Goal: Communication & Community: Answer question/provide support

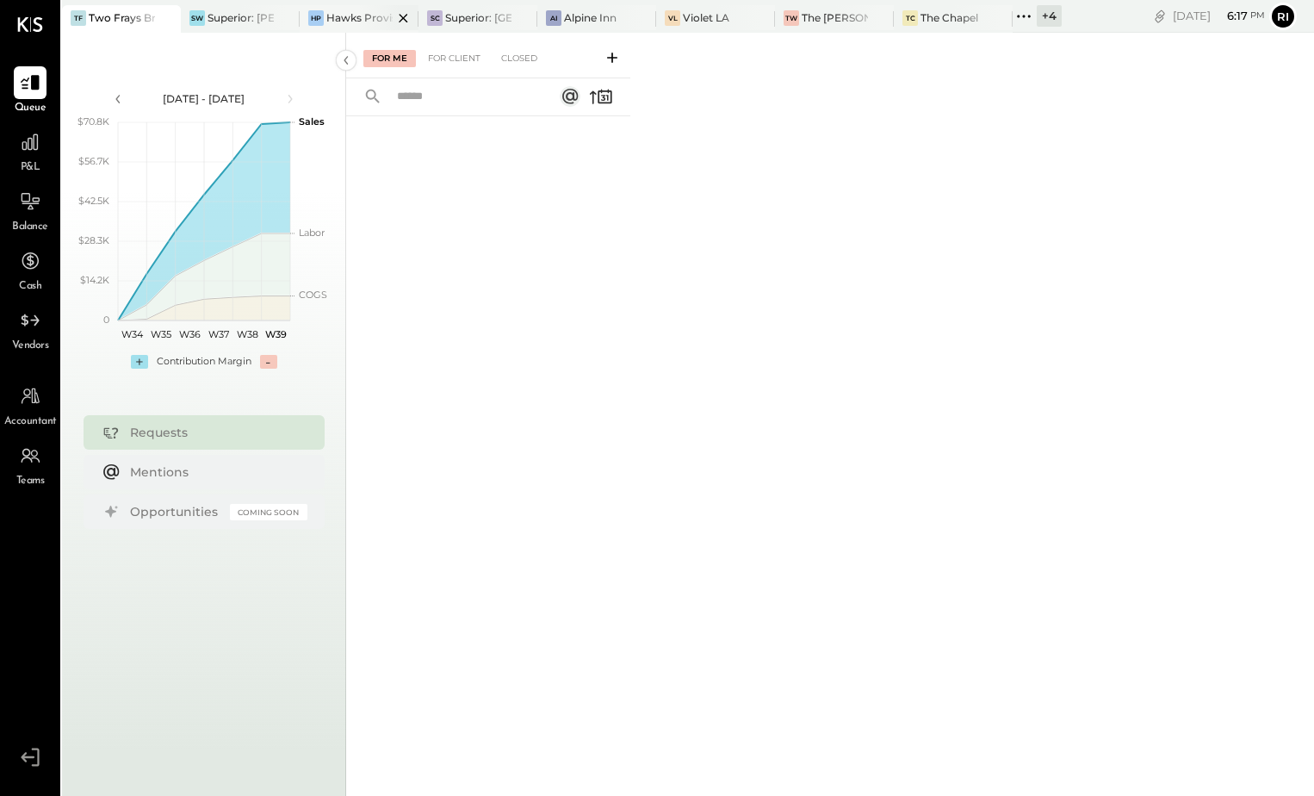
click at [363, 14] on div at bounding box center [388, 17] width 60 height 25
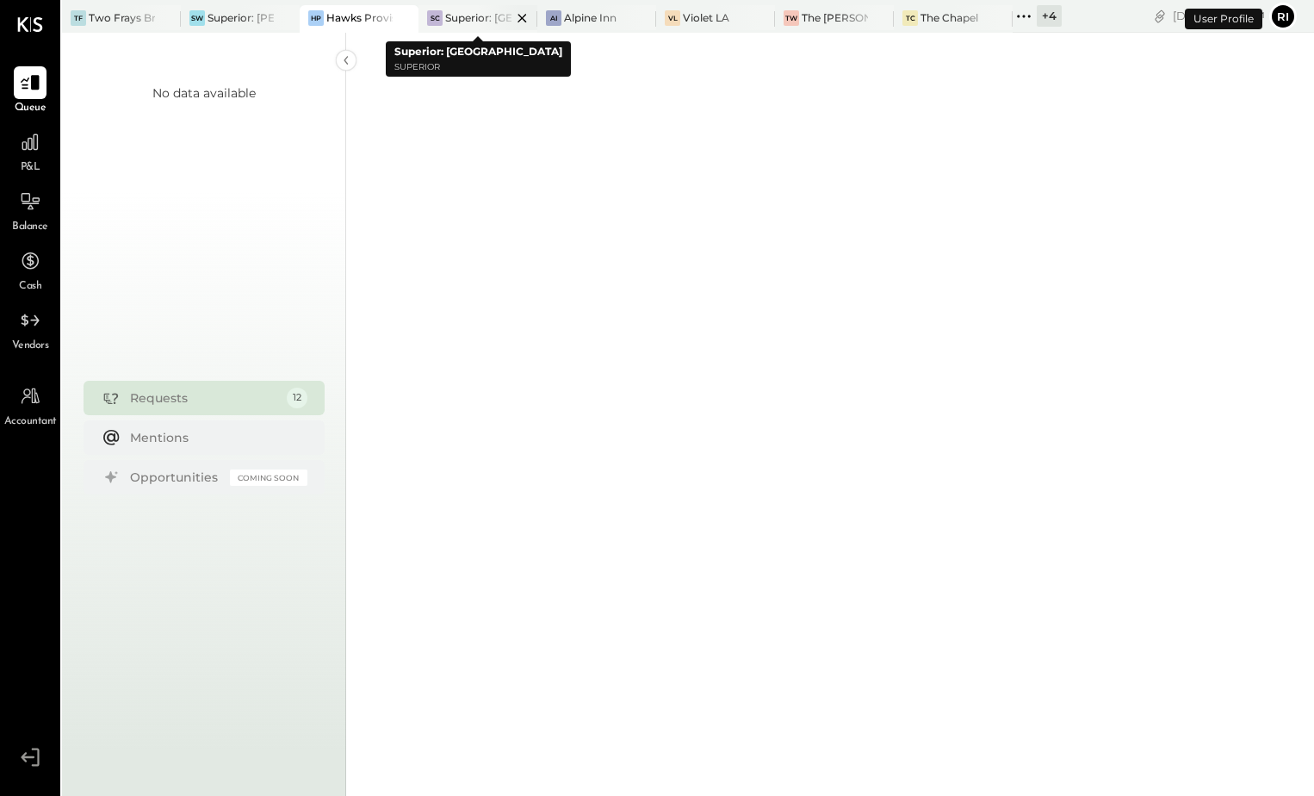
click at [485, 16] on div at bounding box center [507, 17] width 60 height 25
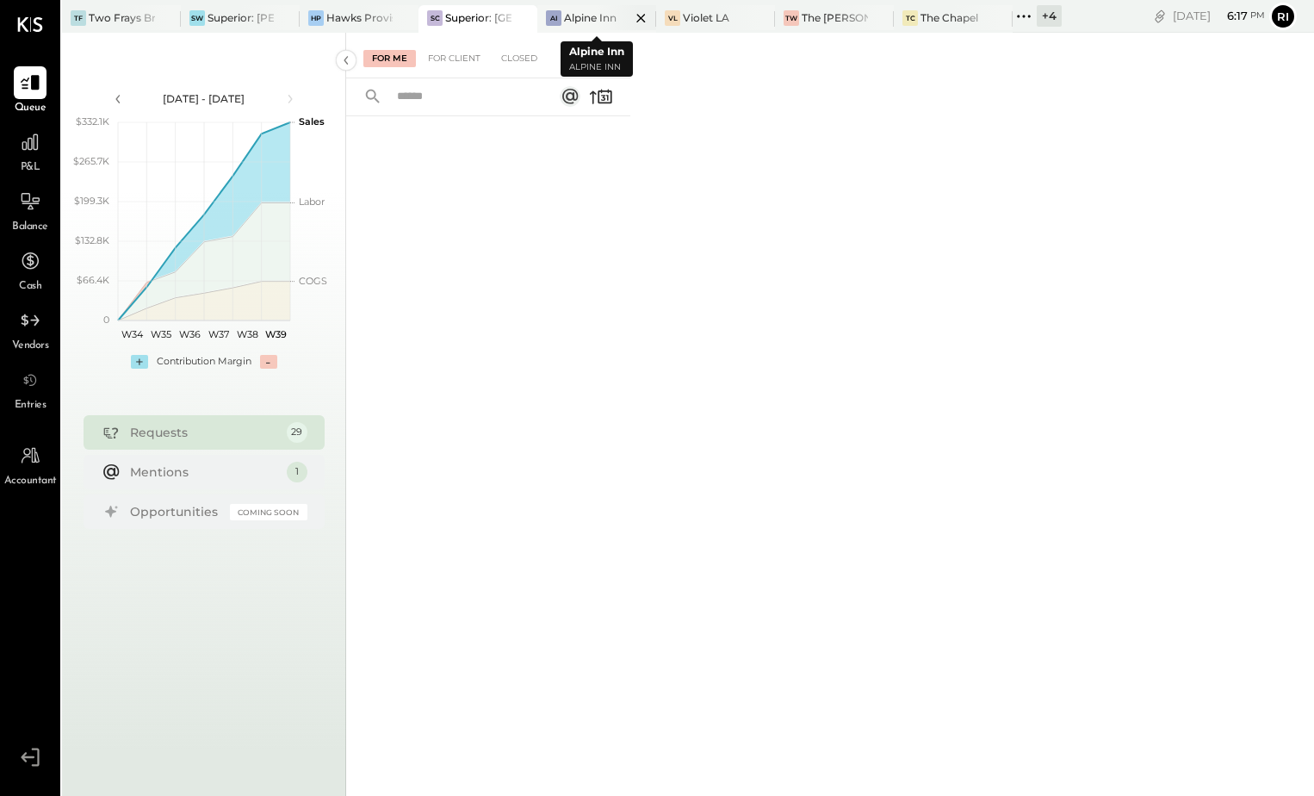
click at [587, 12] on div "Alpine Inn" at bounding box center [590, 17] width 53 height 15
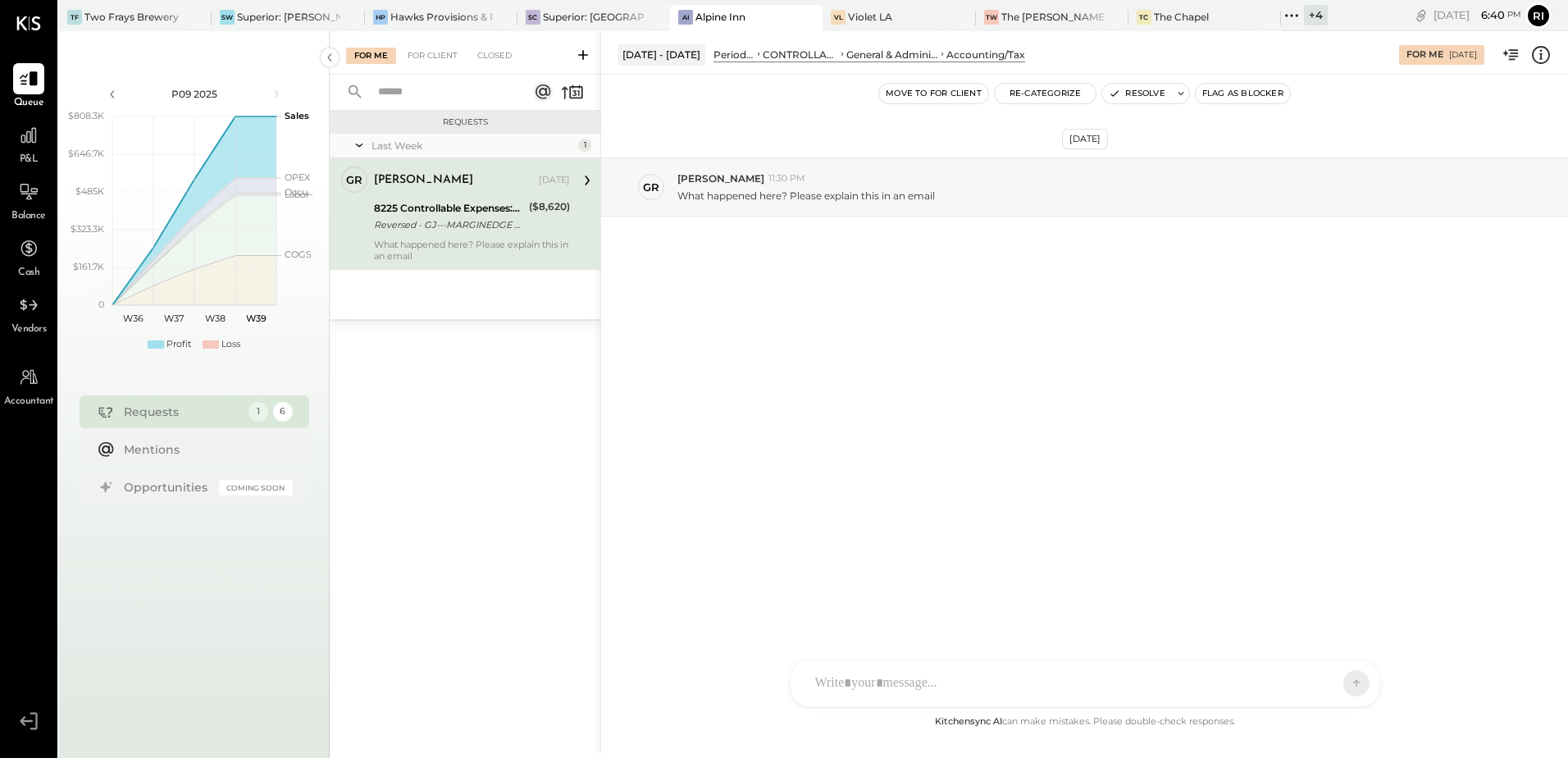
click at [990, 688] on div at bounding box center [1070, 684] width 526 height 36
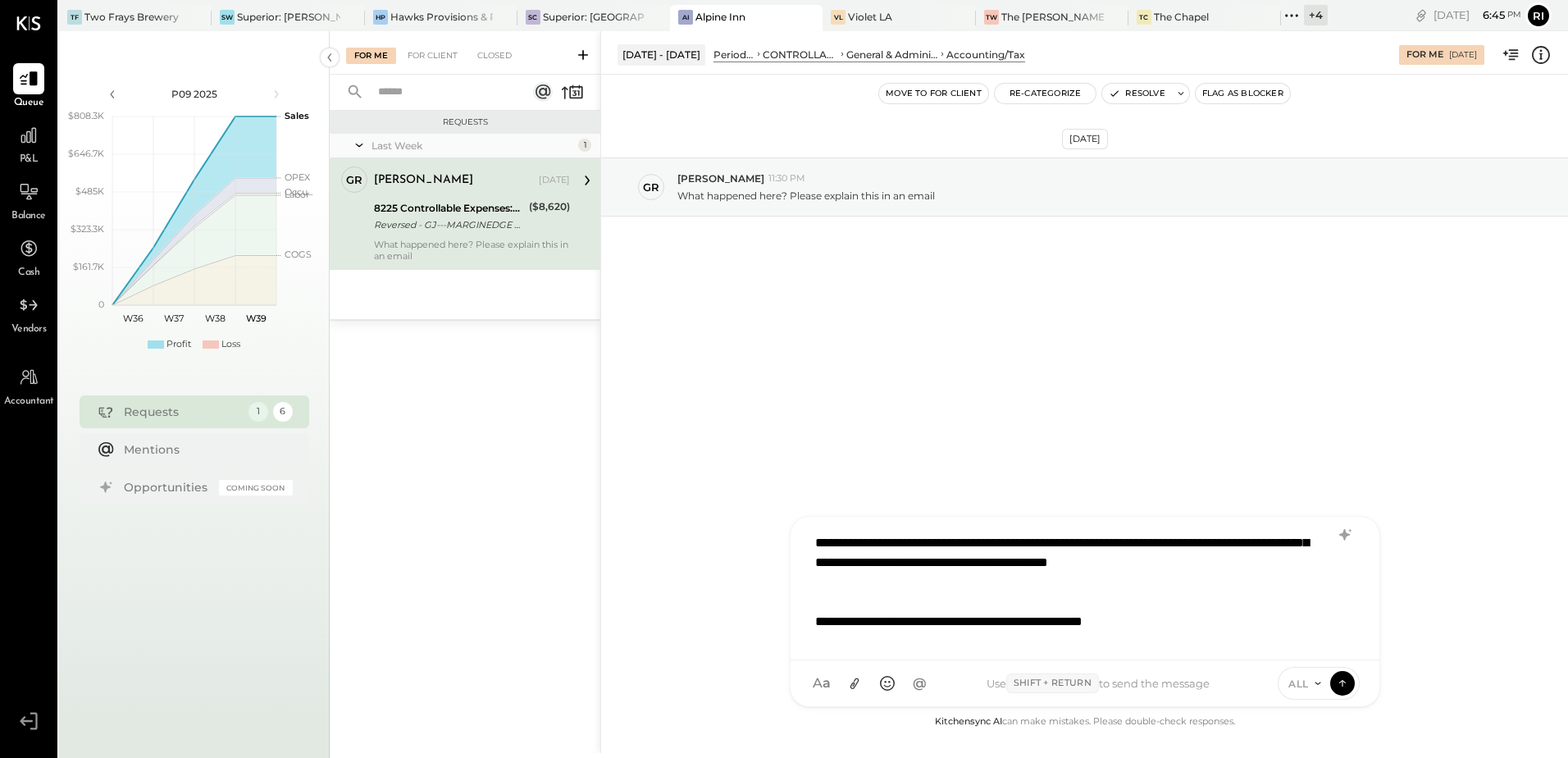
scroll to position [139, 0]
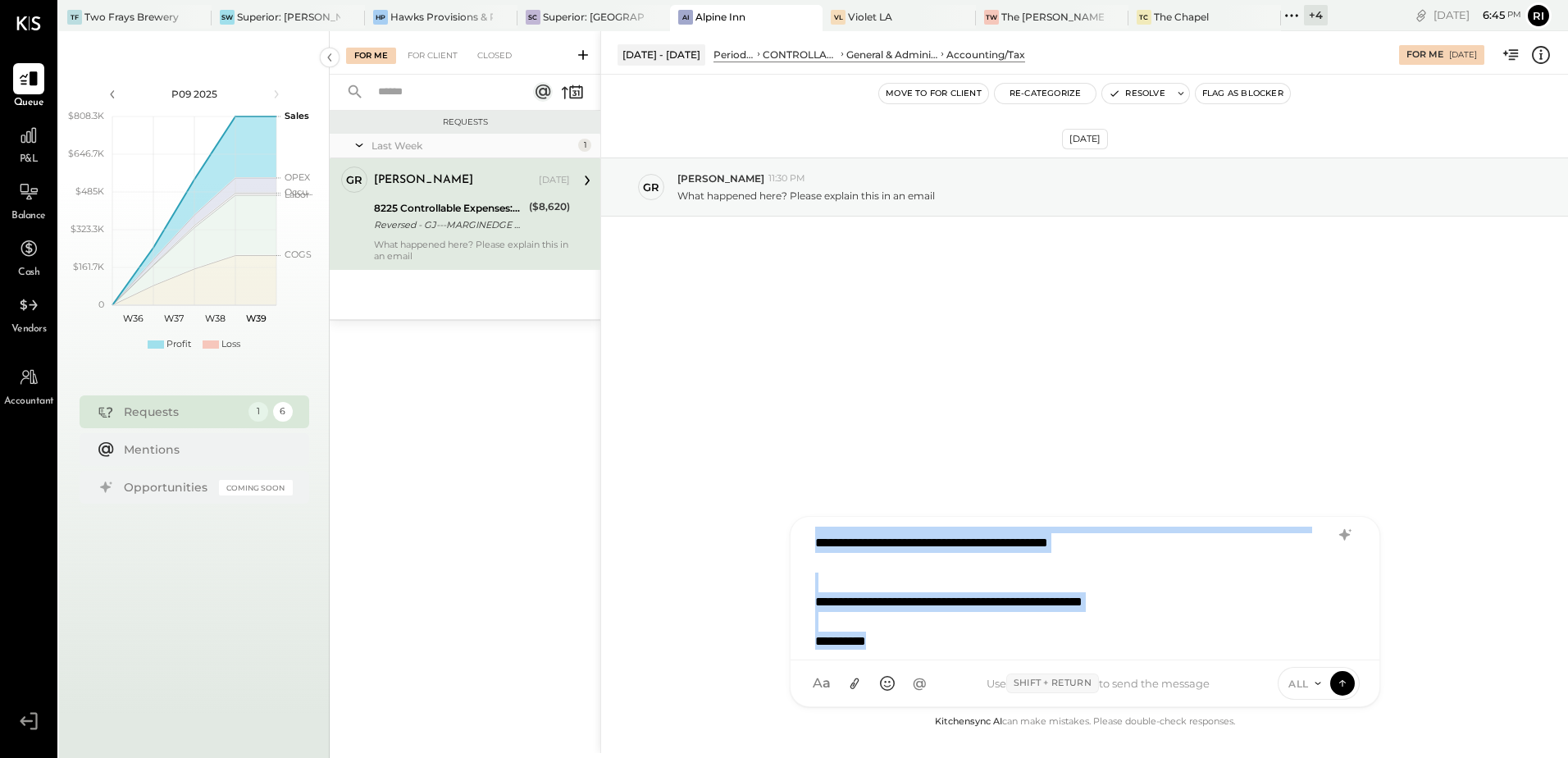
copy div "**********"
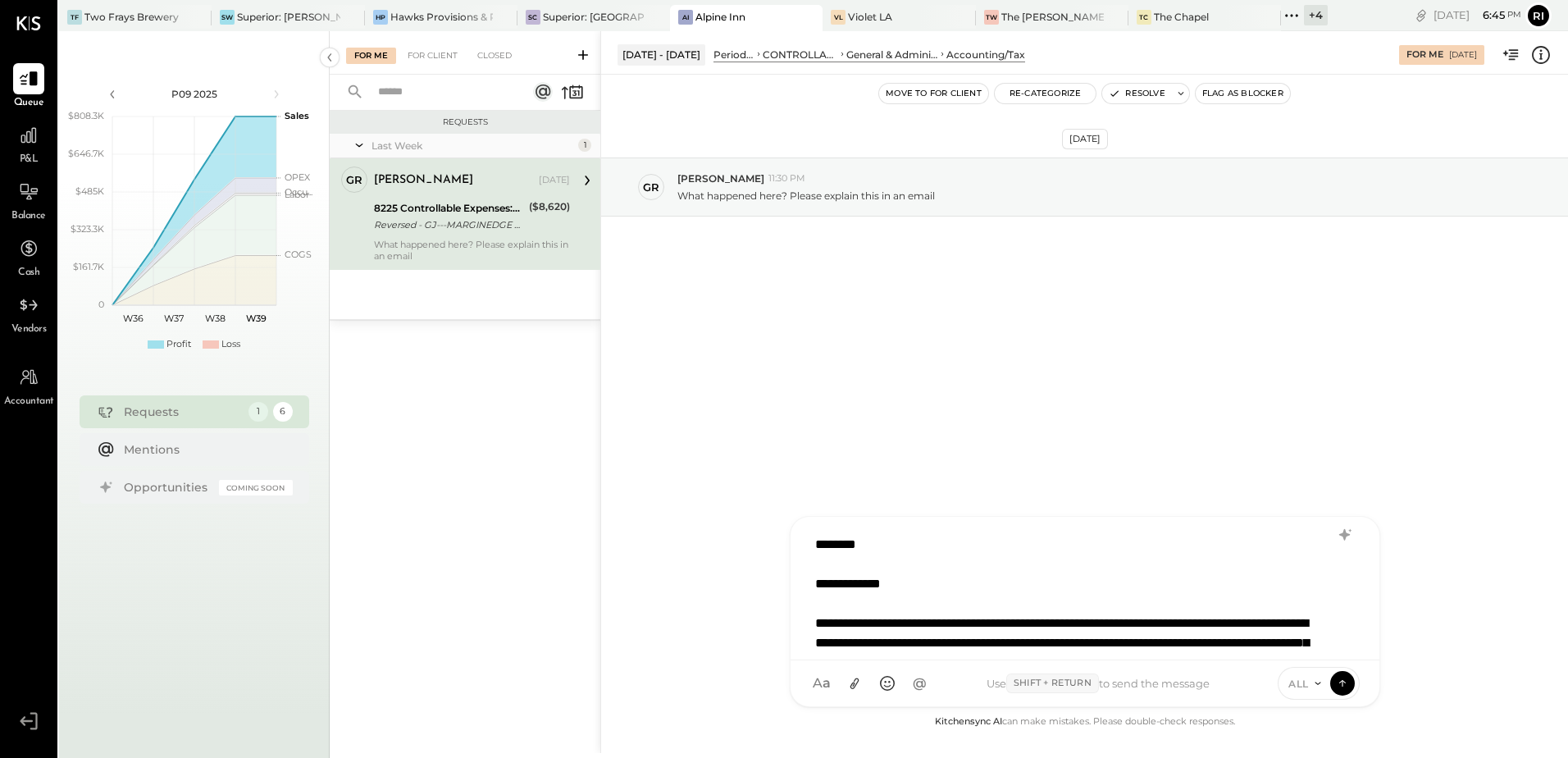
scroll to position [3, 0]
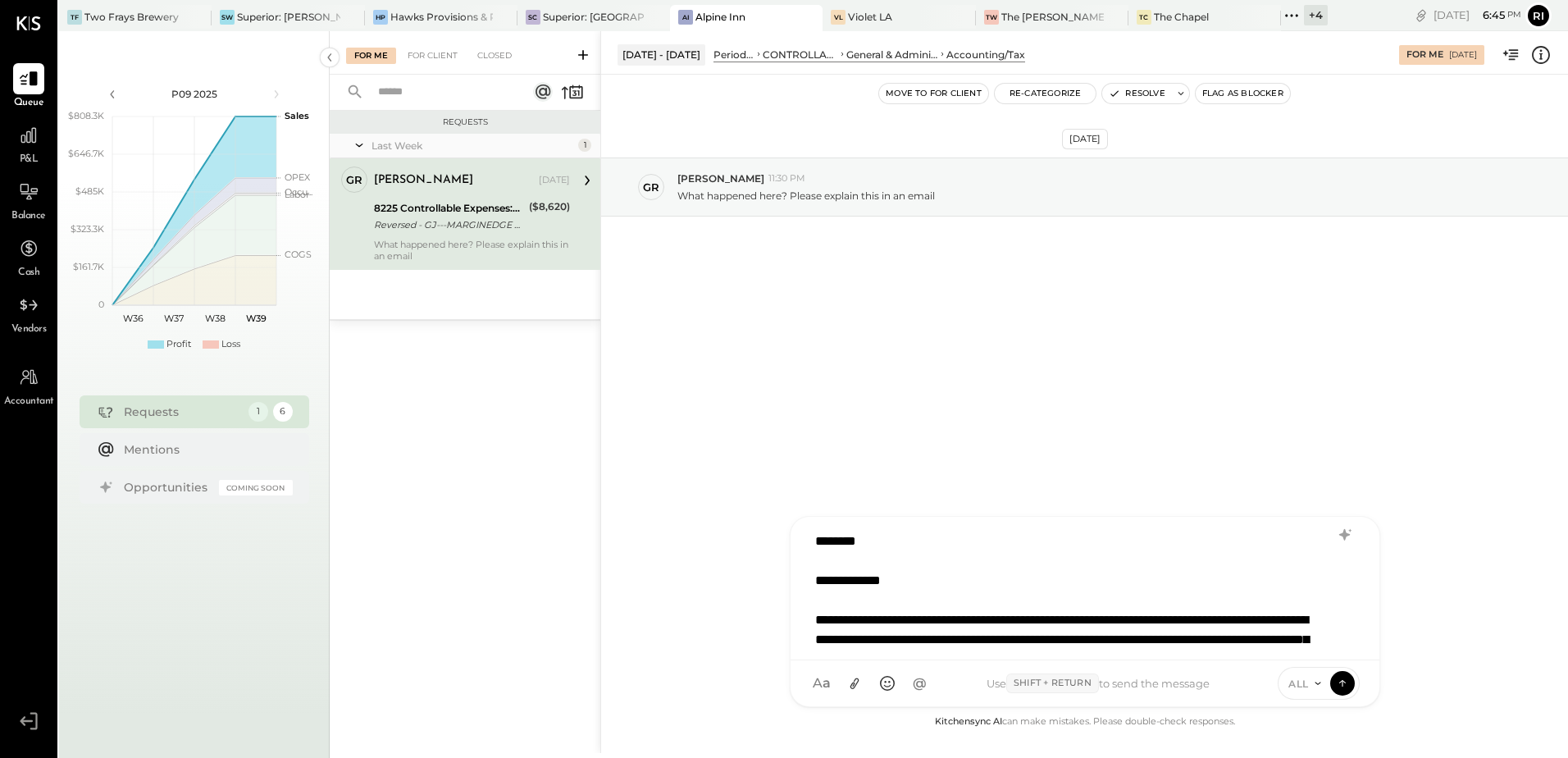
click at [973, 601] on div "**********" at bounding box center [1084, 585] width 554 height 123
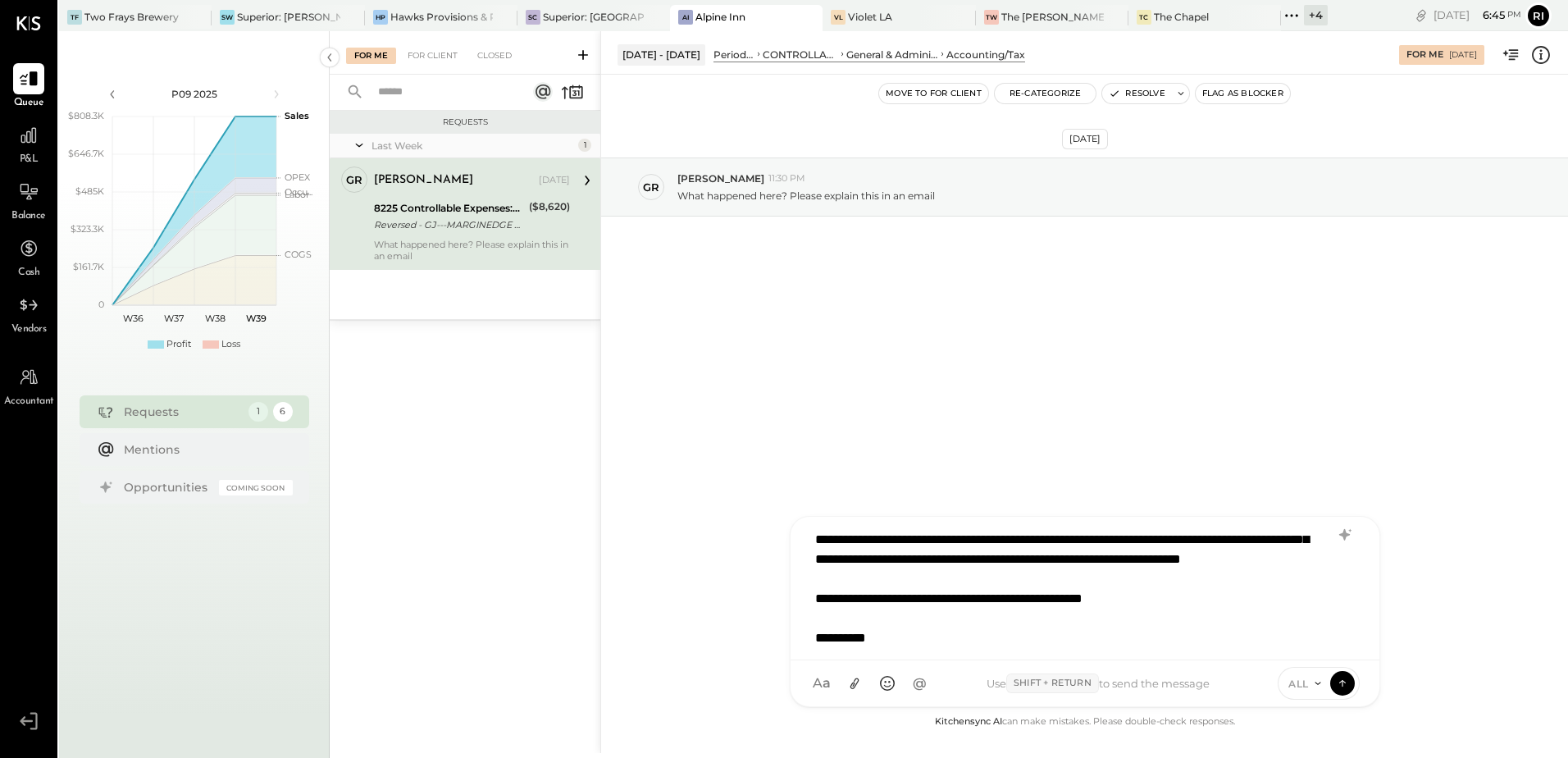
scroll to position [159, 0]
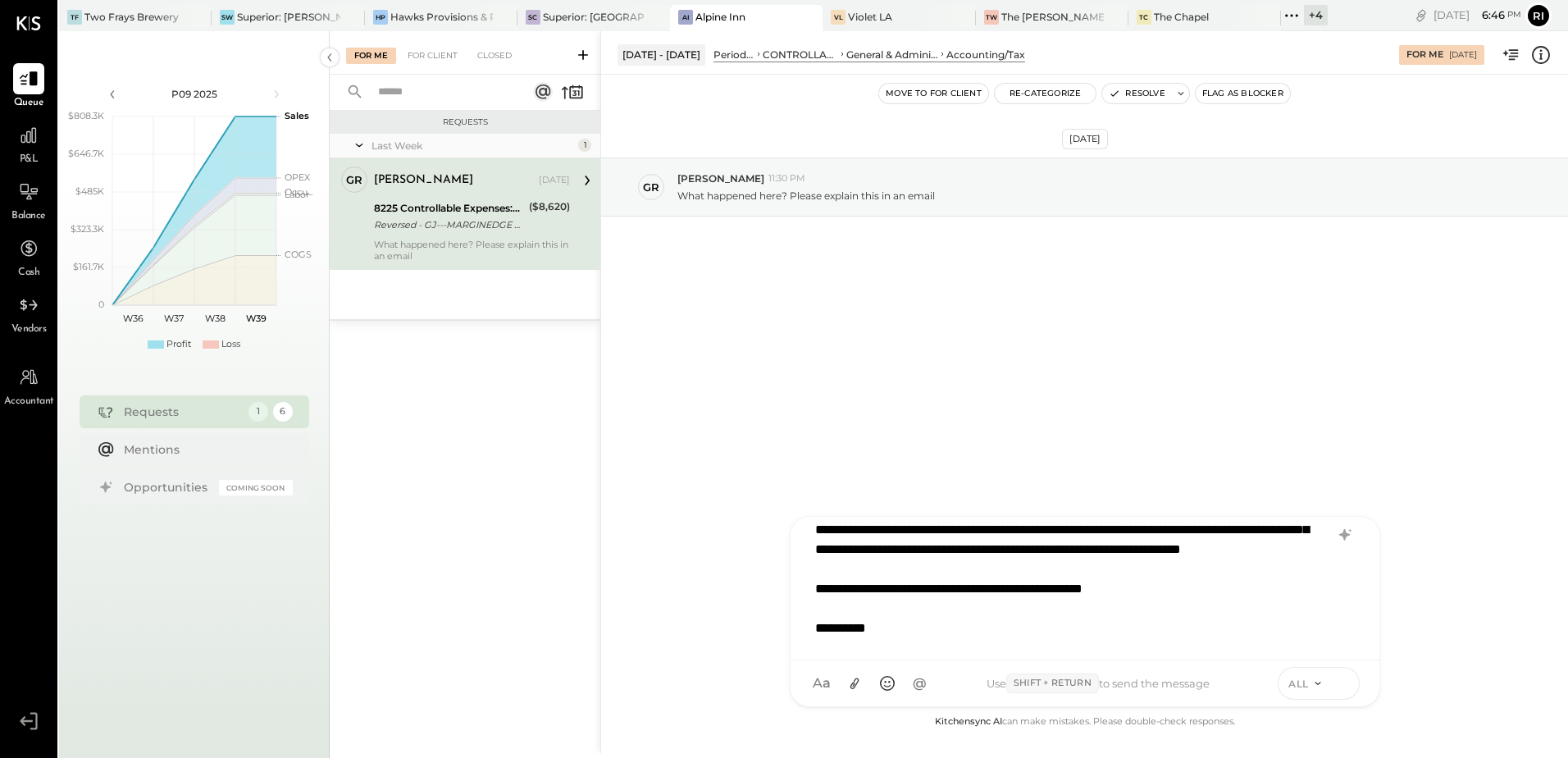
click at [1251, 684] on button at bounding box center [1342, 683] width 25 height 25
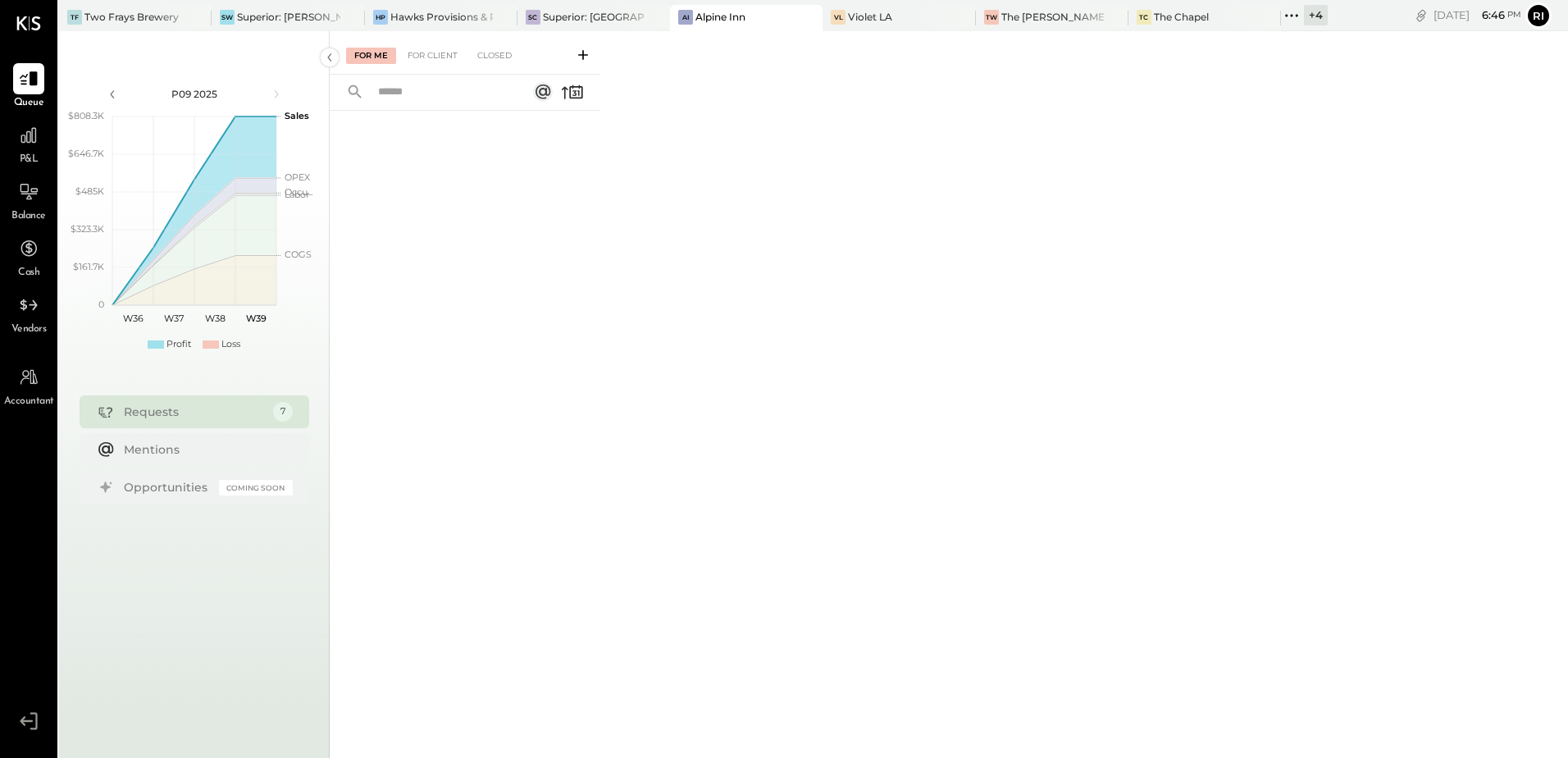
click at [1251, 15] on div "+ 4" at bounding box center [1316, 15] width 24 height 21
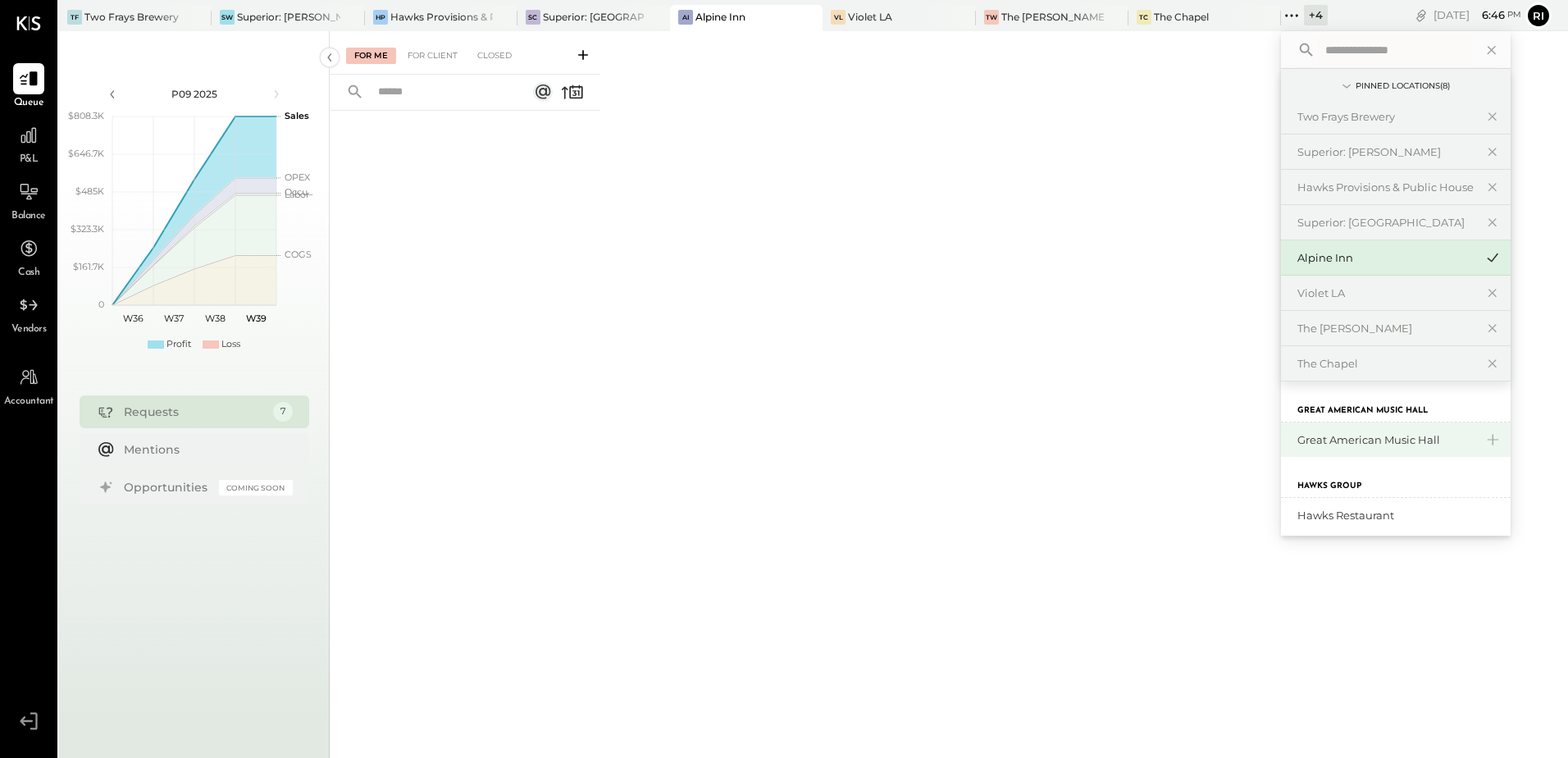
click at [1251, 433] on div "Great American Music Hall" at bounding box center [1386, 440] width 177 height 15
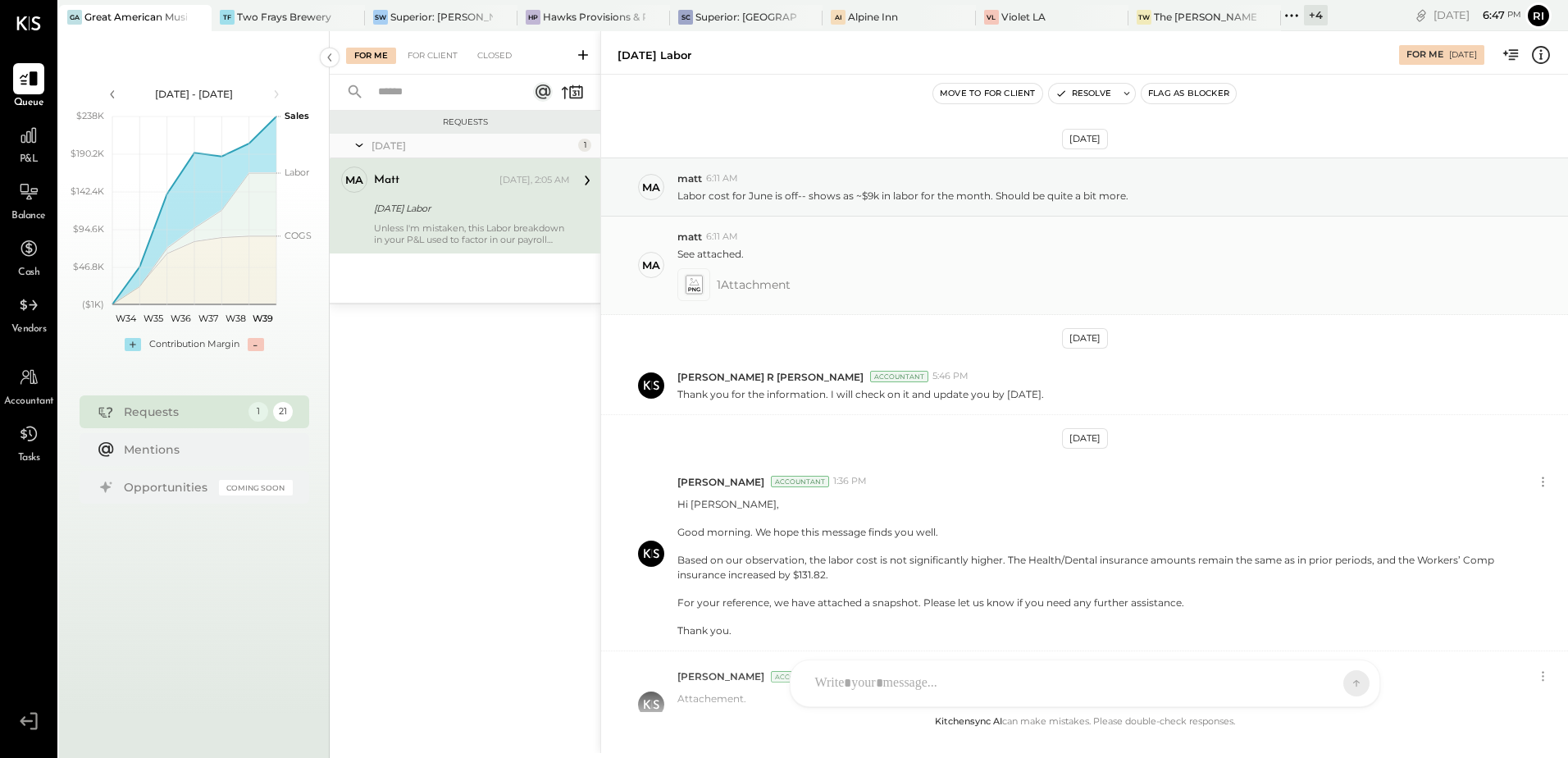
click at [695, 290] on icon at bounding box center [694, 289] width 11 height 4
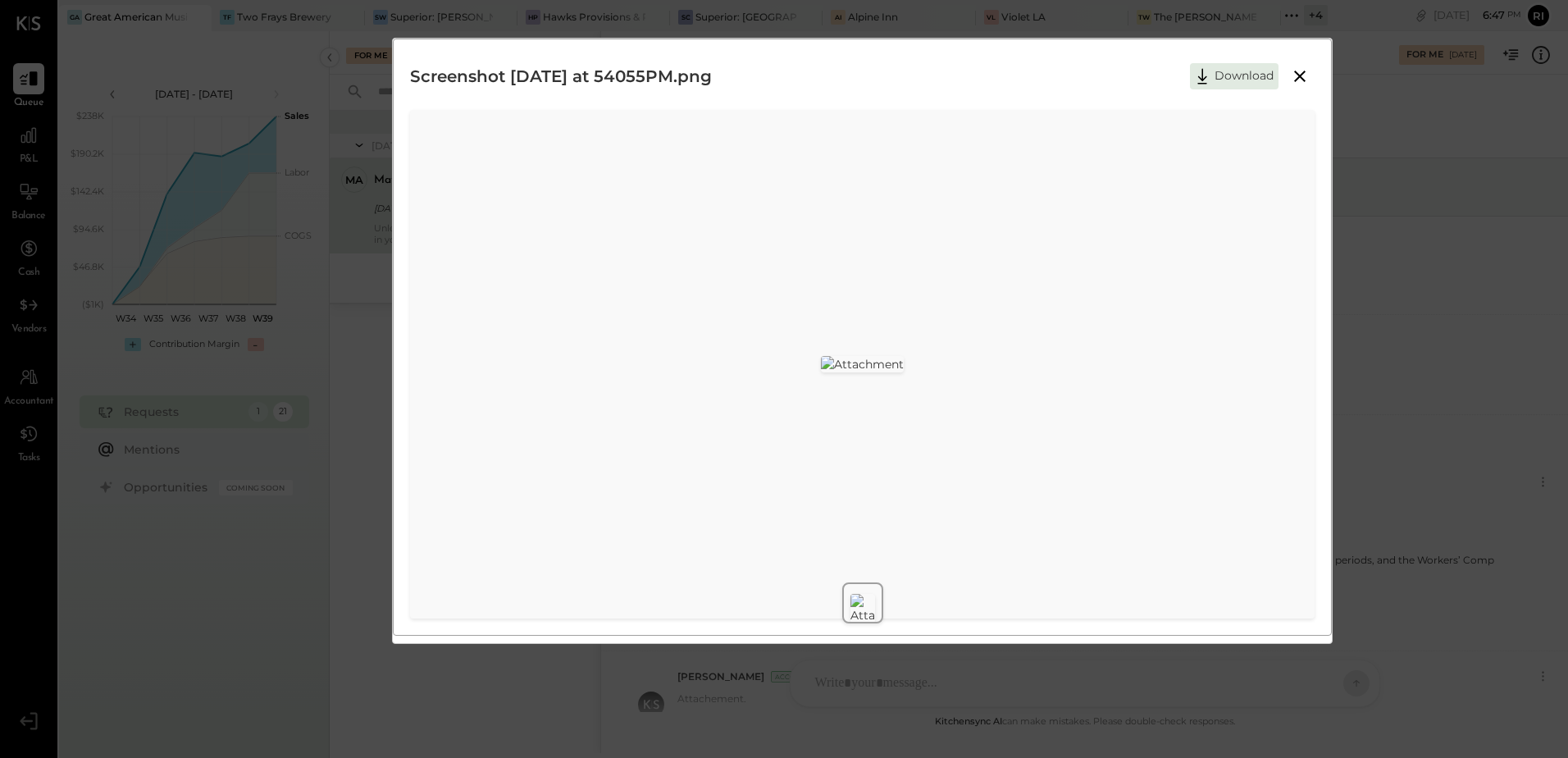
click at [1251, 80] on icon at bounding box center [1300, 76] width 20 height 20
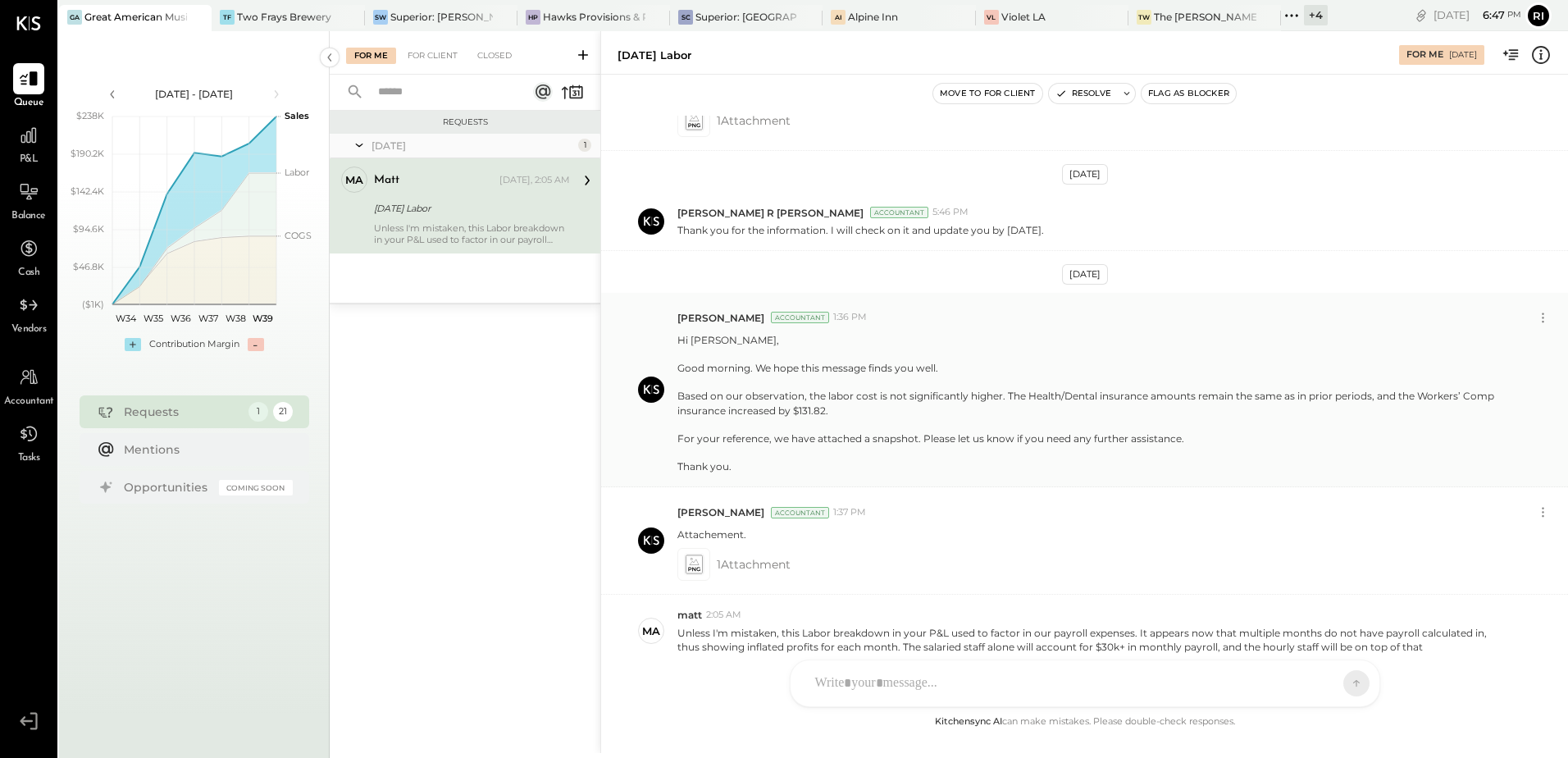
scroll to position [242, 0]
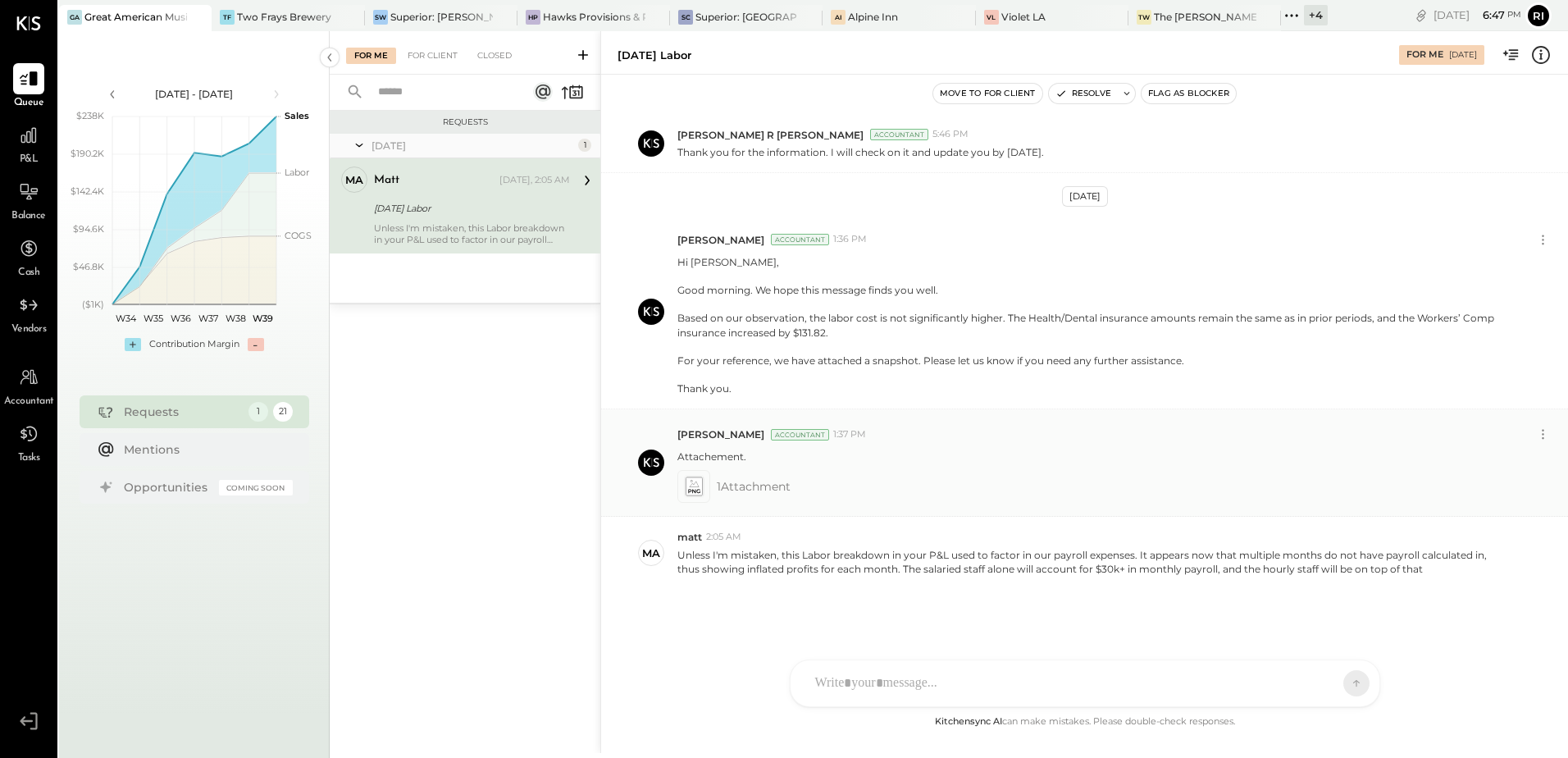
click at [701, 487] on icon at bounding box center [693, 487] width 17 height 19
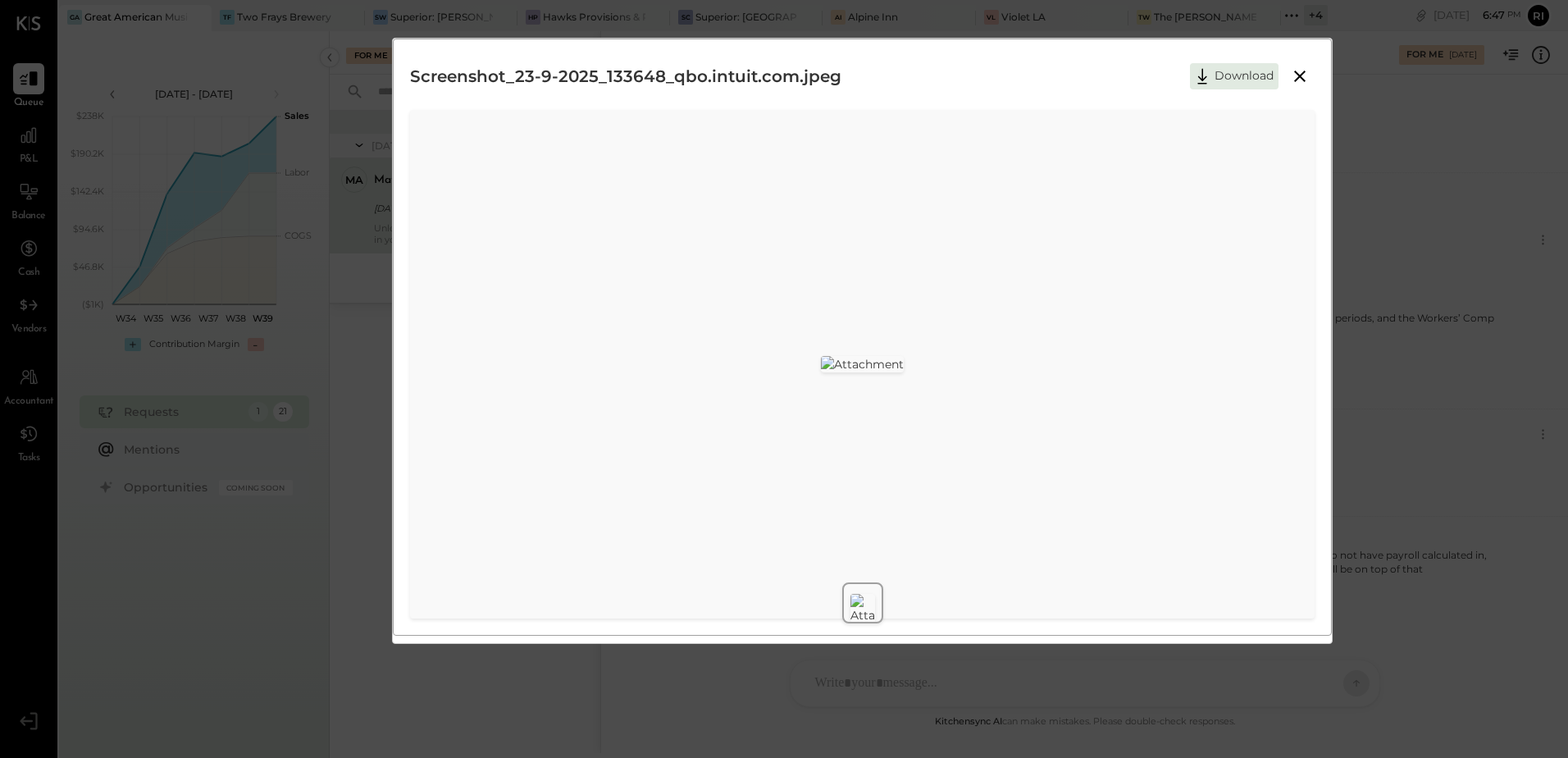
click at [1251, 72] on icon at bounding box center [1300, 76] width 20 height 20
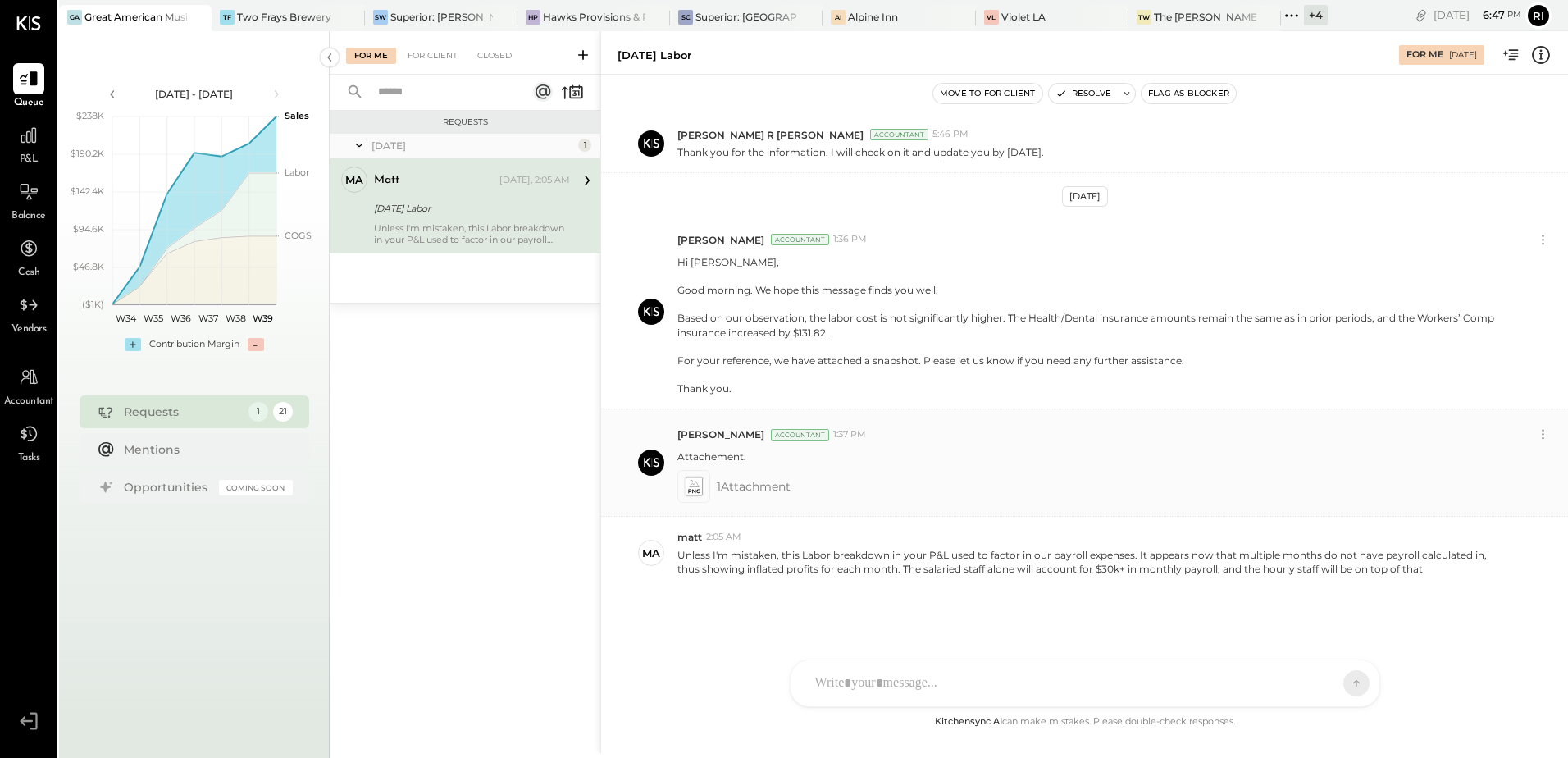
click at [698, 482] on icon at bounding box center [693, 487] width 17 height 19
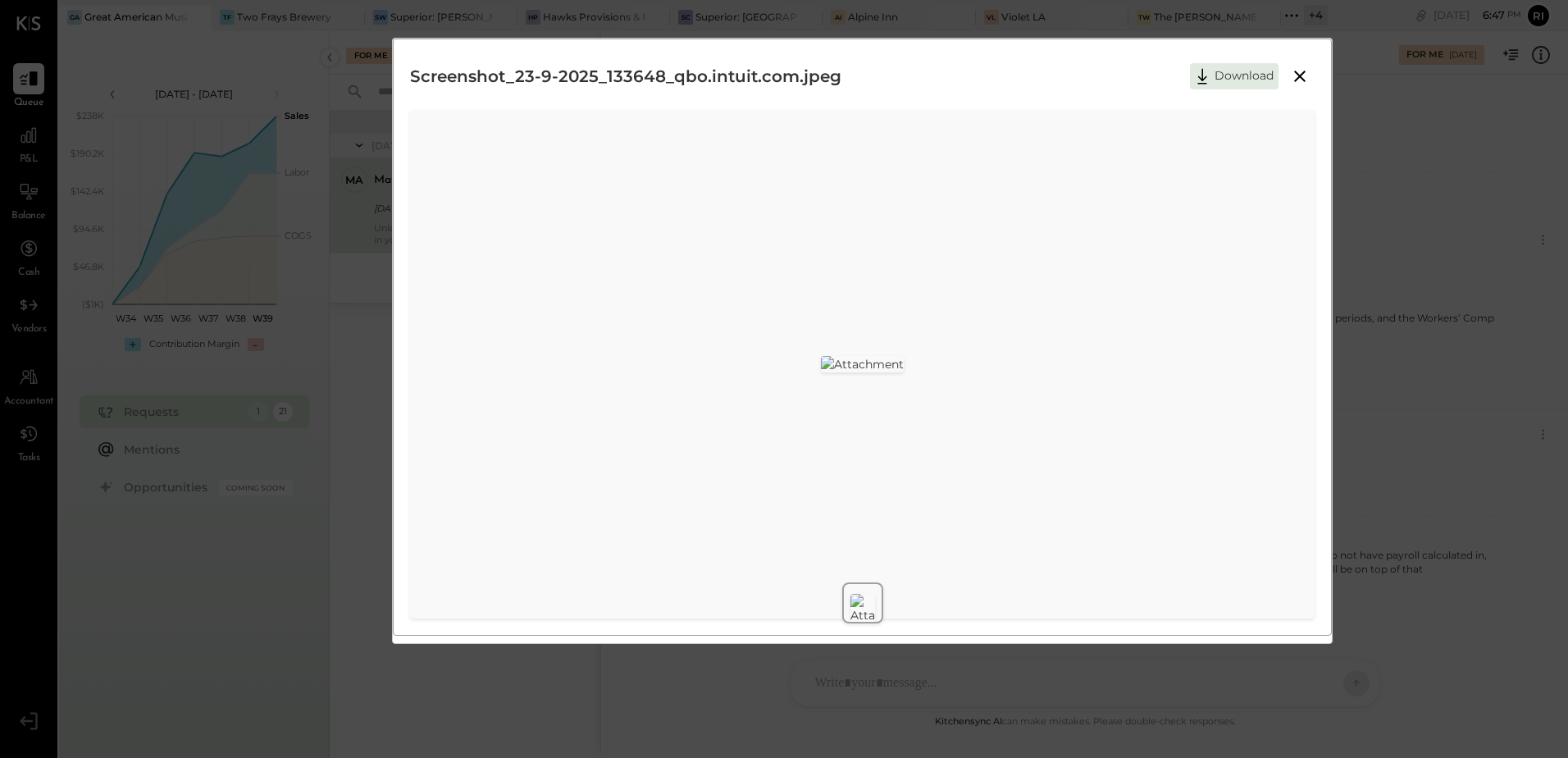
click at [1251, 70] on icon at bounding box center [1300, 76] width 20 height 20
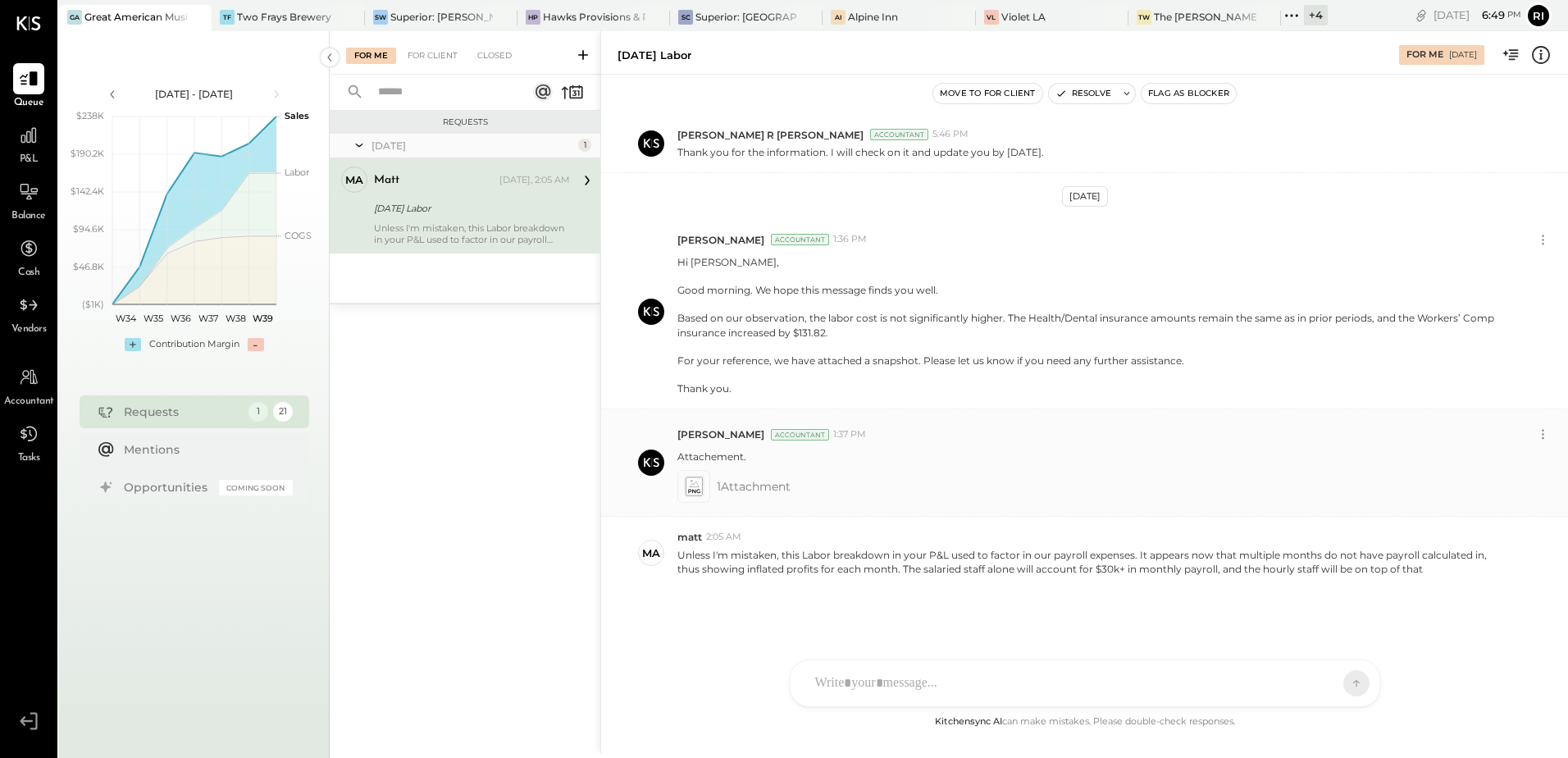
click at [697, 487] on icon at bounding box center [693, 487] width 17 height 19
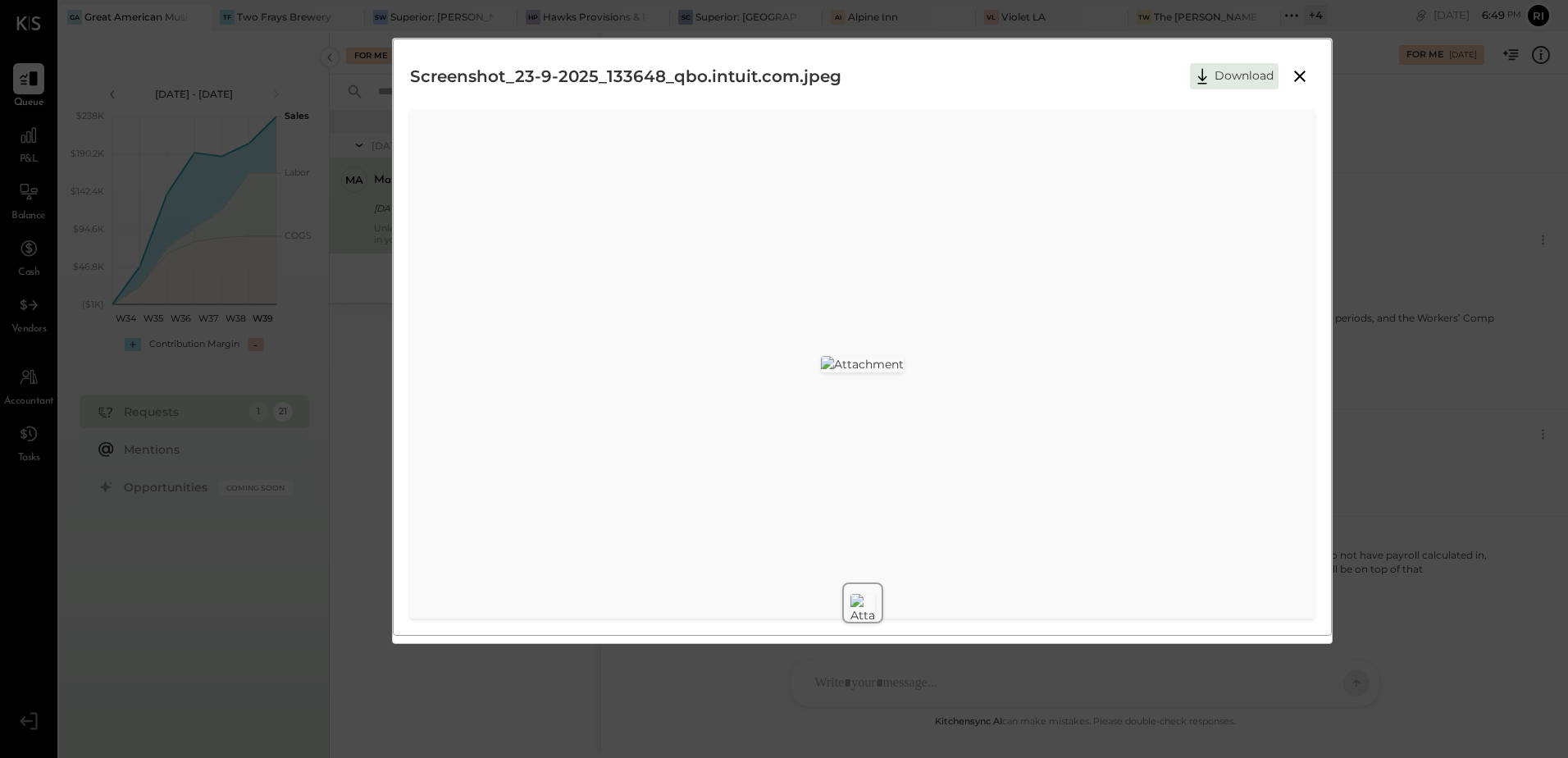
click at [1251, 80] on icon at bounding box center [1300, 76] width 20 height 20
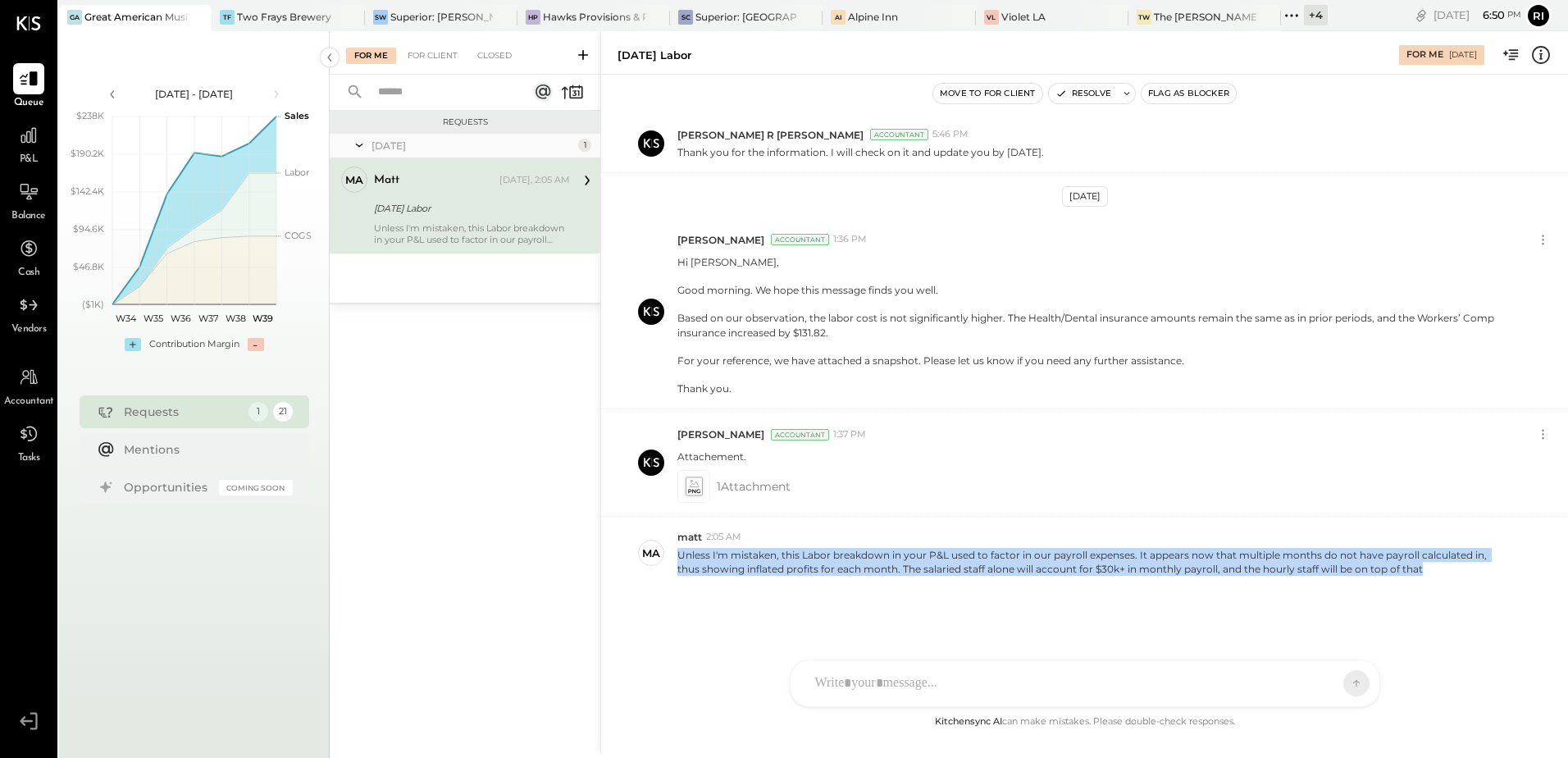
drag, startPoint x: 673, startPoint y: 553, endPoint x: 1539, endPoint y: 595, distance: 867.0
click at [1251, 595] on div "[DATE] ma [DEMOGRAPHIC_DATA]:11 AM Labor cost for June is off-- shows as ~$9k i…" at bounding box center [1084, 413] width 967 height 596
copy p "Unless I'm mistaken, this Labor breakdown in your P&L used to factor in our pay…"
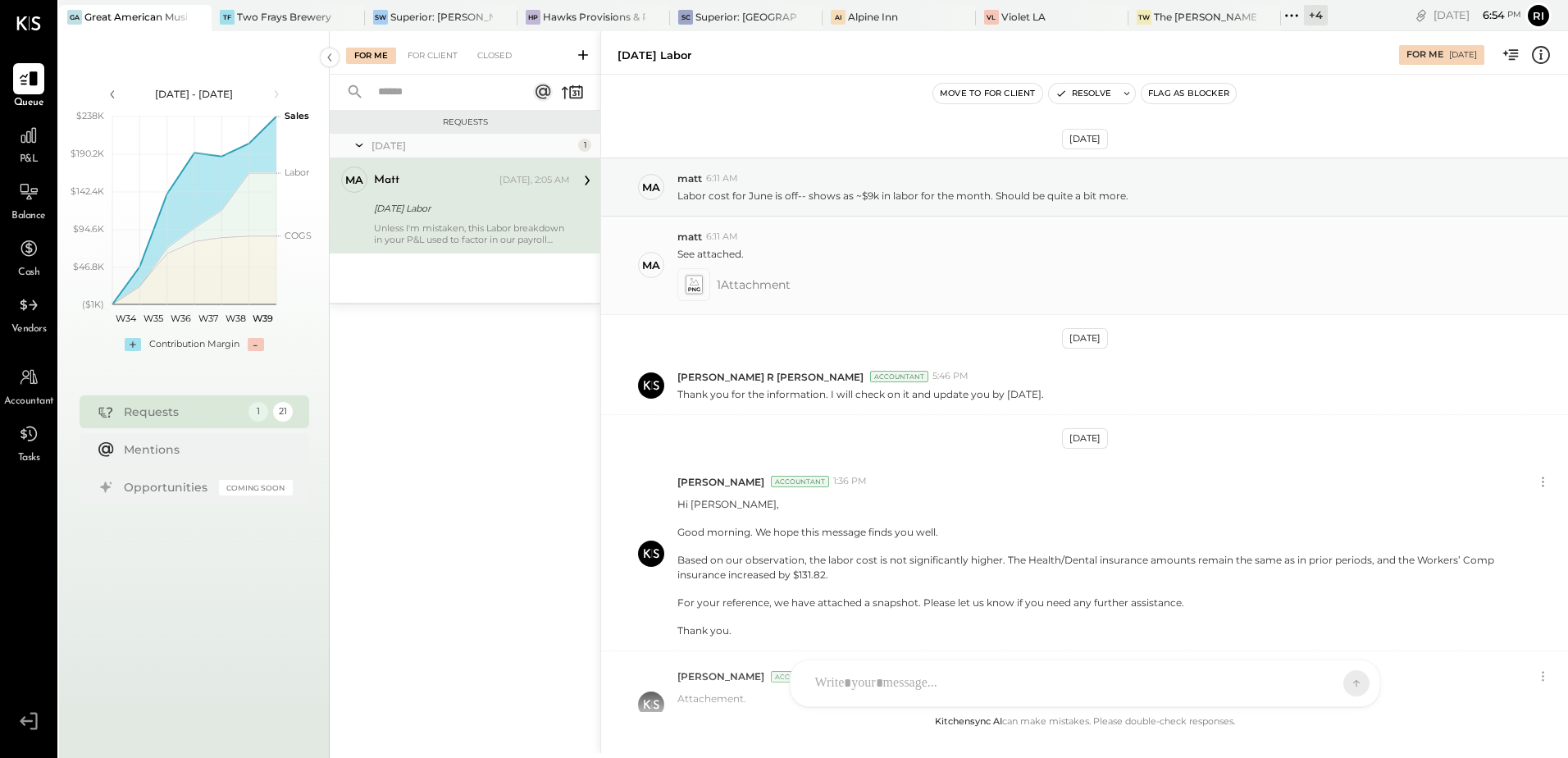
click at [697, 275] on icon at bounding box center [694, 285] width 21 height 23
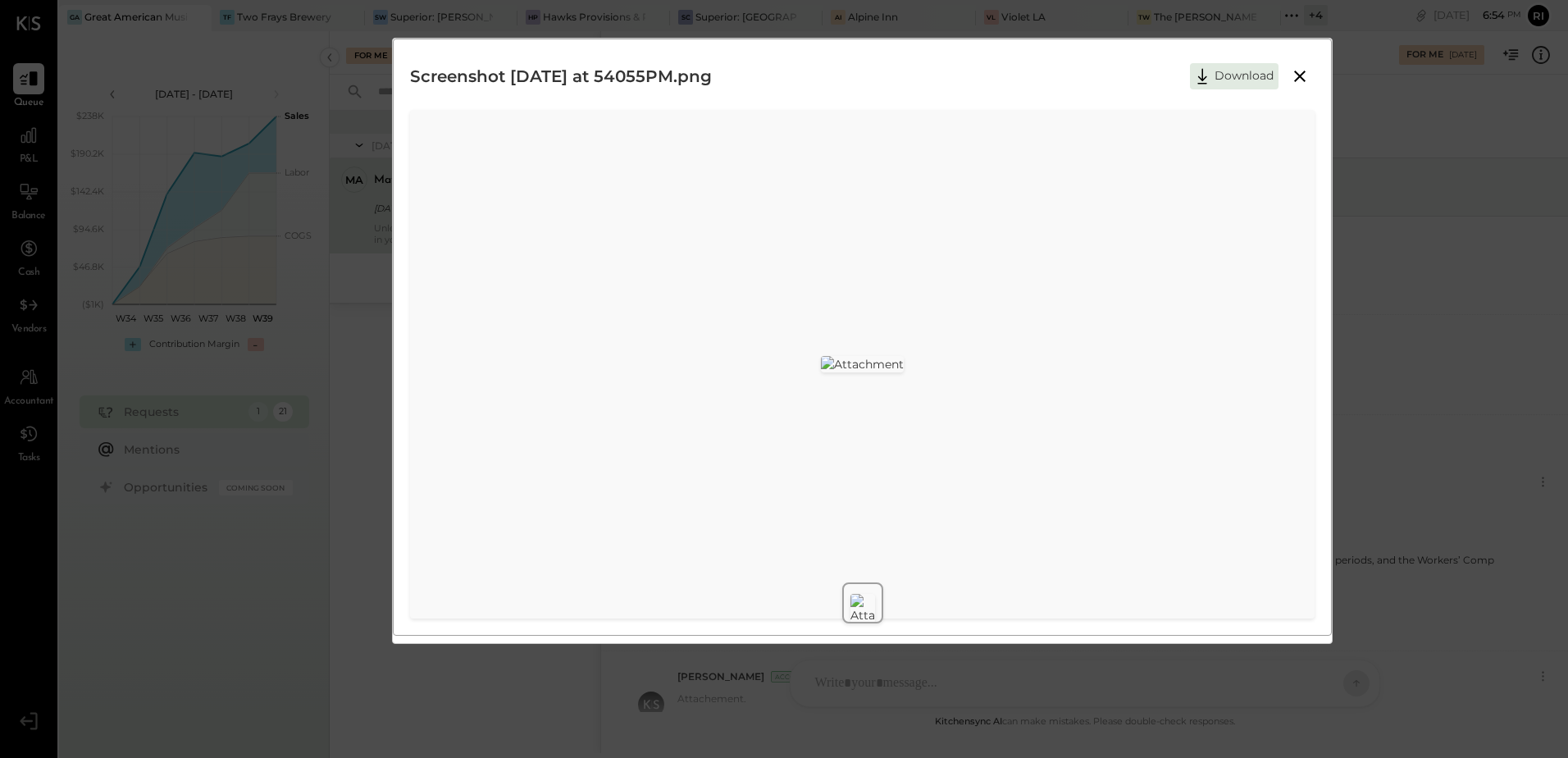
scroll to position [82, 0]
click at [1251, 352] on div "Screenshot [DATE] at 54055PM.png Download" at bounding box center [784, 379] width 1568 height 758
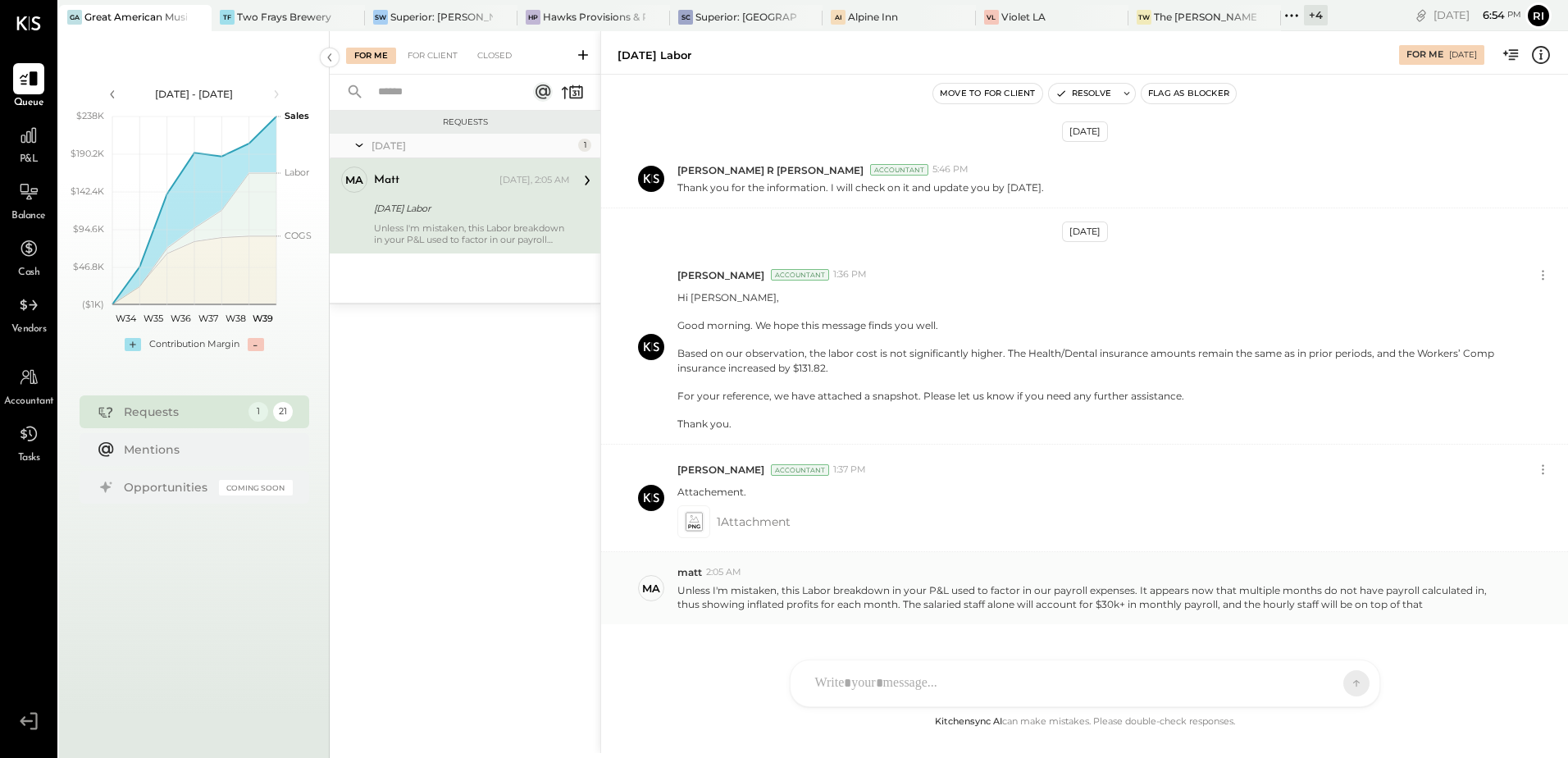
scroll to position [242, 0]
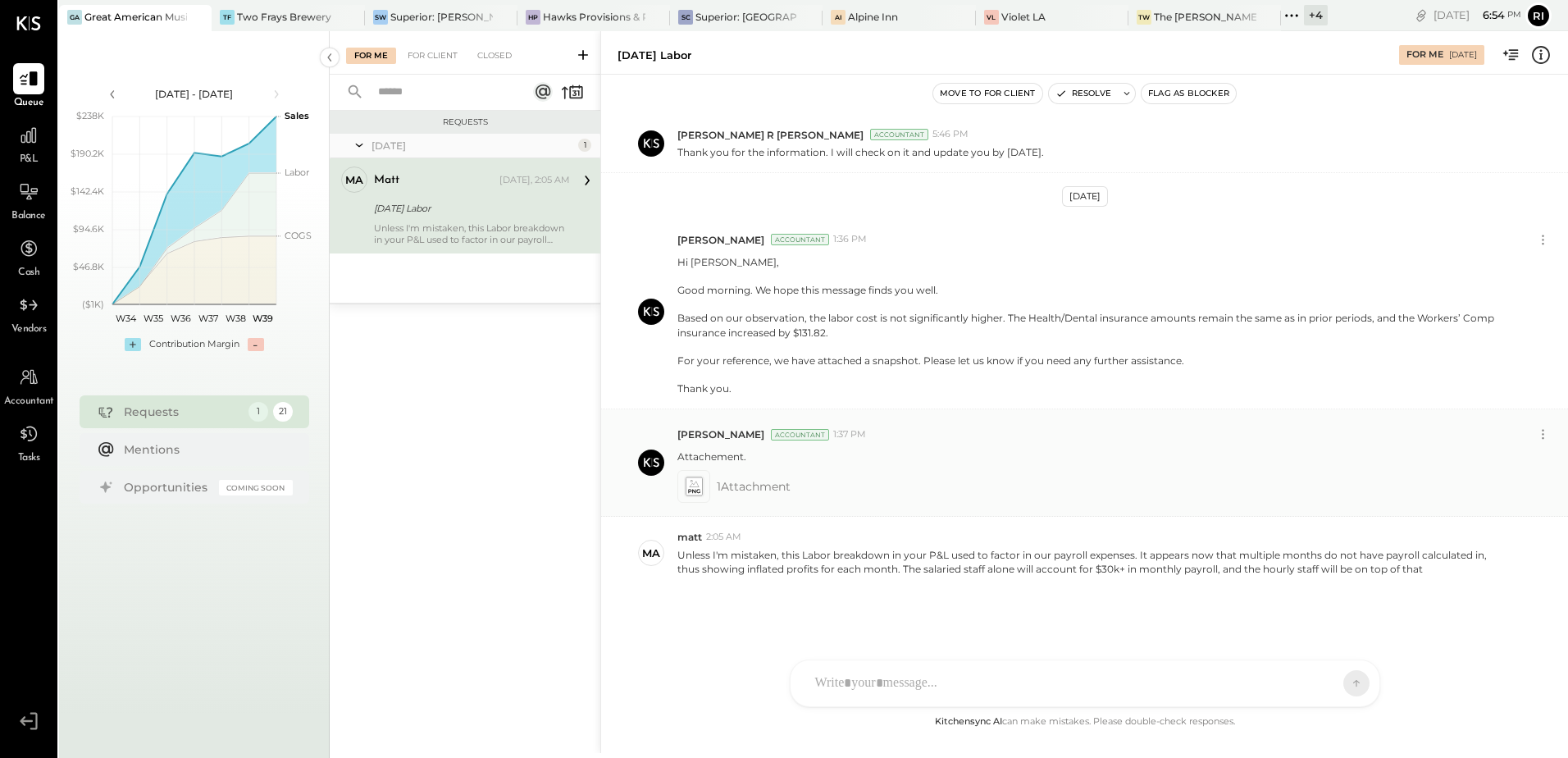
click at [703, 476] on icon at bounding box center [694, 487] width 21 height 23
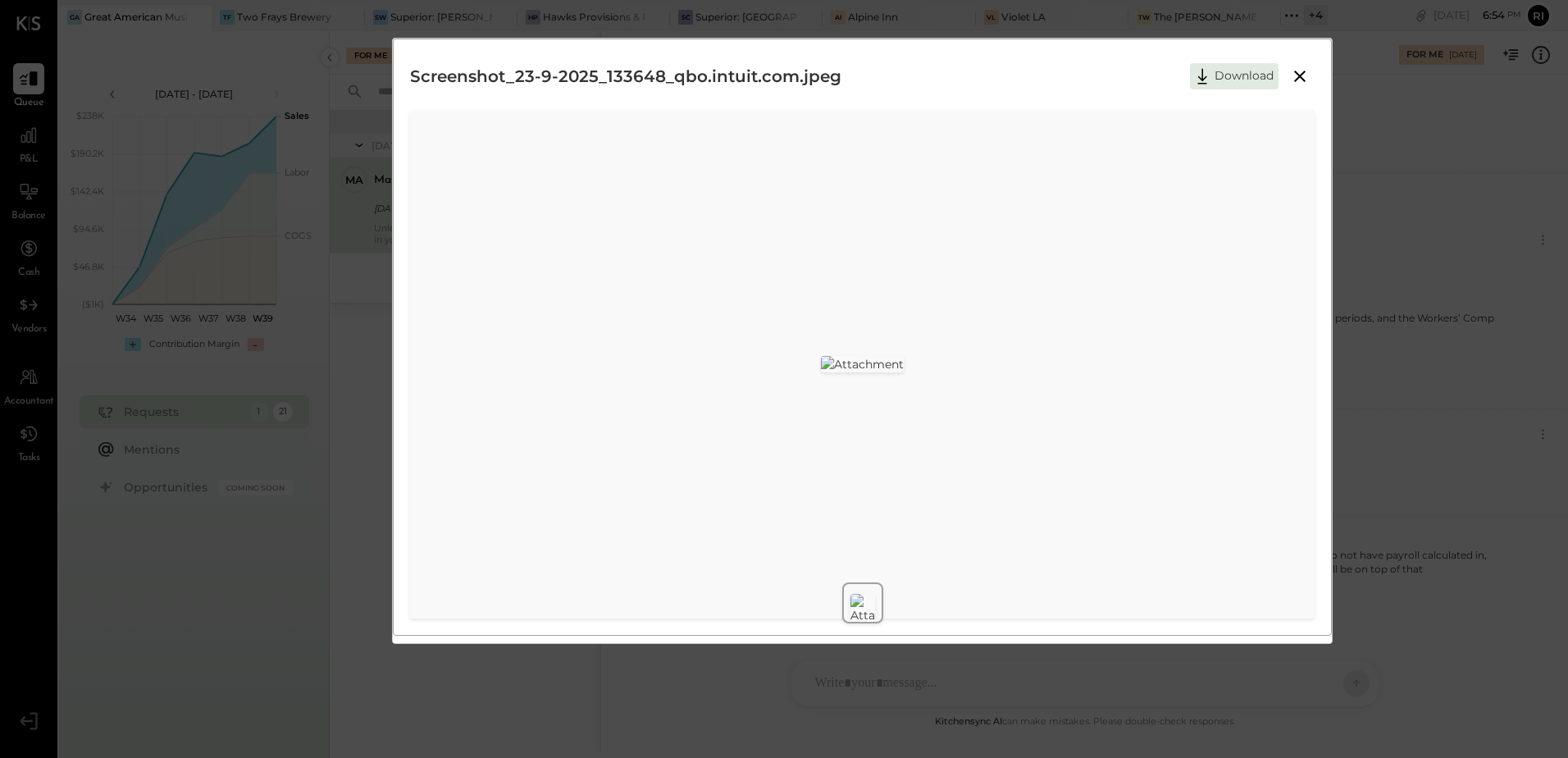
click at [1251, 82] on icon at bounding box center [1300, 76] width 20 height 20
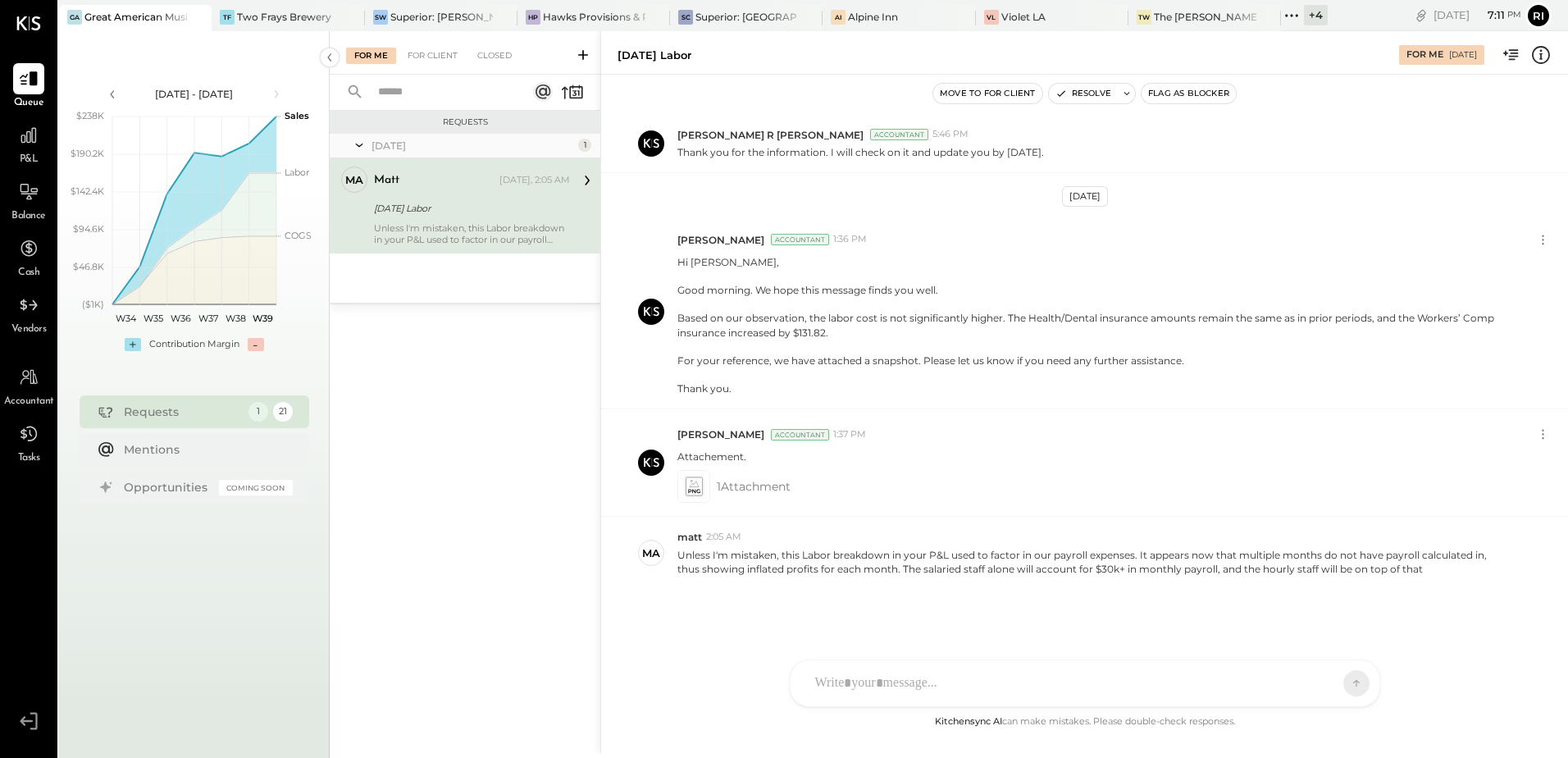
click at [898, 680] on div at bounding box center [1070, 684] width 526 height 36
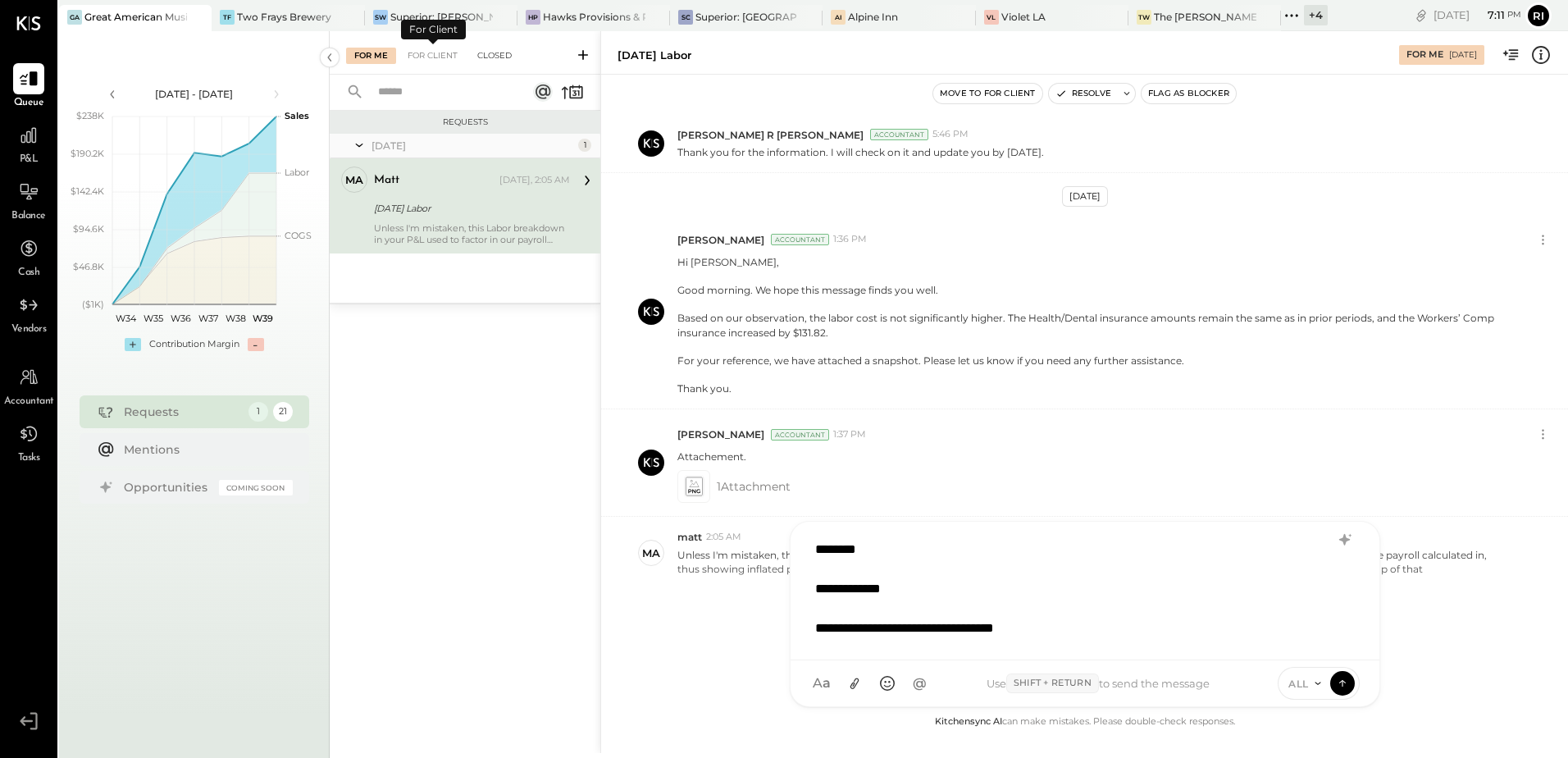
click at [489, 56] on div "Closed" at bounding box center [494, 55] width 50 height 16
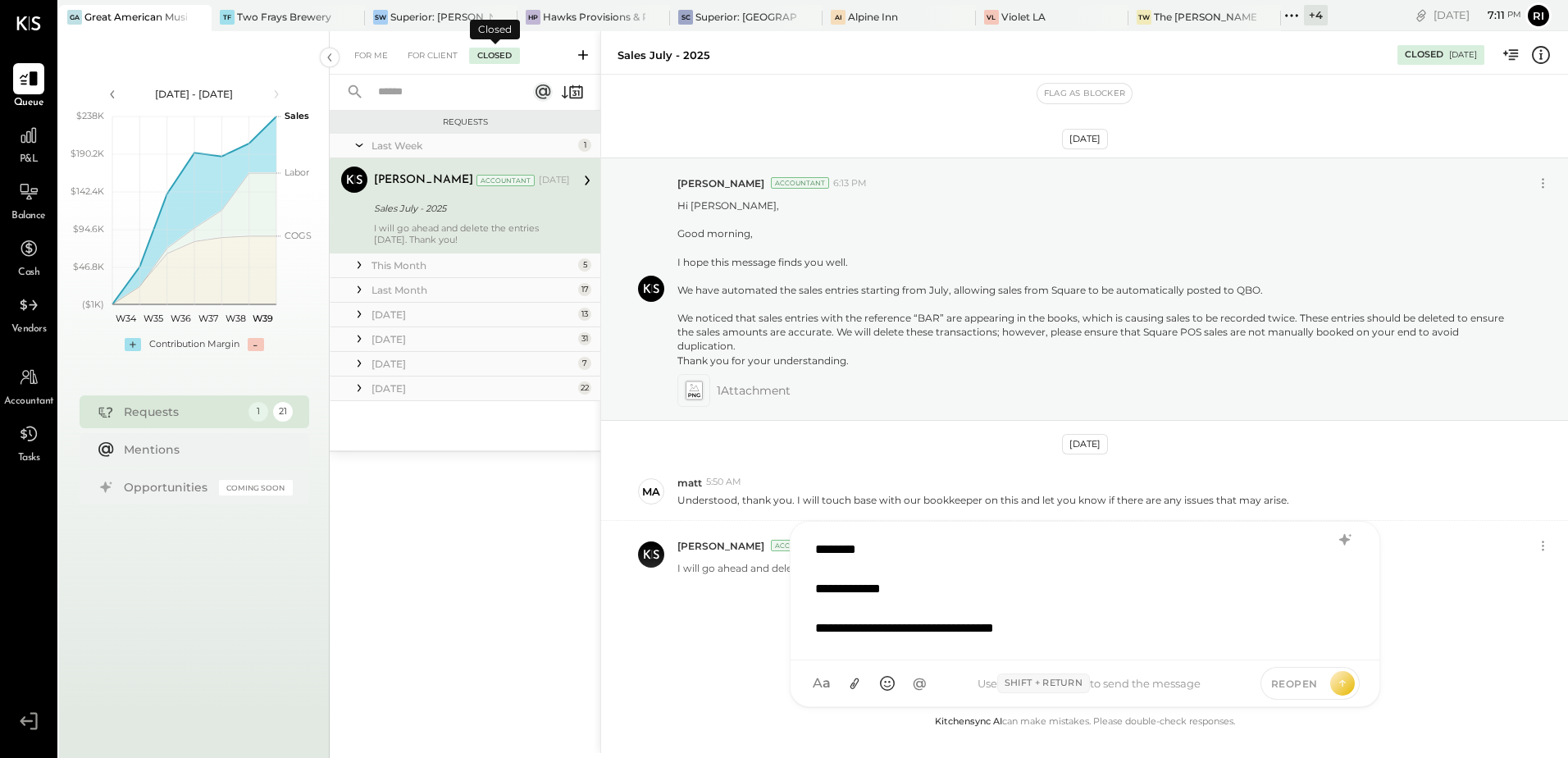
scroll to position [13, 0]
click at [571, 91] on icon at bounding box center [572, 91] width 23 height 23
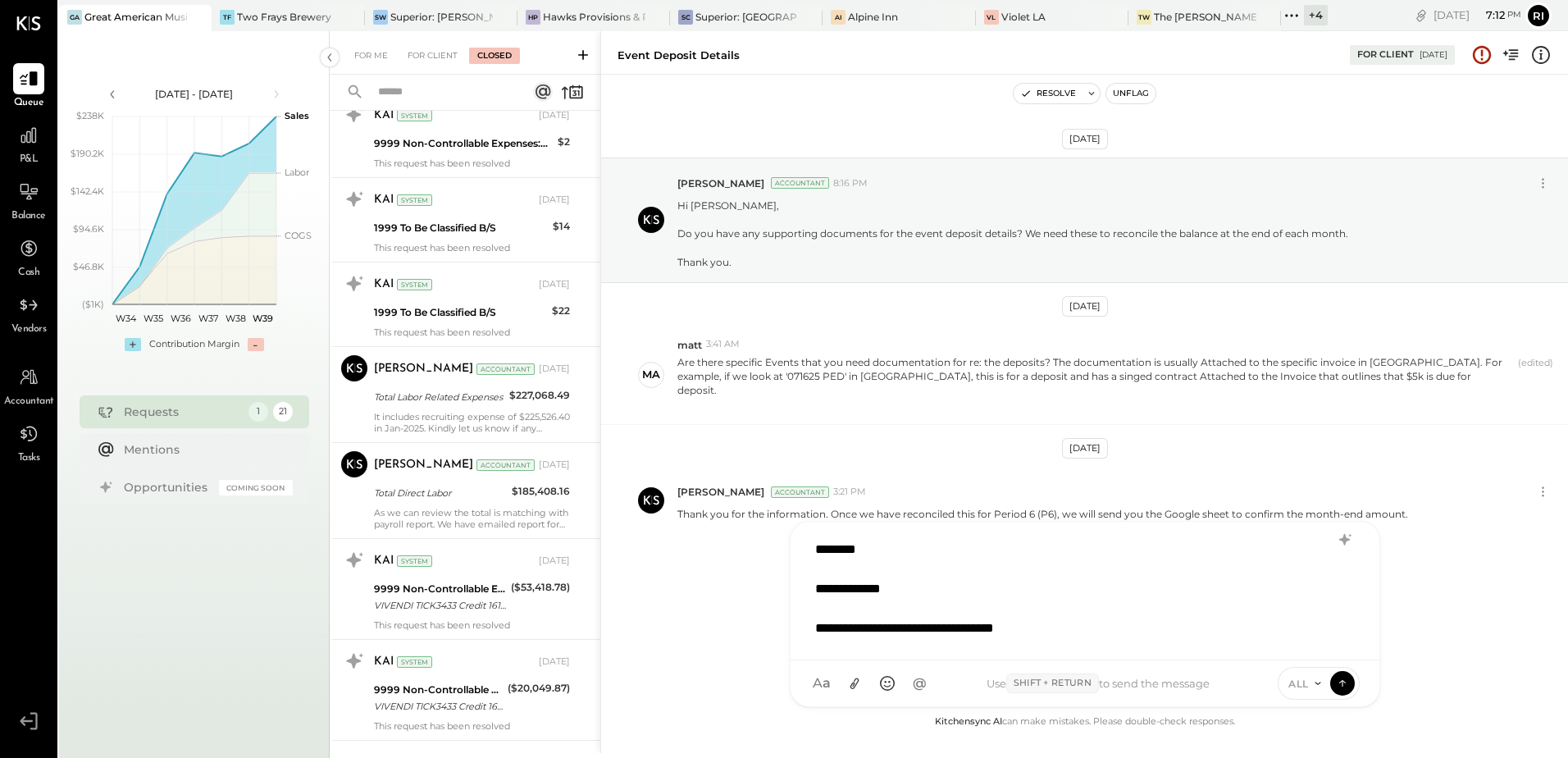
scroll to position [738, 0]
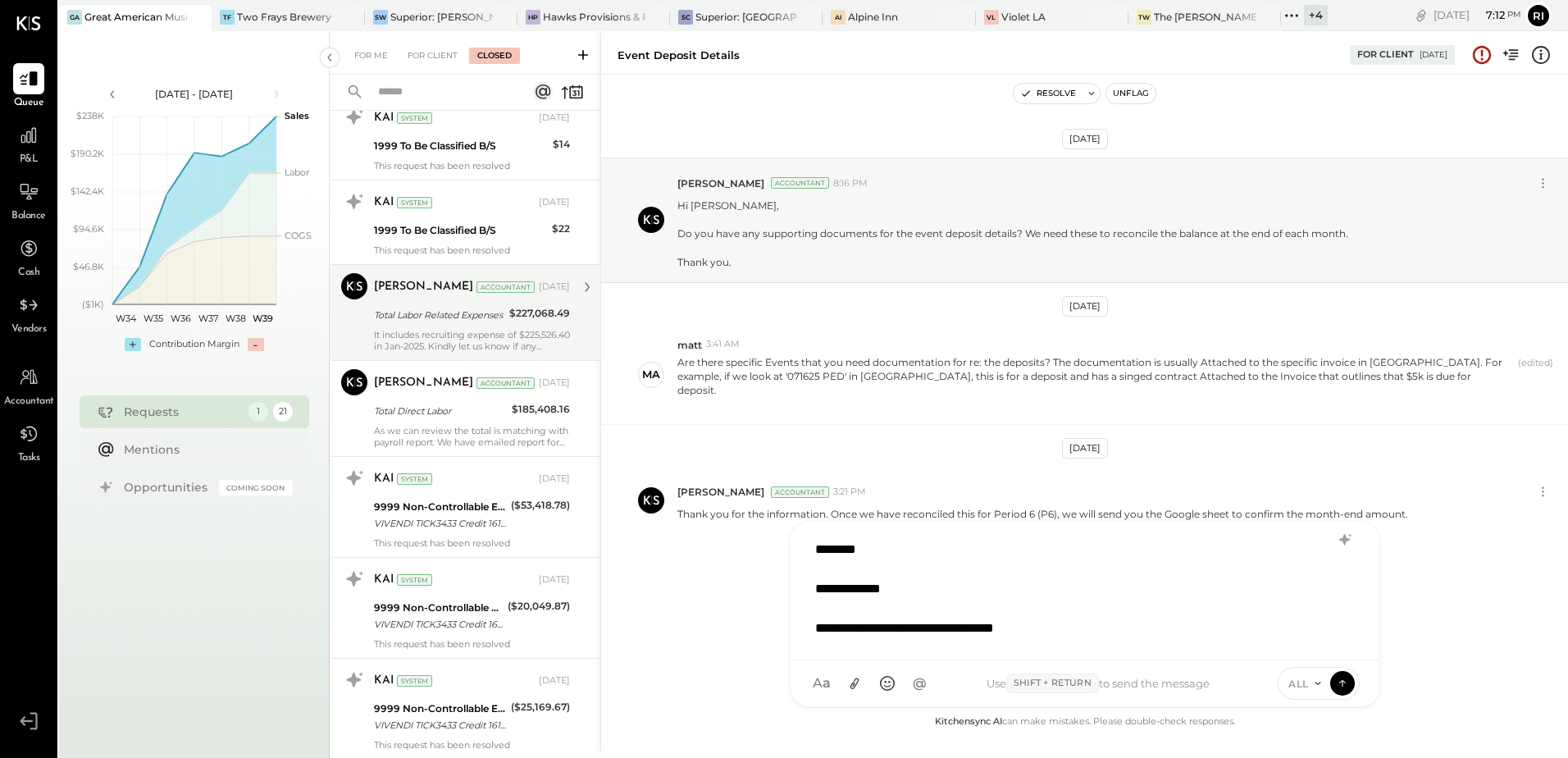
click at [532, 332] on div "It includes recruiting expense of $225,526.40 in Jan-2025. Kindly let us know i…" at bounding box center [472, 340] width 196 height 23
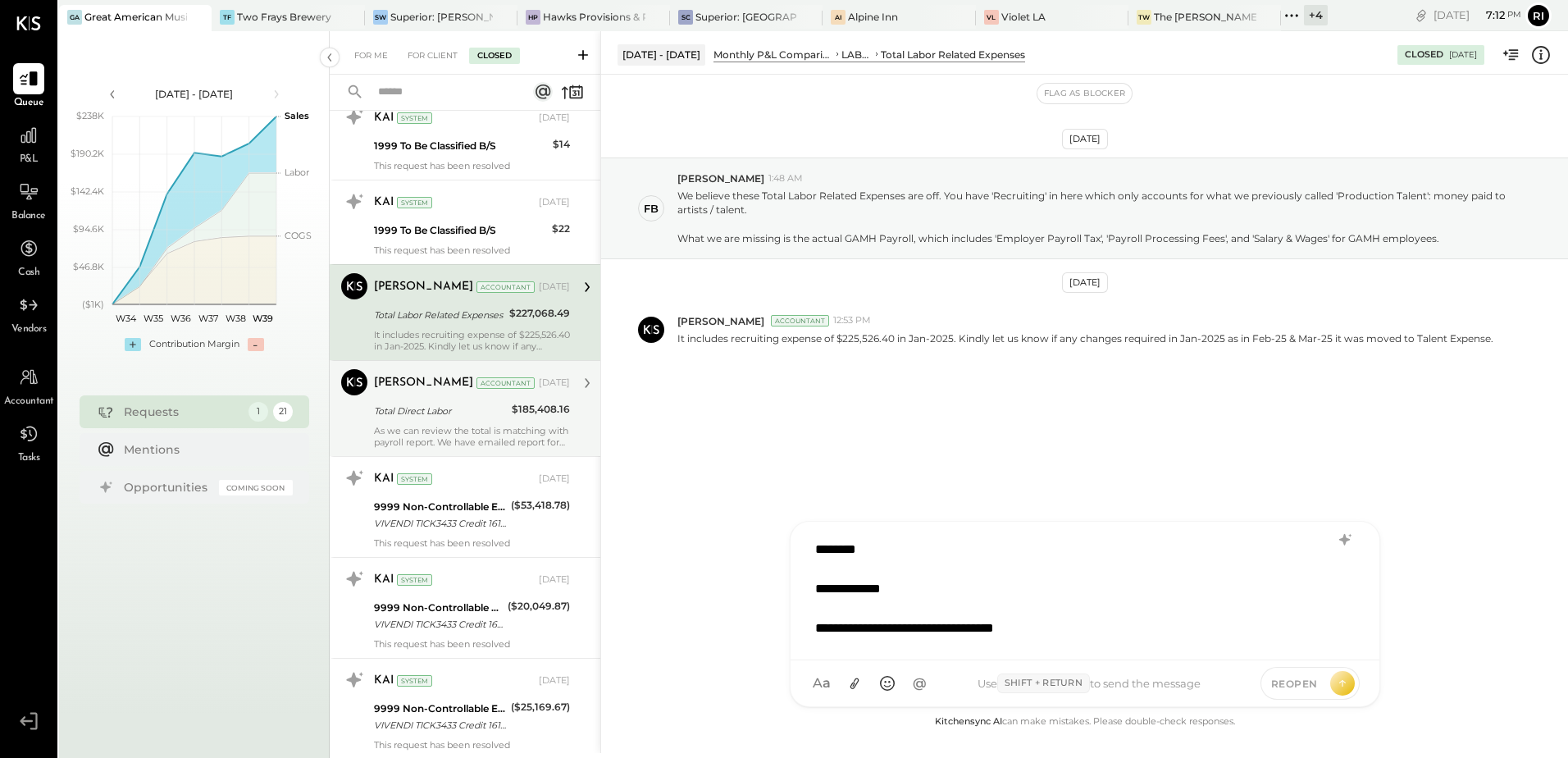
click at [479, 409] on div "Total Direct Labor" at bounding box center [441, 410] width 133 height 16
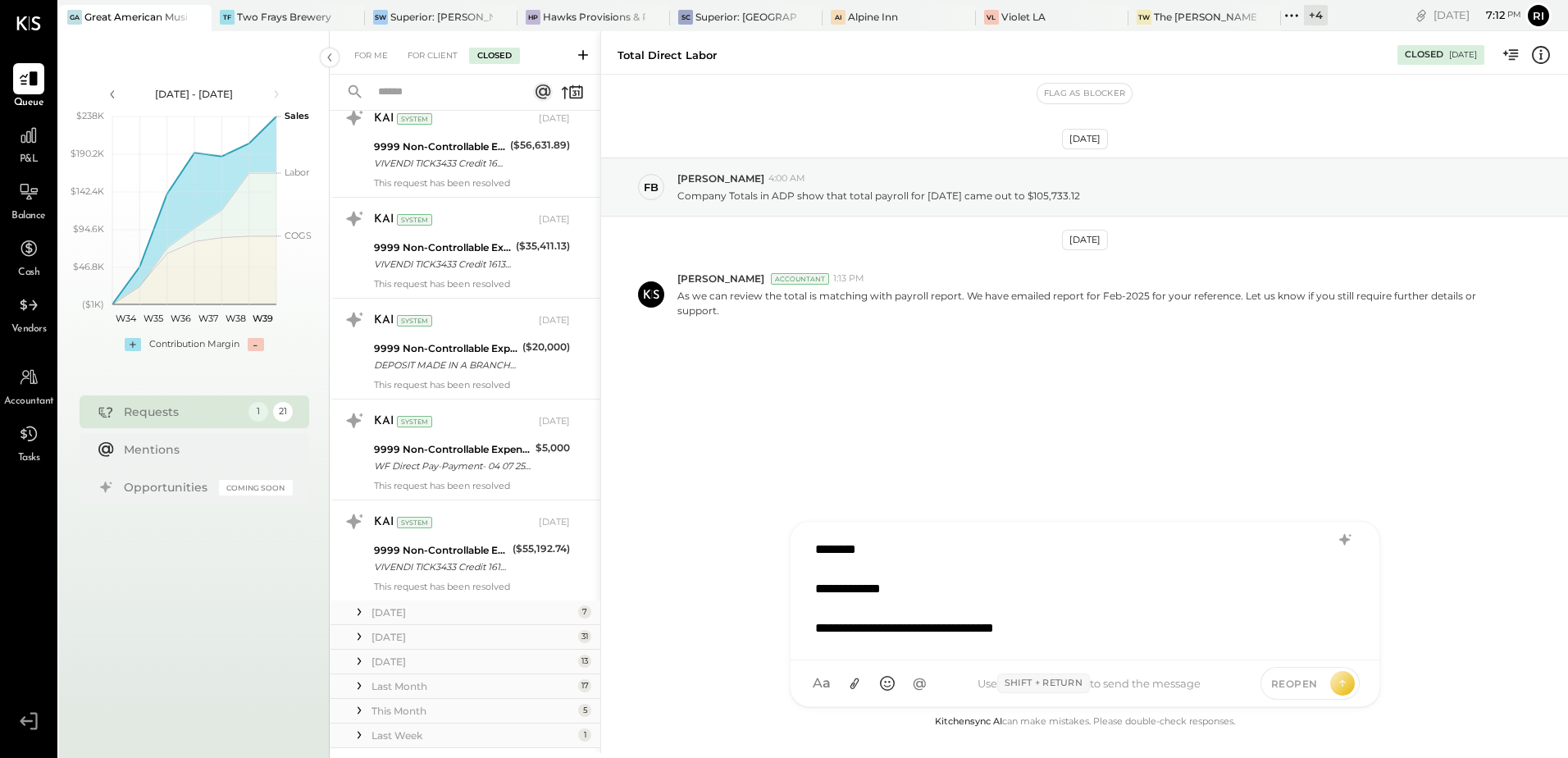
scroll to position [1645, 0]
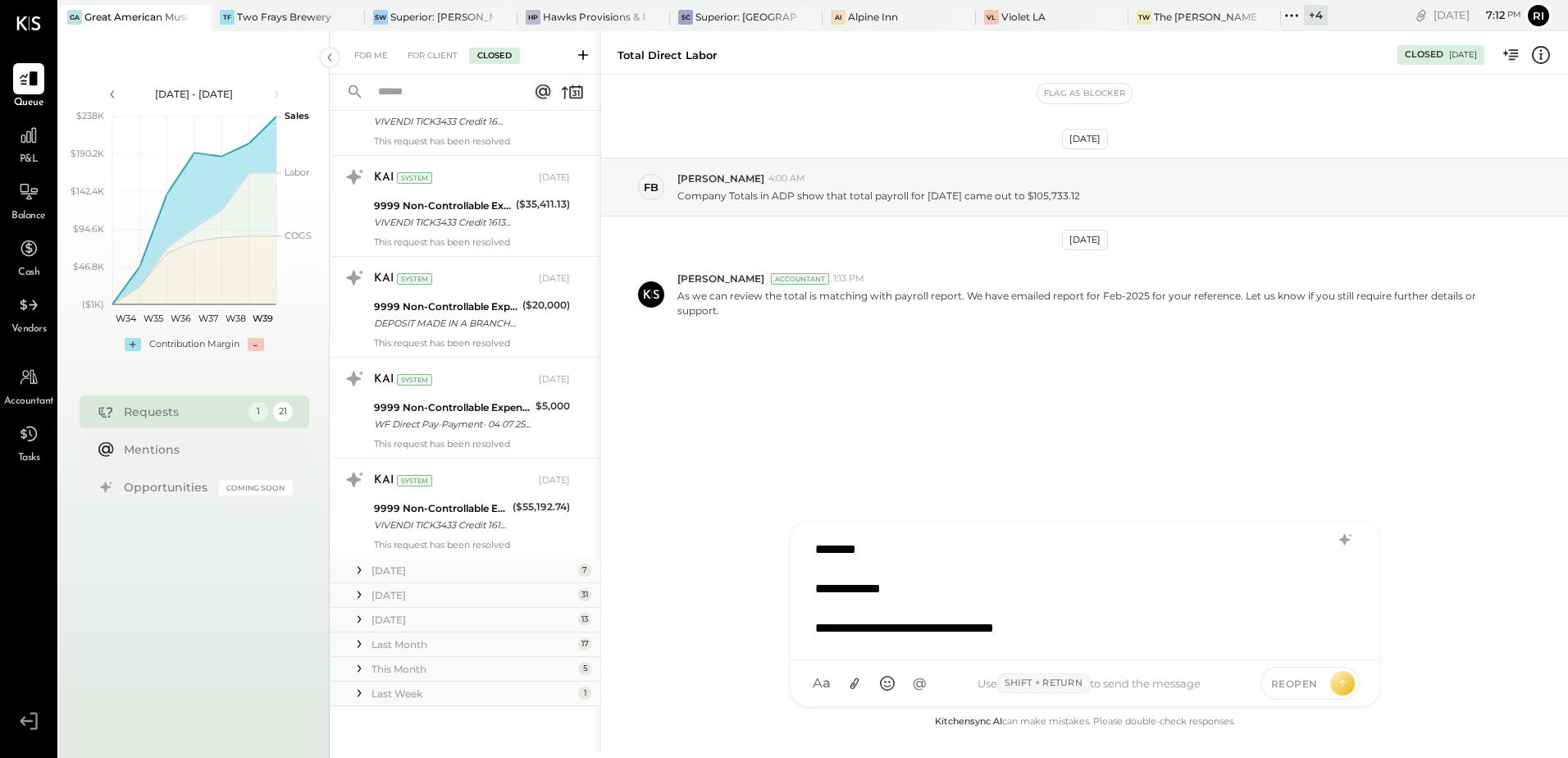
click at [413, 695] on div "Last Week" at bounding box center [472, 693] width 203 height 14
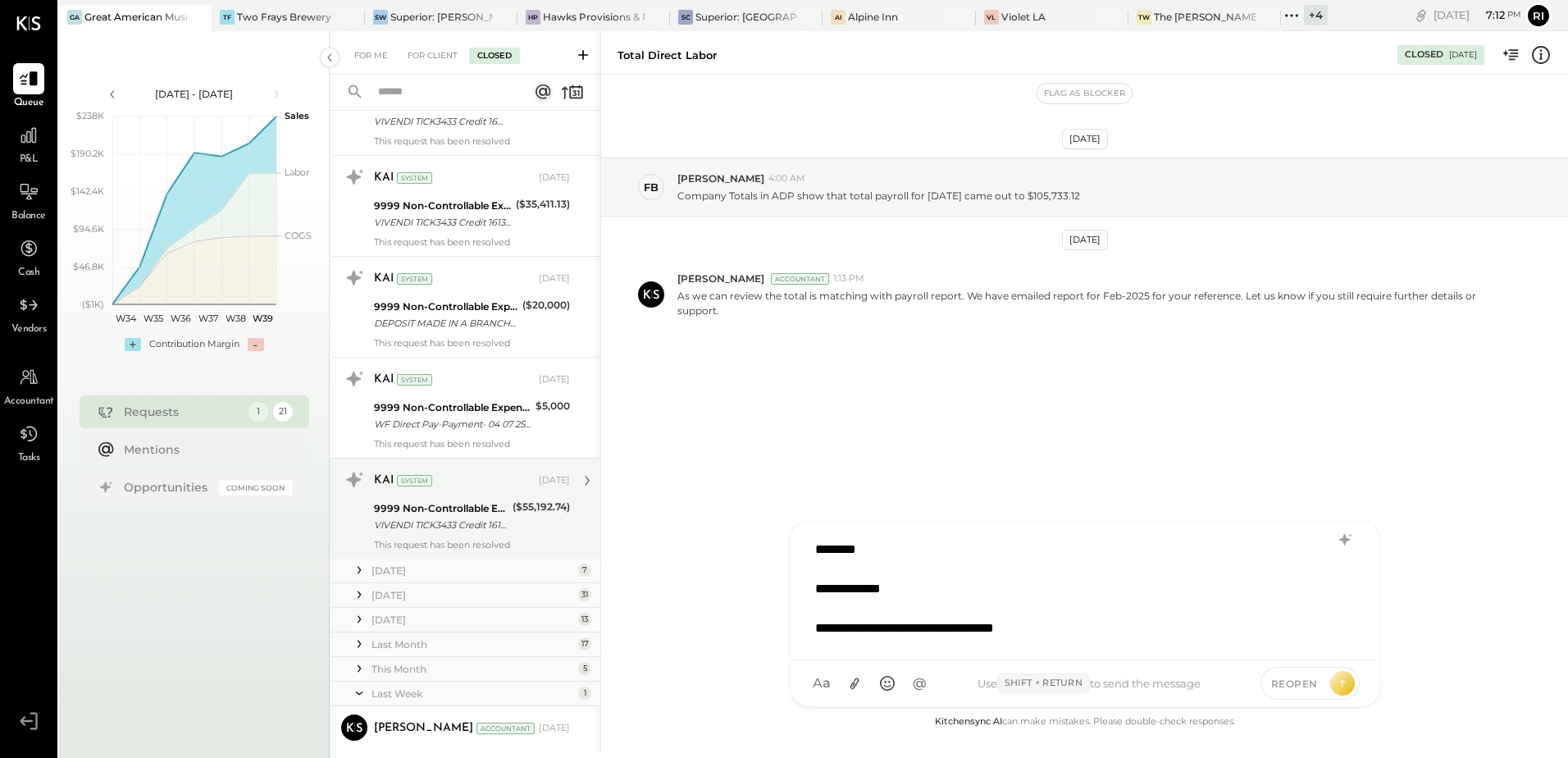
scroll to position [1740, 0]
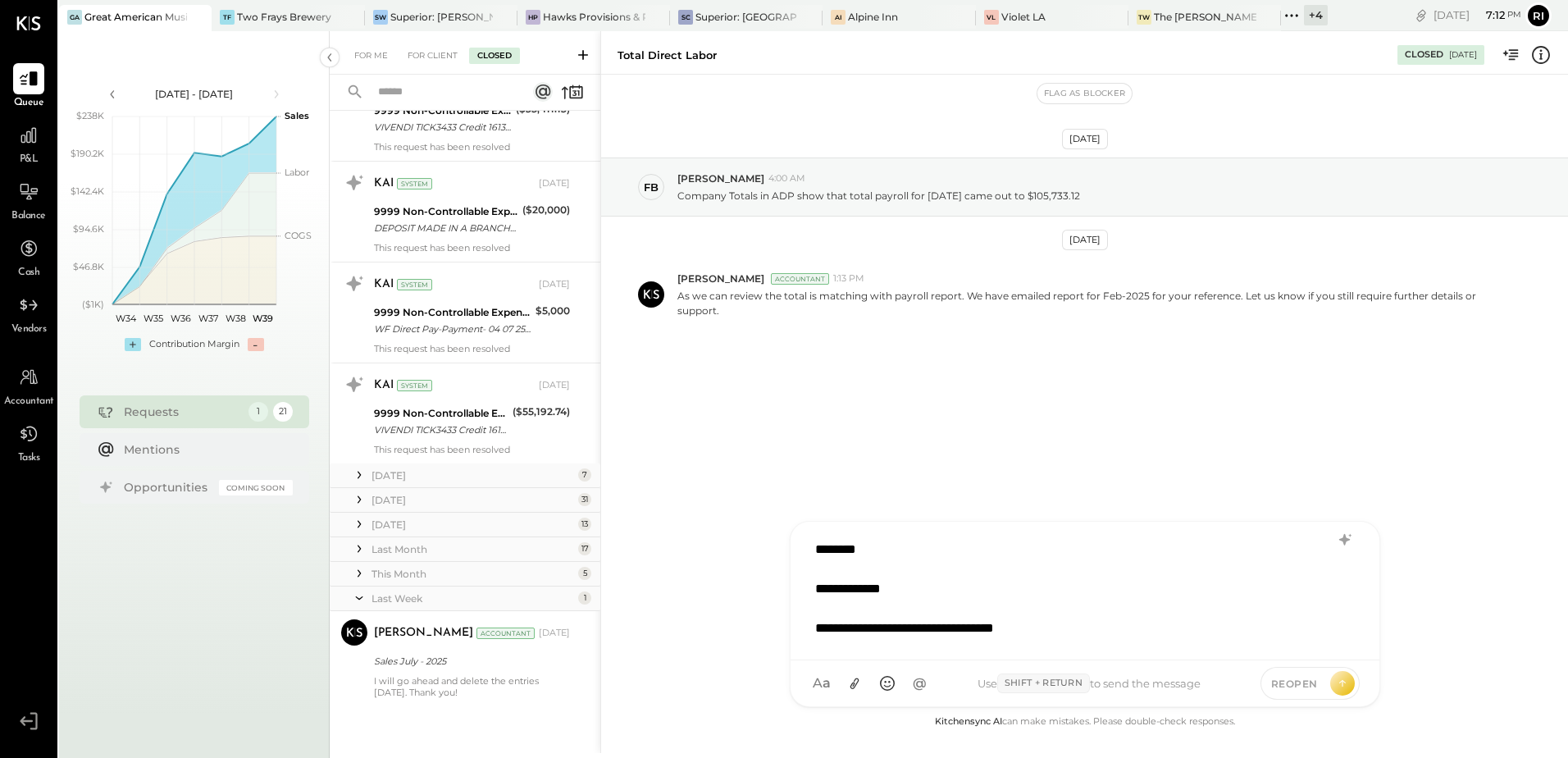
click at [450, 582] on div "This Month 5" at bounding box center [465, 574] width 270 height 25
click at [446, 574] on div "This Month" at bounding box center [472, 573] width 203 height 14
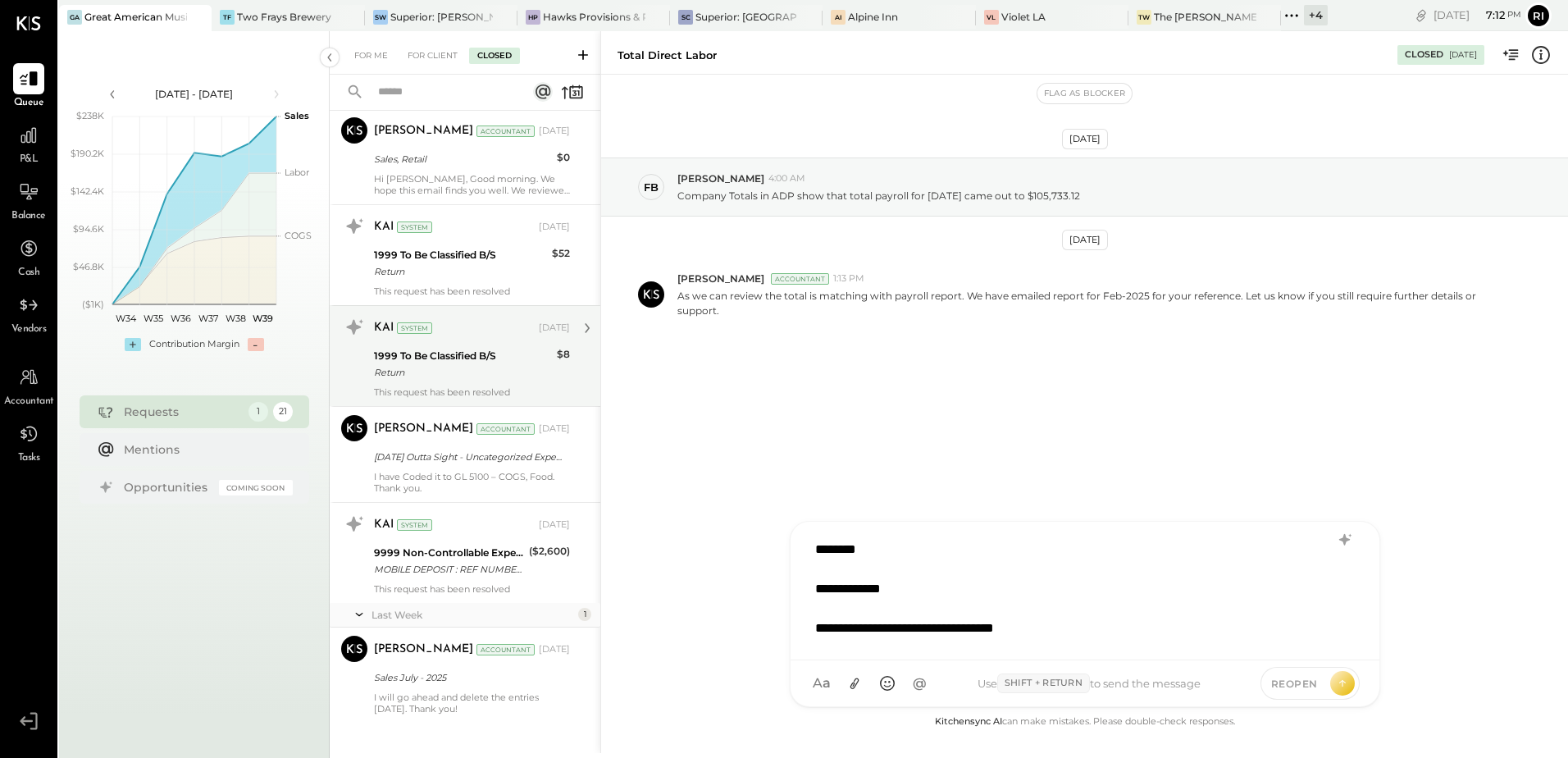
scroll to position [2232, 0]
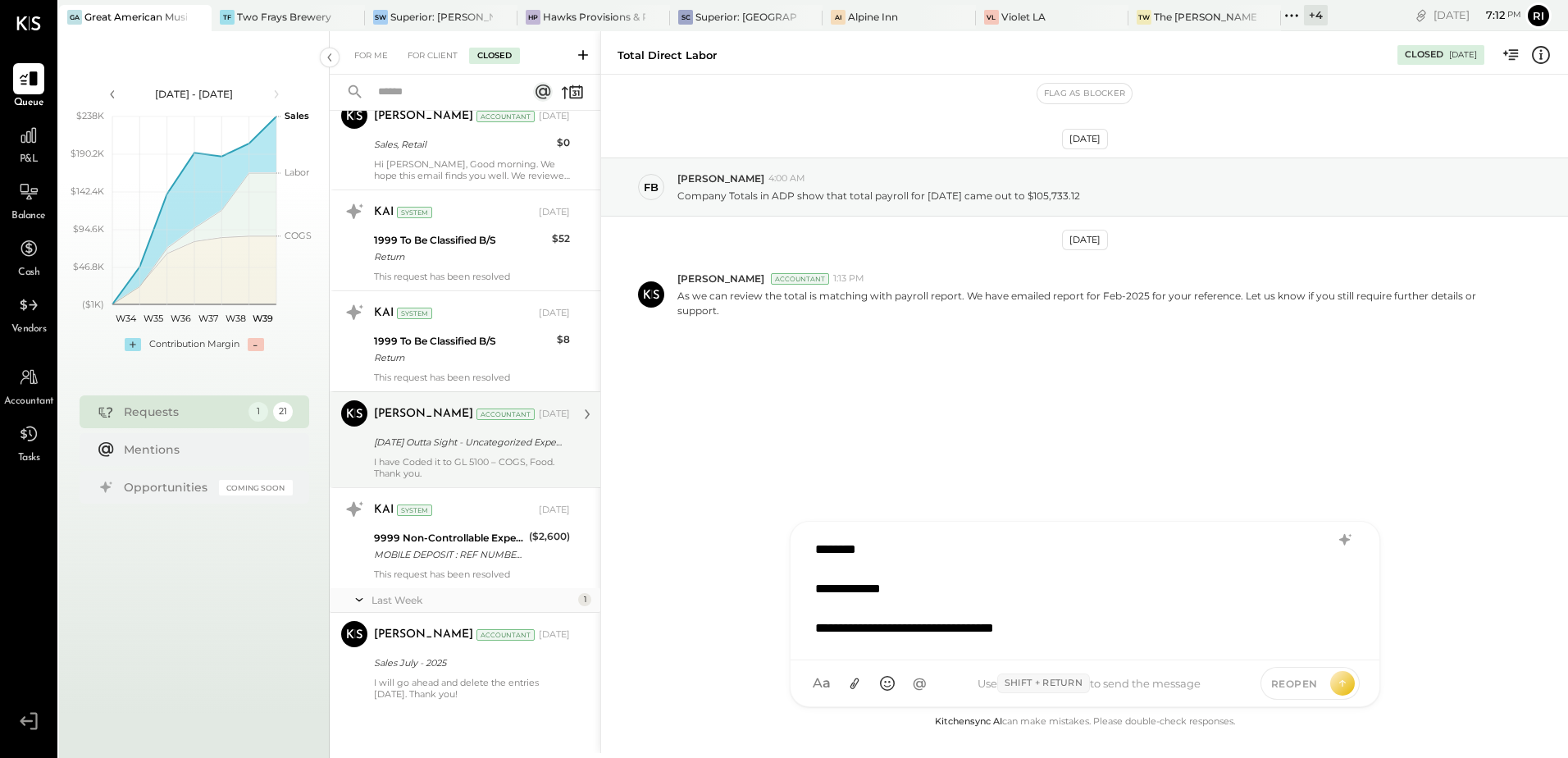
click at [496, 462] on div "I have Coded it to GL 5100 – COGS, Food. Thank you." at bounding box center [472, 468] width 196 height 23
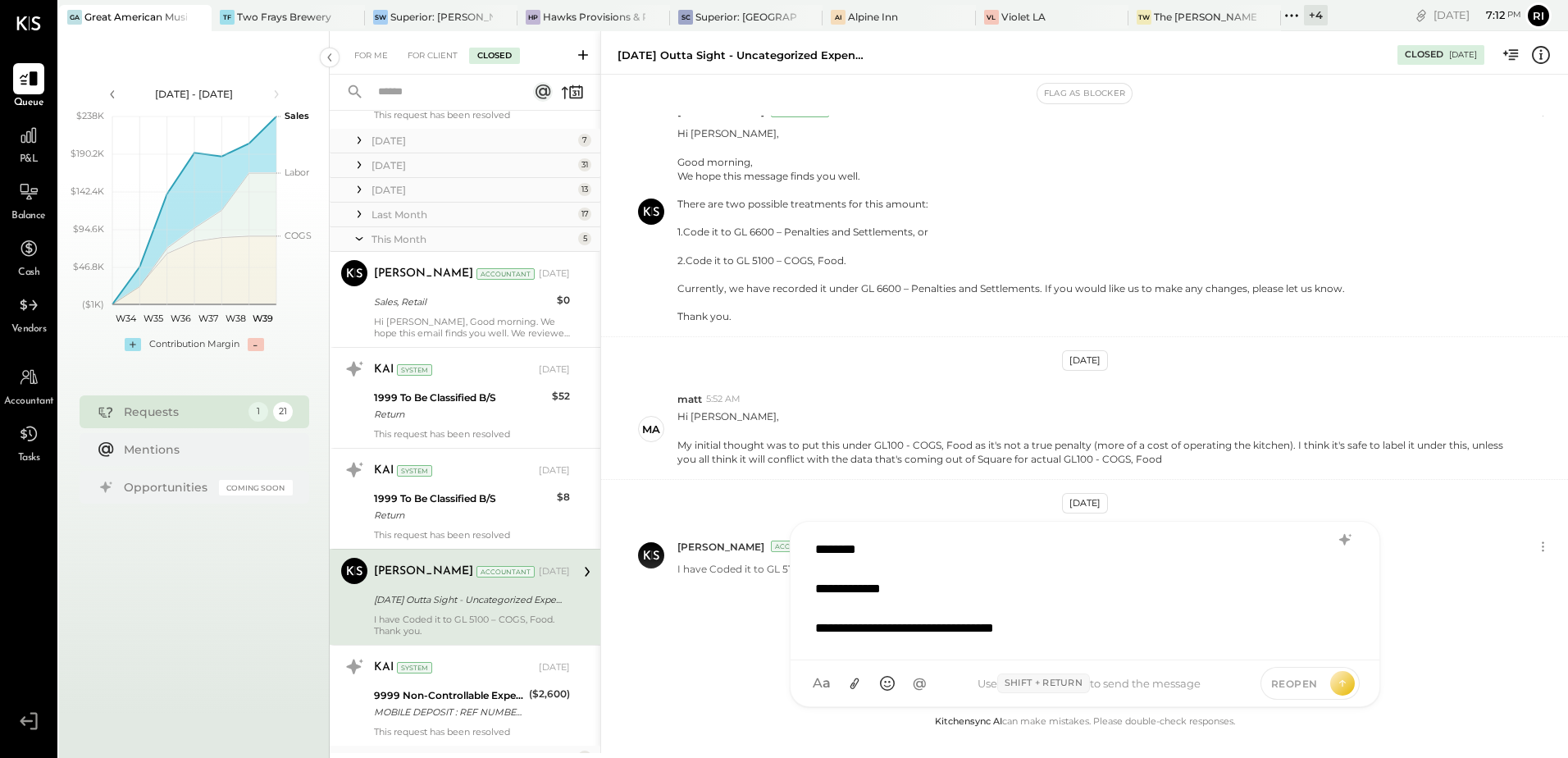
scroll to position [2068, 0]
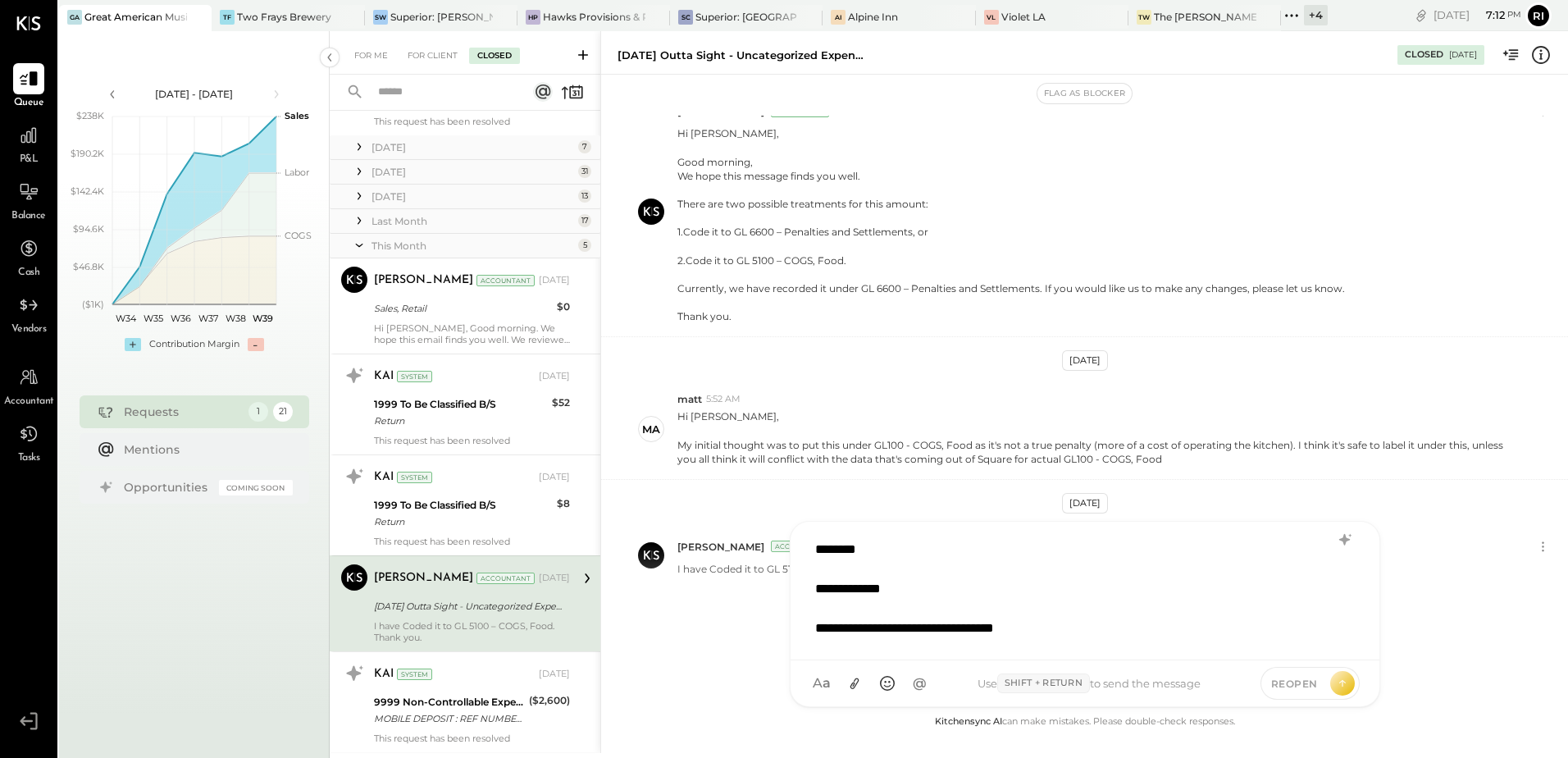
click at [453, 221] on div "Last Month" at bounding box center [472, 221] width 203 height 14
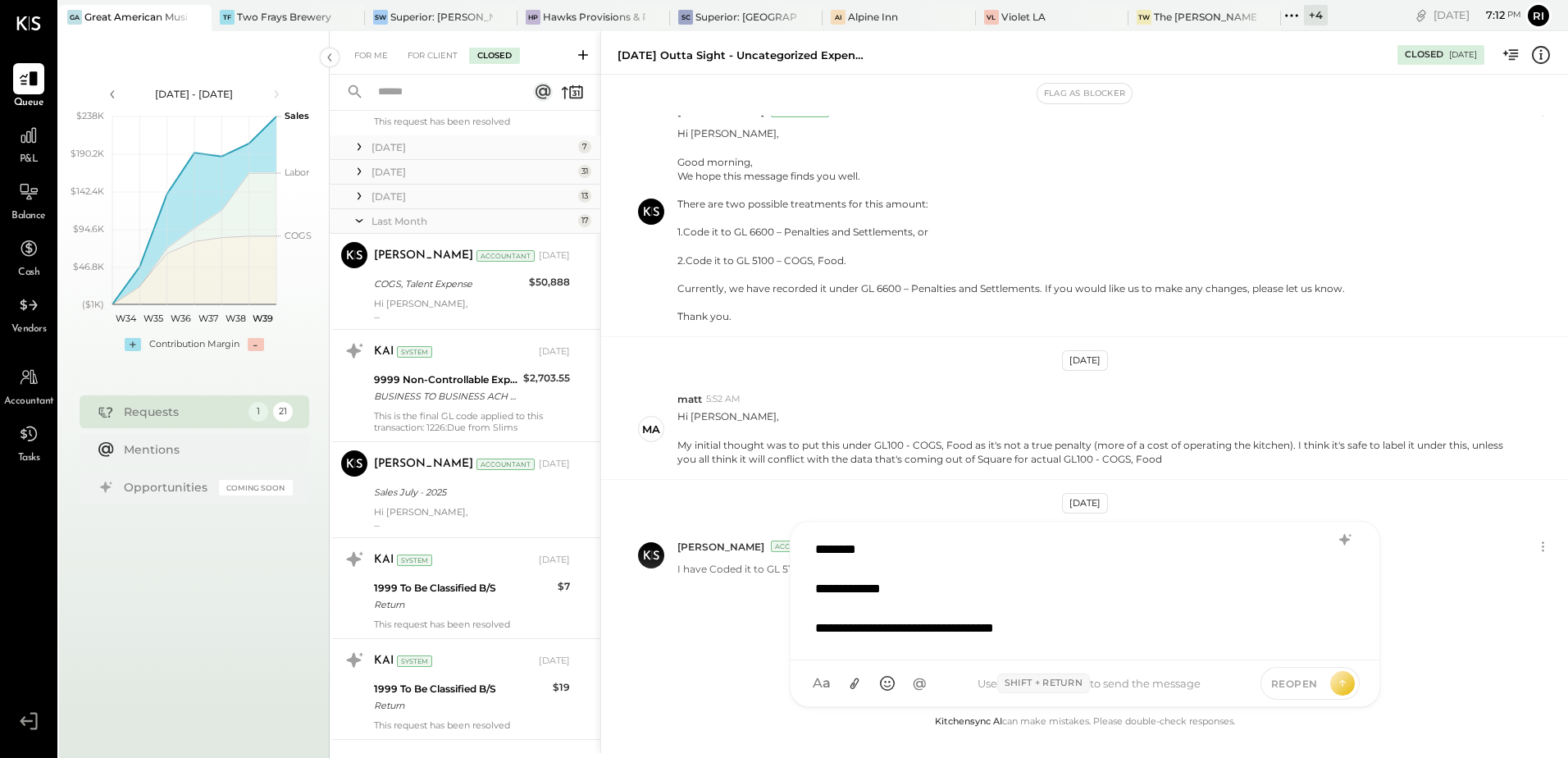
click at [497, 228] on div "Last Month 17" at bounding box center [465, 222] width 270 height 25
click at [377, 220] on div "Last Month" at bounding box center [472, 221] width 203 height 14
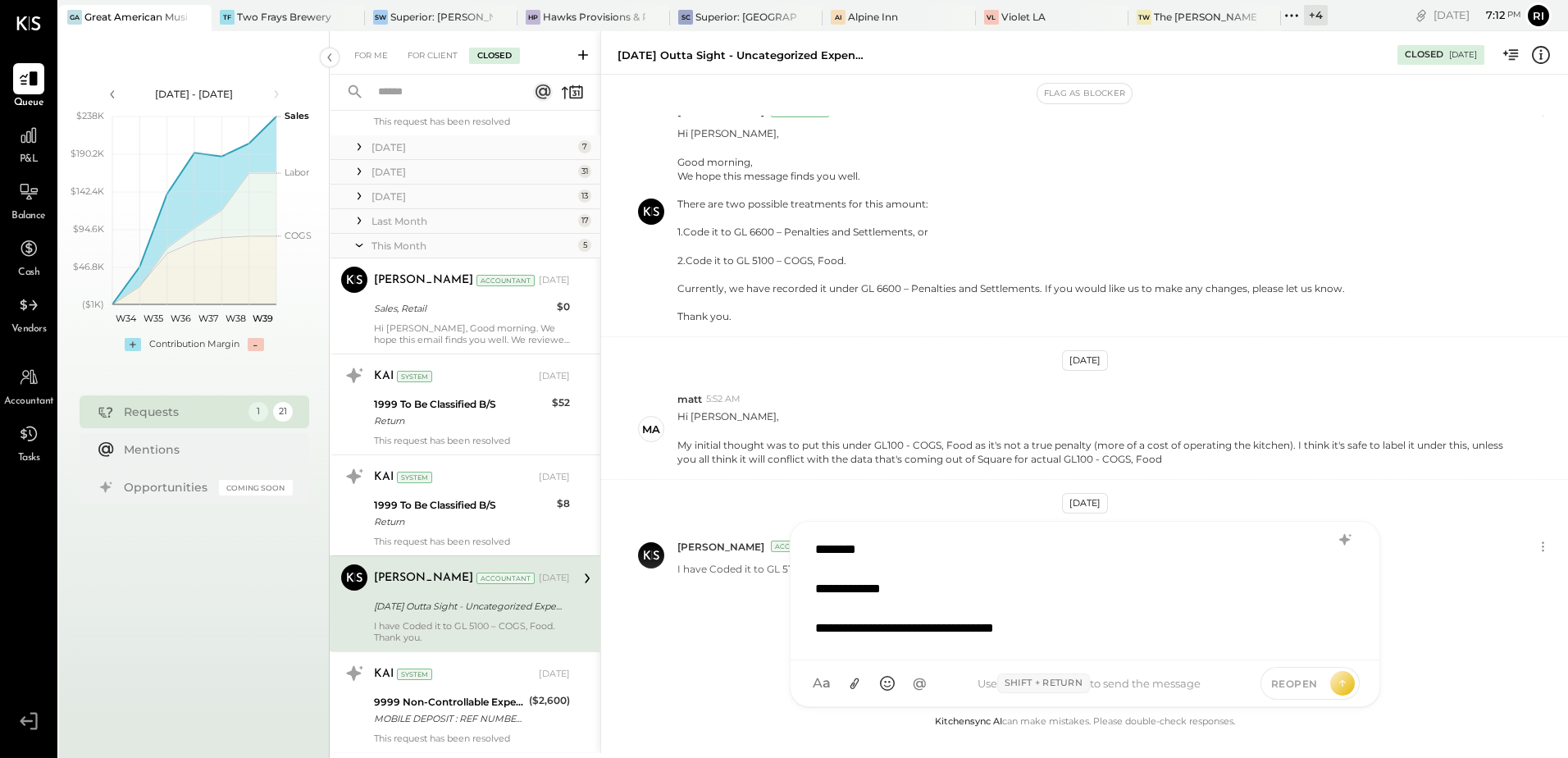
click at [389, 250] on div "This Month" at bounding box center [472, 246] width 203 height 14
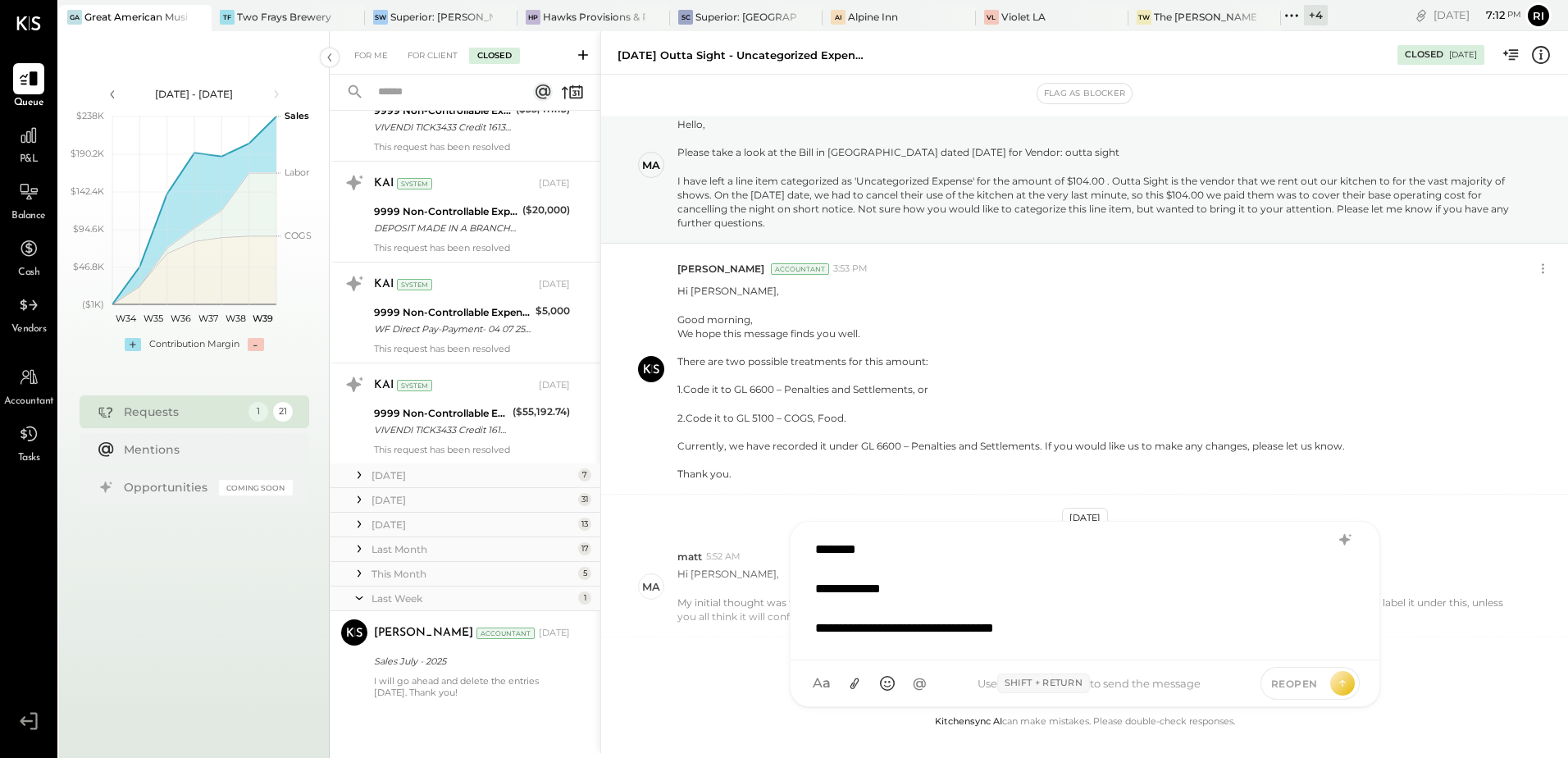
scroll to position [0, 0]
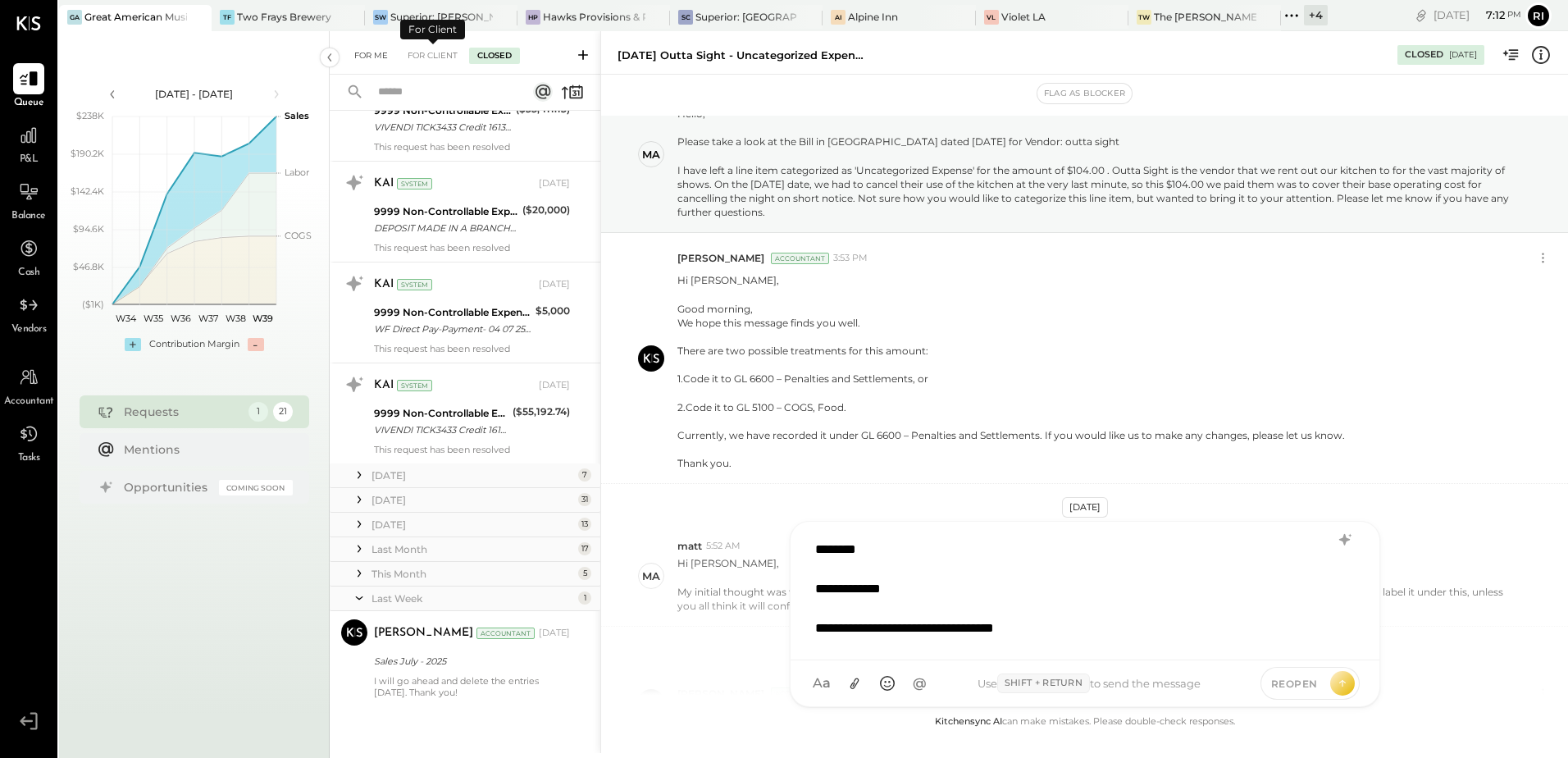
click at [367, 56] on div "For Me" at bounding box center [371, 55] width 50 height 16
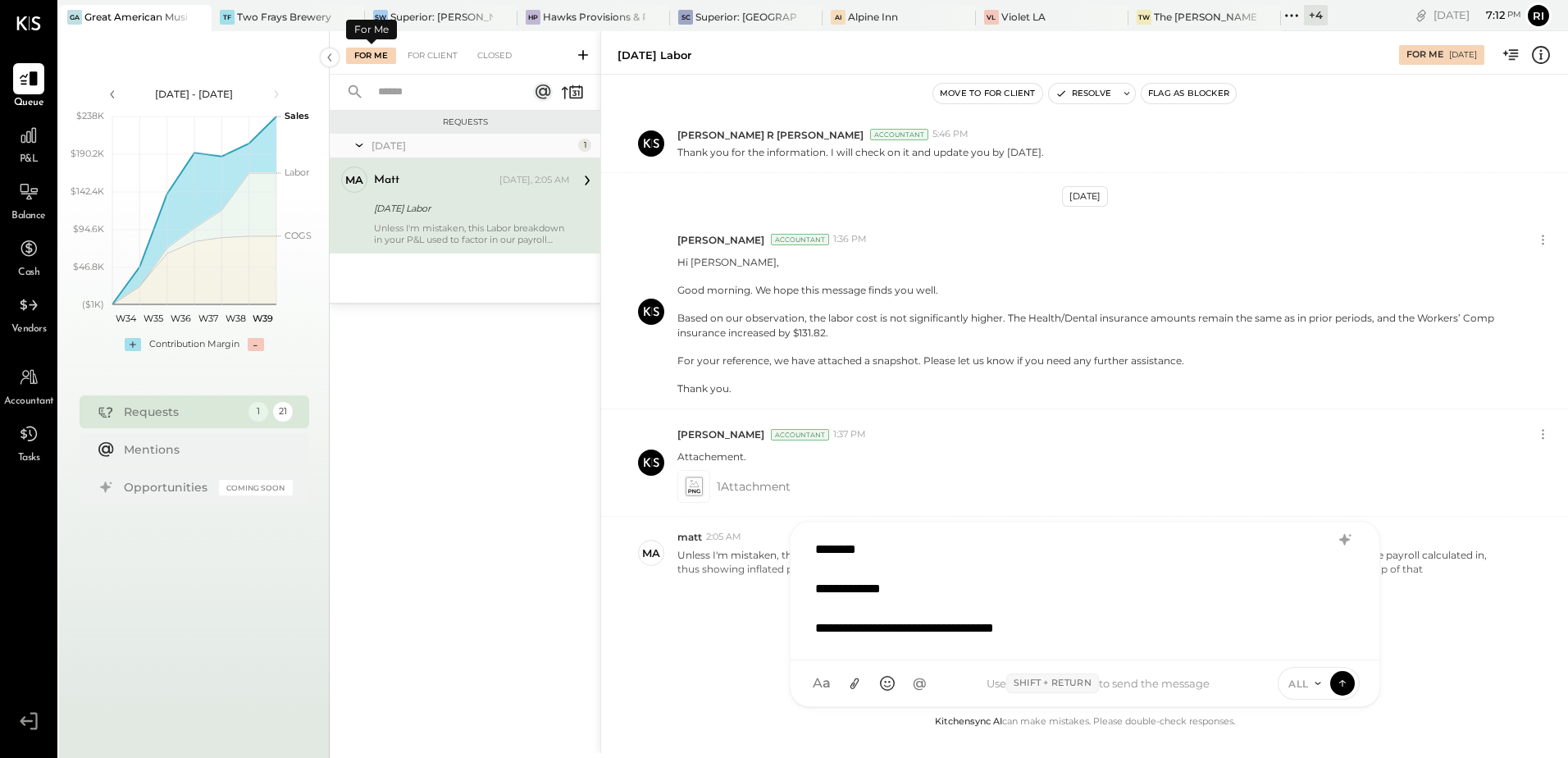
click at [434, 65] on div "For Me For Client Closed" at bounding box center [465, 53] width 270 height 44
click at [435, 61] on div "For Client" at bounding box center [432, 55] width 67 height 16
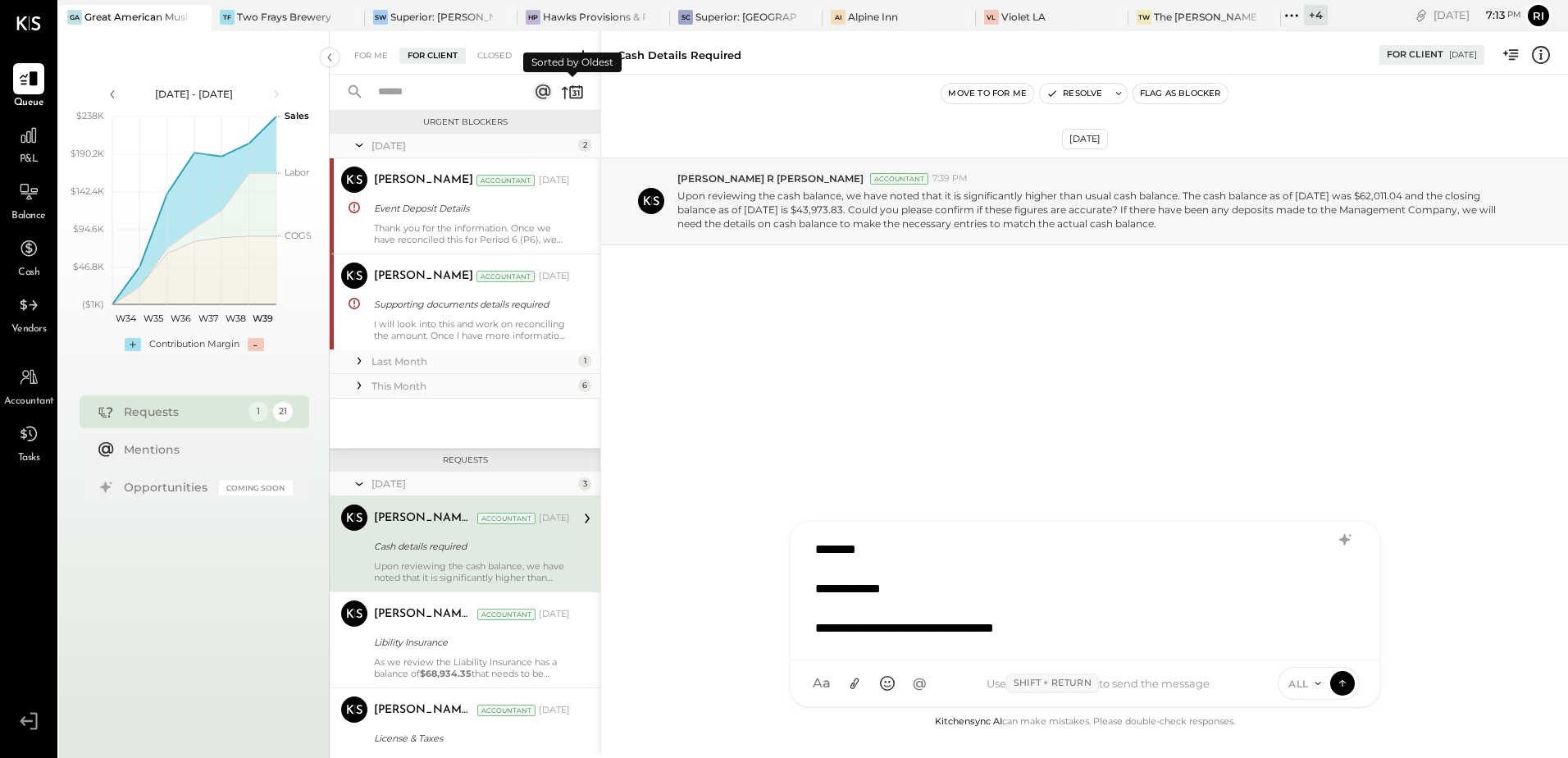
click at [577, 91] on icon at bounding box center [572, 91] width 23 height 23
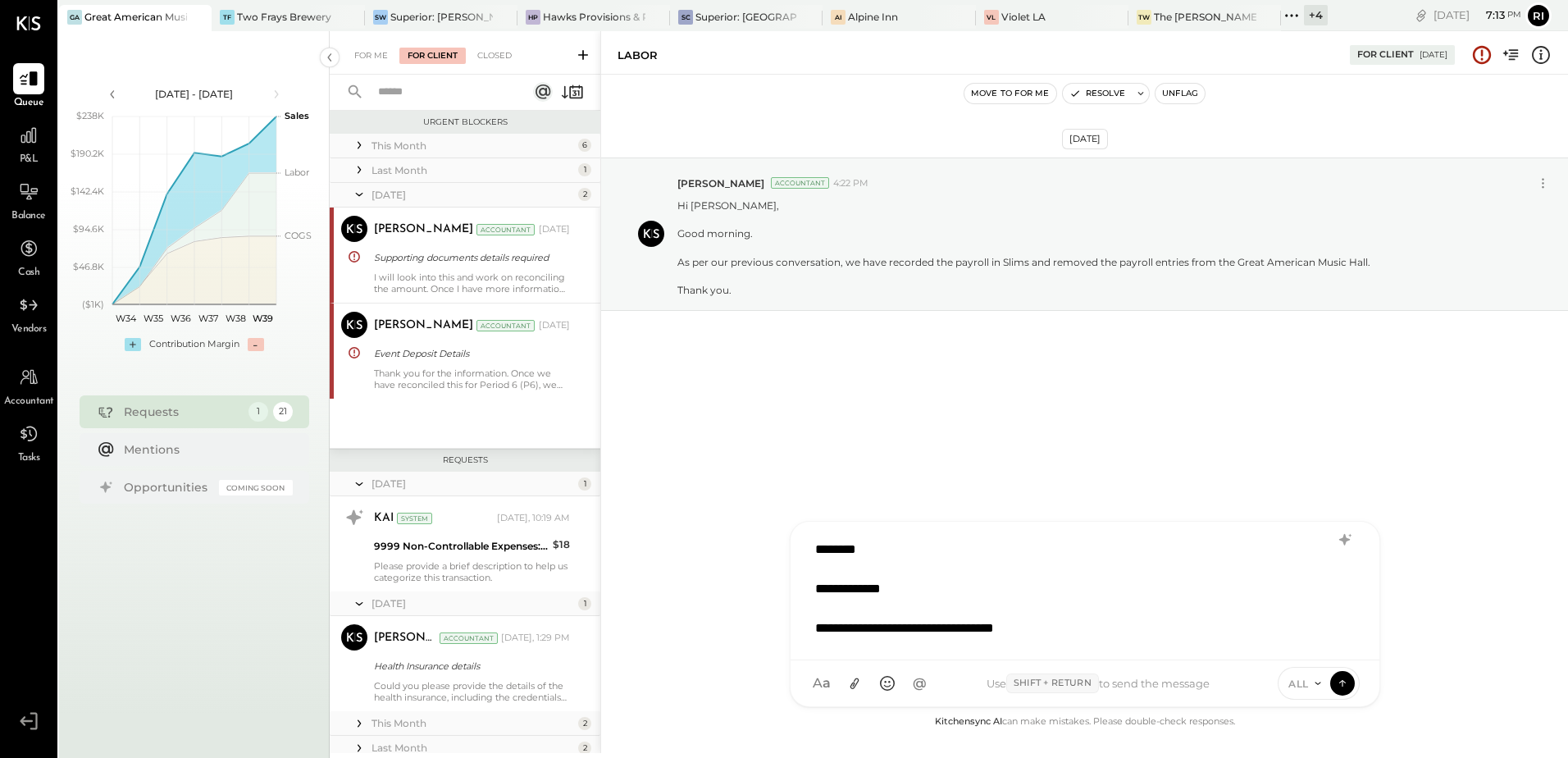
click at [467, 145] on div "This Month" at bounding box center [472, 146] width 203 height 14
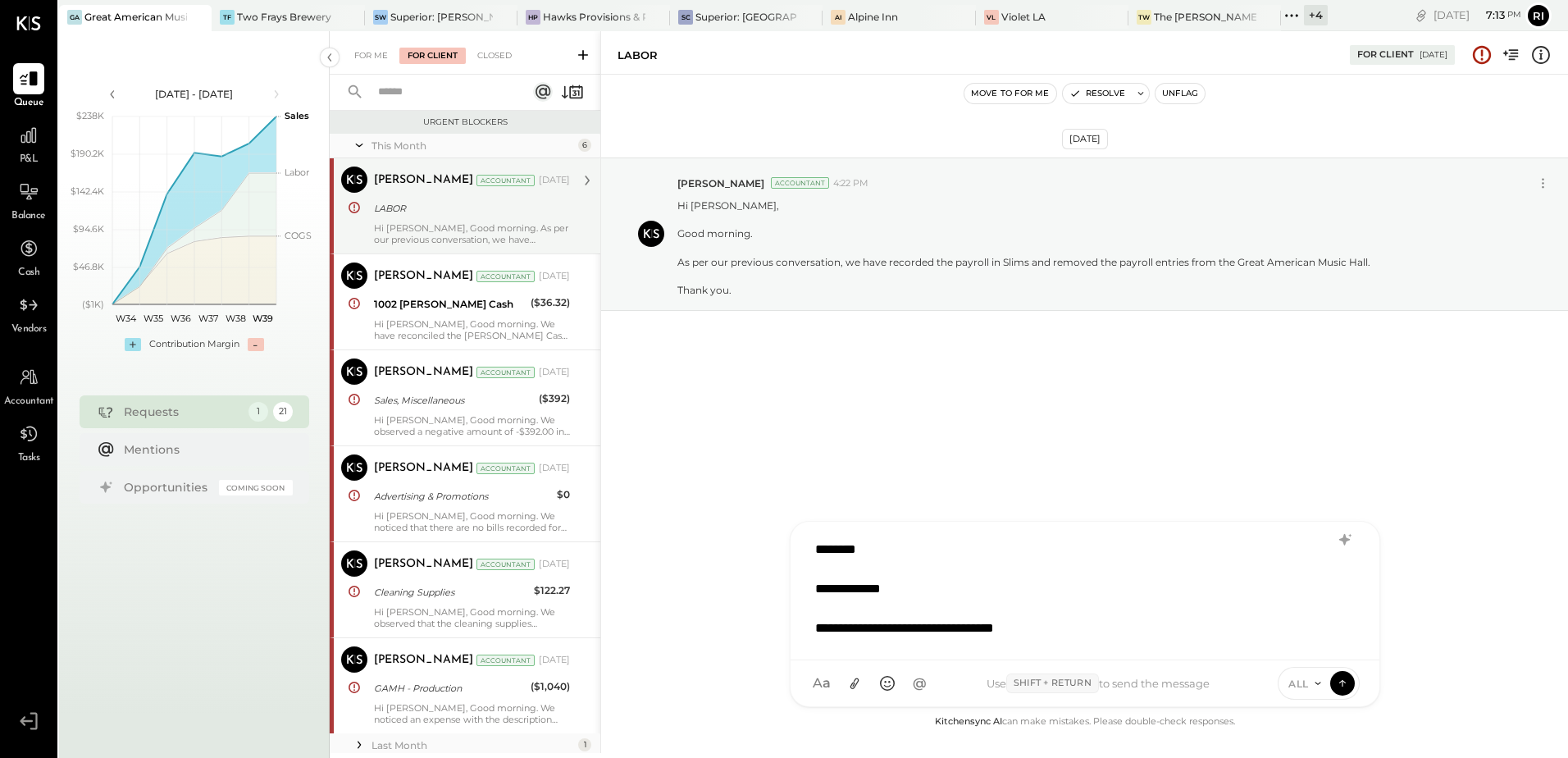
click at [511, 222] on div "Hi [PERSON_NAME], Good morning. As per our previous conversation, we have recor…" at bounding box center [472, 233] width 196 height 23
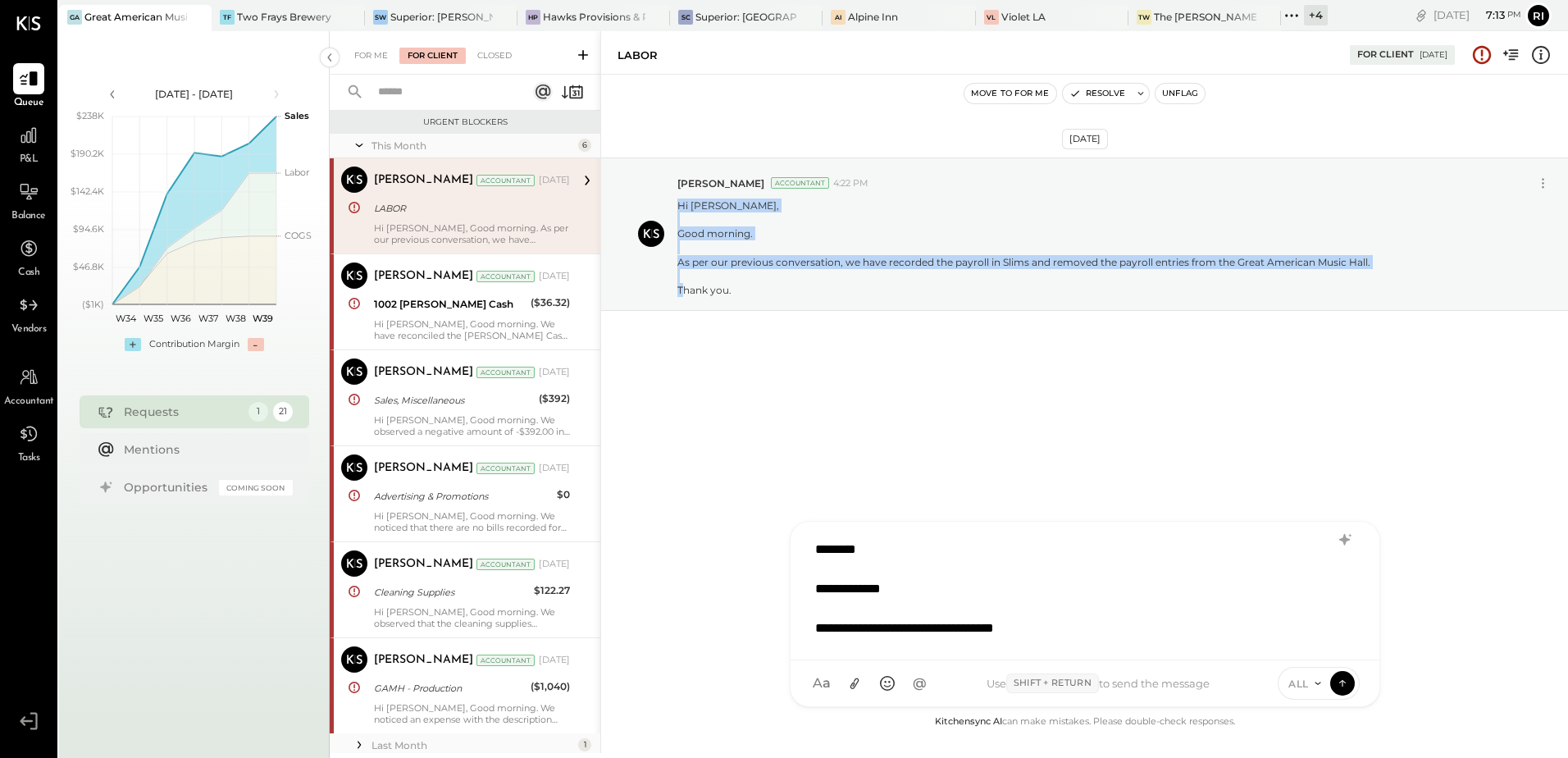
drag, startPoint x: 678, startPoint y: 204, endPoint x: 738, endPoint y: 316, distance: 127.1
click at [738, 316] on div "[DATE] [PERSON_NAME] Accountant 4:22 PM Hi [PERSON_NAME], Good morning. As per …" at bounding box center [1084, 274] width 967 height 318
copy p "Hi [PERSON_NAME], Good morning. As per our previous conversation, we have recor…"
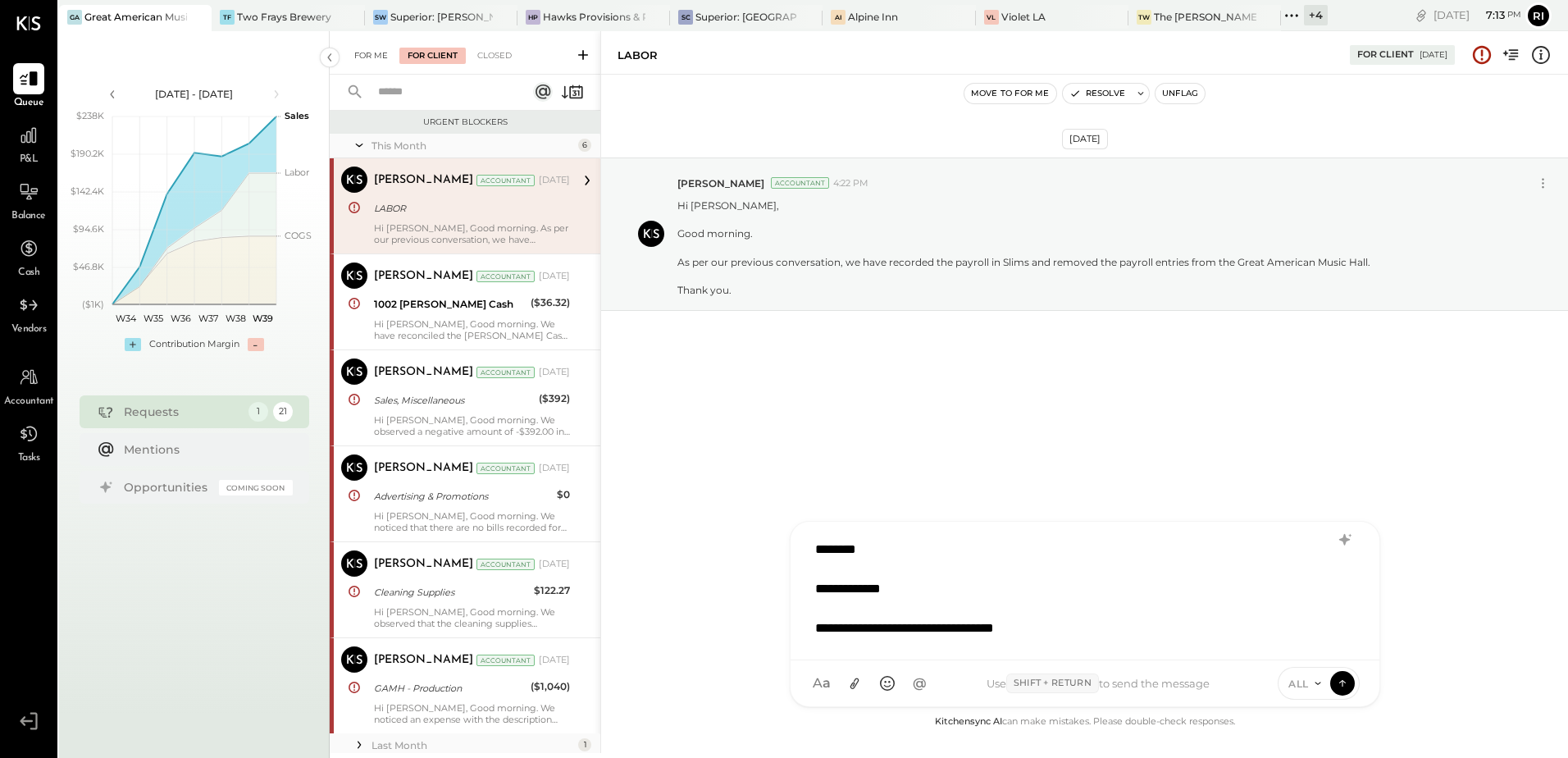
click at [374, 50] on div "For Me" at bounding box center [371, 55] width 50 height 16
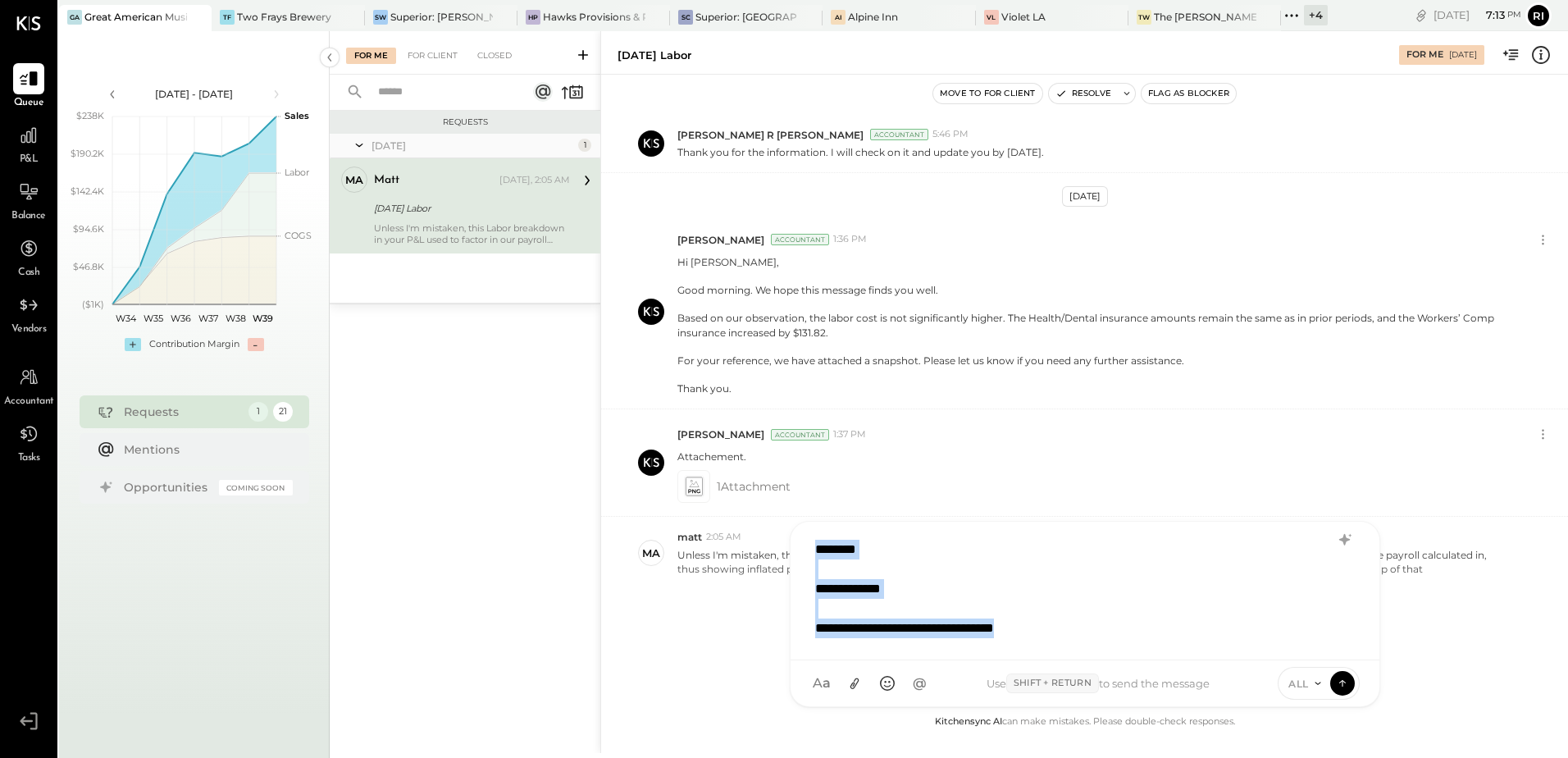
drag, startPoint x: 1091, startPoint y: 636, endPoint x: 1114, endPoint y: 620, distance: 28.0
click at [790, 573] on div "**********" at bounding box center [1084, 591] width 588 height 139
click at [1086, 629] on div "**********" at bounding box center [1064, 628] width 499 height 20
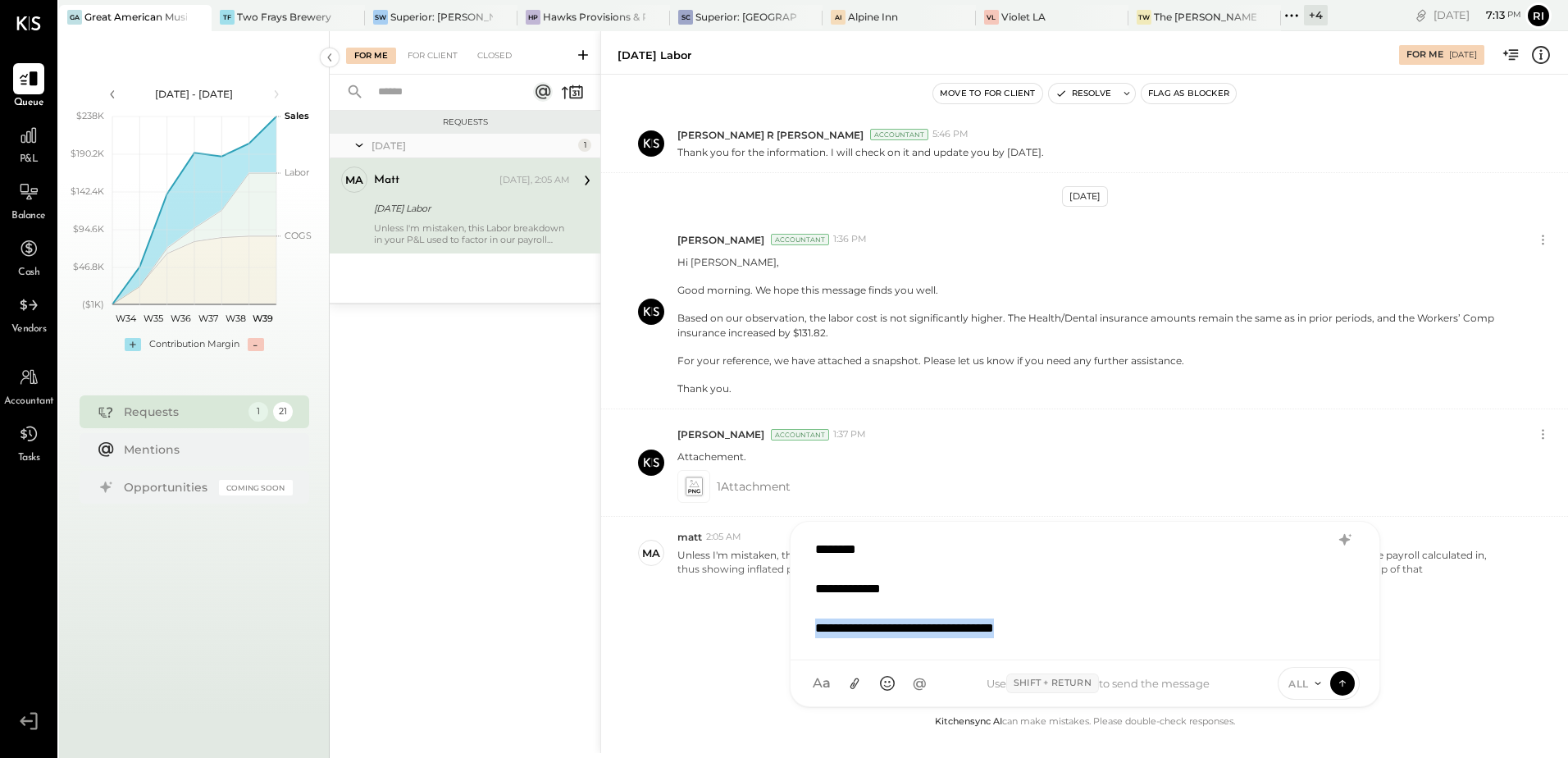
click at [1086, 629] on div "**********" at bounding box center [1064, 628] width 499 height 20
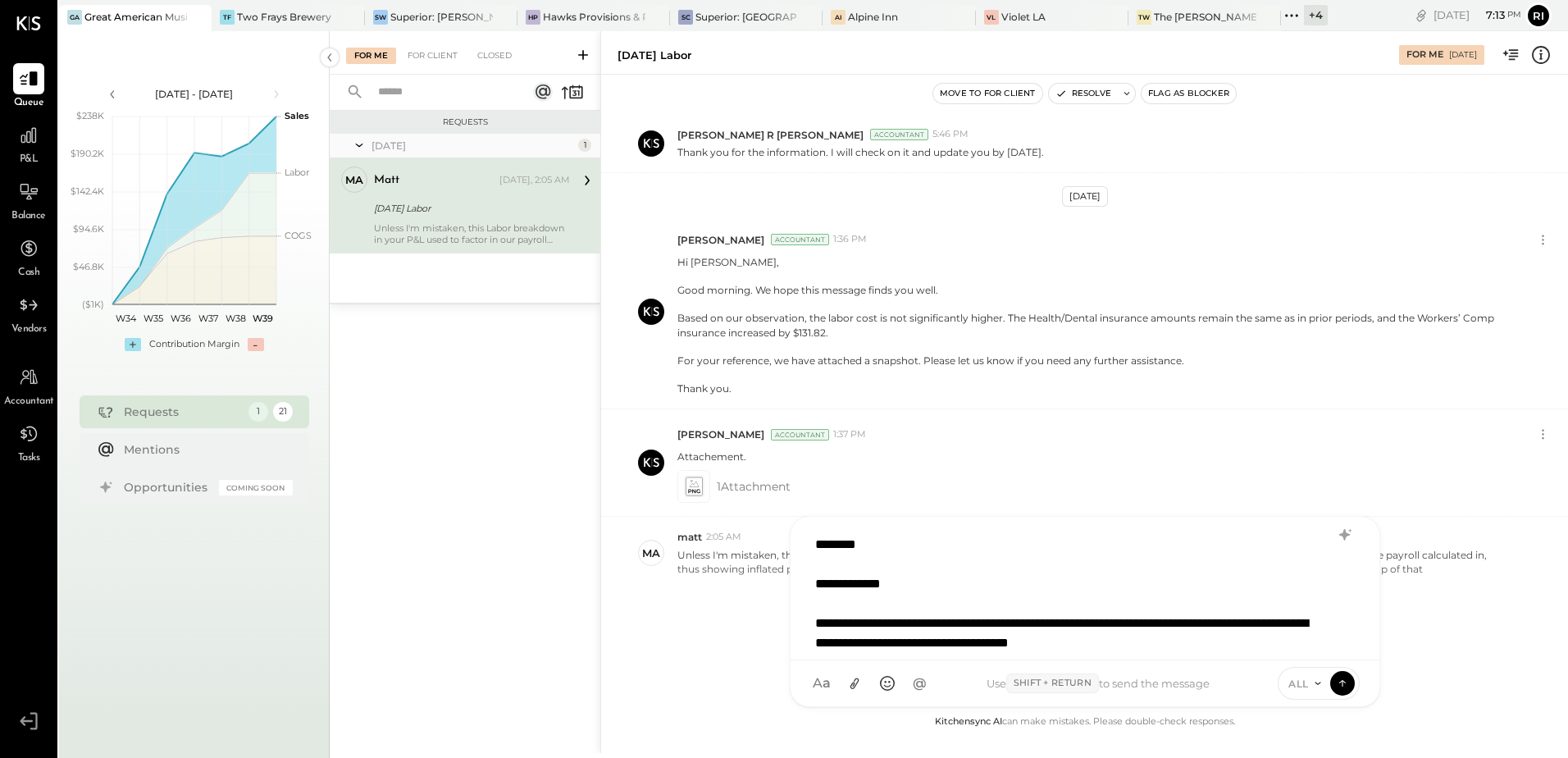
scroll to position [3, 0]
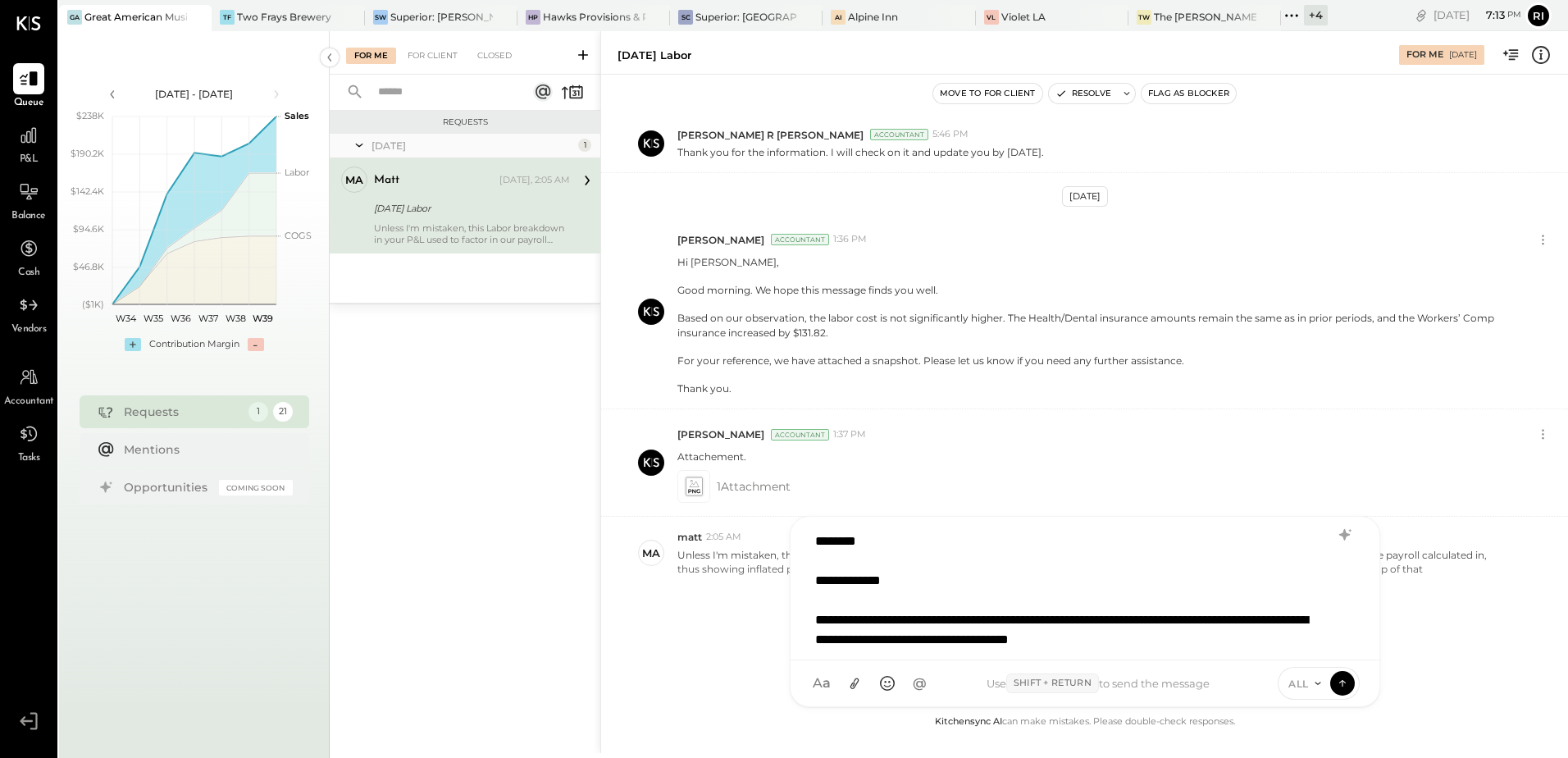
click at [1245, 641] on div "**********" at bounding box center [1084, 585] width 554 height 123
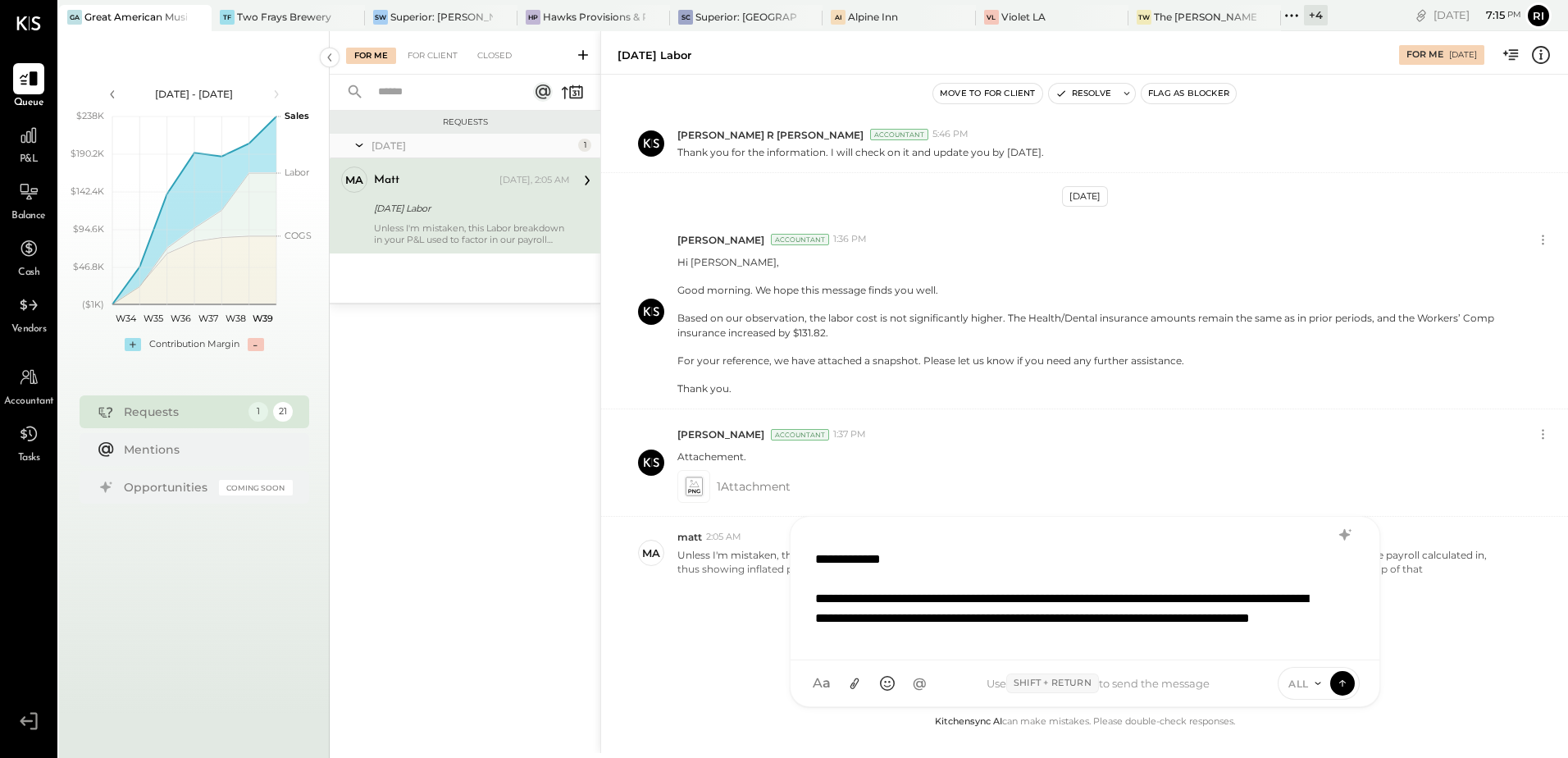
click at [853, 636] on div "**********" at bounding box center [1084, 585] width 554 height 123
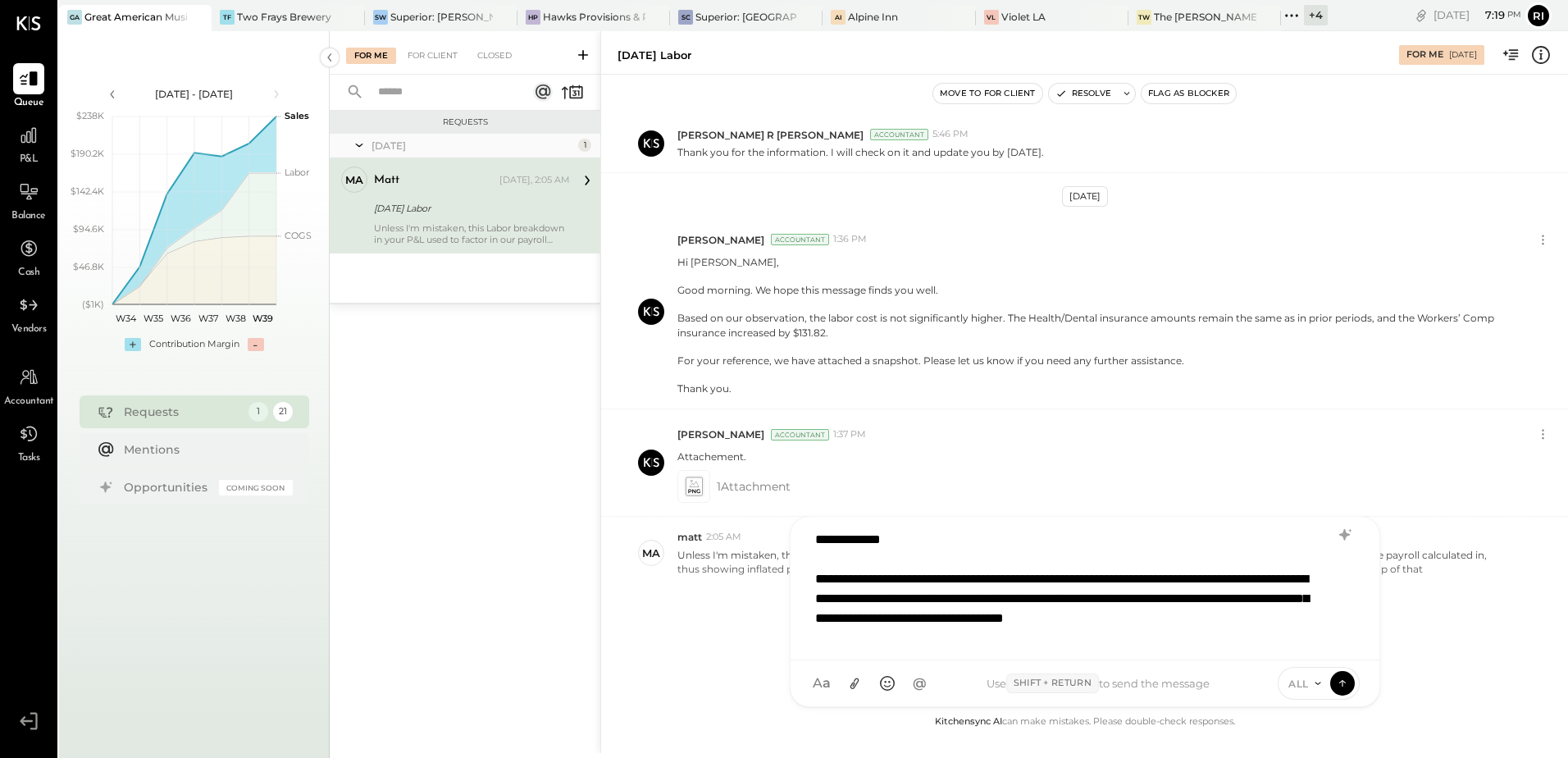
click at [911, 635] on div "**********" at bounding box center [1084, 585] width 554 height 123
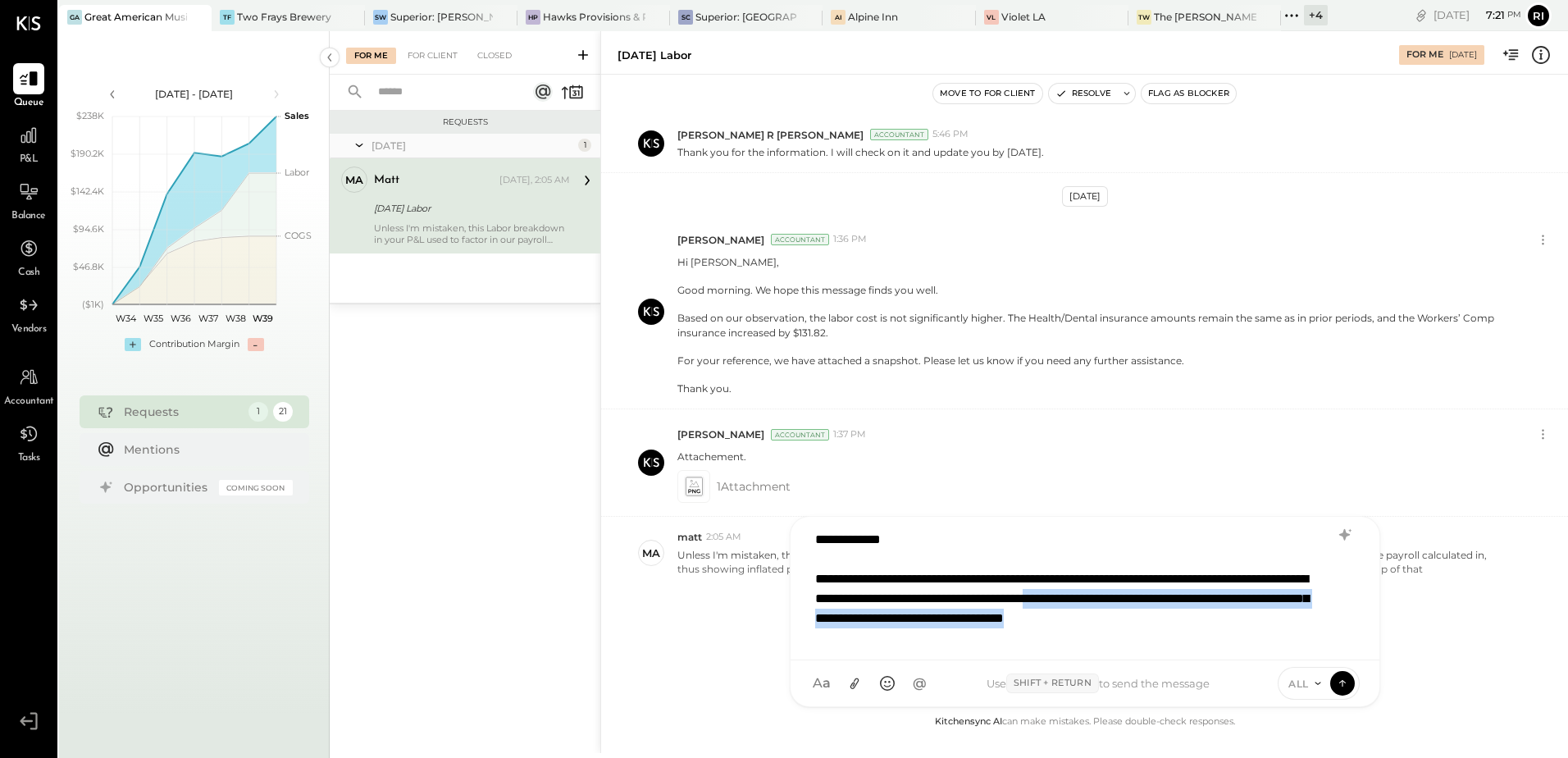
drag, startPoint x: 896, startPoint y: 642, endPoint x: 1255, endPoint y: 607, distance: 360.7
click at [1251, 607] on div "**********" at bounding box center [1084, 585] width 554 height 123
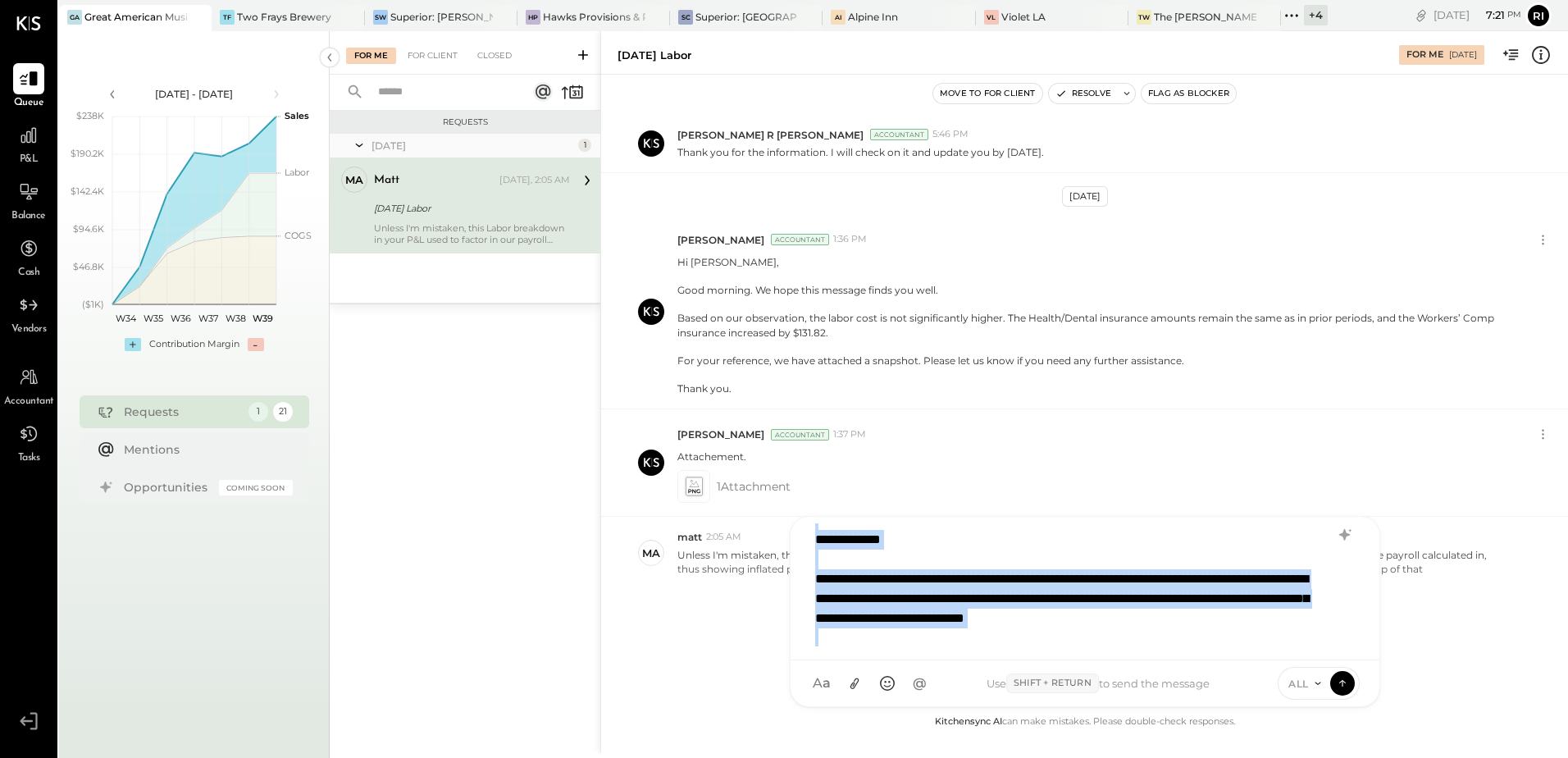
copy div "**********"
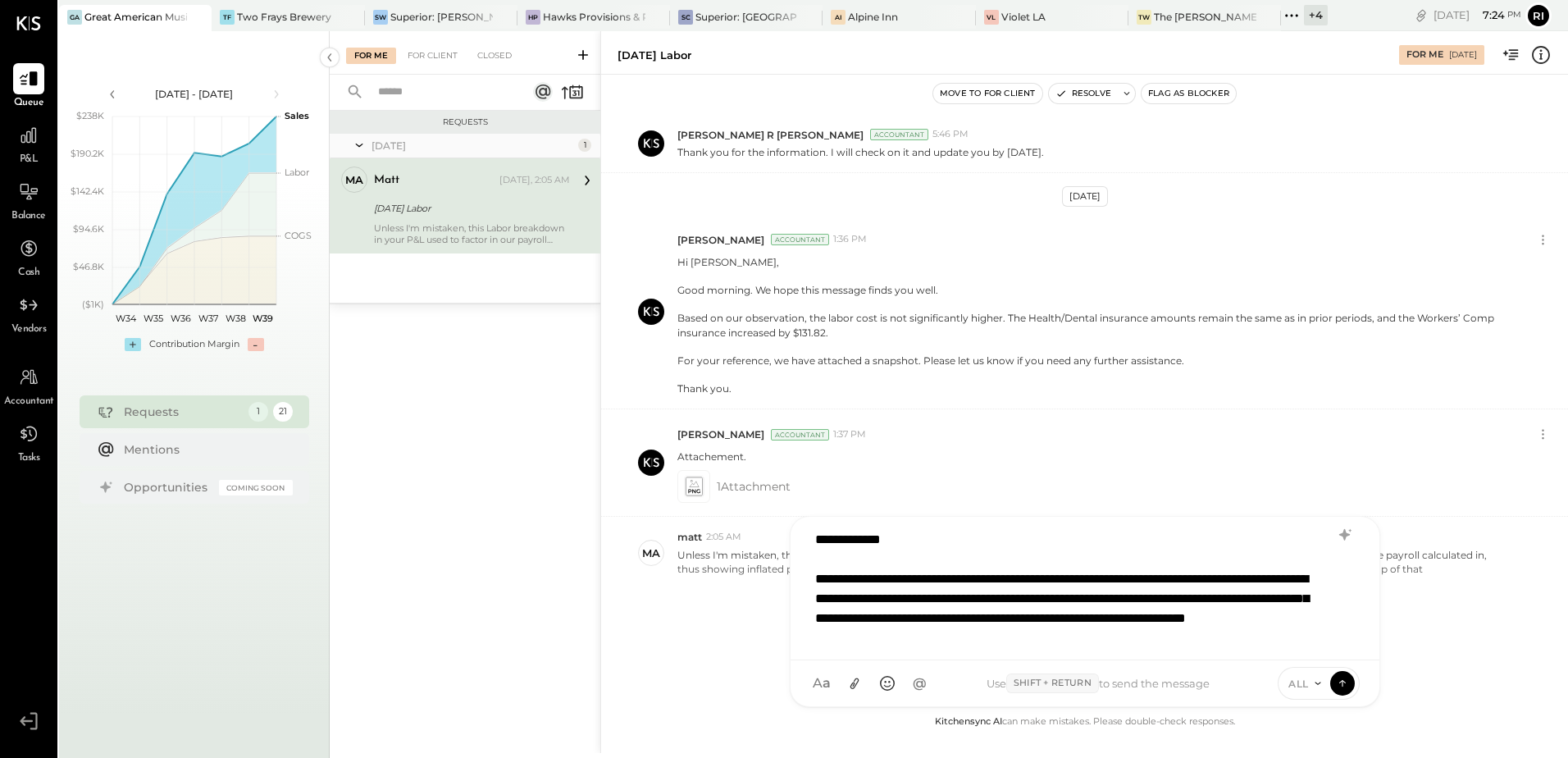
click at [1175, 633] on div "**********" at bounding box center [1084, 585] width 554 height 123
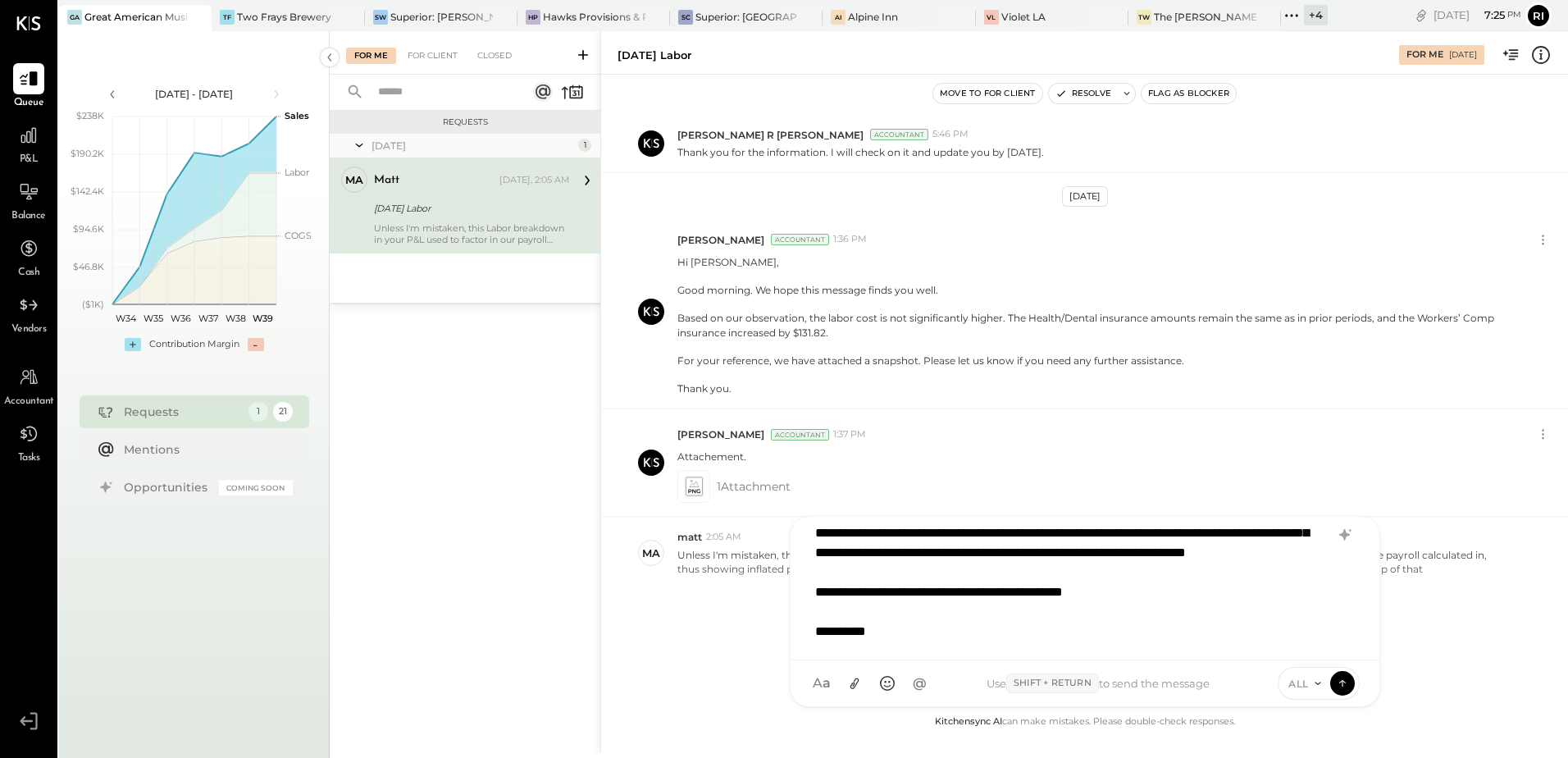
scroll to position [10, 0]
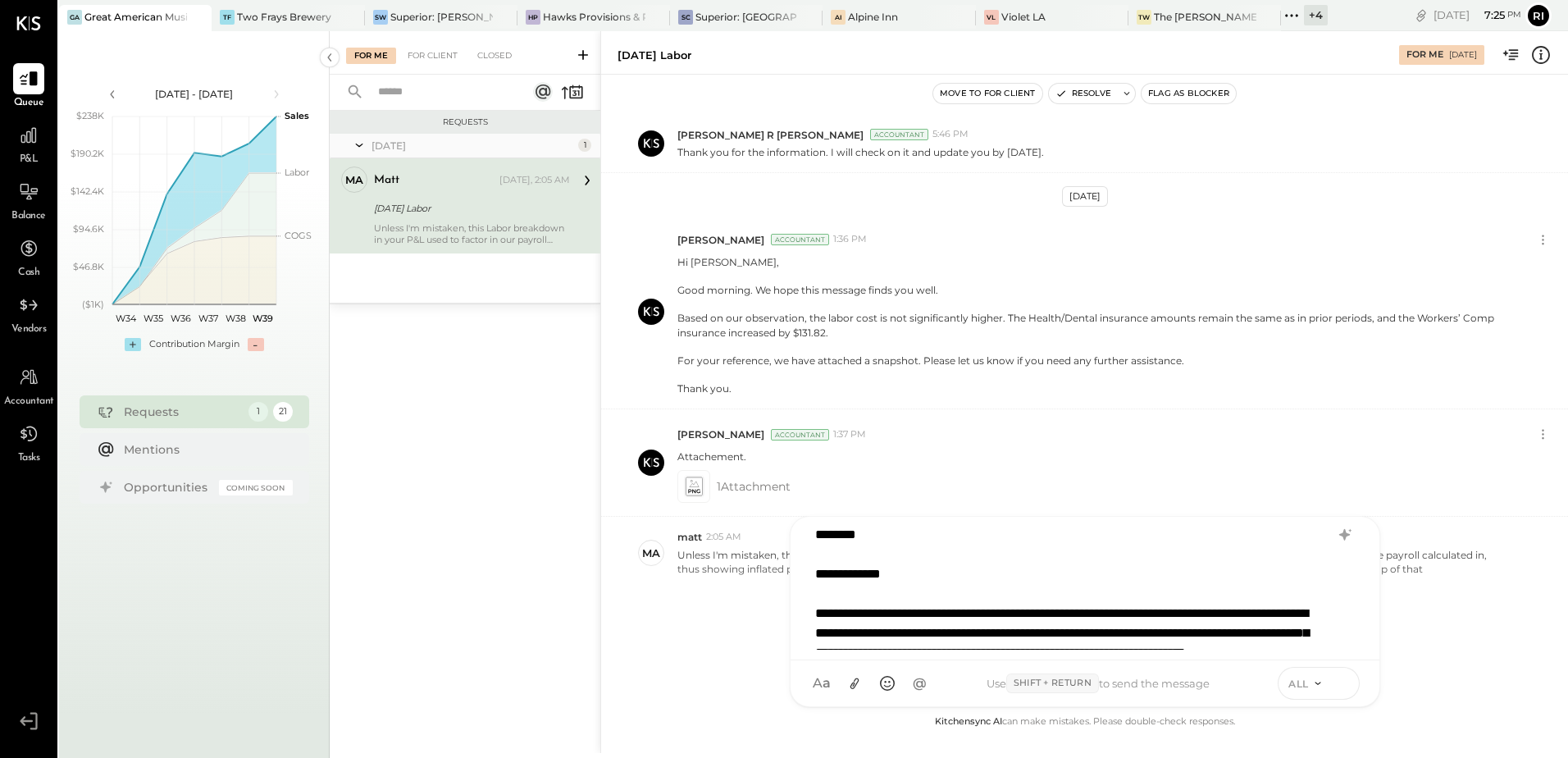
click at [1251, 692] on button at bounding box center [1342, 683] width 25 height 25
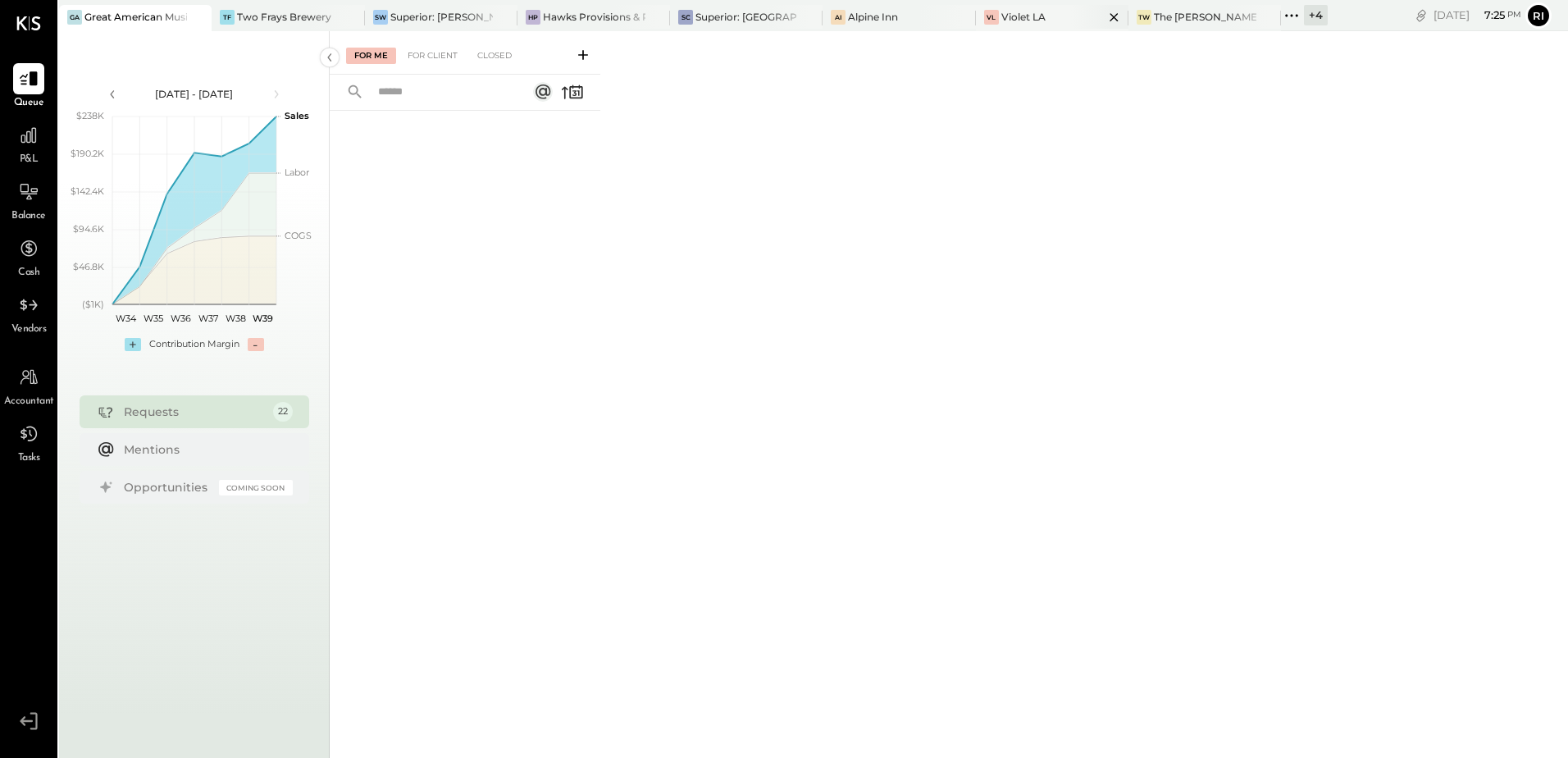
click at [1028, 23] on div "Violet LA" at bounding box center [1023, 16] width 45 height 14
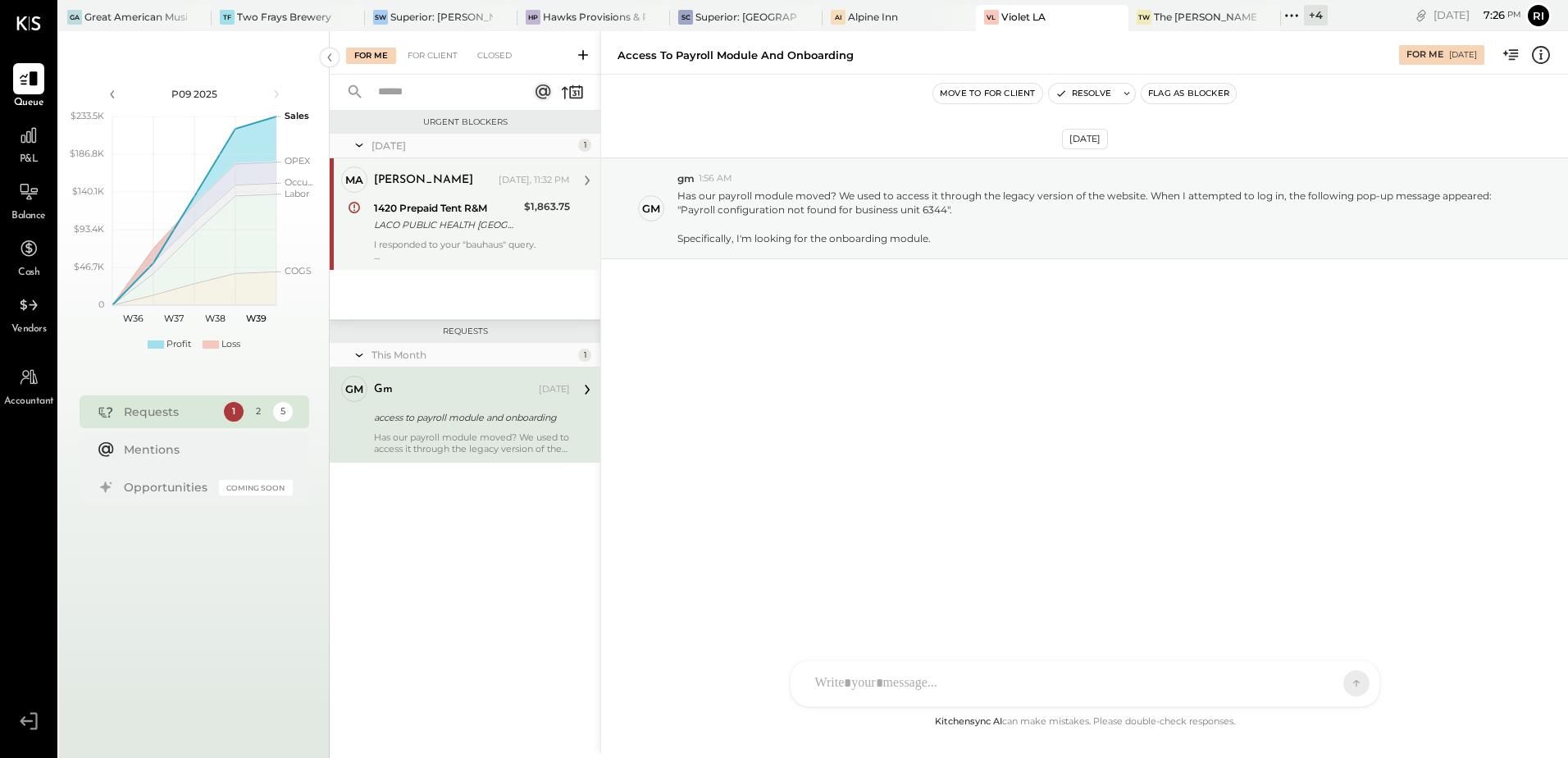
click at [486, 240] on div "I responded to your "bauhaus" query. I see you also have a query re: the Tent- …" at bounding box center [472, 250] width 196 height 23
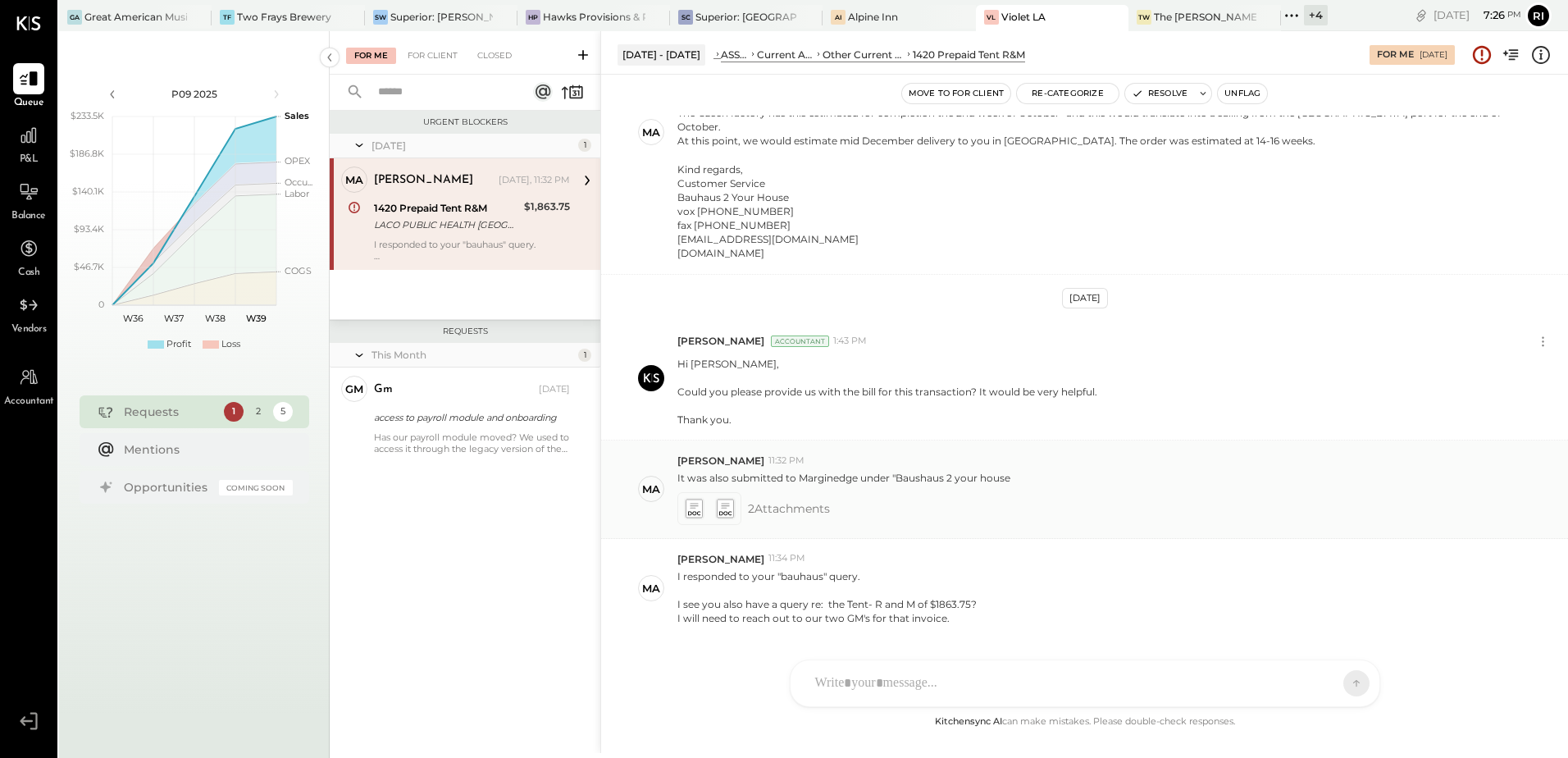
scroll to position [397, 0]
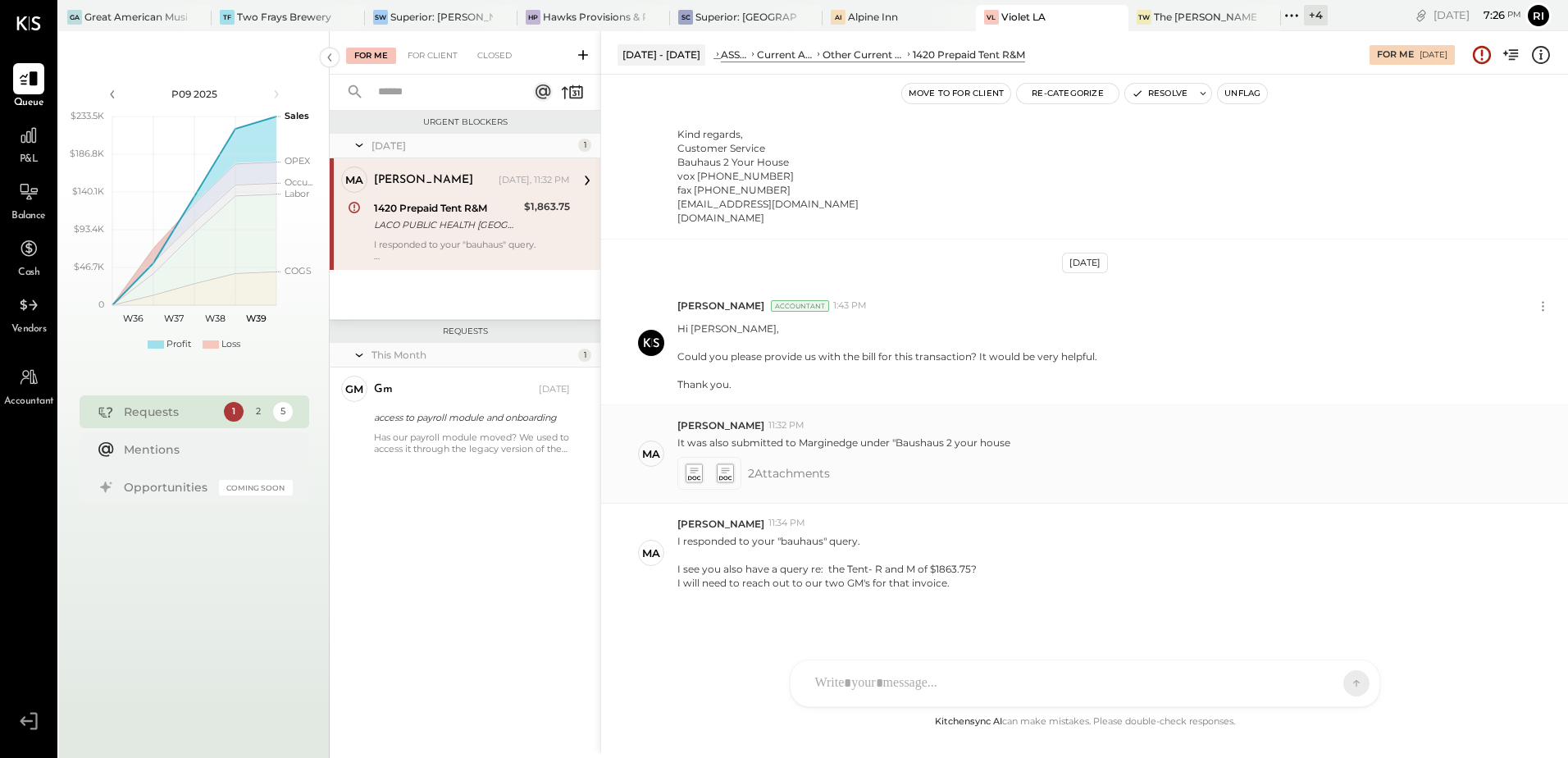
click at [698, 464] on icon at bounding box center [693, 473] width 17 height 19
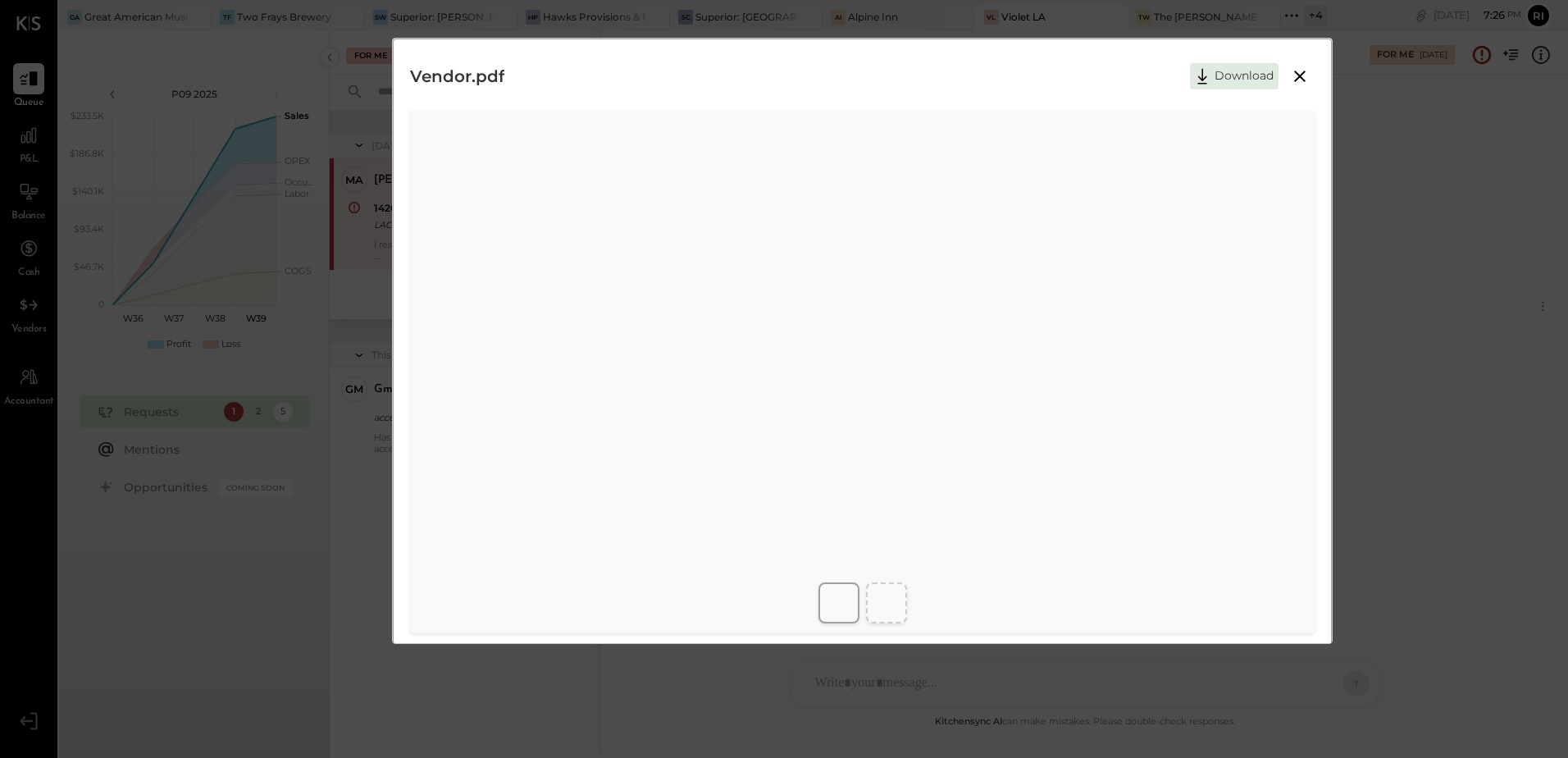
click at [1300, 83] on icon at bounding box center [1300, 76] width 20 height 20
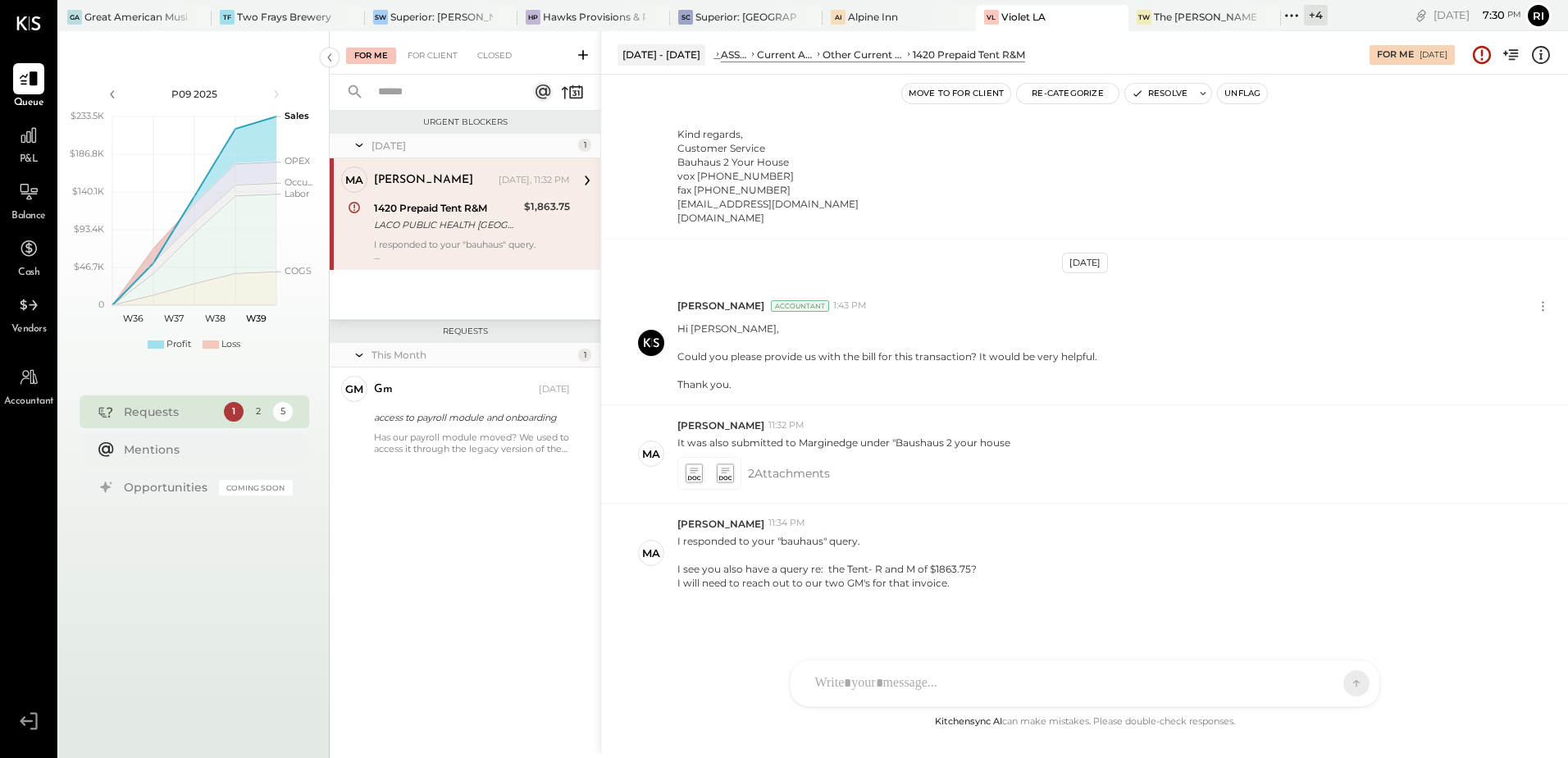
click at [943, 679] on div at bounding box center [1070, 684] width 526 height 36
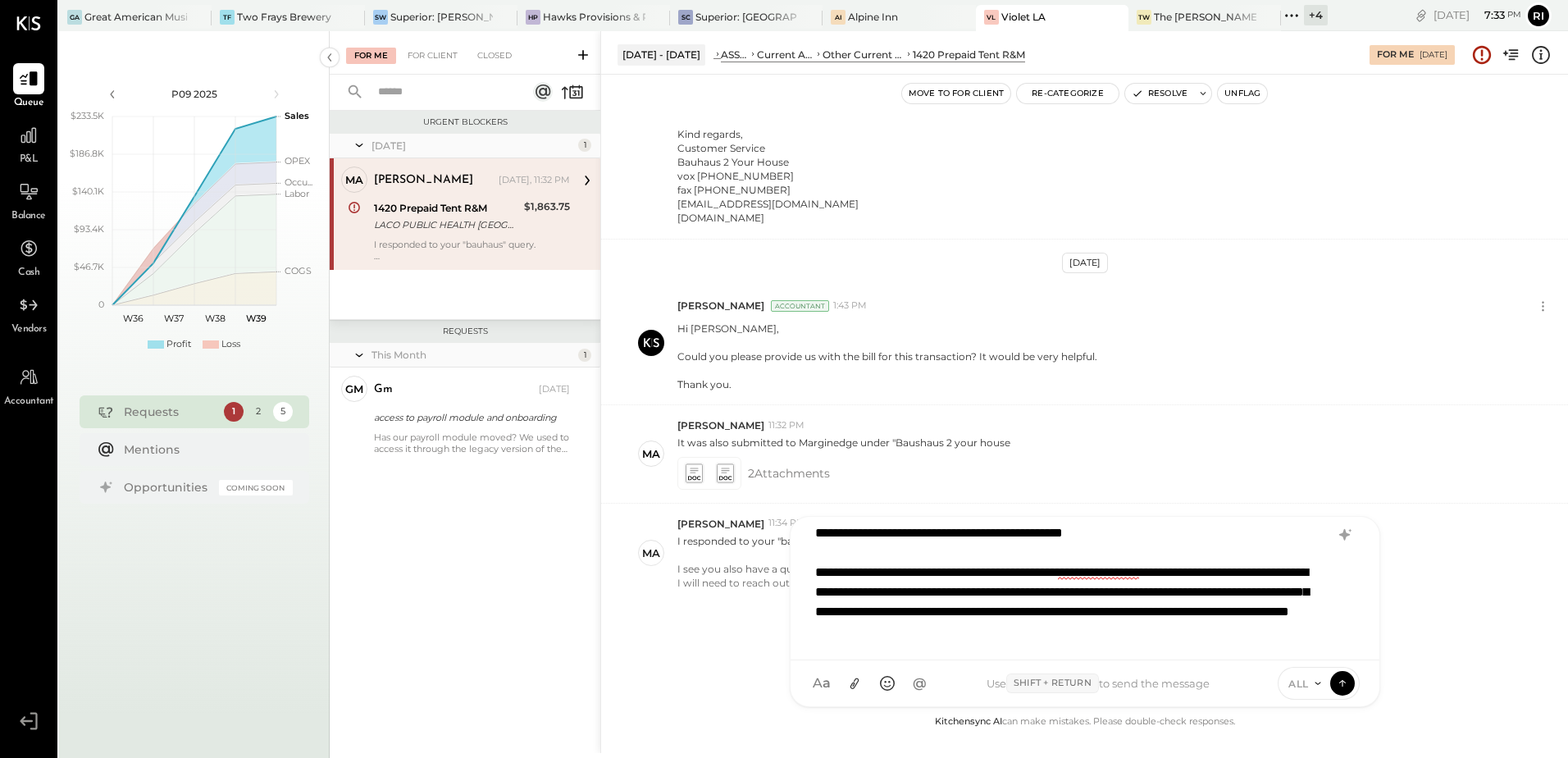
scroll to position [61, 0]
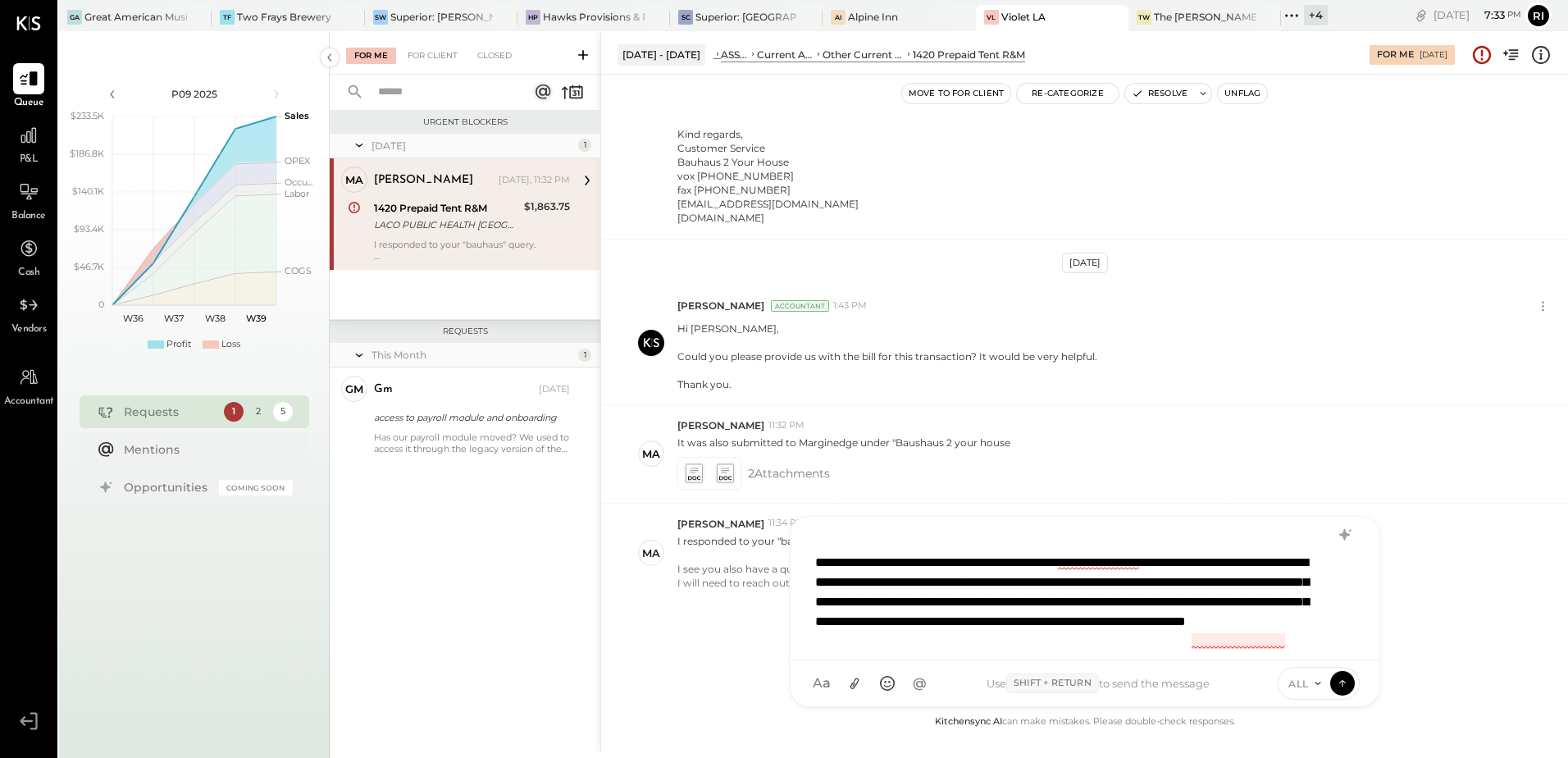
click at [1258, 644] on div "**********" at bounding box center [1063, 602] width 497 height 98
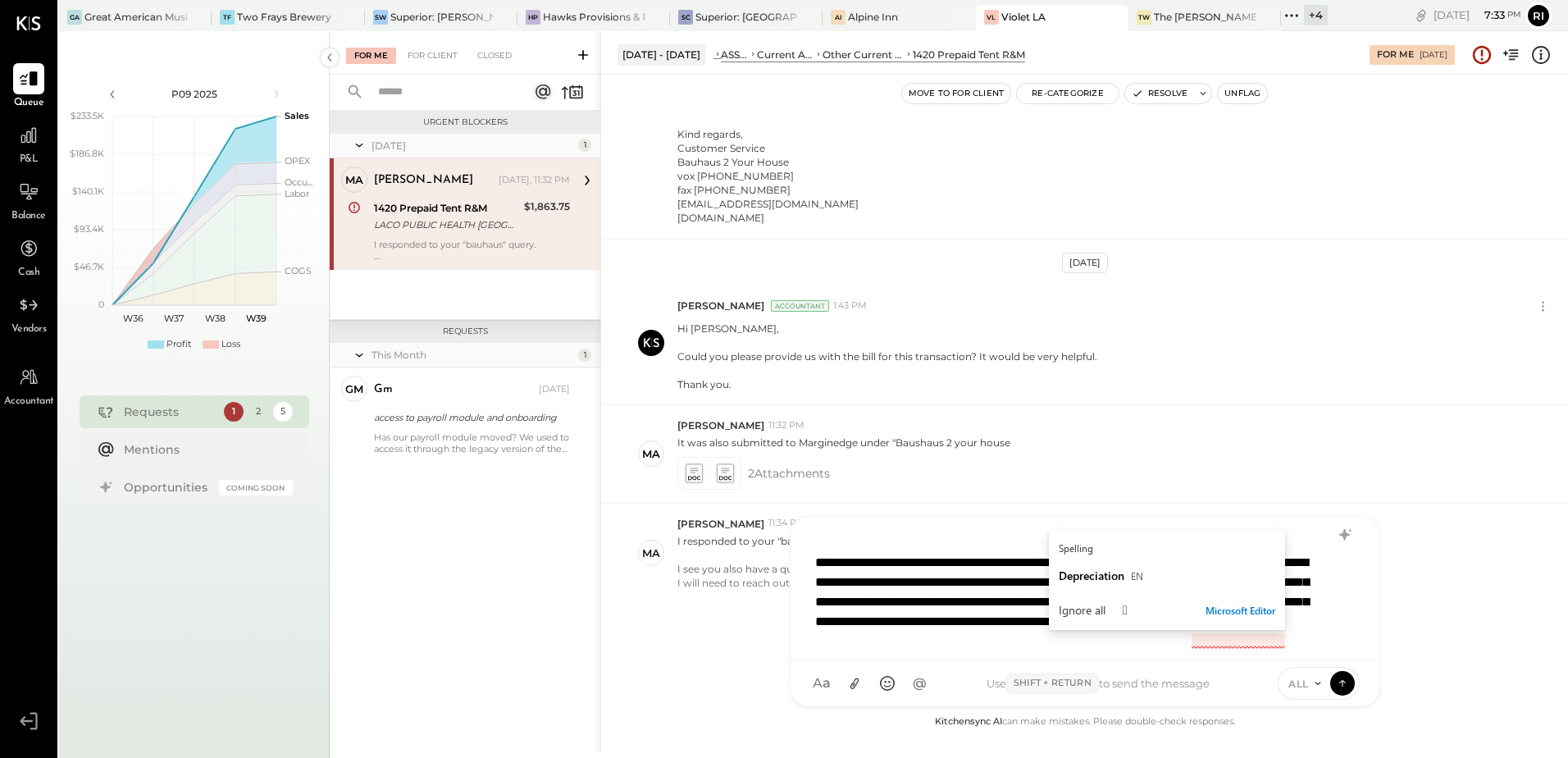
drag, startPoint x: 1221, startPoint y: 640, endPoint x: 1285, endPoint y: 710, distance: 94.8
click at [1224, 642] on div "**********" at bounding box center [1063, 602] width 497 height 98
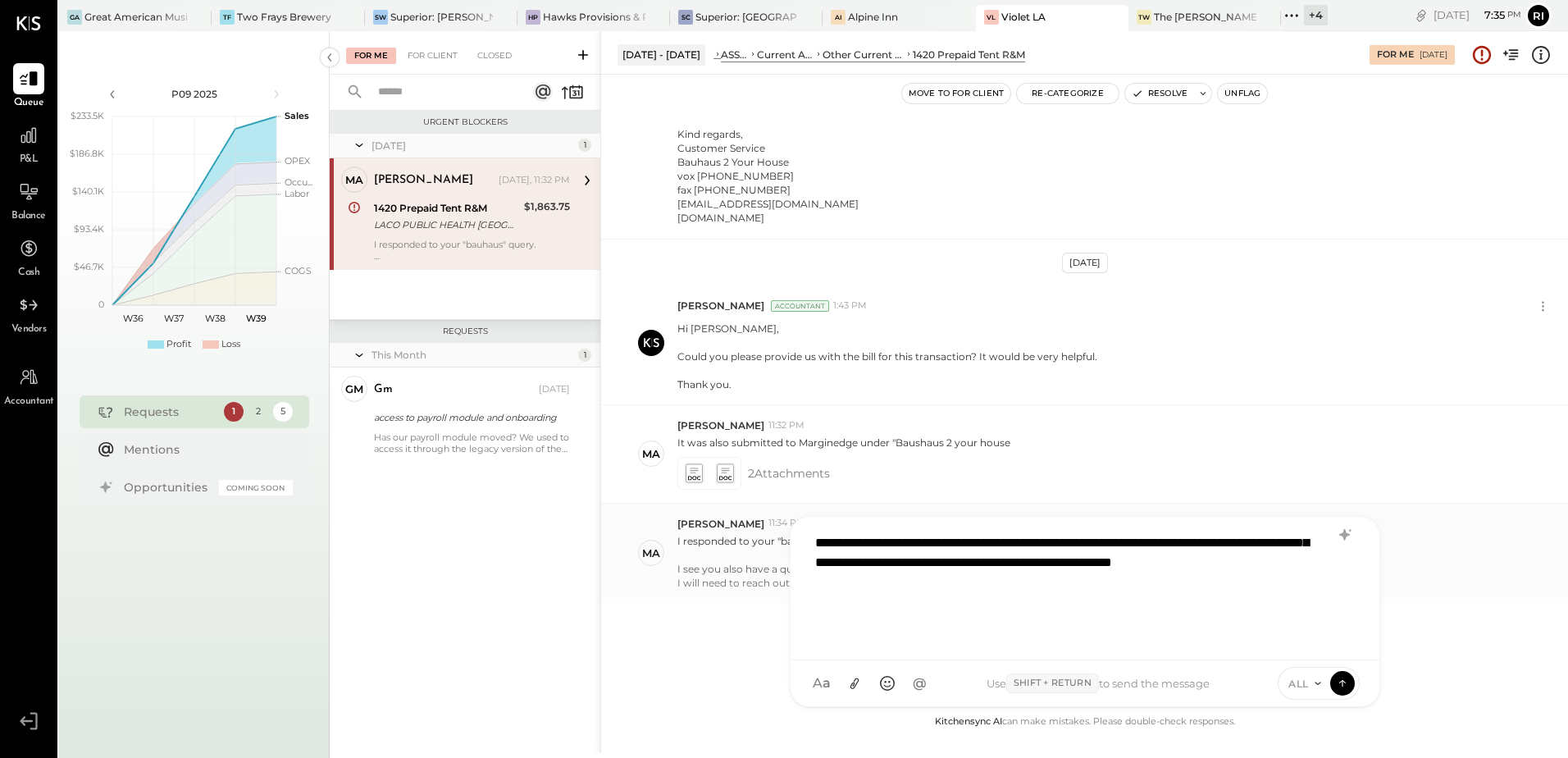
scroll to position [169, 0]
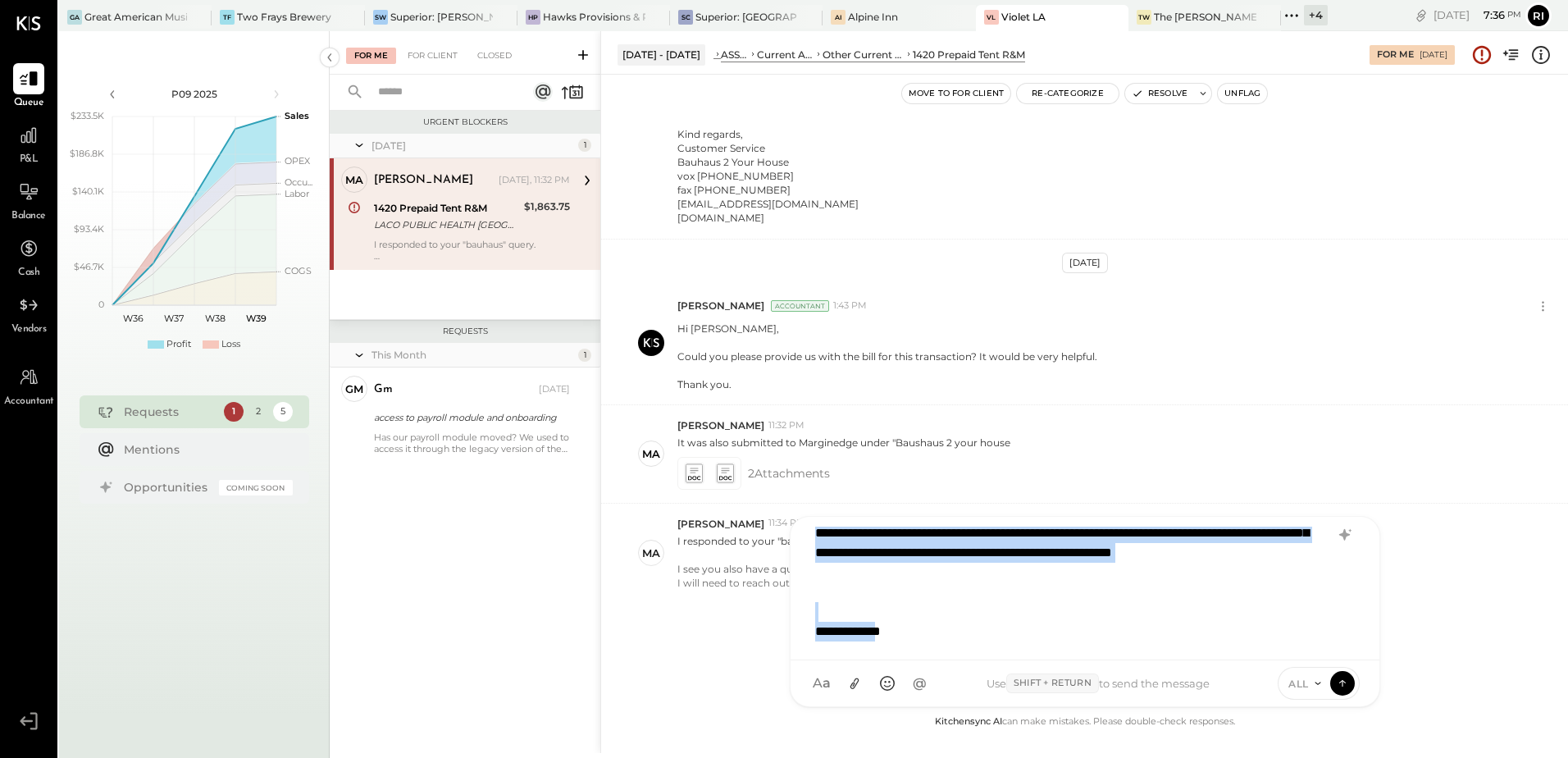
click at [1094, 648] on div "**********" at bounding box center [1063, 651] width 497 height 59
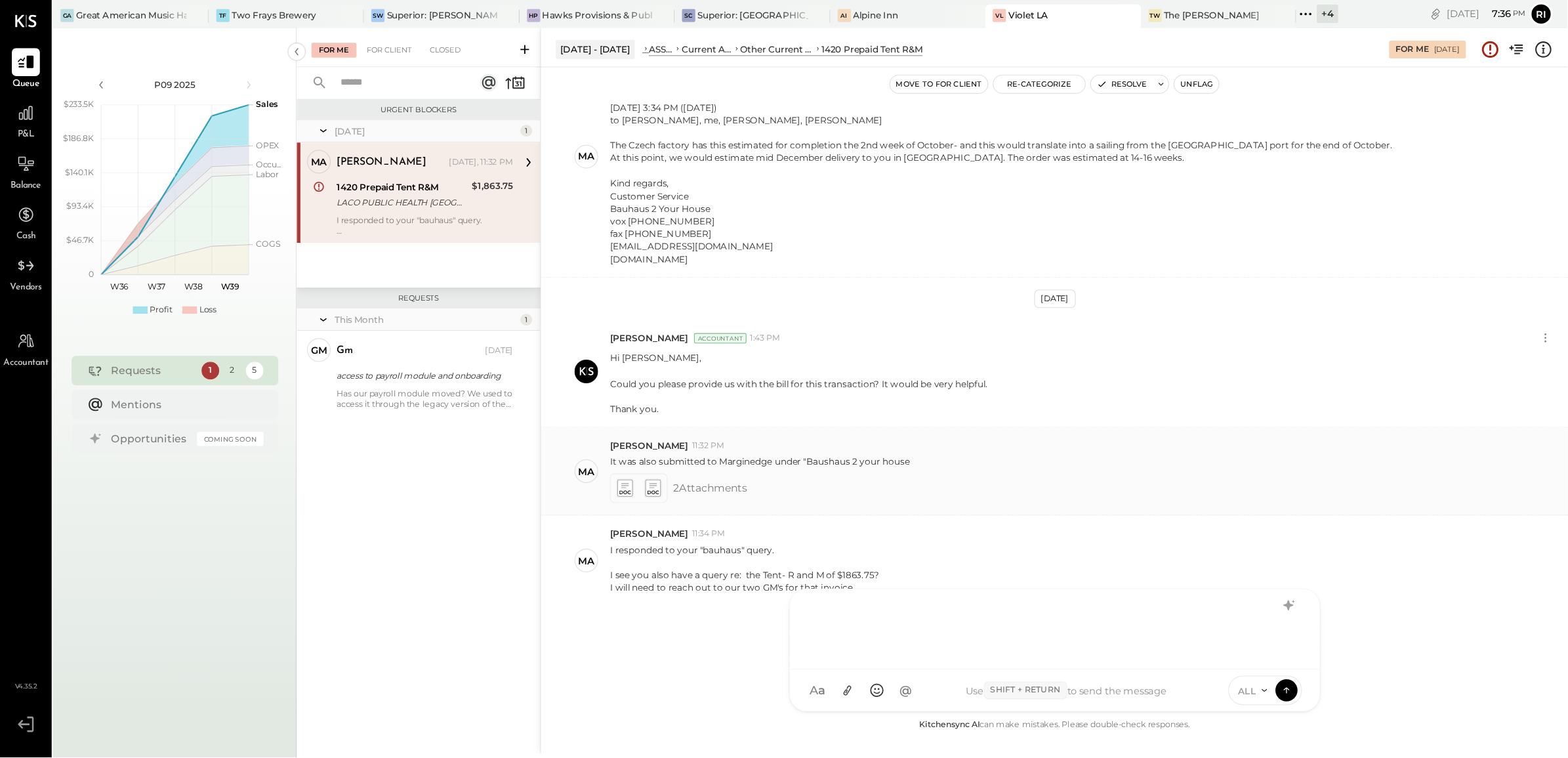
scroll to position [168, 0]
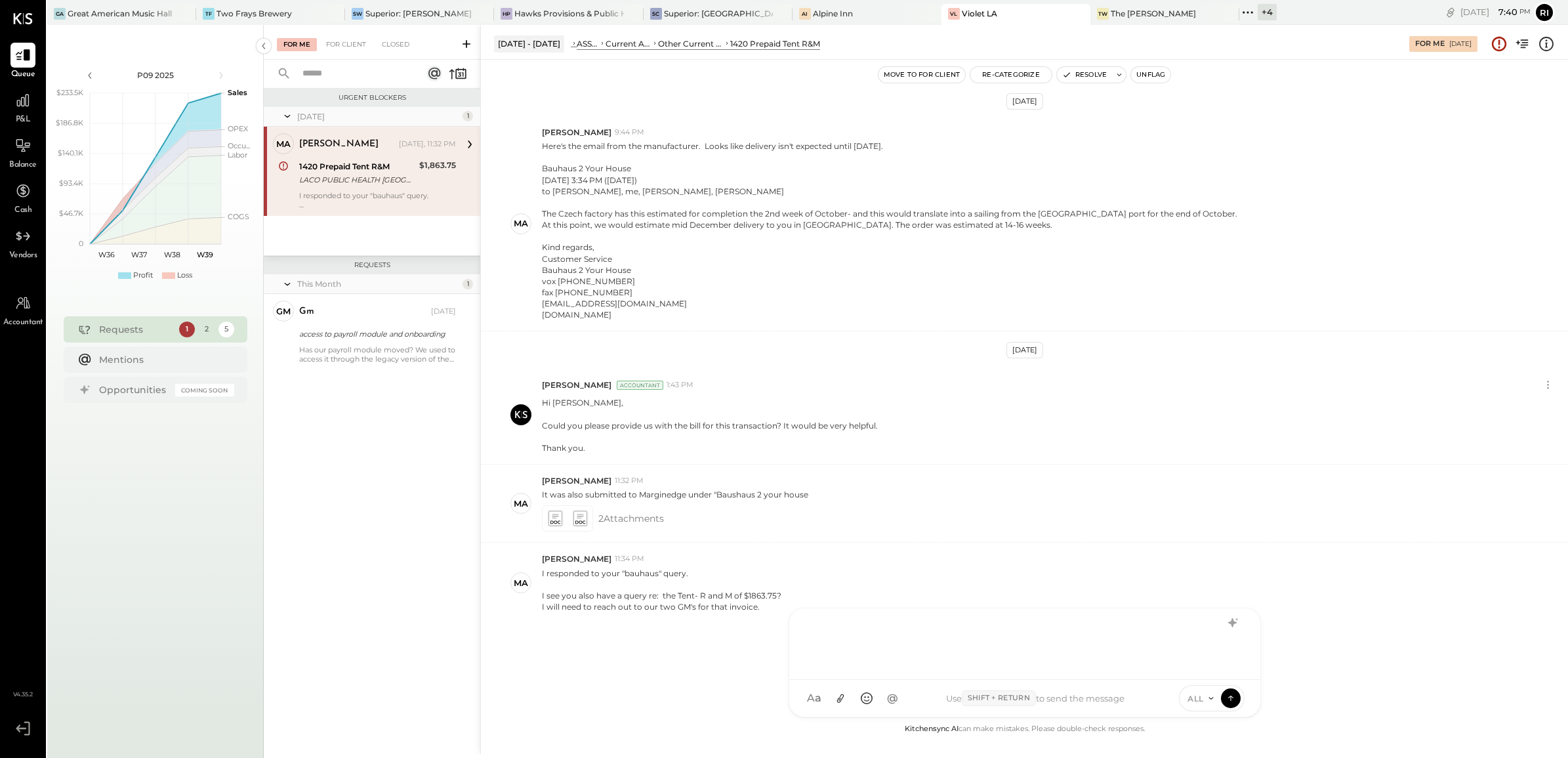
click at [848, 606] on div at bounding box center [1024, 642] width 445 height 53
click at [887, 606] on div at bounding box center [1008, 630] width 399 height 16
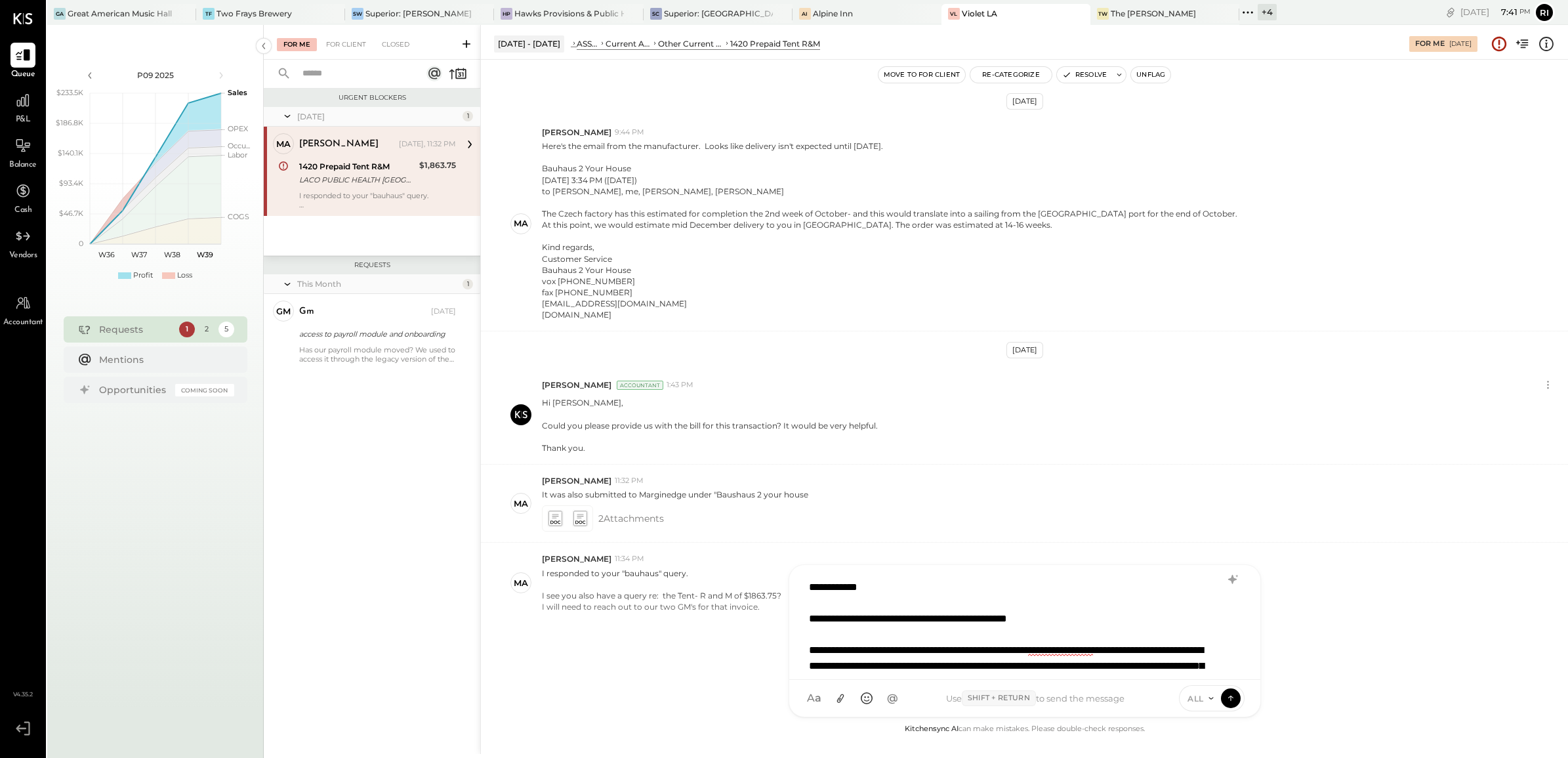
click at [1148, 606] on div "**********" at bounding box center [1008, 721] width 398 height 283
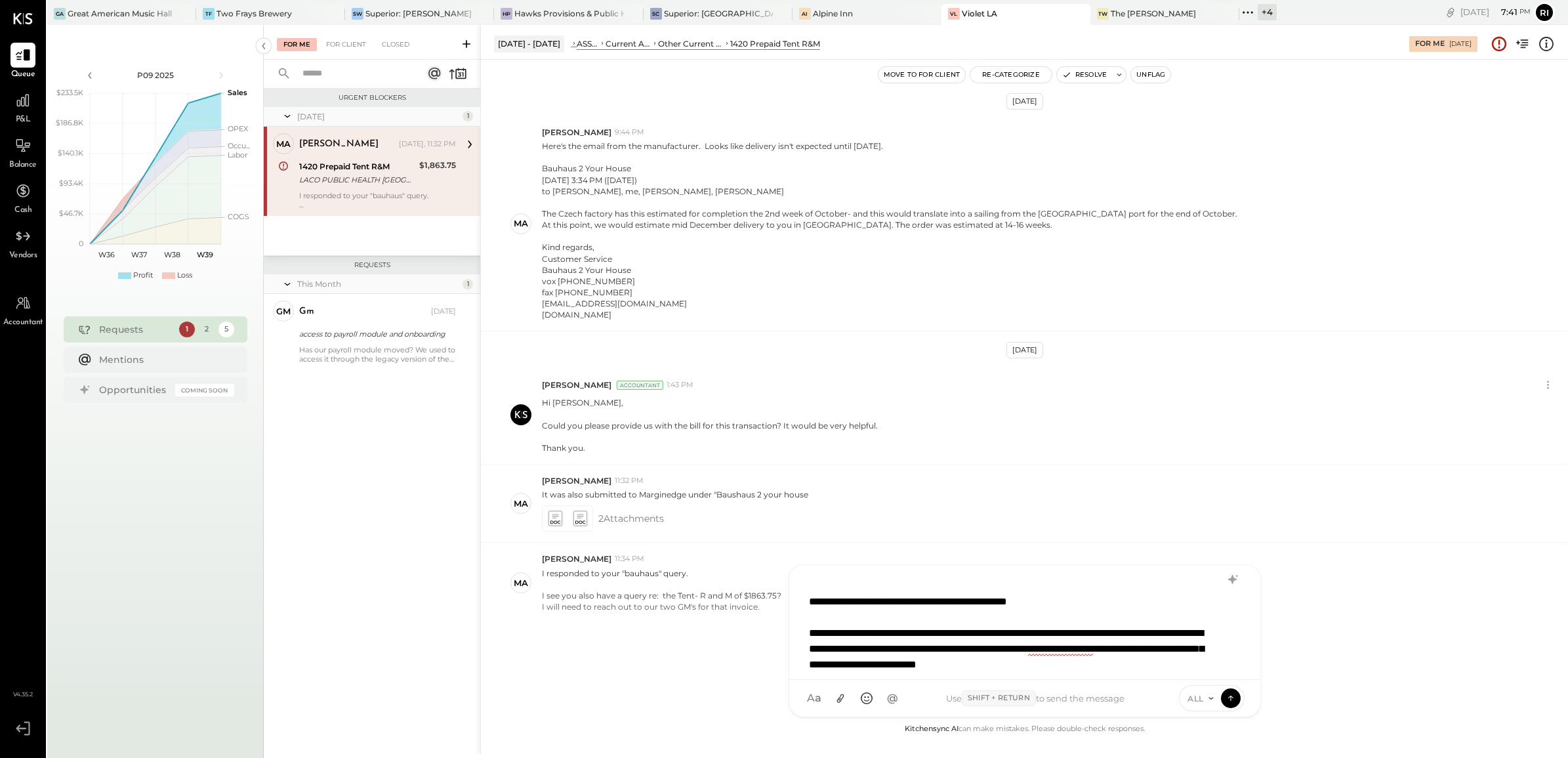
scroll to position [33, 0]
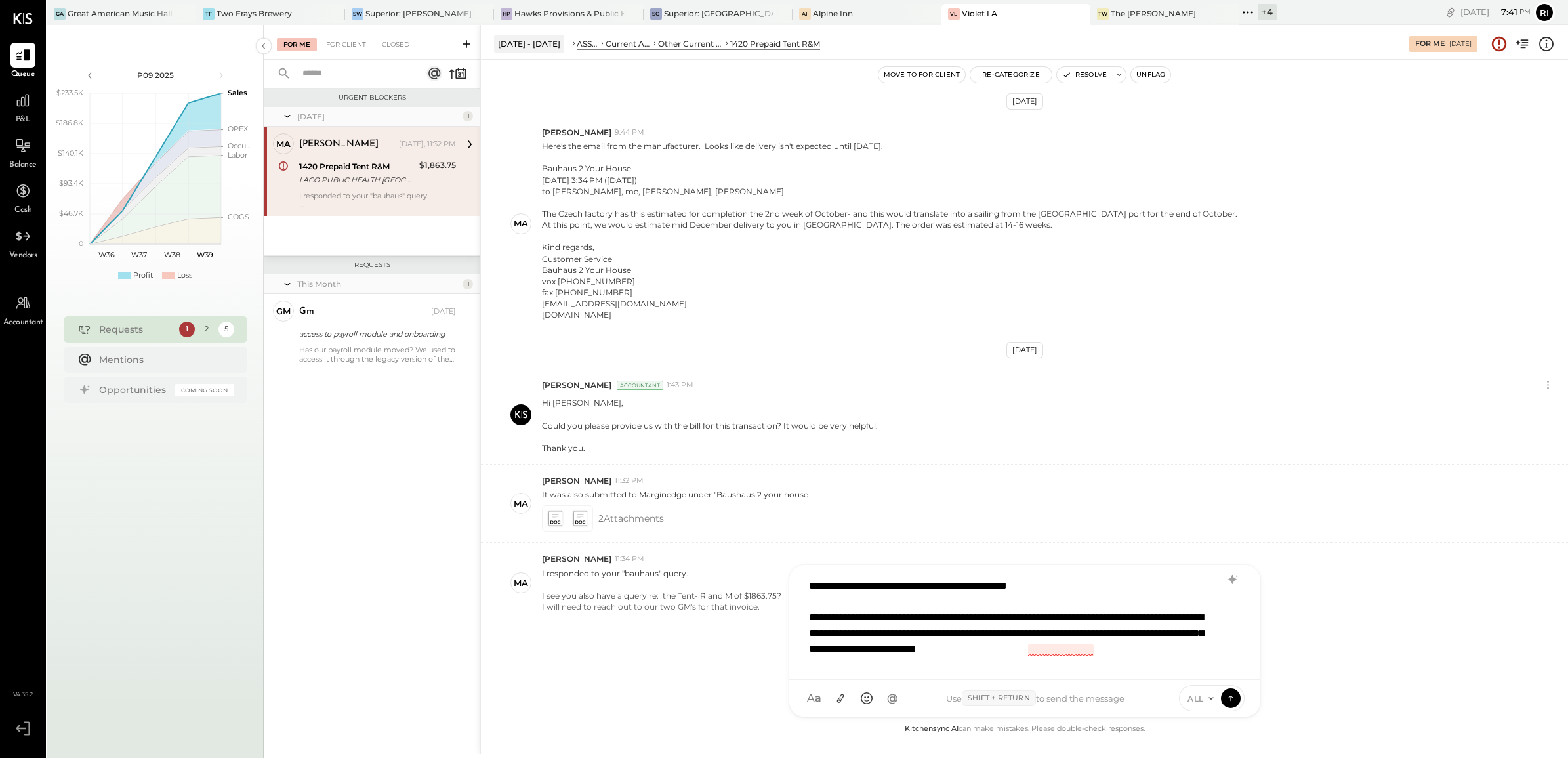
click at [1048, 606] on div "**********" at bounding box center [1008, 689] width 398 height 283
click at [1199, 606] on div "**********" at bounding box center [1008, 689] width 398 height 283
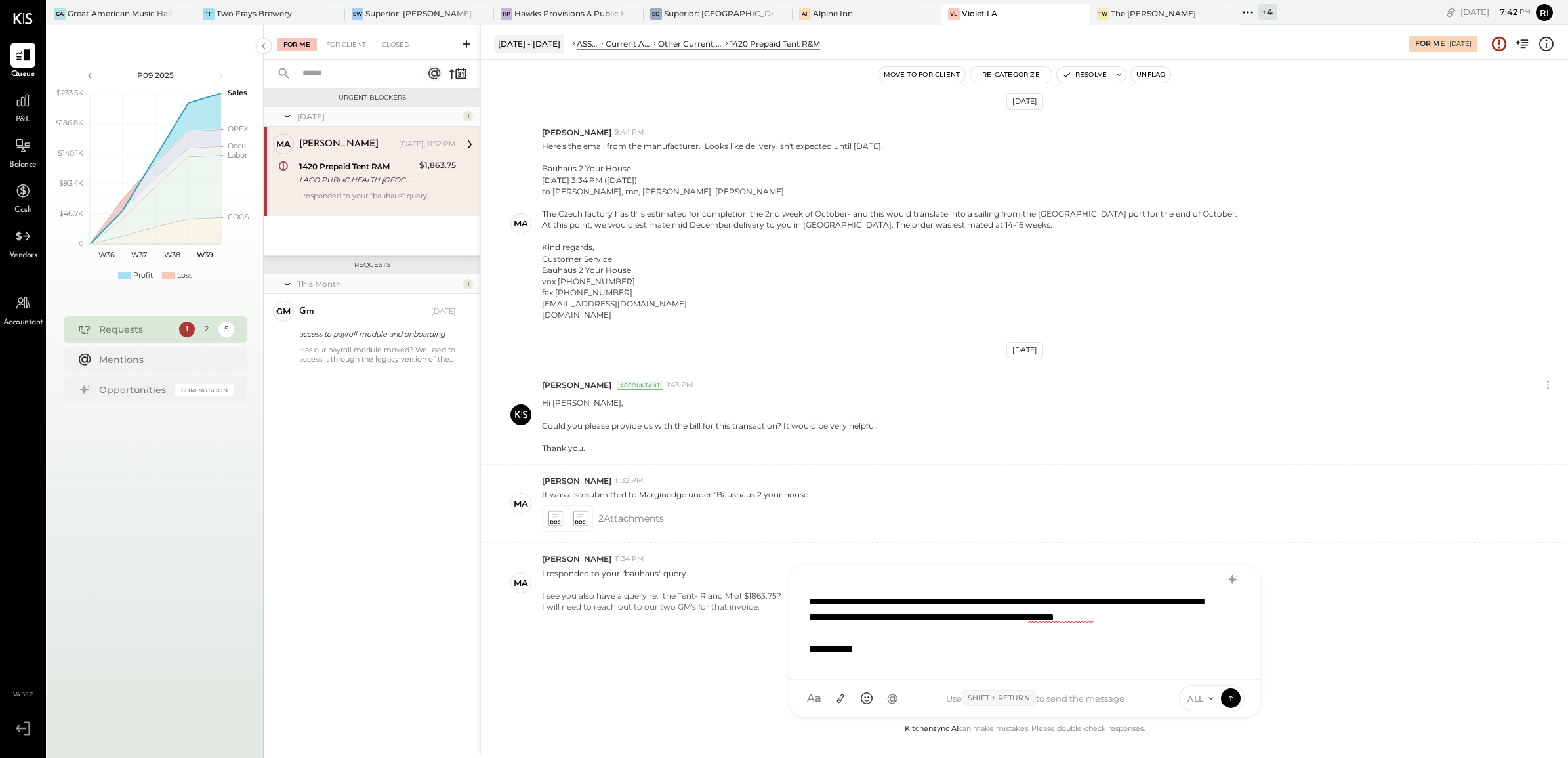
click at [1051, 584] on div "**********" at bounding box center [1008, 562] width 398 height 283
drag, startPoint x: 946, startPoint y: 646, endPoint x: 1009, endPoint y: 713, distance: 92.0
click at [949, 606] on div "**********" at bounding box center [1008, 562] width 398 height 283
click at [991, 606] on div "**********" at bounding box center [1008, 562] width 398 height 283
click at [989, 606] on div "**********" at bounding box center [1008, 562] width 398 height 283
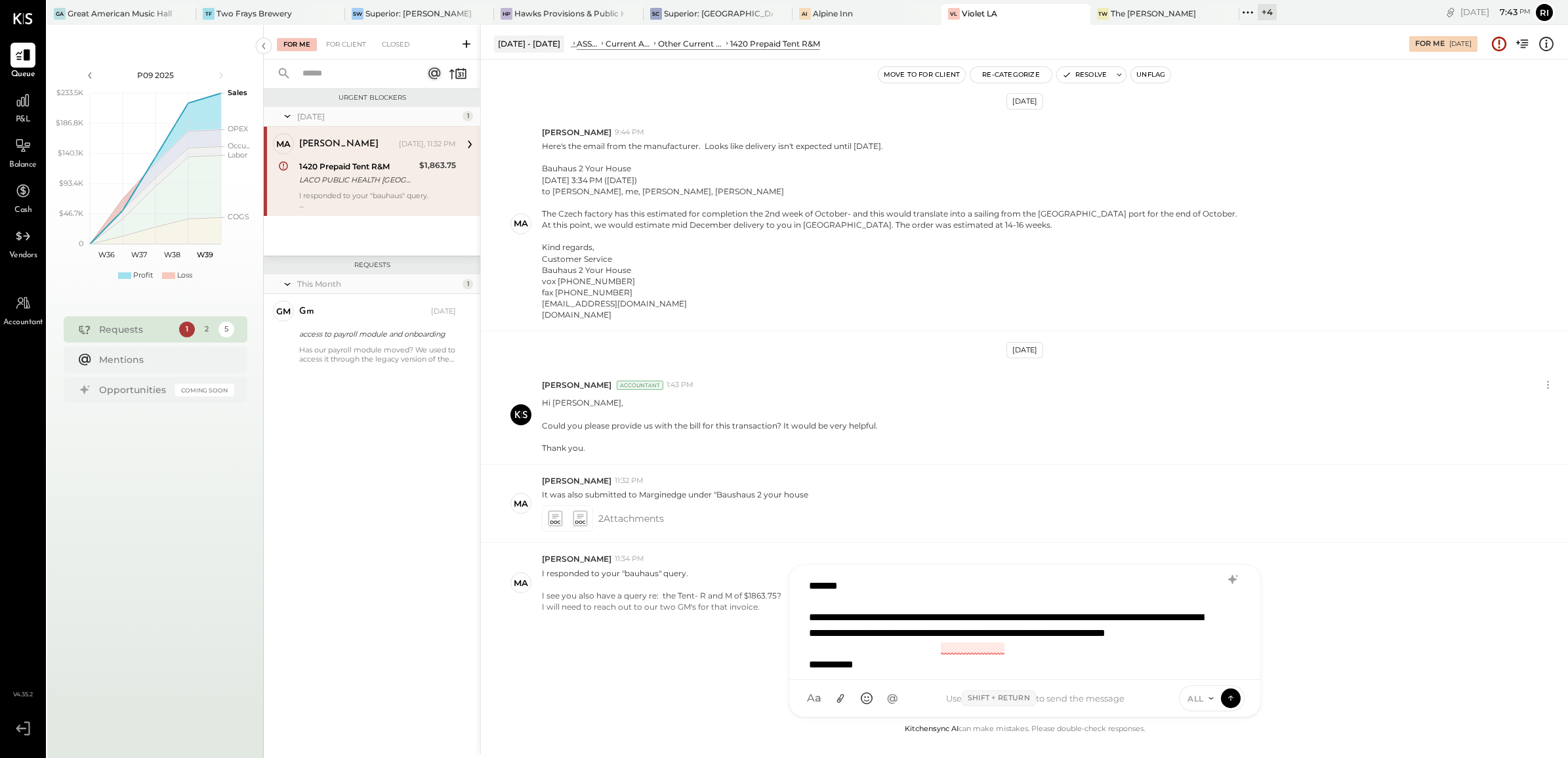
click at [985, 606] on div "**********" at bounding box center [1008, 562] width 398 height 283
click at [887, 550] on div "description EN" at bounding box center [909, 549] width 173 height 12
click at [995, 606] on div "**********" at bounding box center [1008, 561] width 398 height 283
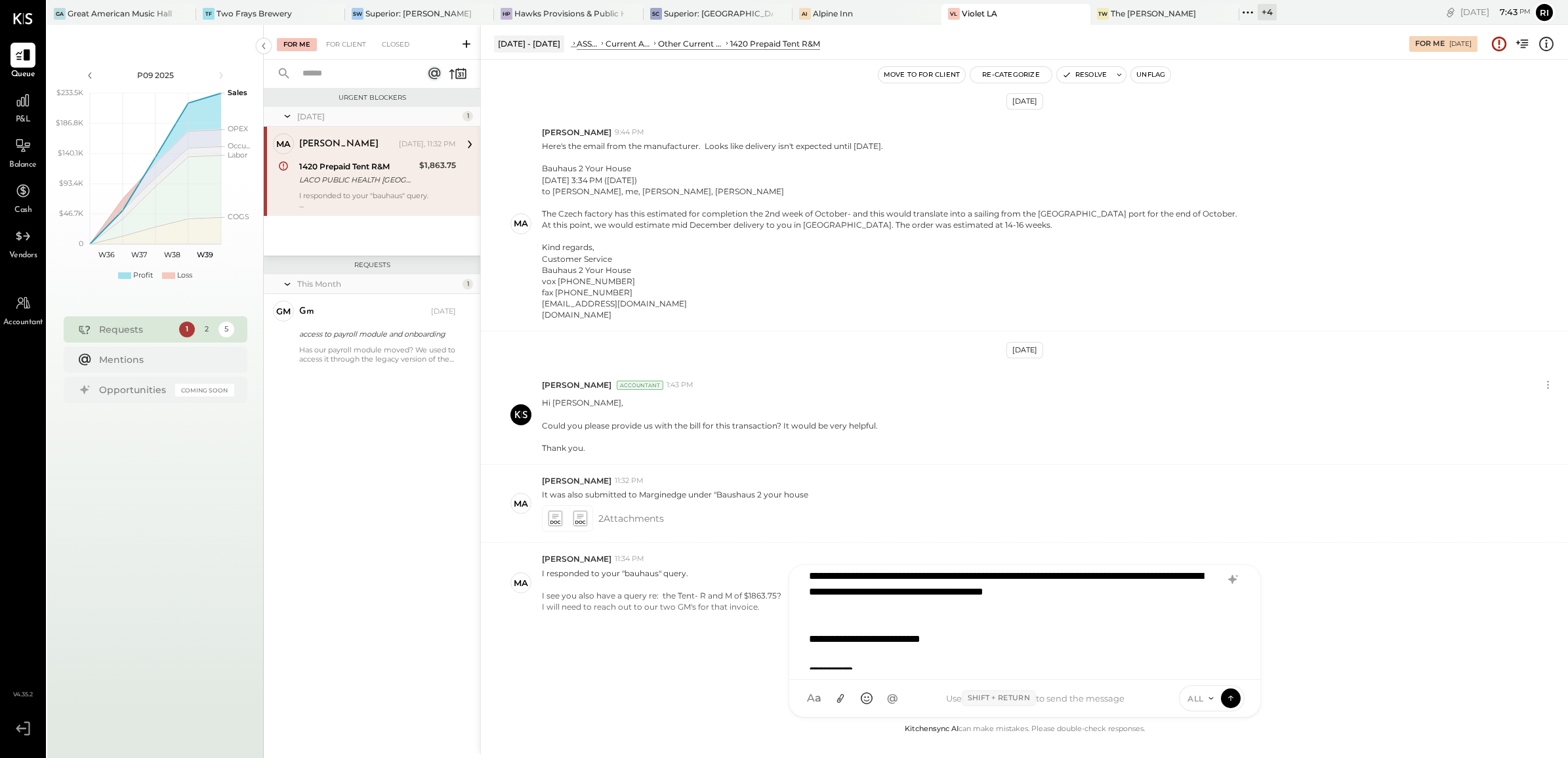
scroll to position [206, 0]
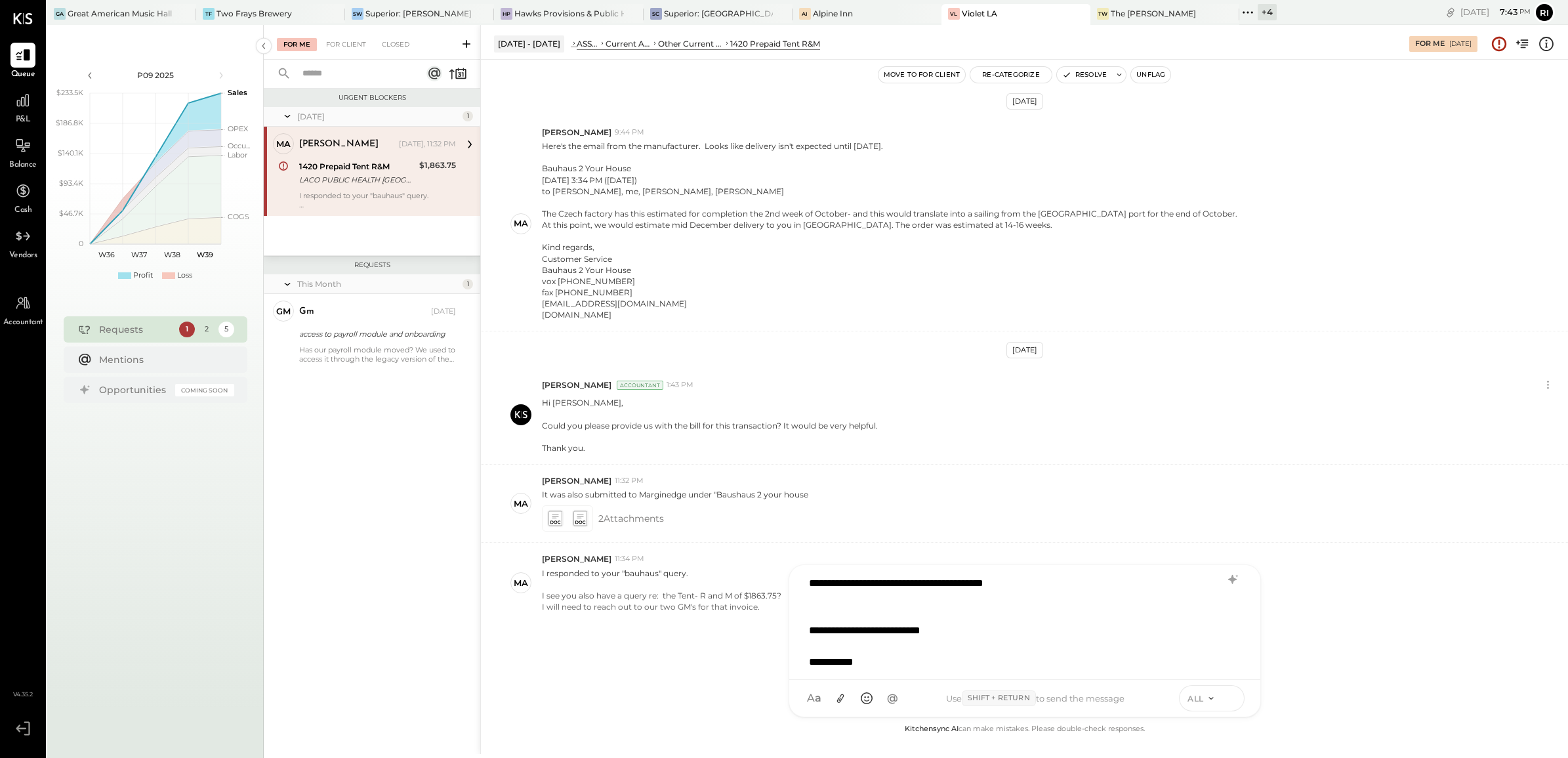
click at [1231, 606] on icon at bounding box center [1231, 697] width 12 height 13
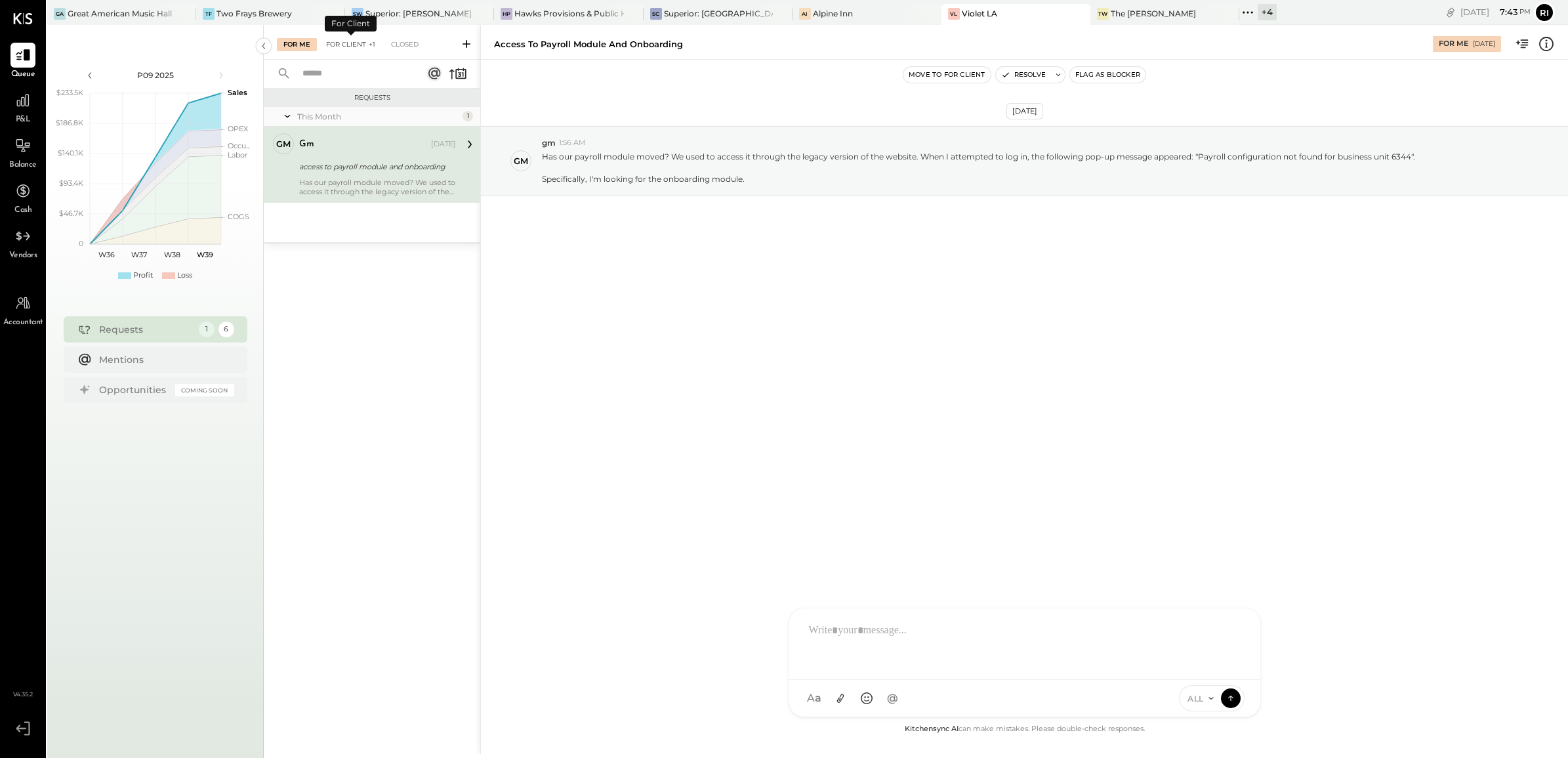
click at [367, 41] on span "+1" at bounding box center [371, 45] width 8 height 12
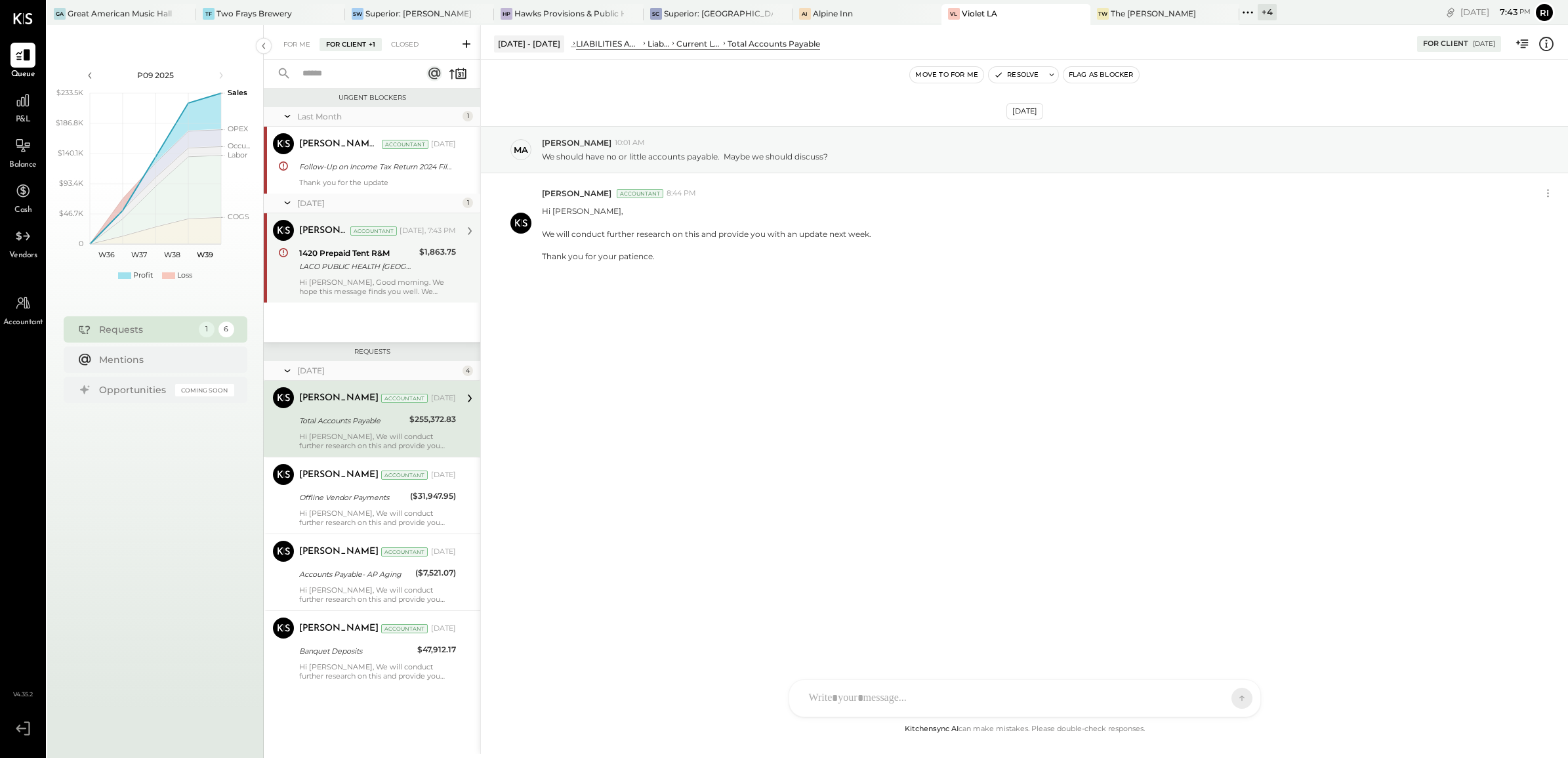
click at [387, 296] on div "Hi Margaret, Good morning. We hope this message finds you well. We noticed that…" at bounding box center [378, 286] width 157 height 18
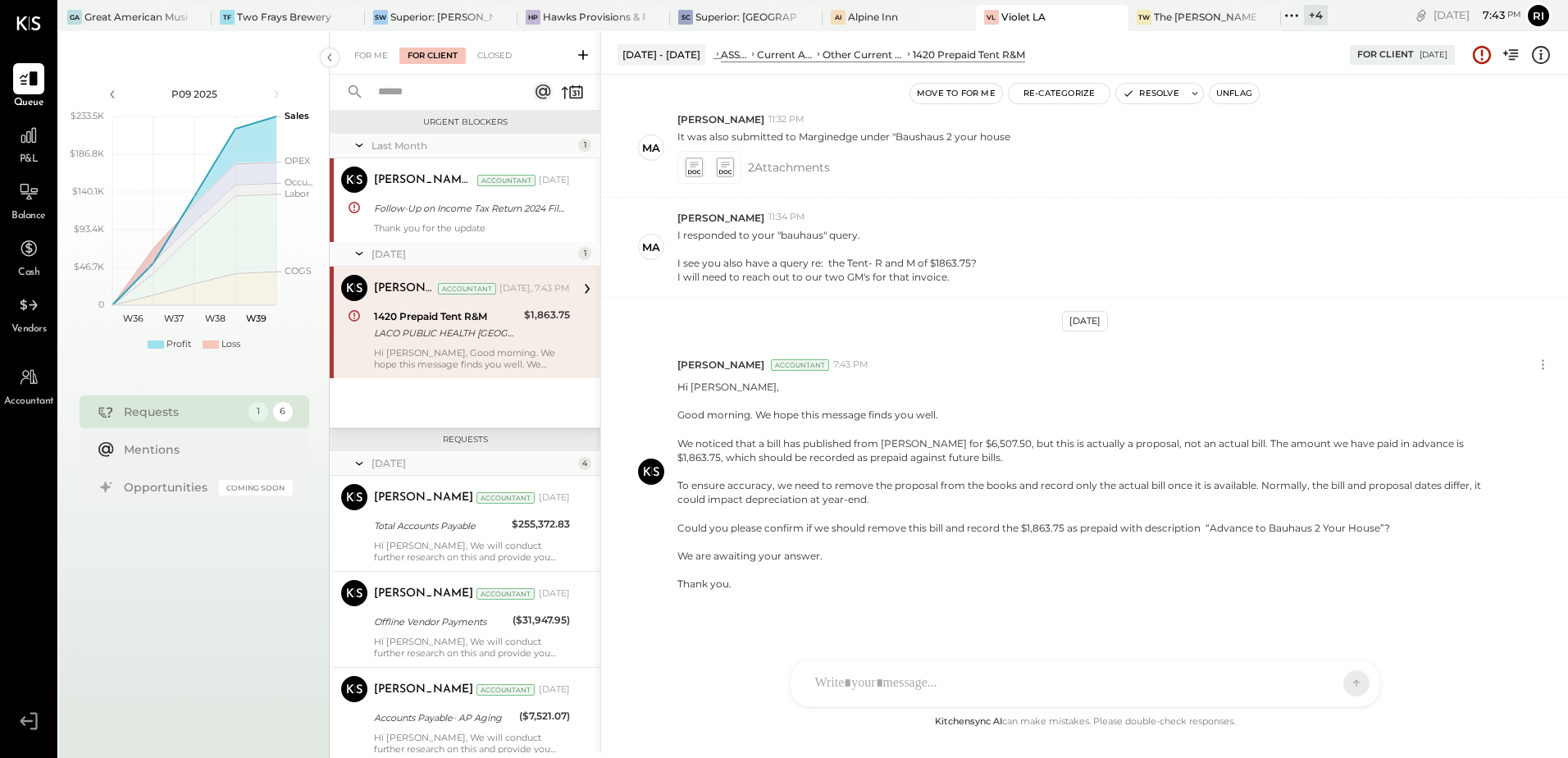
scroll to position [704, 0]
click at [370, 48] on div "For Me" at bounding box center [371, 55] width 50 height 16
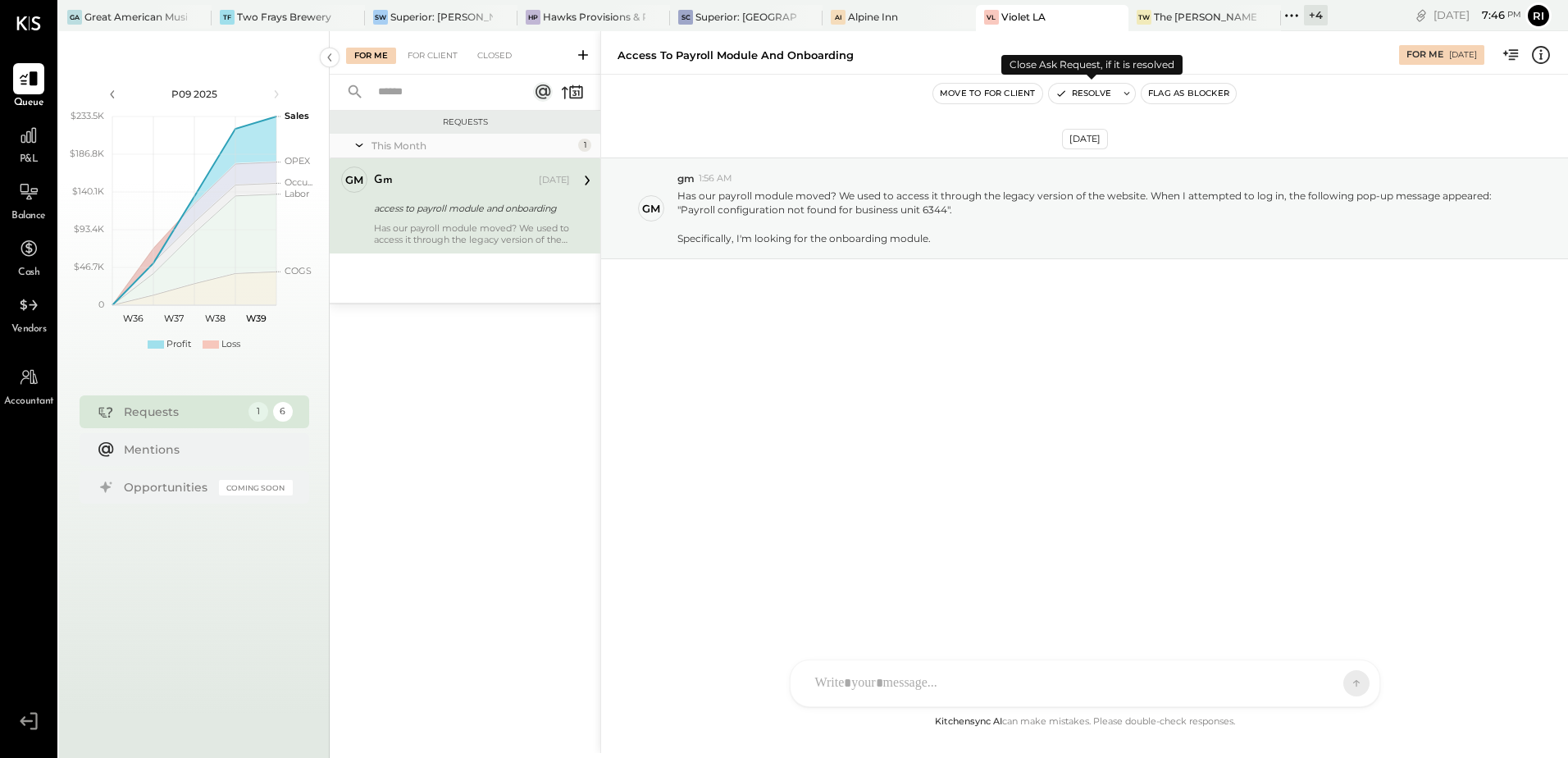
click at [1083, 91] on button "Resolve" at bounding box center [1083, 93] width 69 height 20
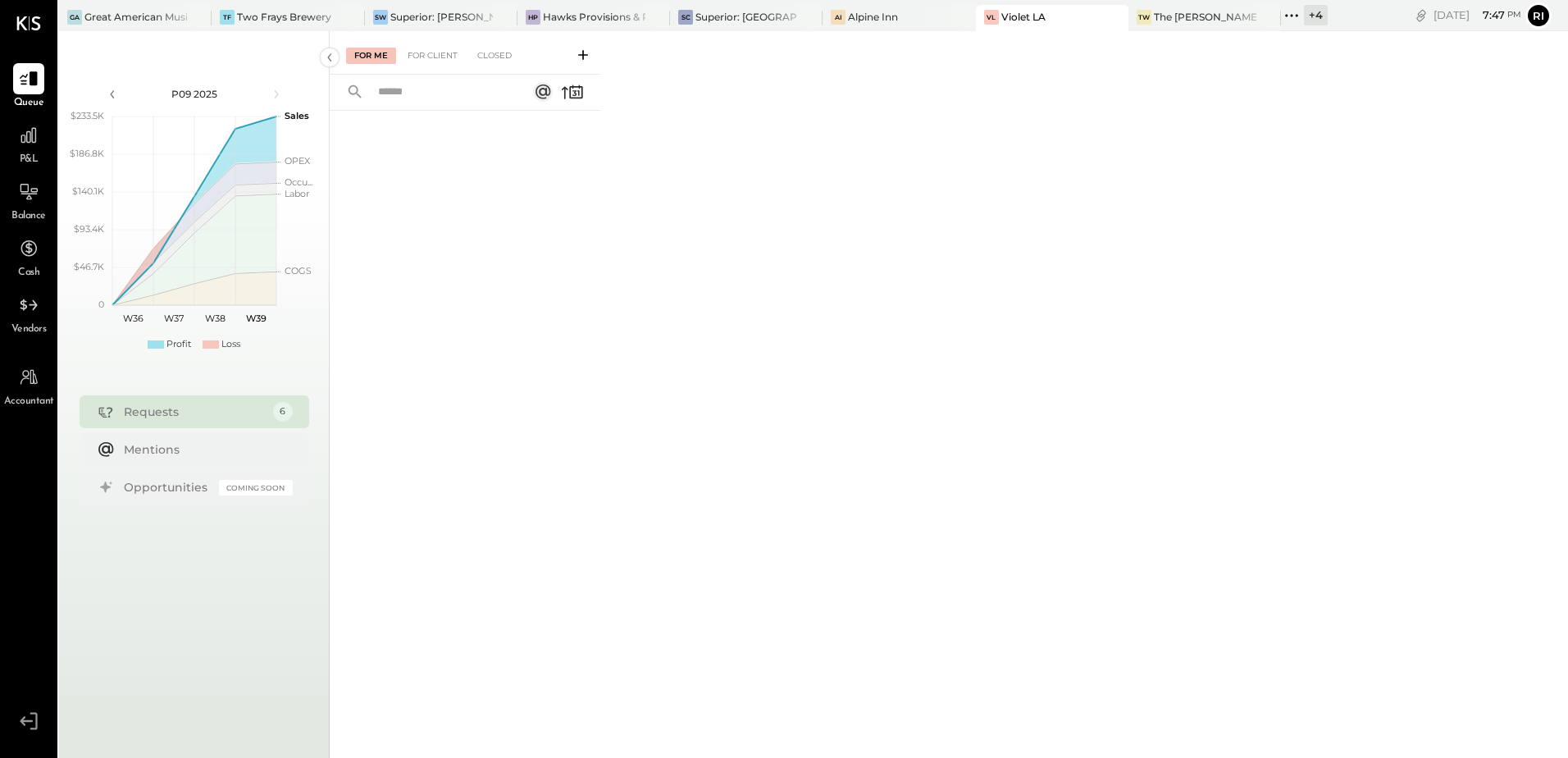
click at [1293, 12] on icon at bounding box center [1291, 15] width 21 height 21
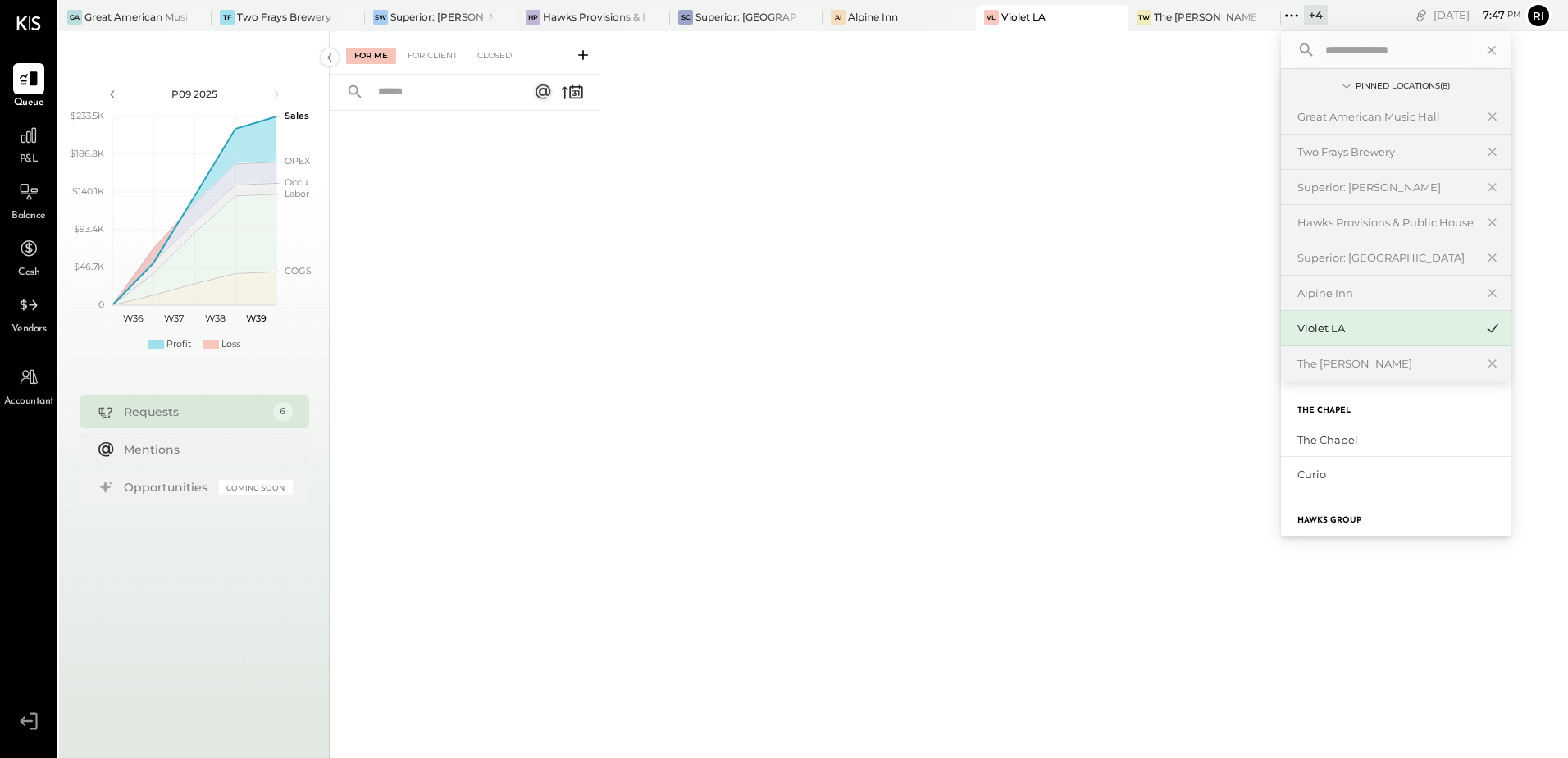
scroll to position [119, 0]
click at [1389, 429] on div "Hawks Restaurant" at bounding box center [1386, 430] width 177 height 15
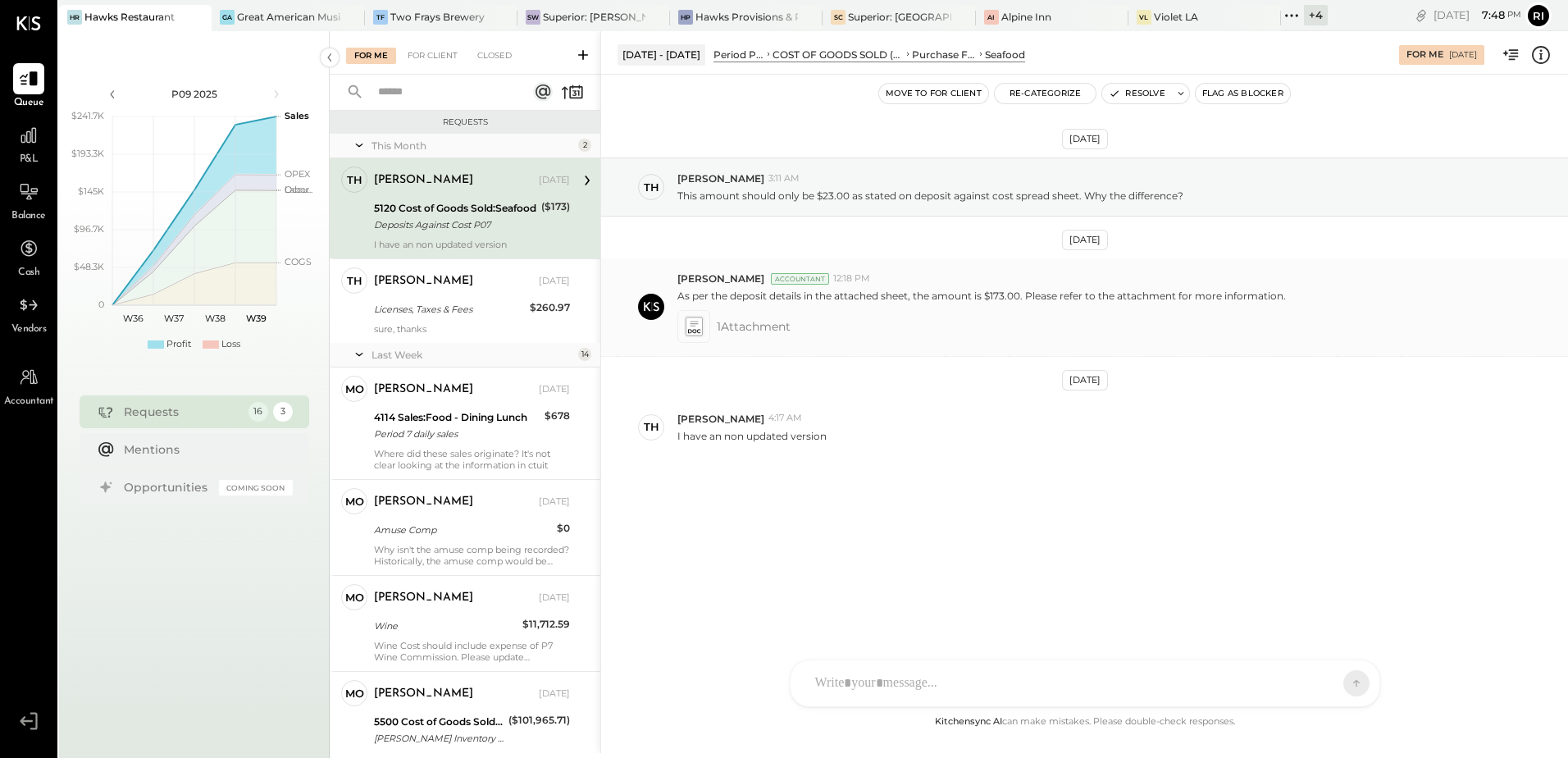
click at [696, 330] on icon at bounding box center [693, 326] width 17 height 19
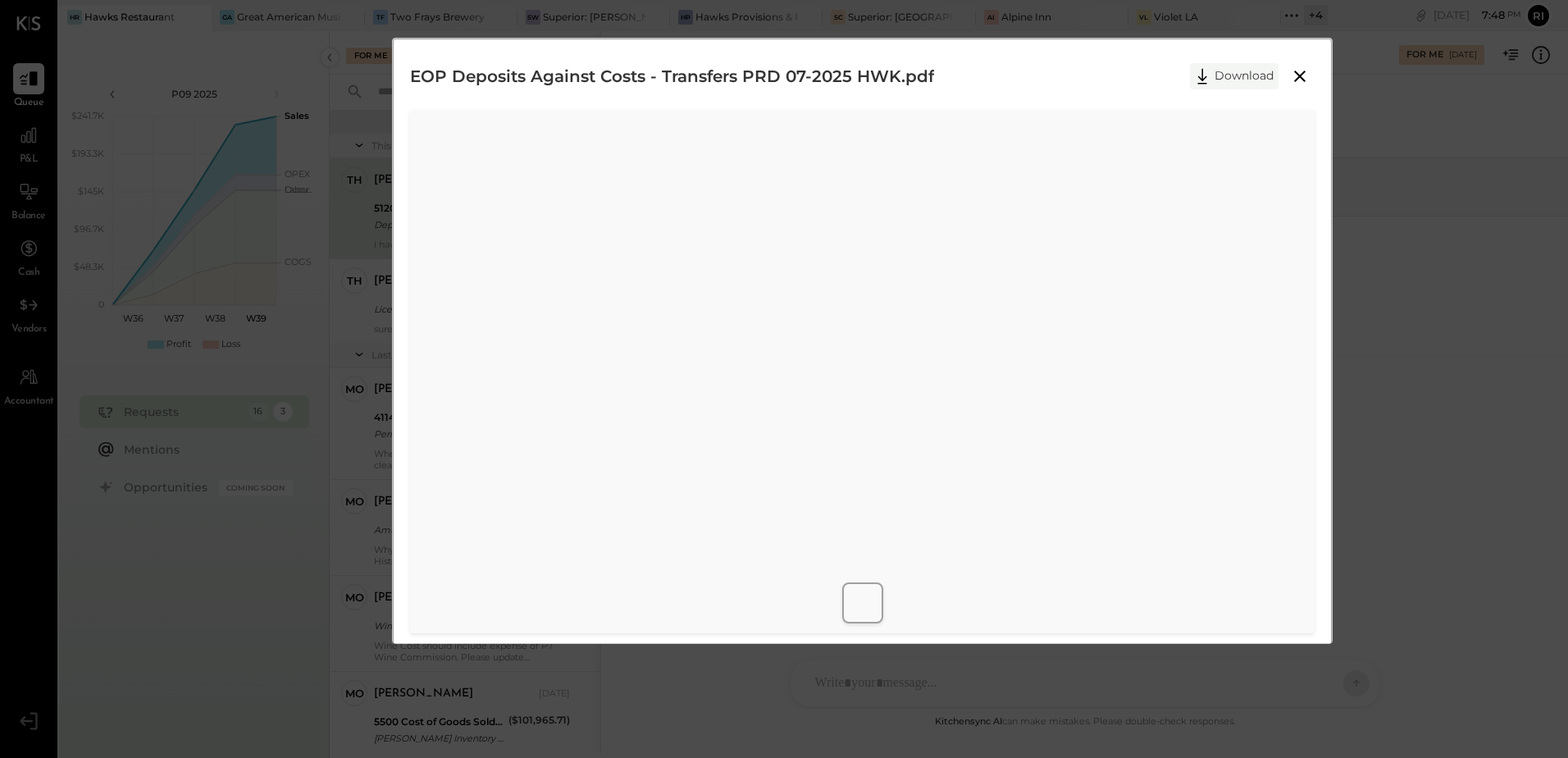
click at [1237, 75] on button "Download" at bounding box center [1234, 76] width 89 height 27
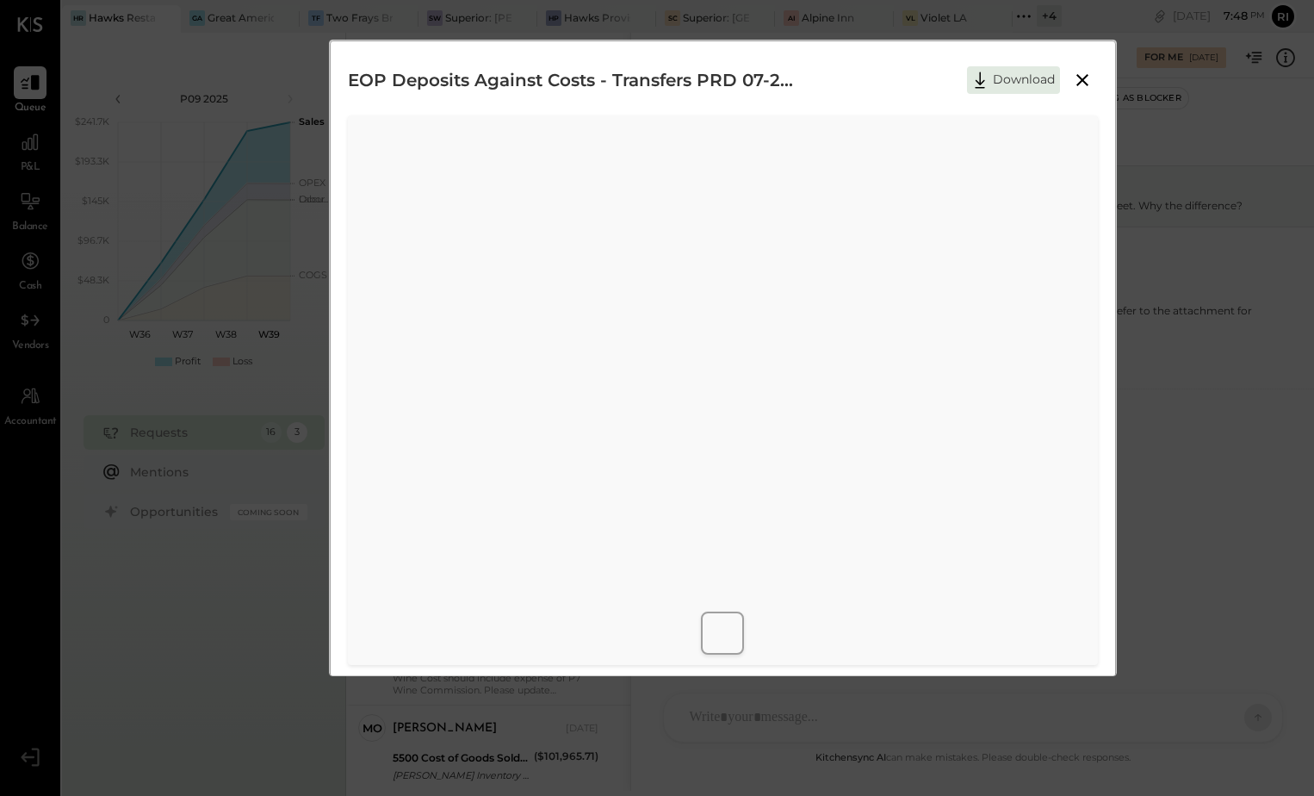
click at [1078, 79] on icon at bounding box center [1082, 80] width 21 height 21
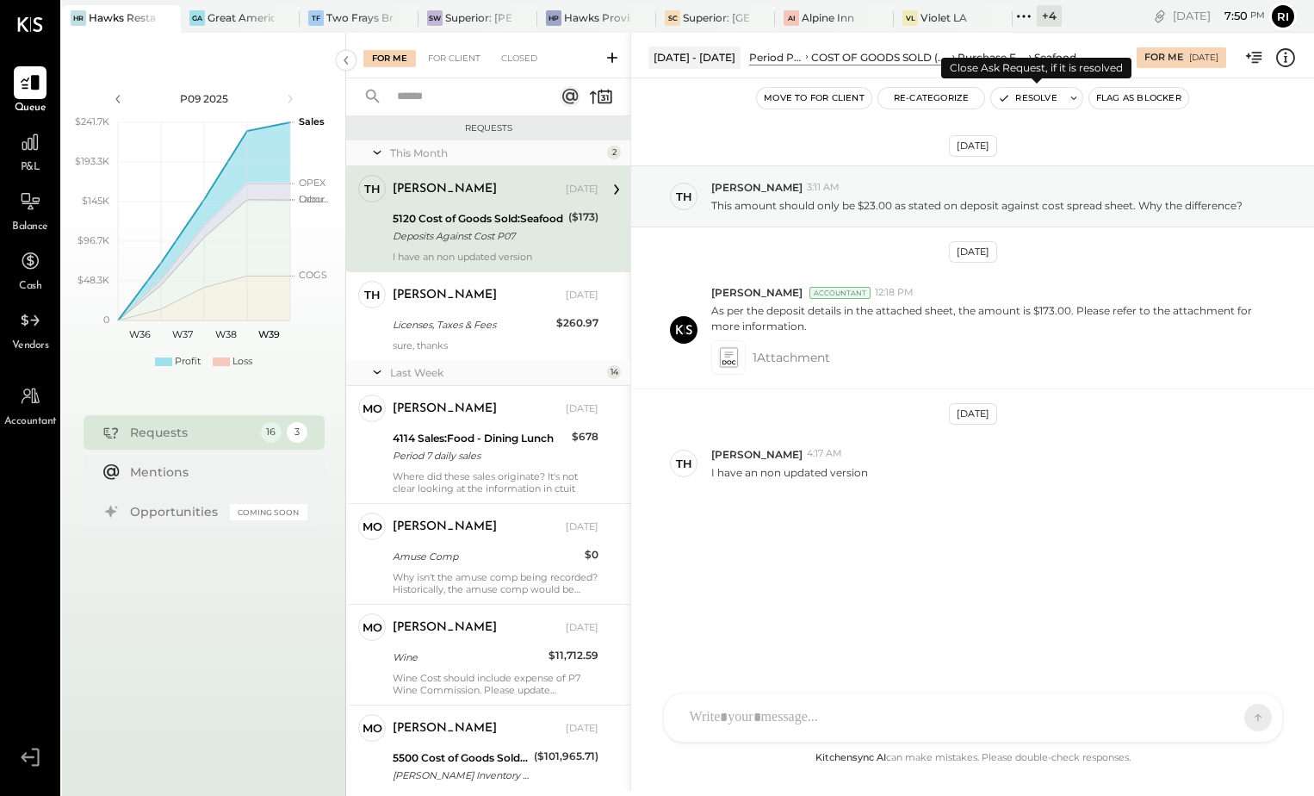
click at [1023, 97] on button "Resolve" at bounding box center [1027, 98] width 72 height 21
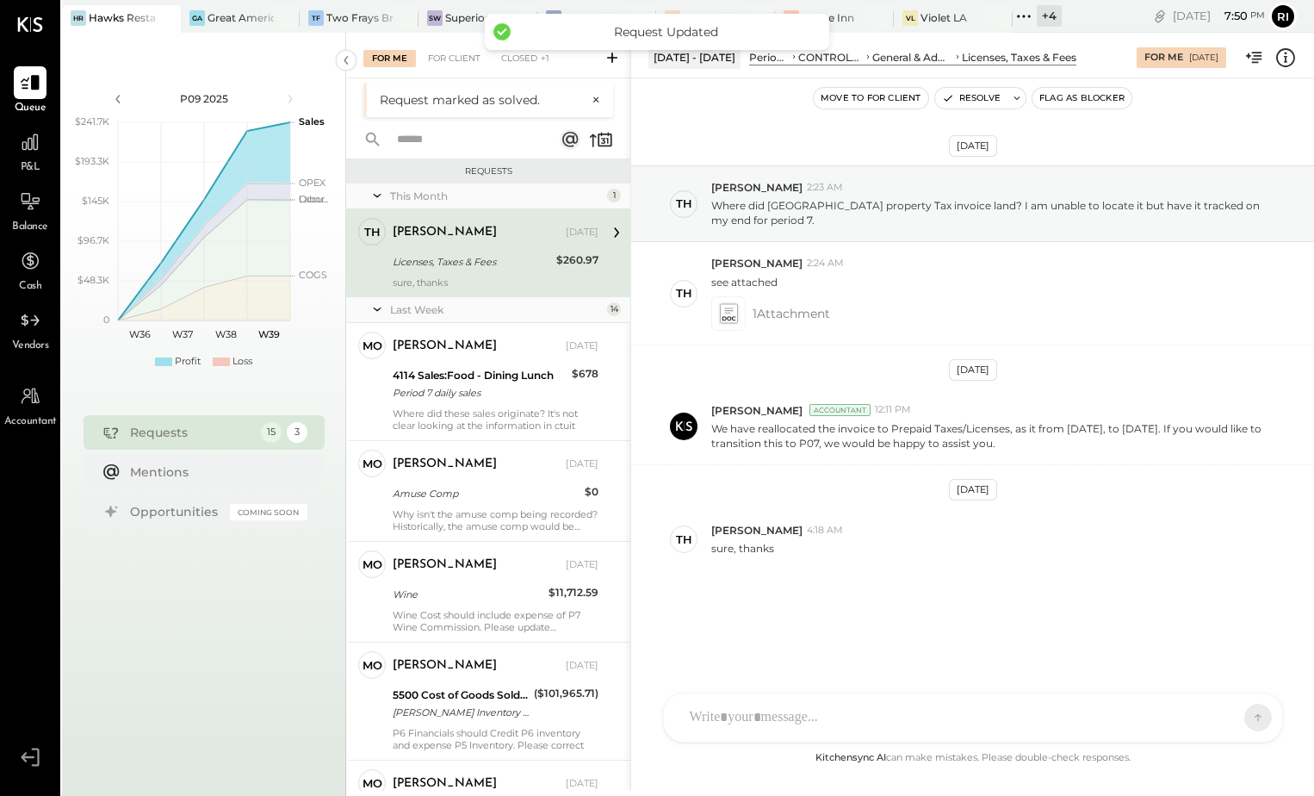
click at [481, 263] on div "Licenses, Taxes & Fees" at bounding box center [472, 261] width 158 height 17
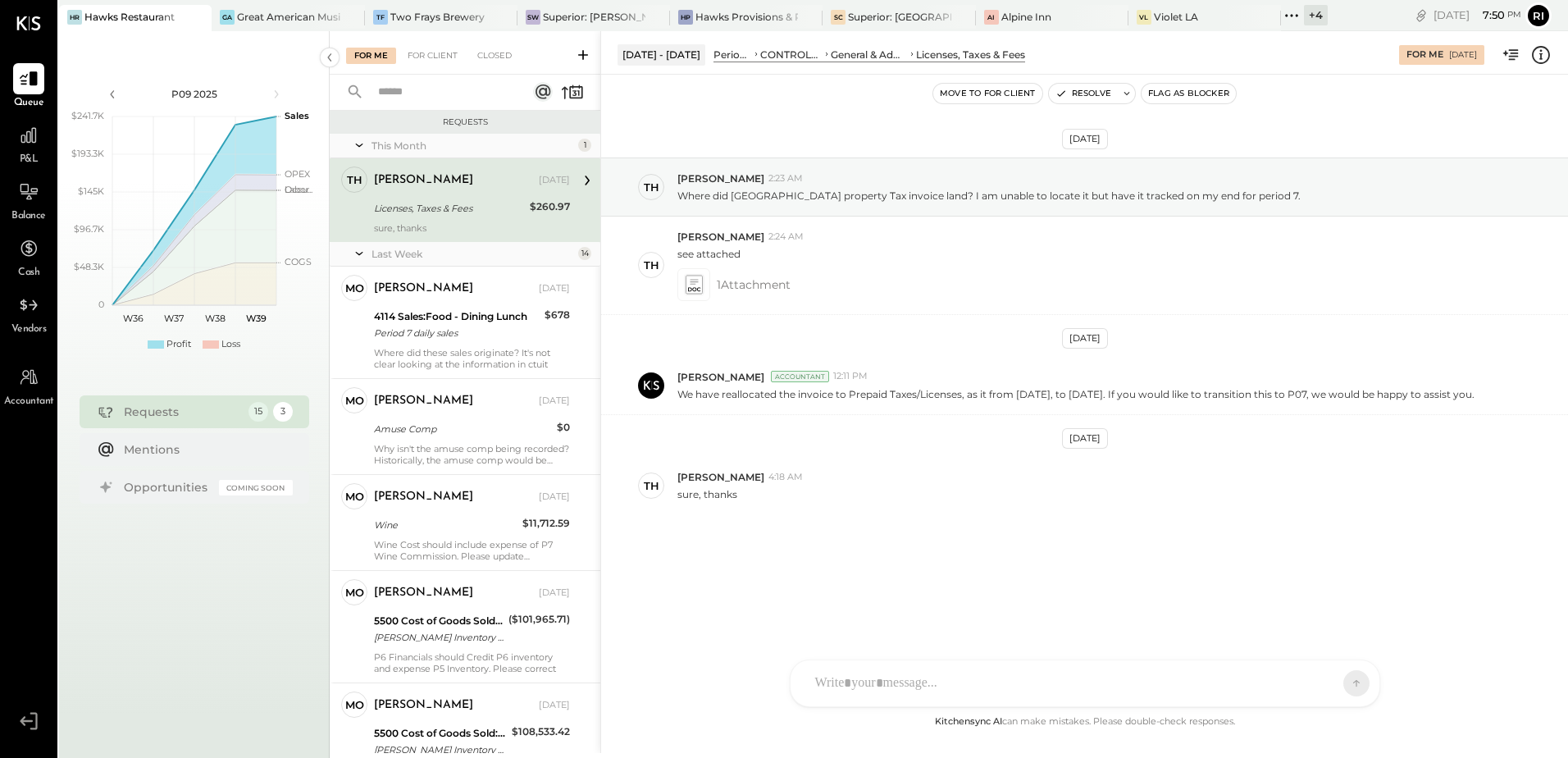
click at [1102, 561] on div "Aug 25th, 2025 Th Thomas 2:23 AM Where did Placer County property Tax invoice l…" at bounding box center [1084, 376] width 967 height 522
click at [693, 282] on icon at bounding box center [693, 285] width 17 height 19
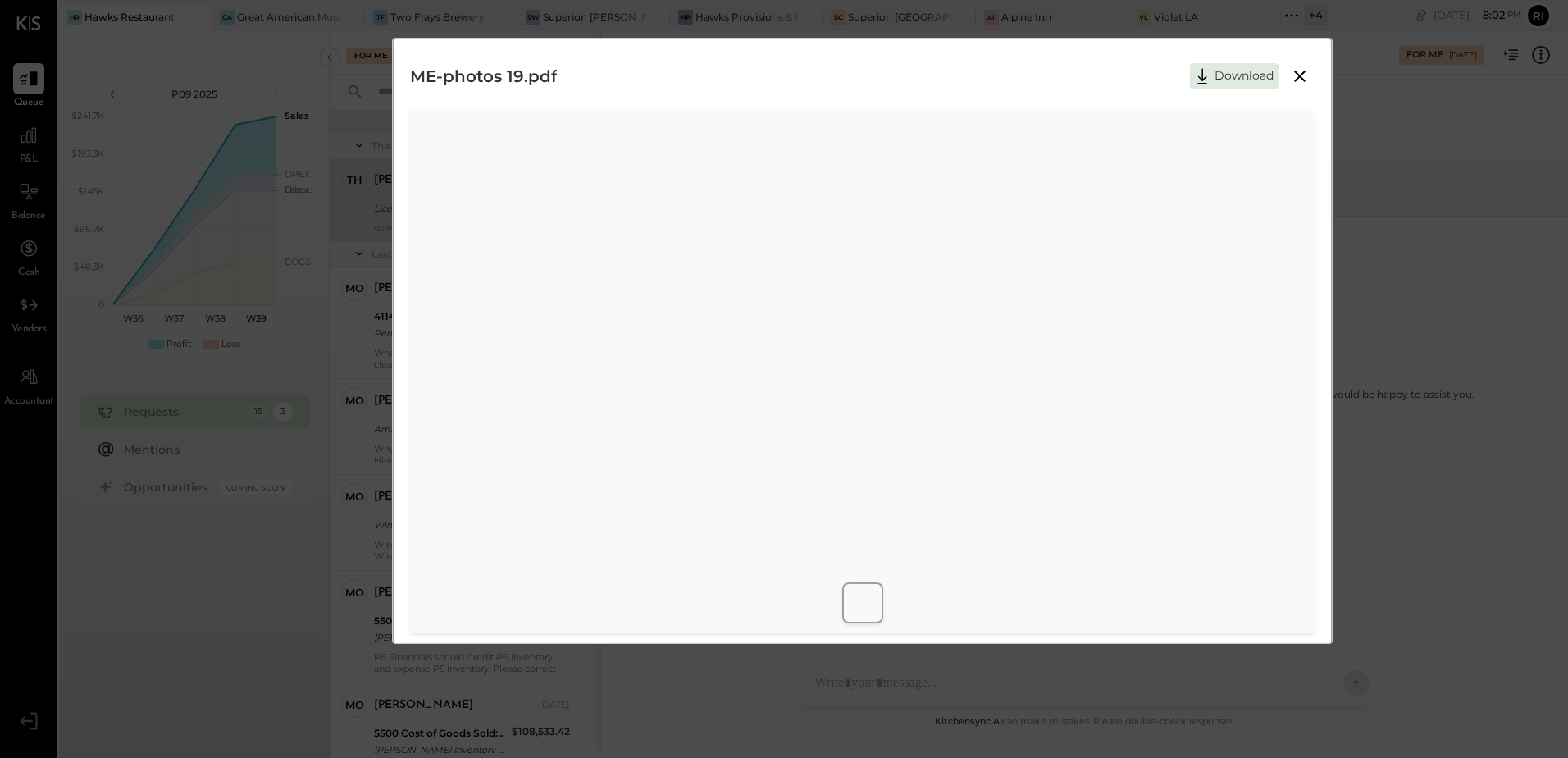
click at [1297, 75] on icon at bounding box center [1300, 76] width 11 height 11
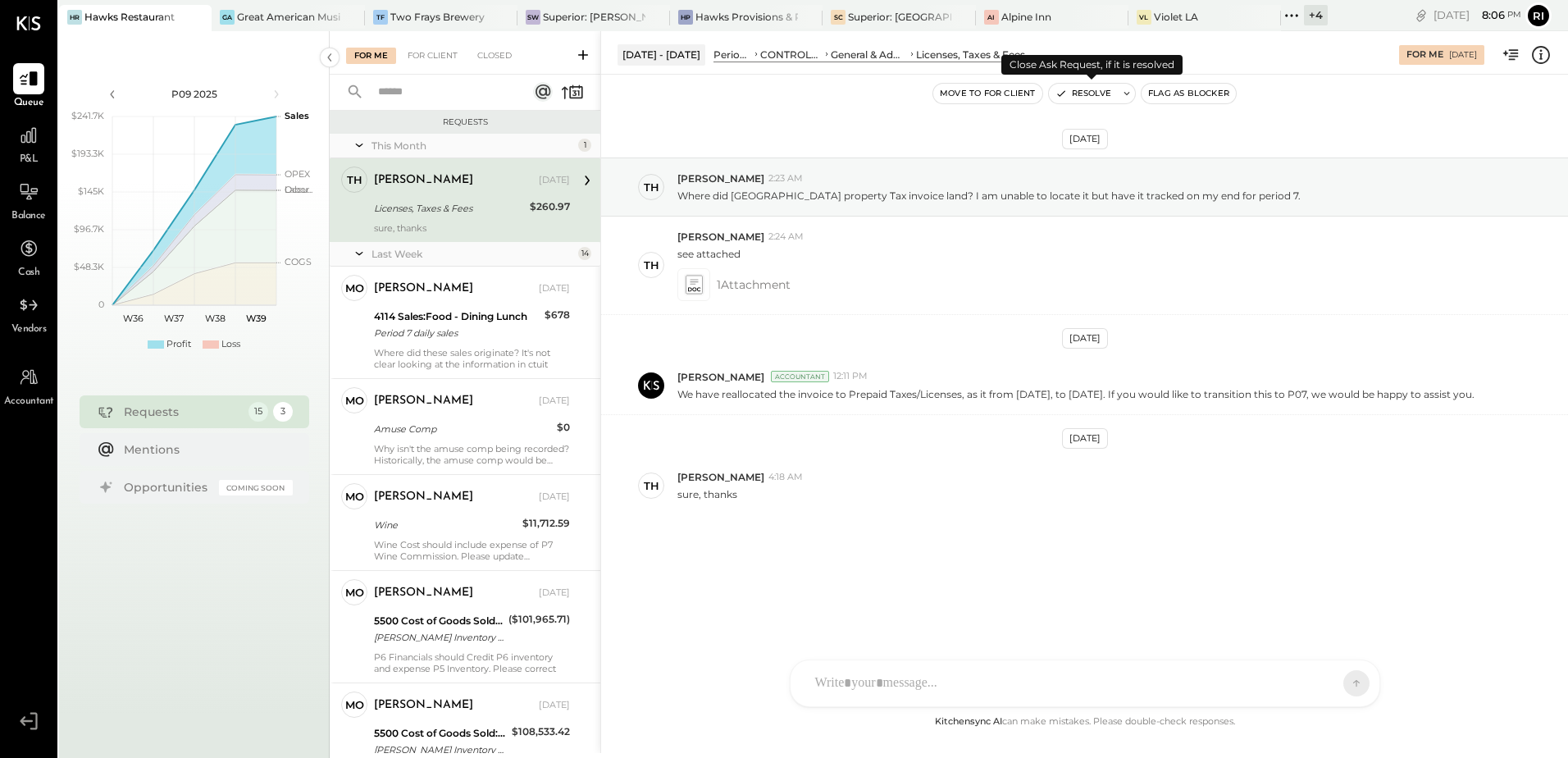
click at [1074, 92] on button "Resolve" at bounding box center [1083, 93] width 69 height 20
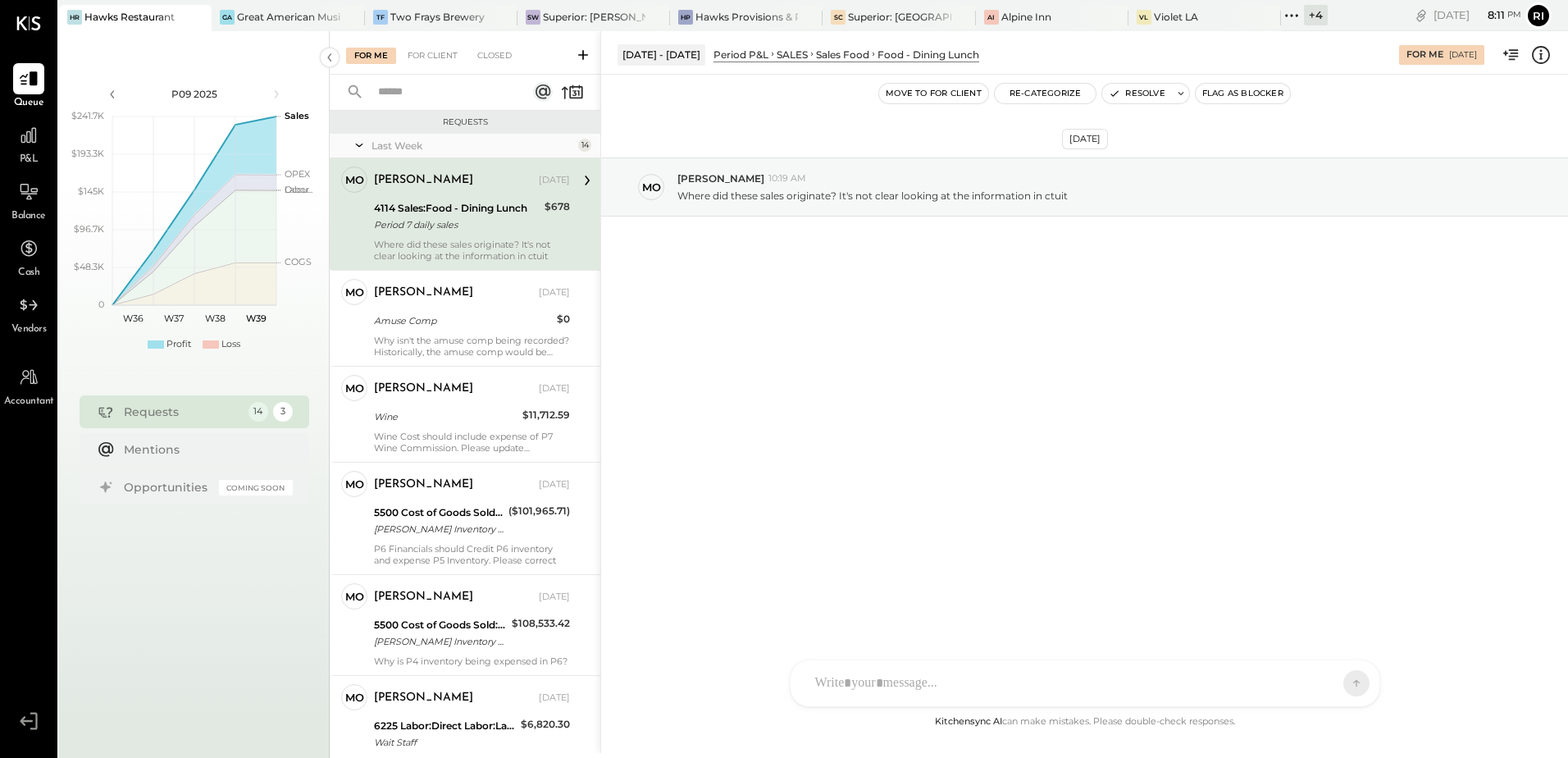
click at [849, 678] on div at bounding box center [1070, 684] width 526 height 36
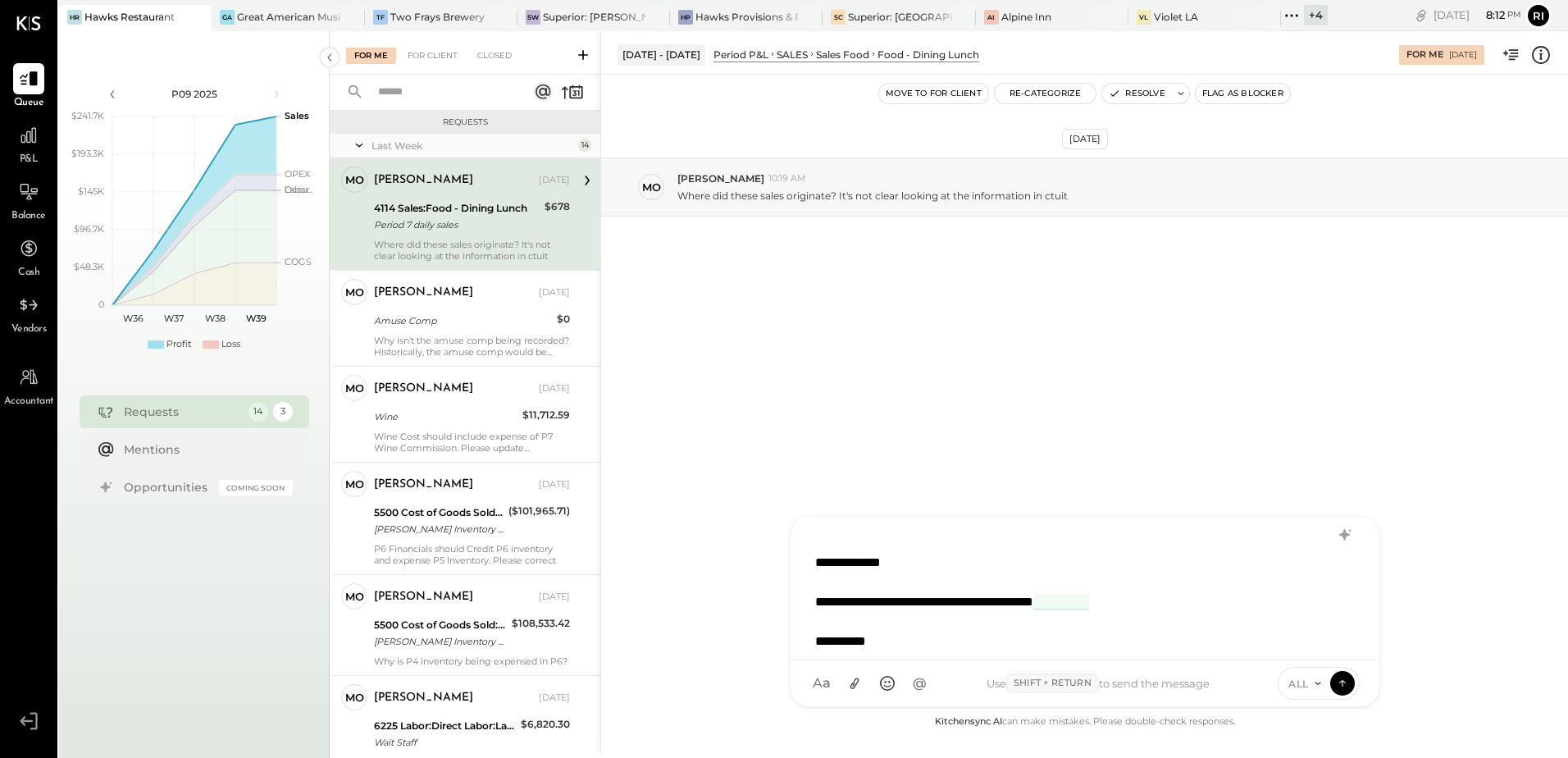
click at [973, 609] on div "**********" at bounding box center [1063, 602] width 497 height 20
click at [1214, 620] on div at bounding box center [1063, 622] width 497 height 20
click at [847, 688] on icon at bounding box center [854, 684] width 17 height 17
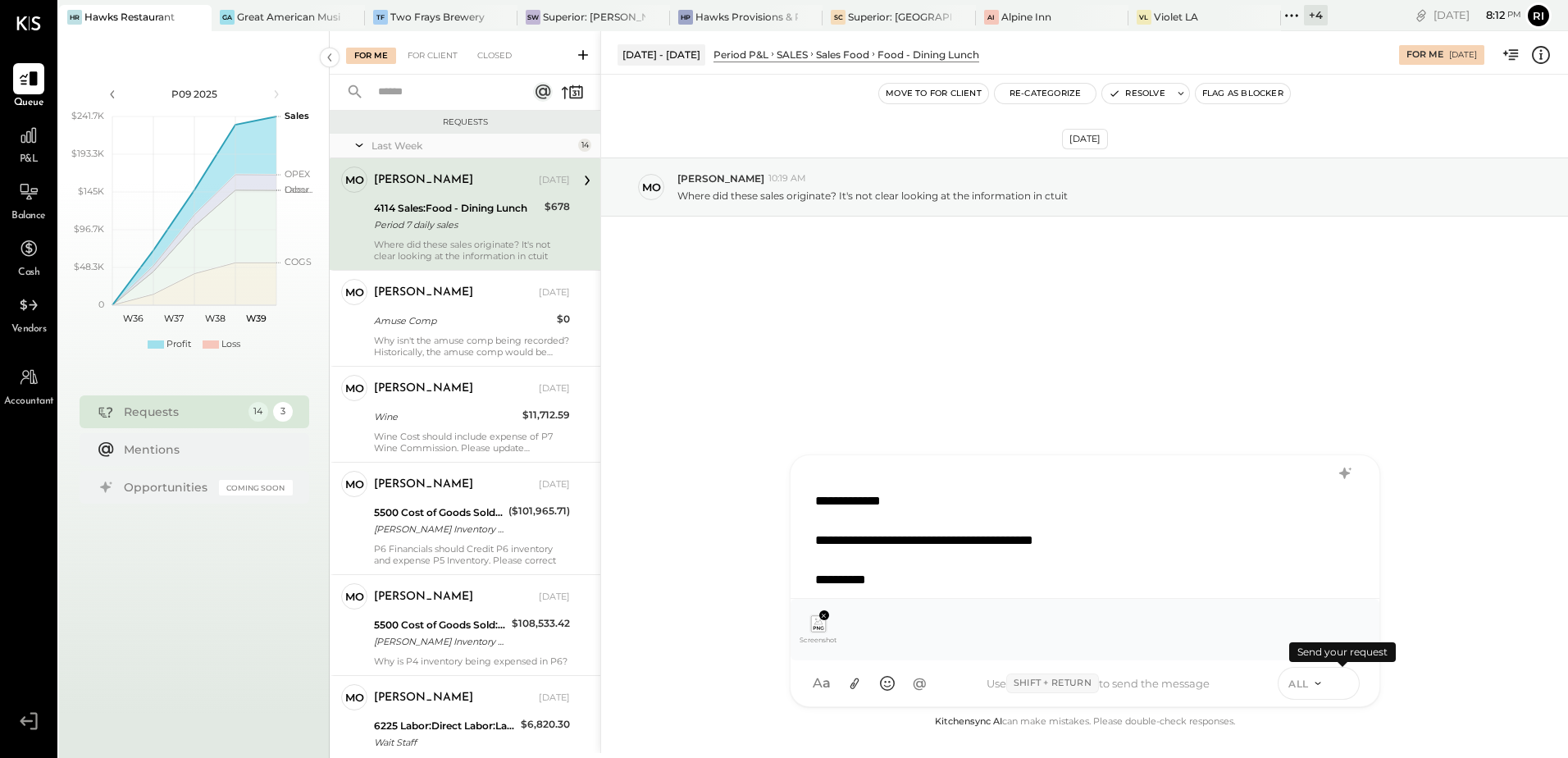
click at [1346, 686] on icon at bounding box center [1342, 682] width 15 height 16
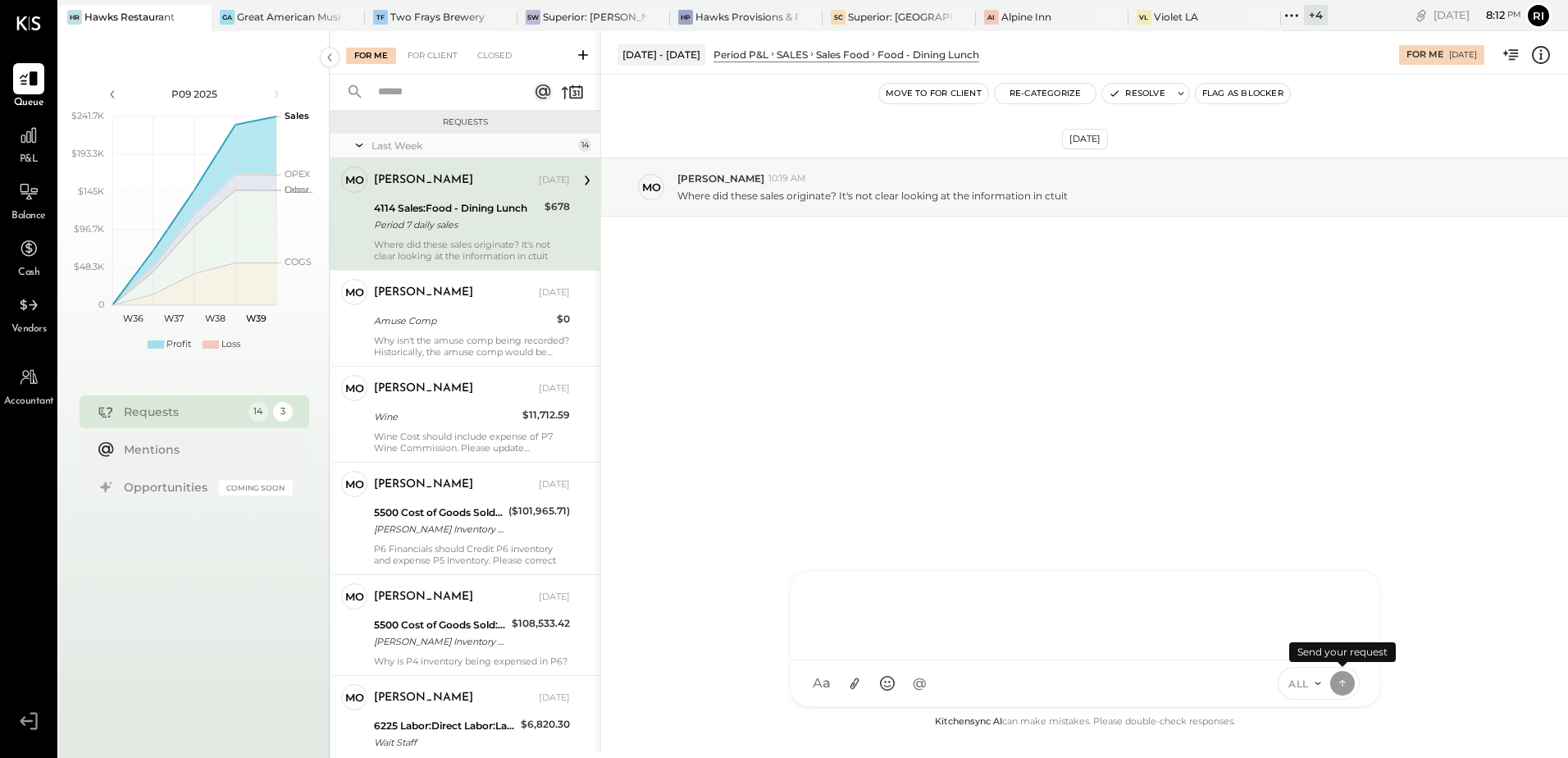
scroll to position [0, 0]
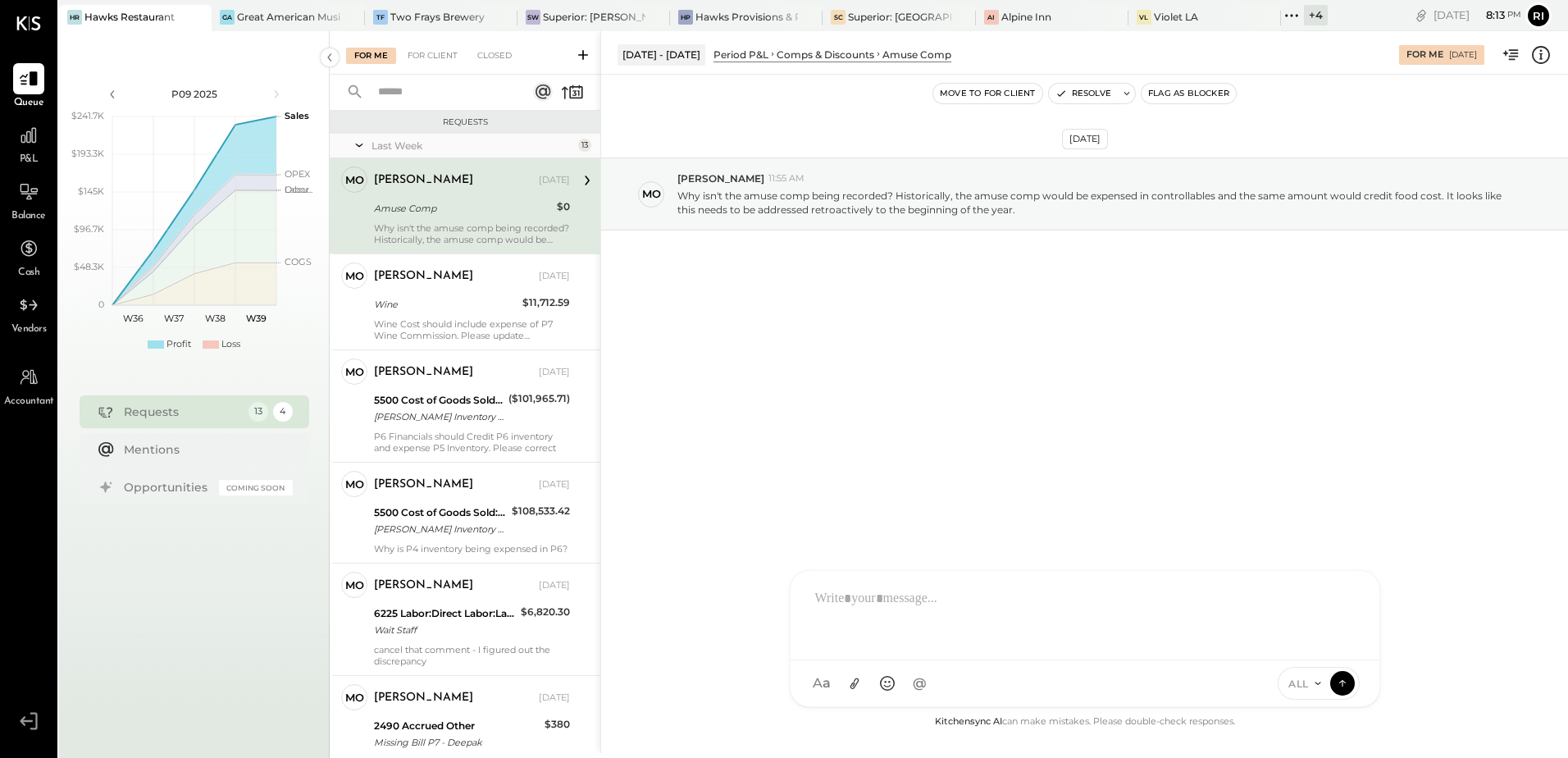
click at [1551, 53] on icon at bounding box center [1540, 55] width 21 height 21
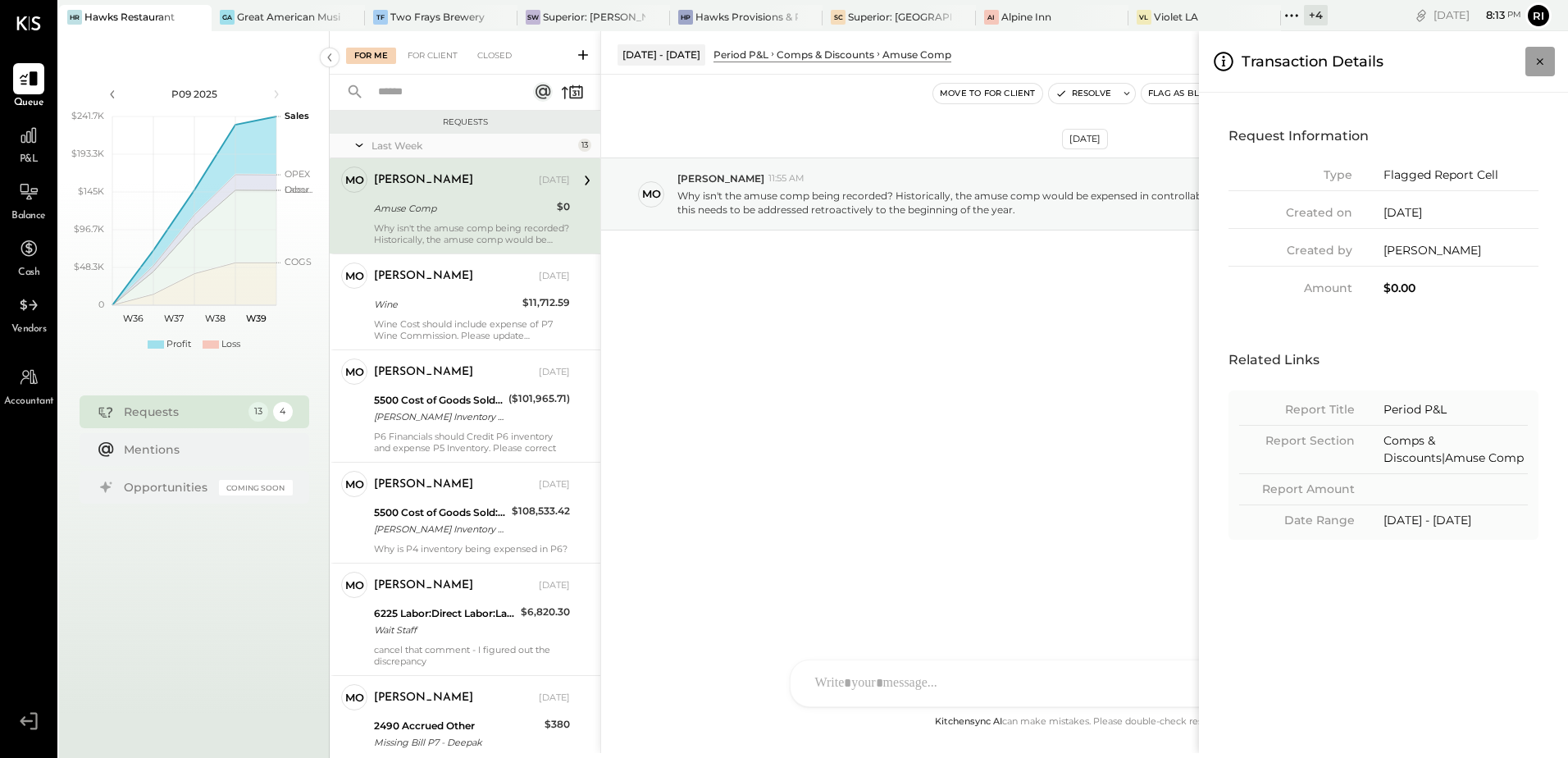
click at [1541, 64] on icon "Close panel" at bounding box center [1539, 61] width 16 height 16
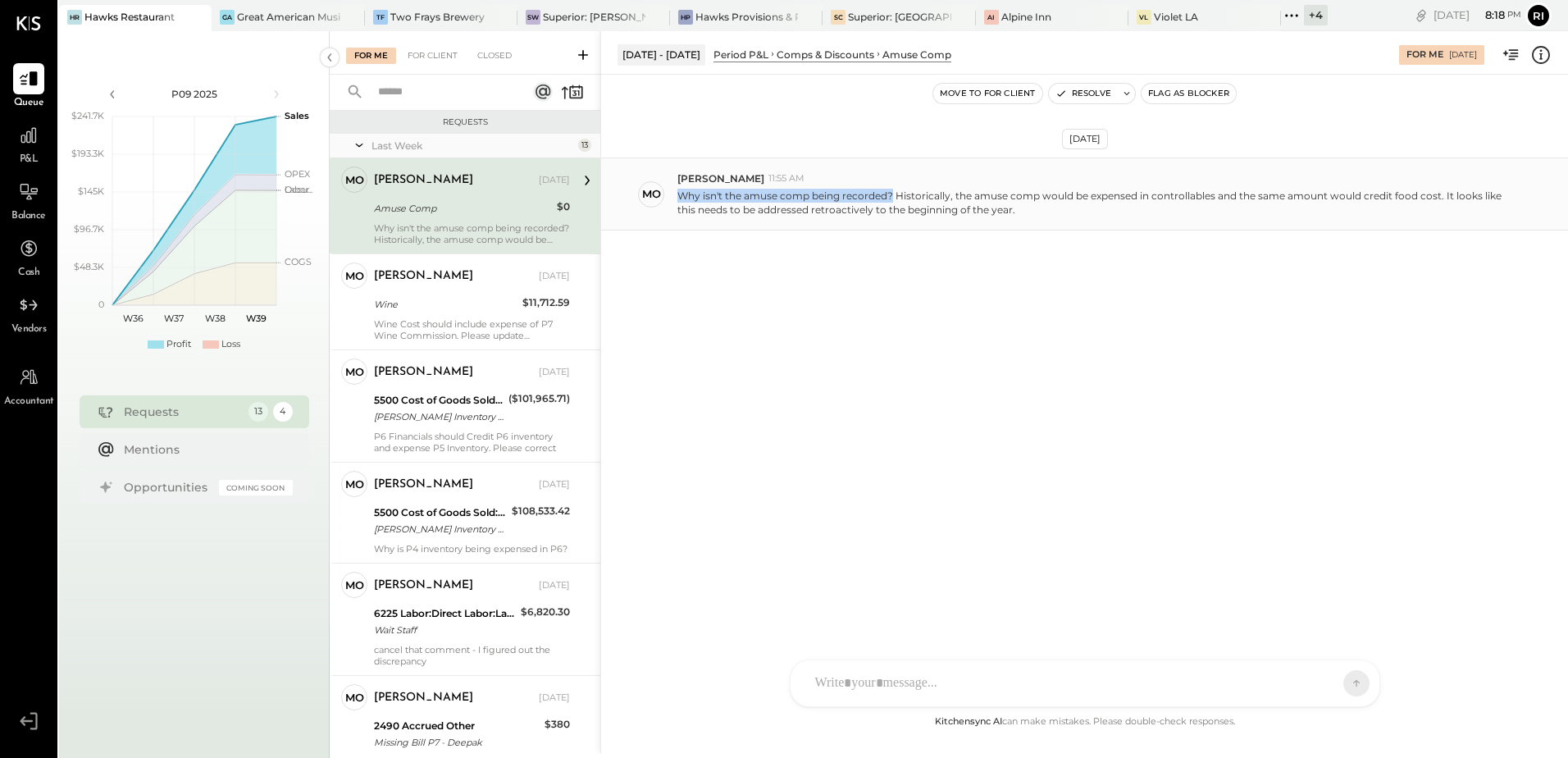
drag, startPoint x: 676, startPoint y: 195, endPoint x: 892, endPoint y: 190, distance: 216.1
click at [892, 190] on div "mo molly 11:55 AM Why isn't the amuse comp being recorded? Historically, the am…" at bounding box center [1084, 193] width 967 height 73
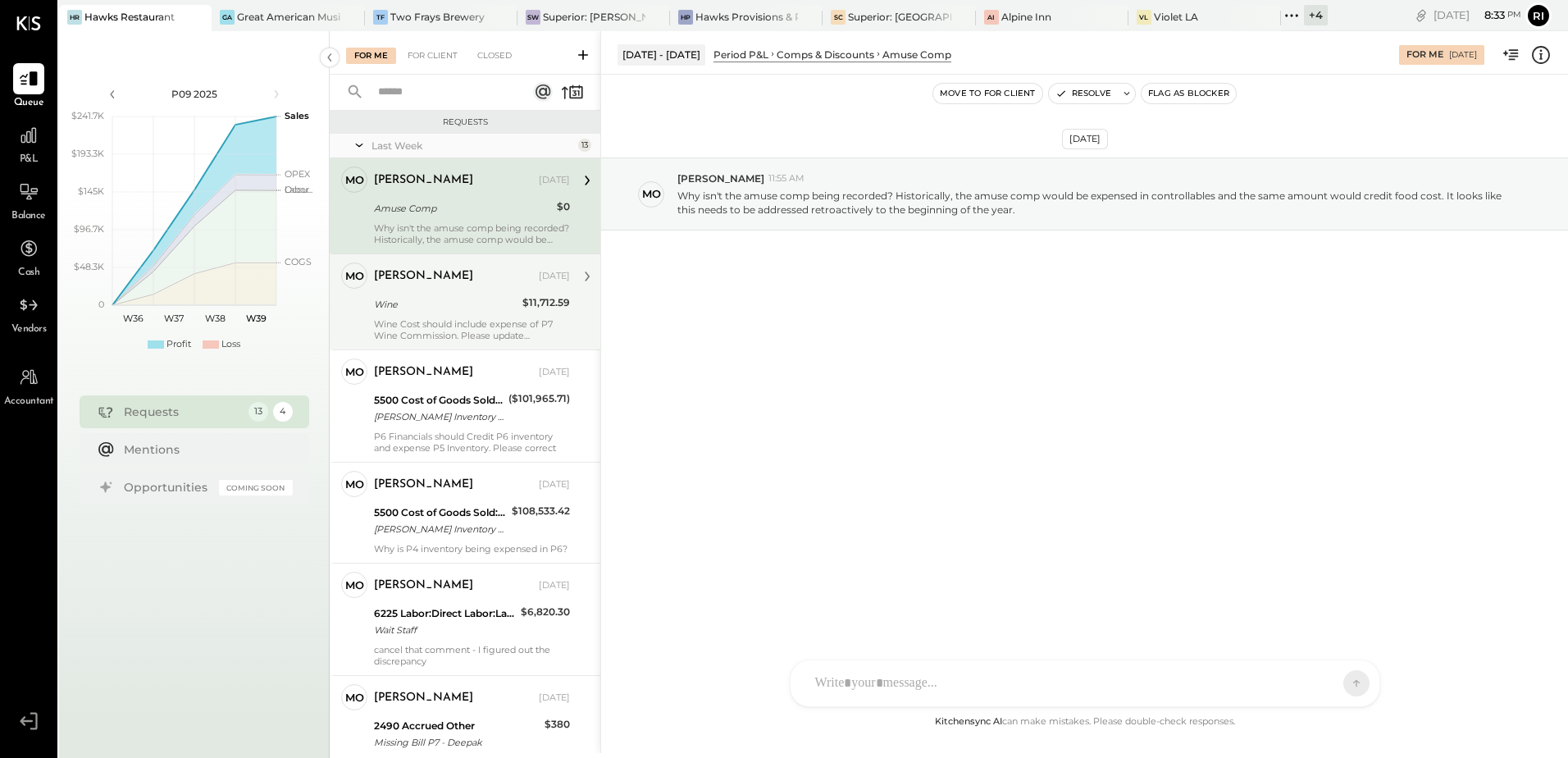
click at [443, 320] on div "Wine Cost should include expense of P7 Wine Commission. Please update according…" at bounding box center [472, 329] width 196 height 23
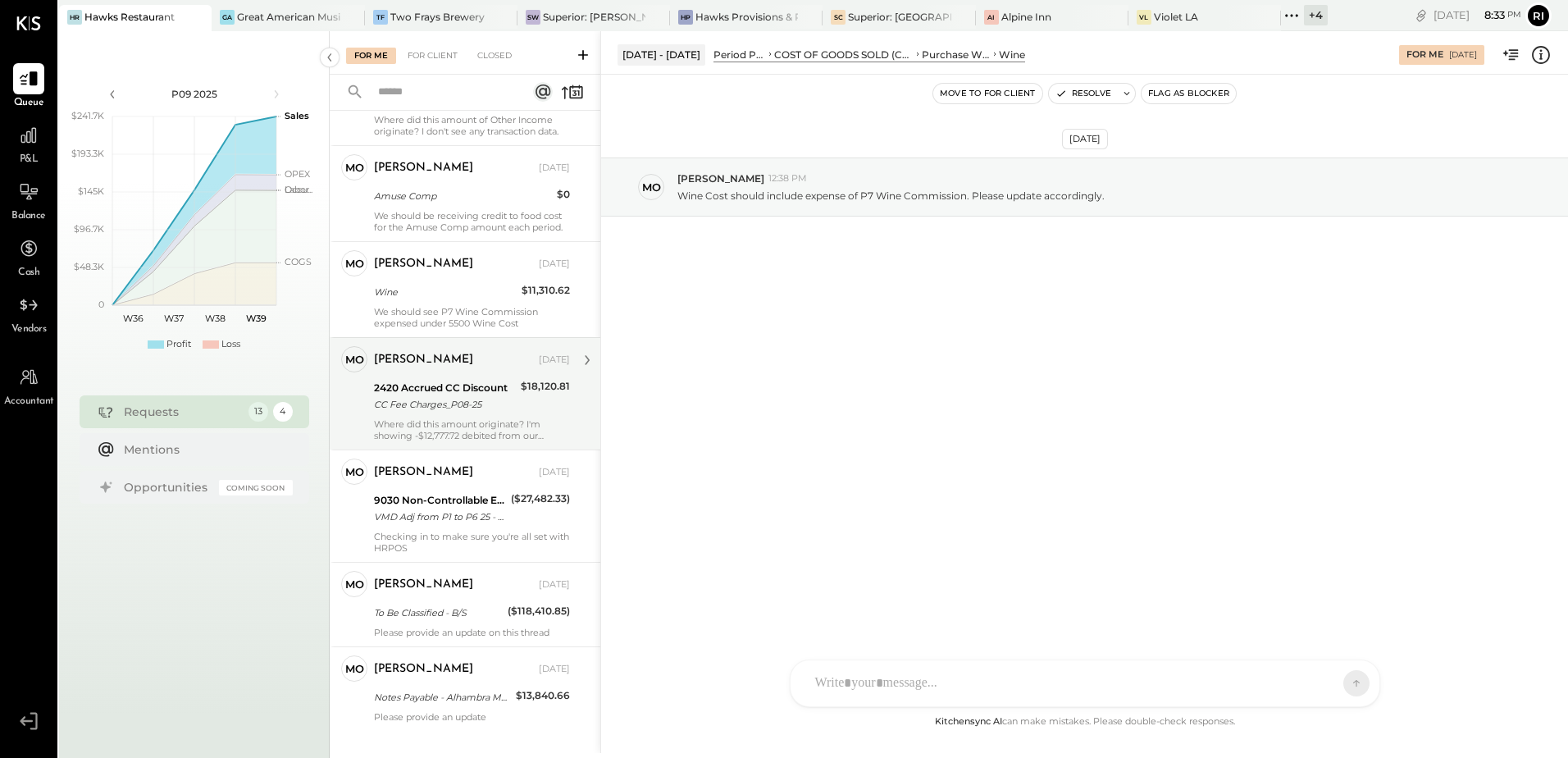
scroll to position [774, 0]
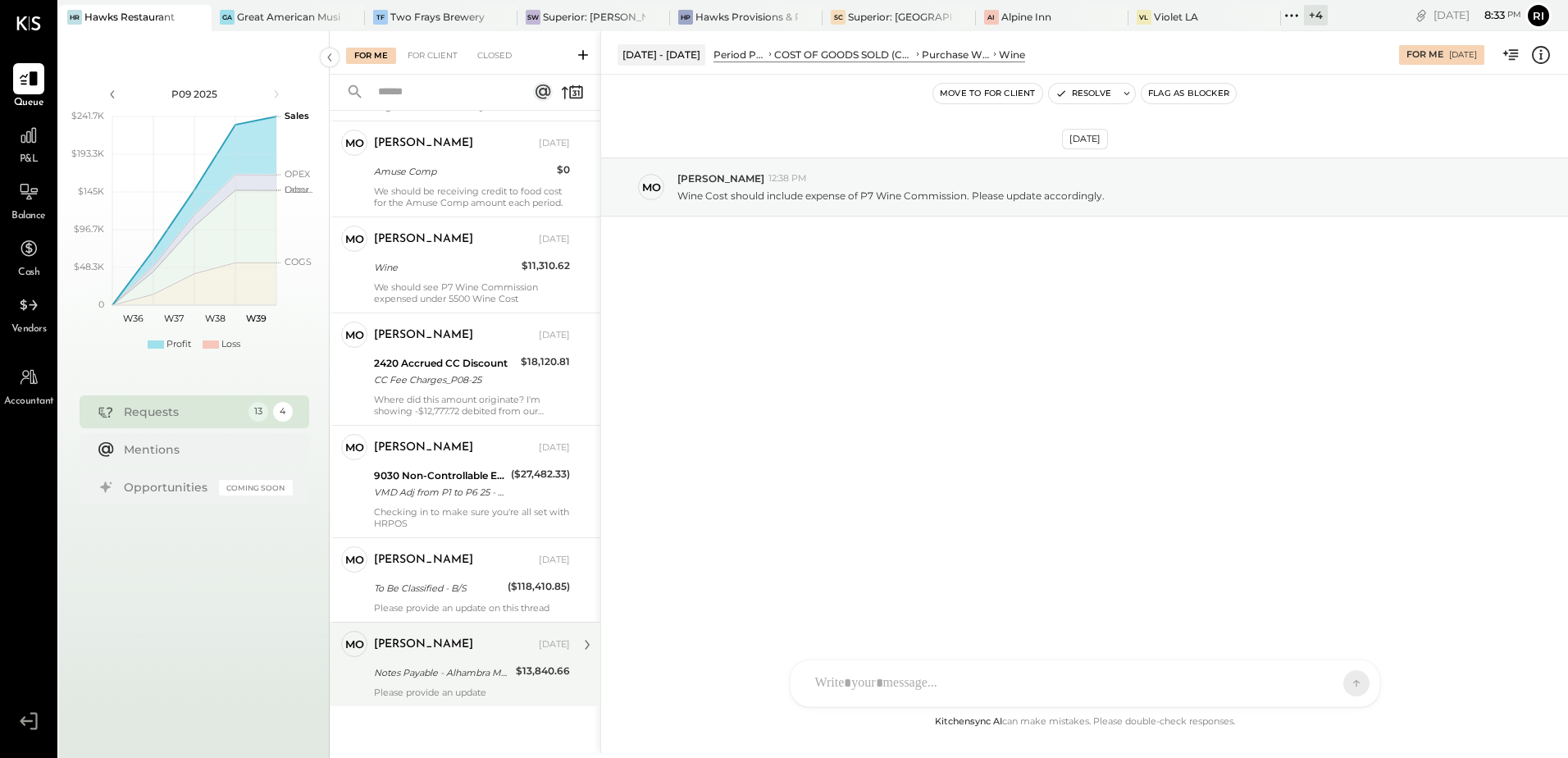
click at [483, 673] on div "Notes Payable - Alhambra MOB" at bounding box center [443, 672] width 137 height 16
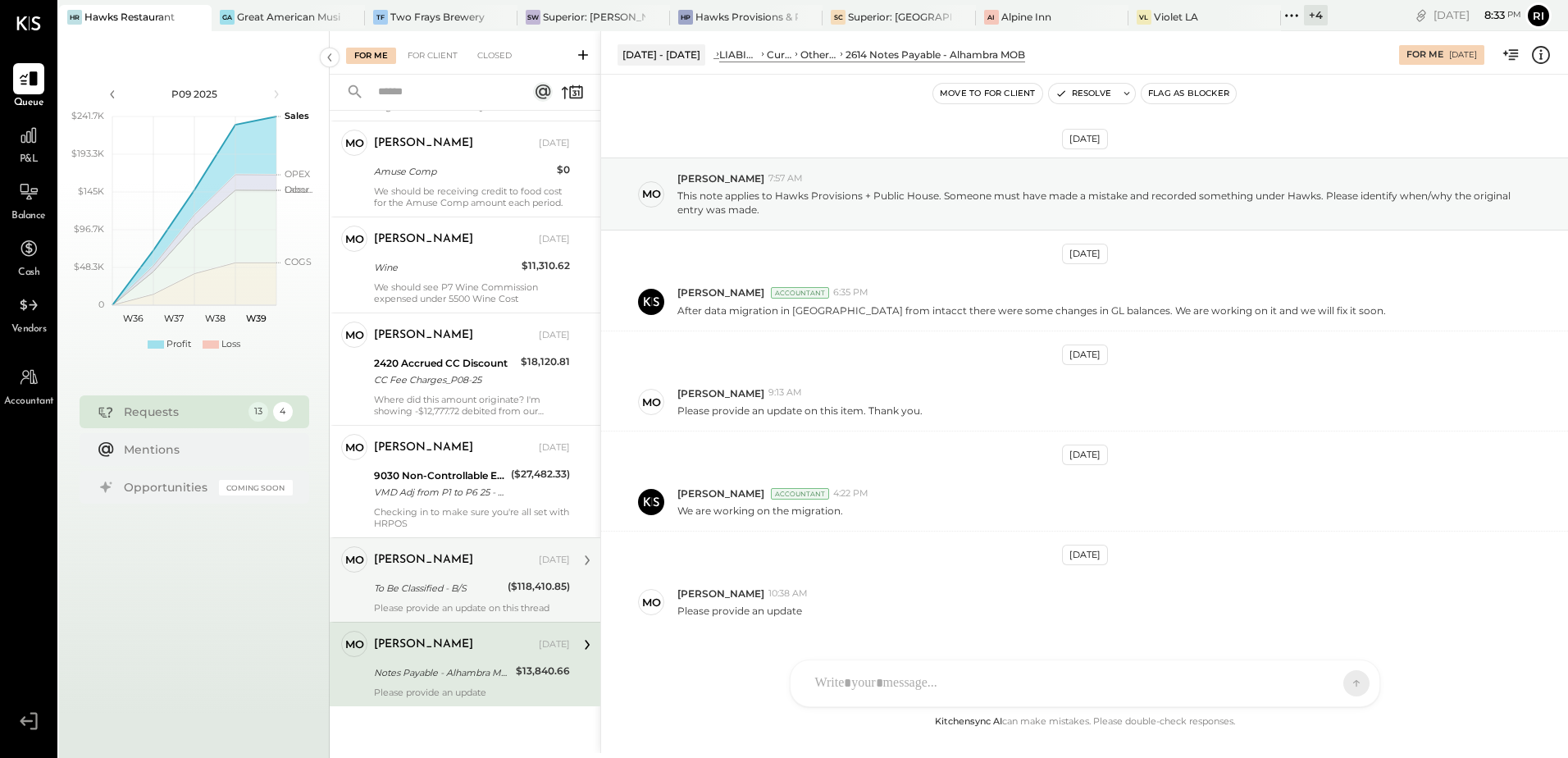
click at [460, 596] on div "To Be Classified - B/S" at bounding box center [438, 588] width 129 height 20
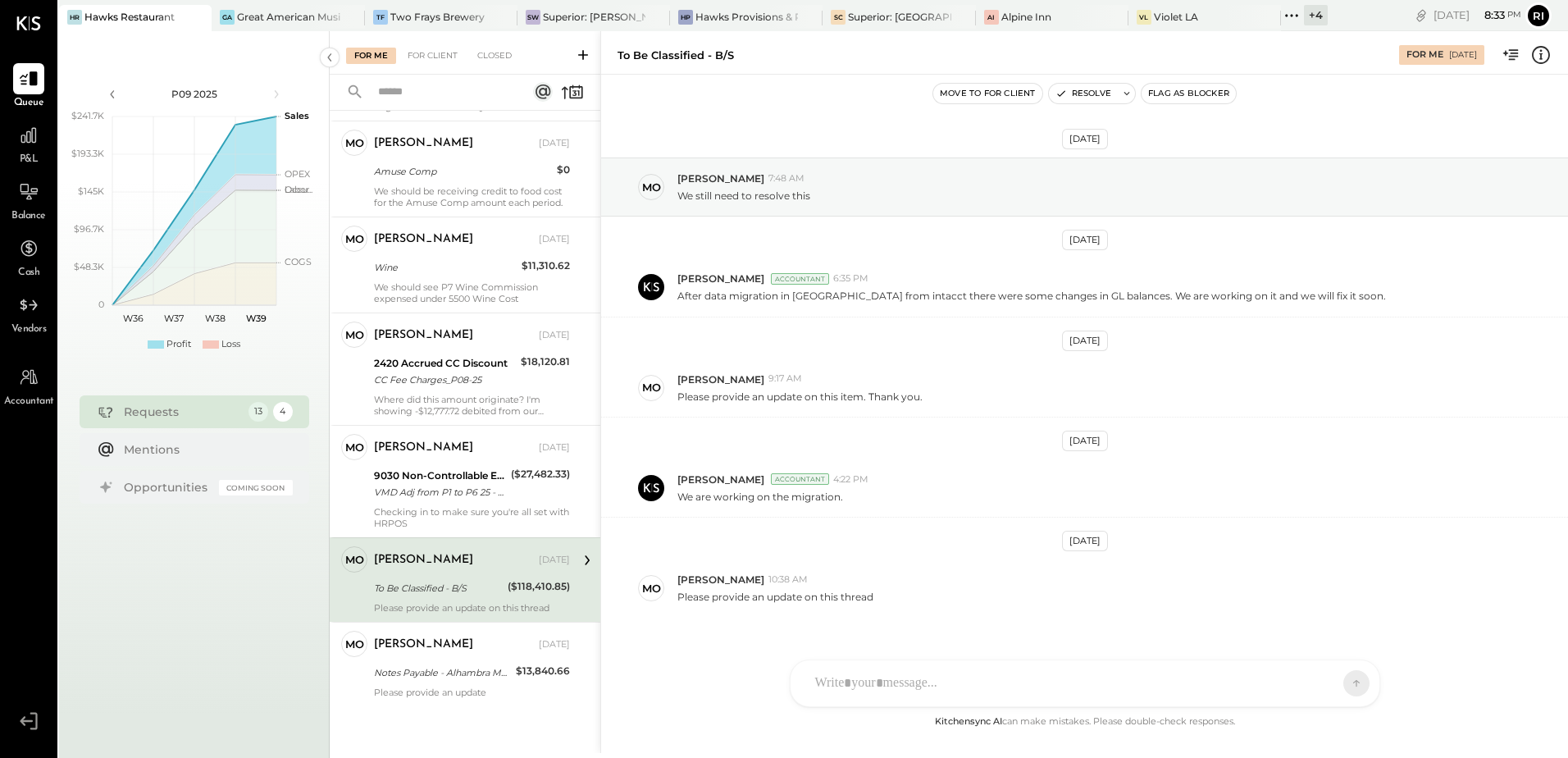
scroll to position [28, 0]
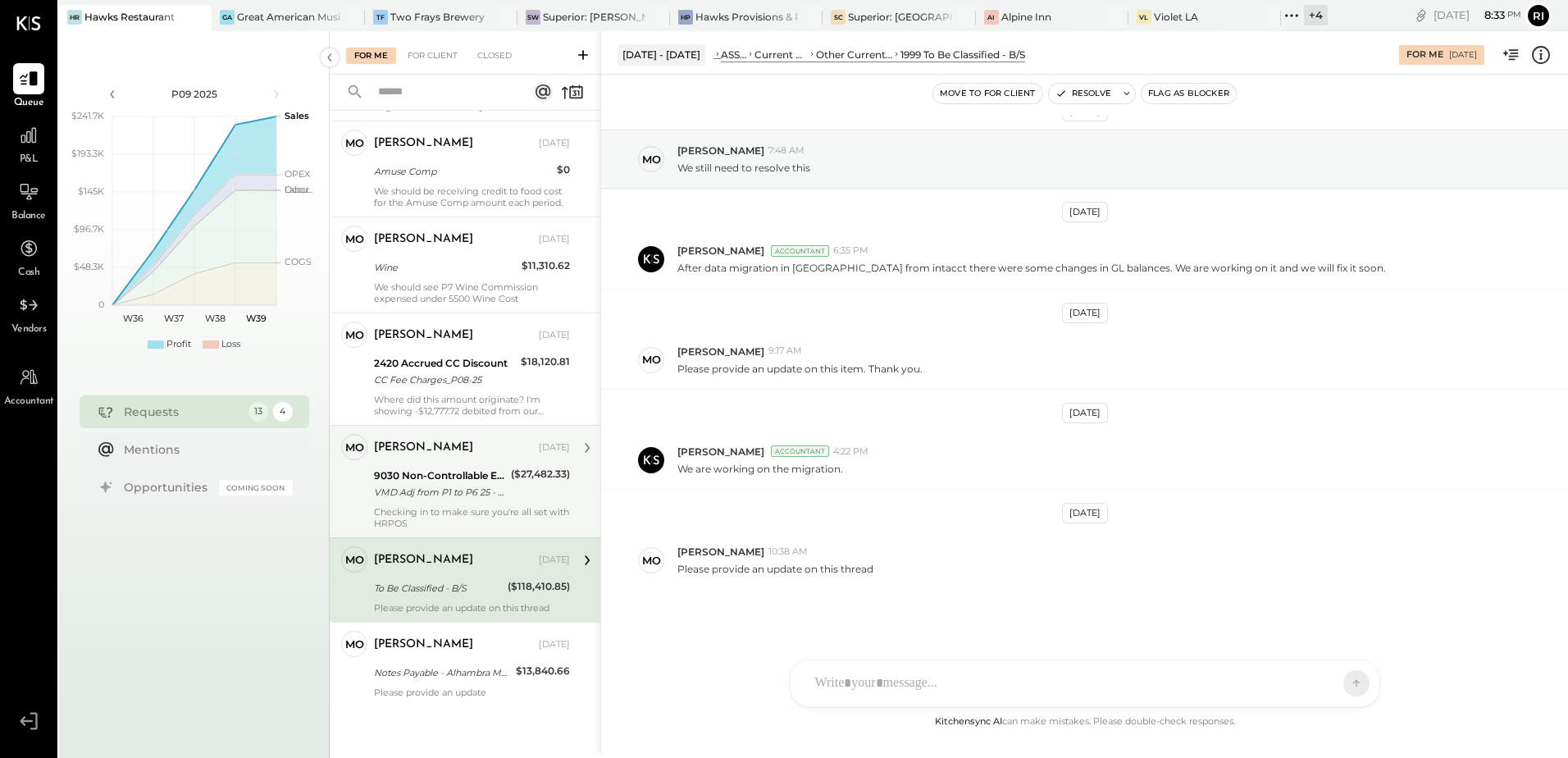
click at [476, 520] on div "Checking in to make sure you're all set with HRPOS" at bounding box center [472, 517] width 196 height 23
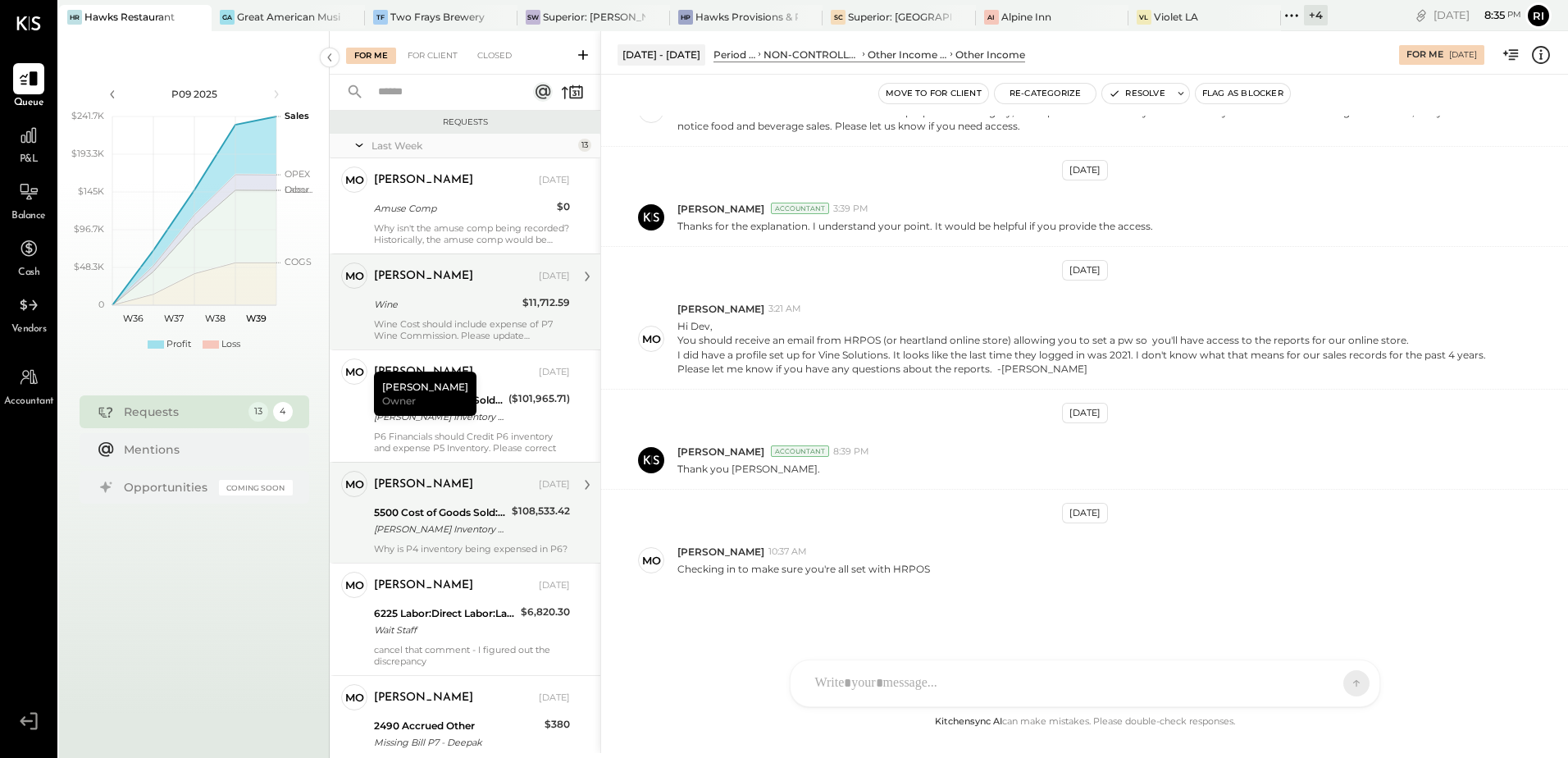
click at [509, 502] on div "molly Sep 21, 2025 5500 Cost of Goods Sold:Wine BEV Inventory P4 $108,533.42 Wh…" at bounding box center [472, 512] width 196 height 84
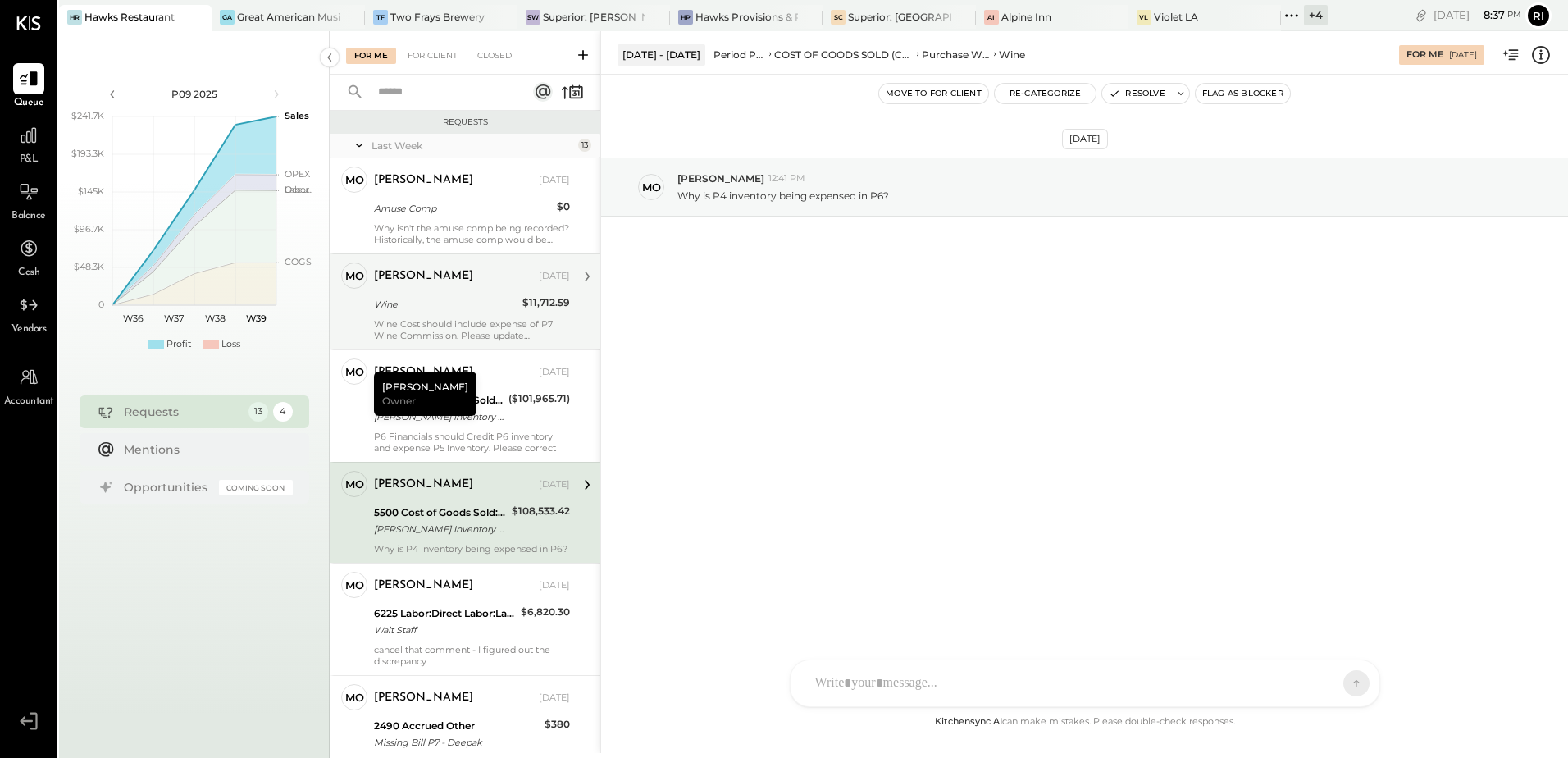
click at [1548, 56] on icon at bounding box center [1540, 54] width 18 height 18
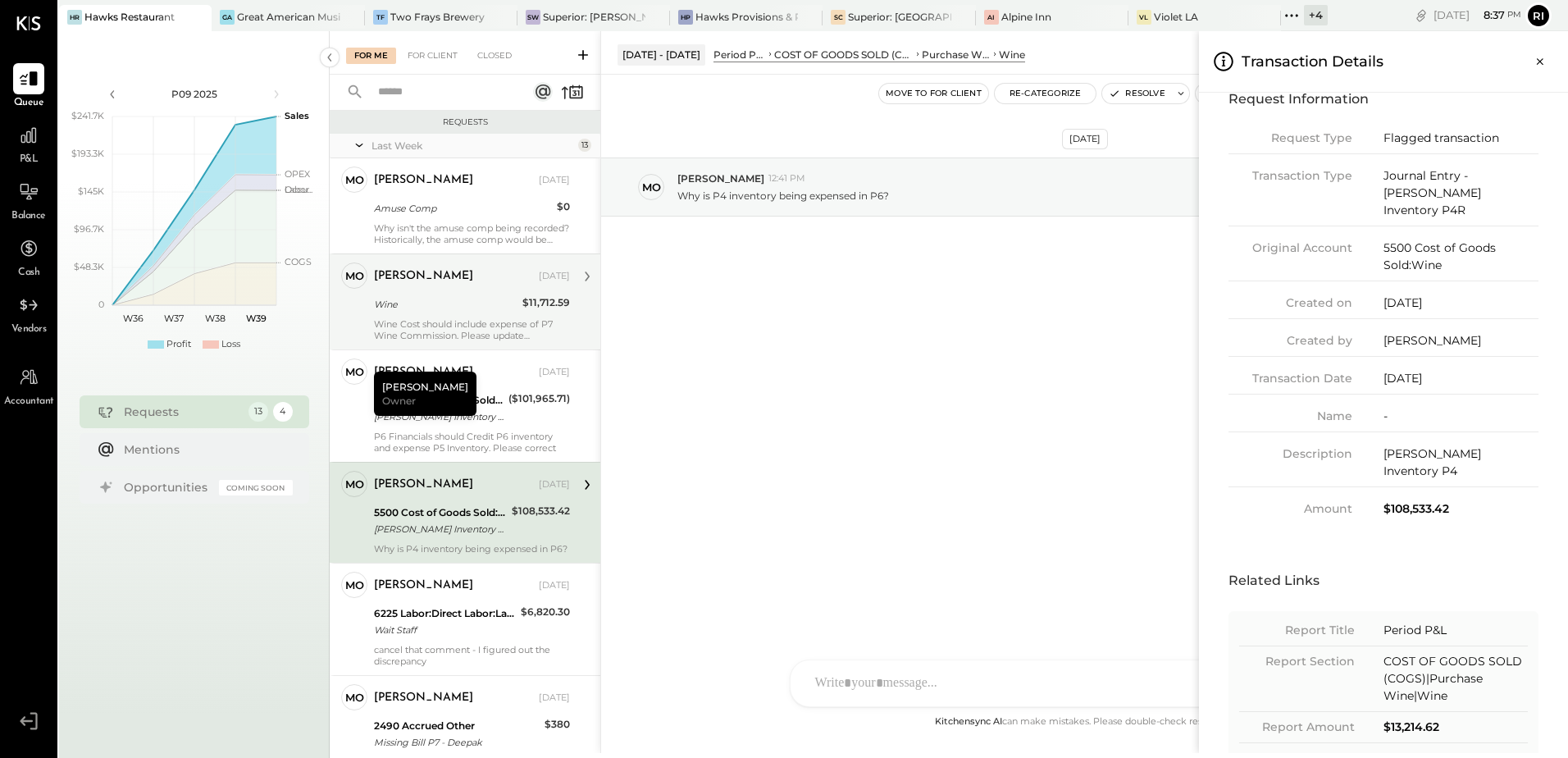
scroll to position [56, 0]
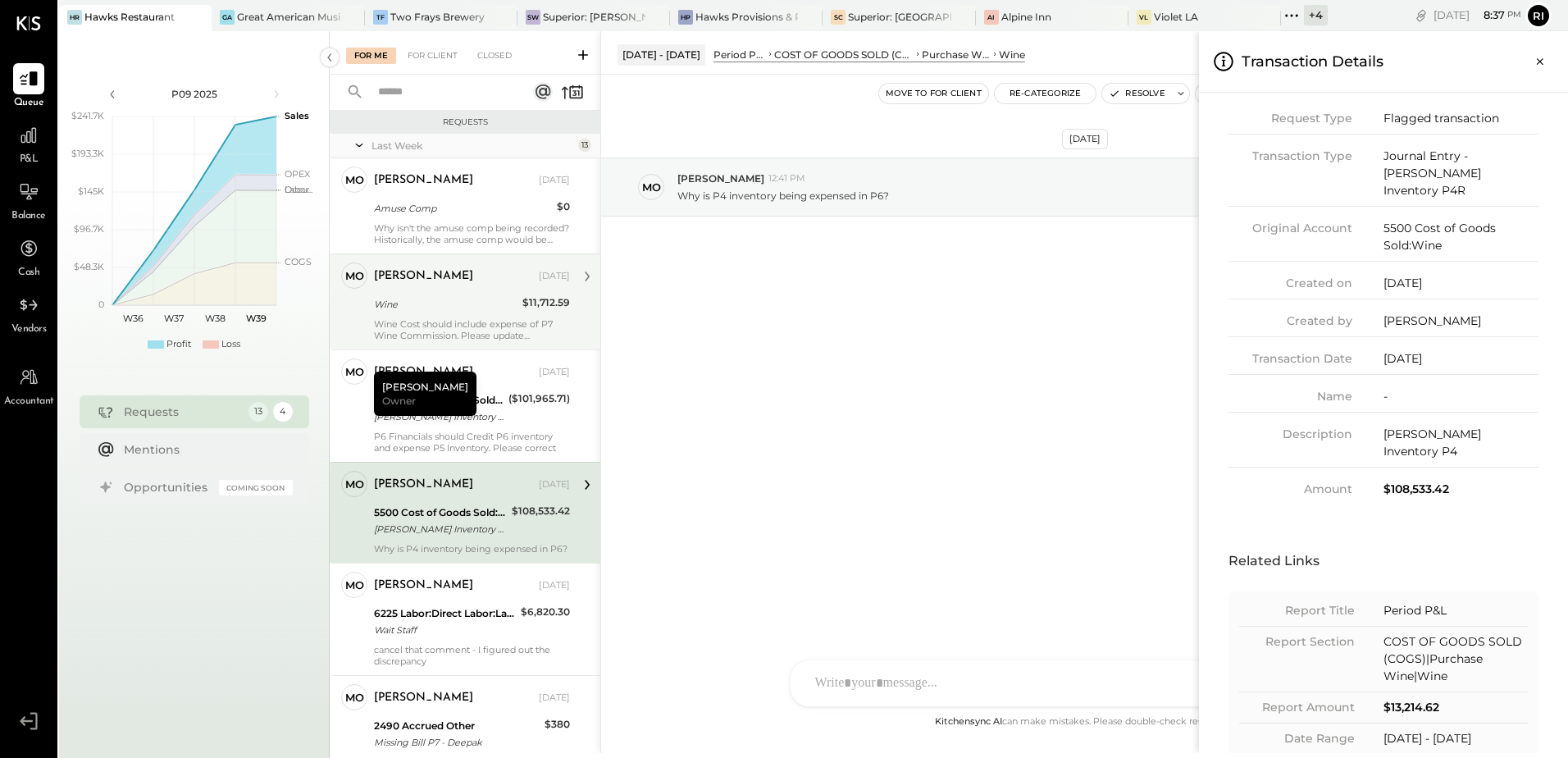
click at [1100, 423] on div "For Me For Client Closed Requests Last Week 13 mo molly Owner molly Sep 21, 202…" at bounding box center [948, 392] width 1239 height 722
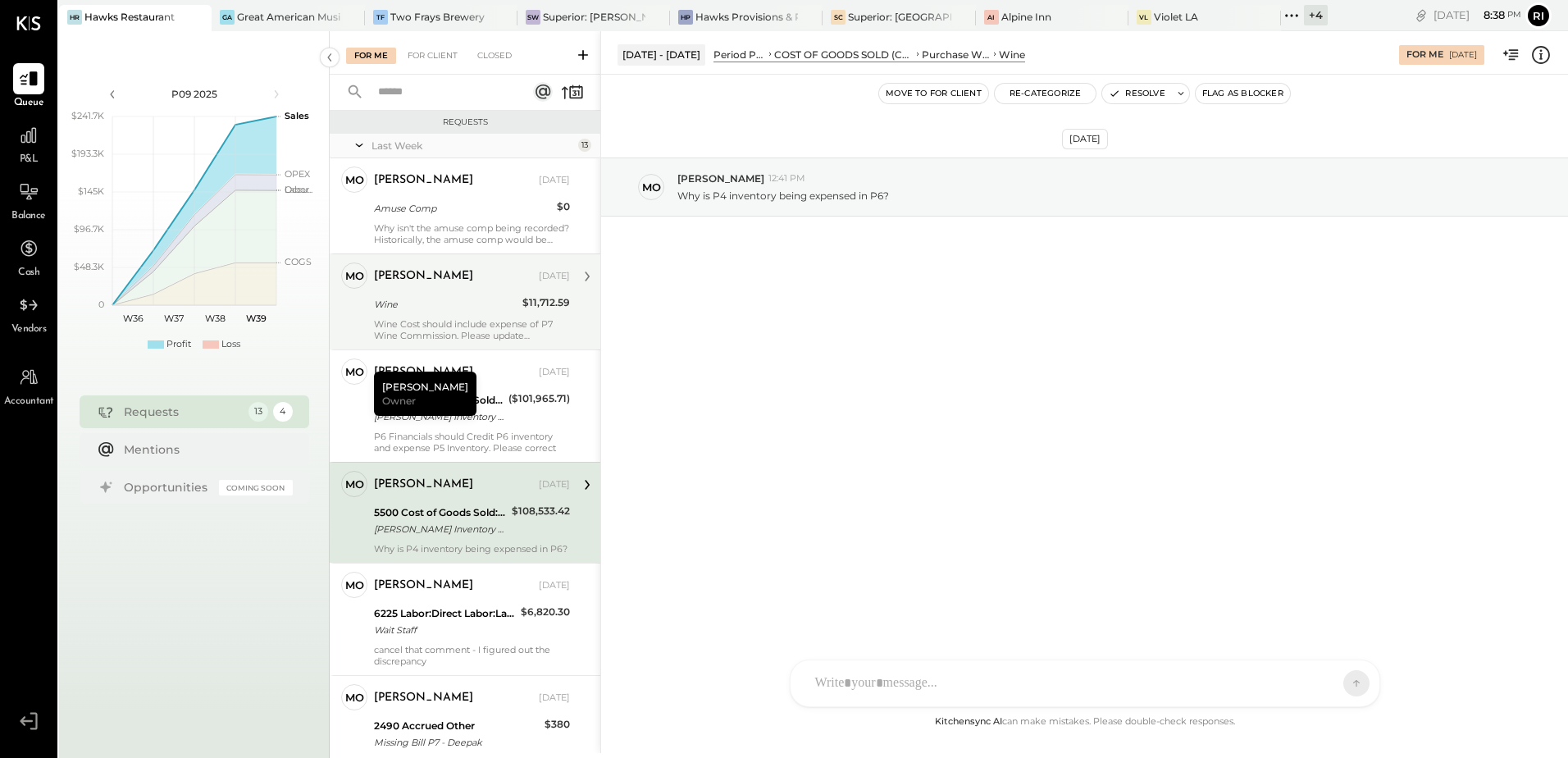
click at [1541, 51] on icon at bounding box center [1541, 54] width 3 height 10
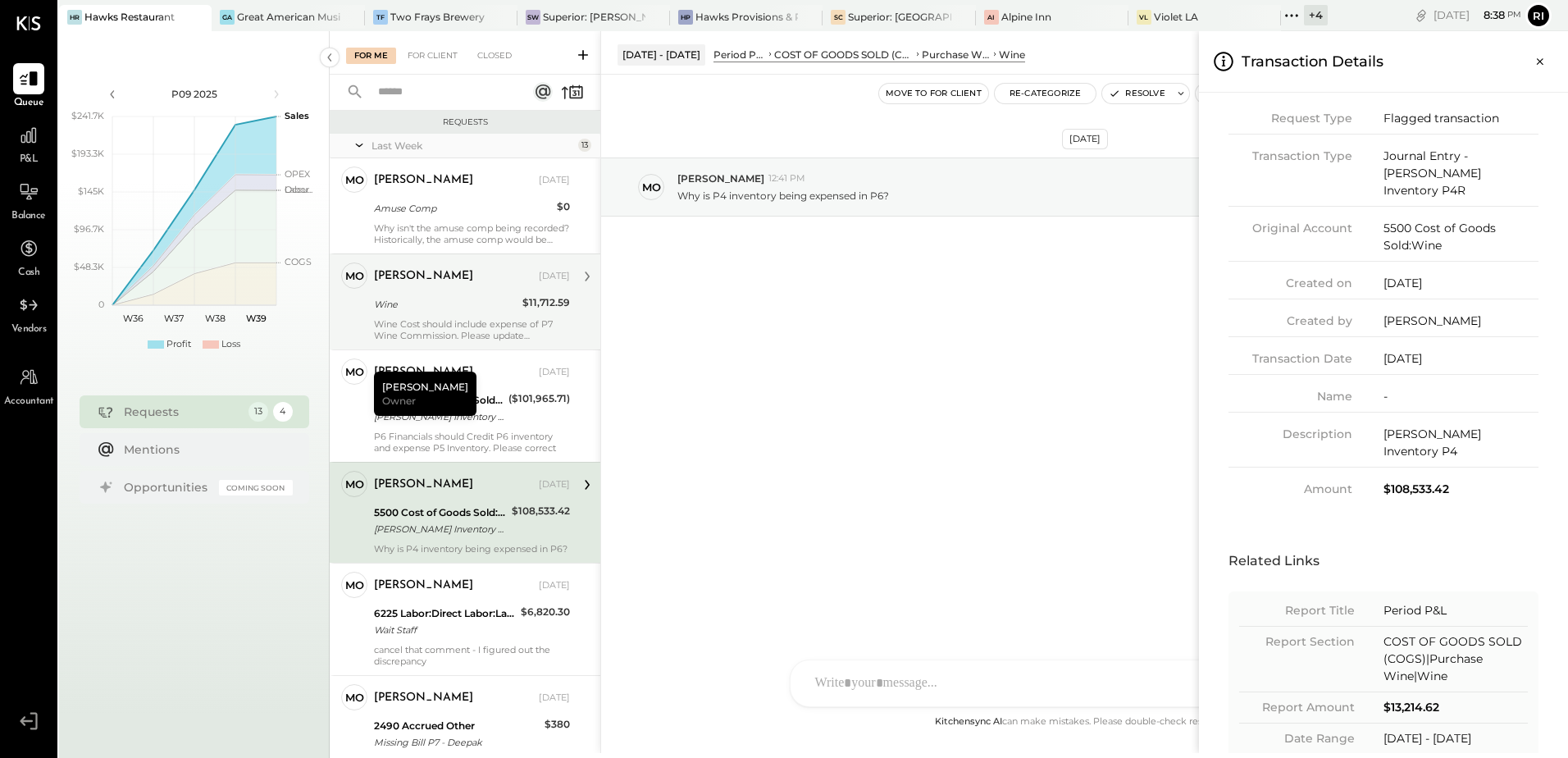
click at [1428, 426] on div "BEV Inventory P4" at bounding box center [1460, 443] width 155 height 34
copy div "BEV Inventory P4"
click at [1538, 63] on icon "Close panel" at bounding box center [1539, 61] width 16 height 16
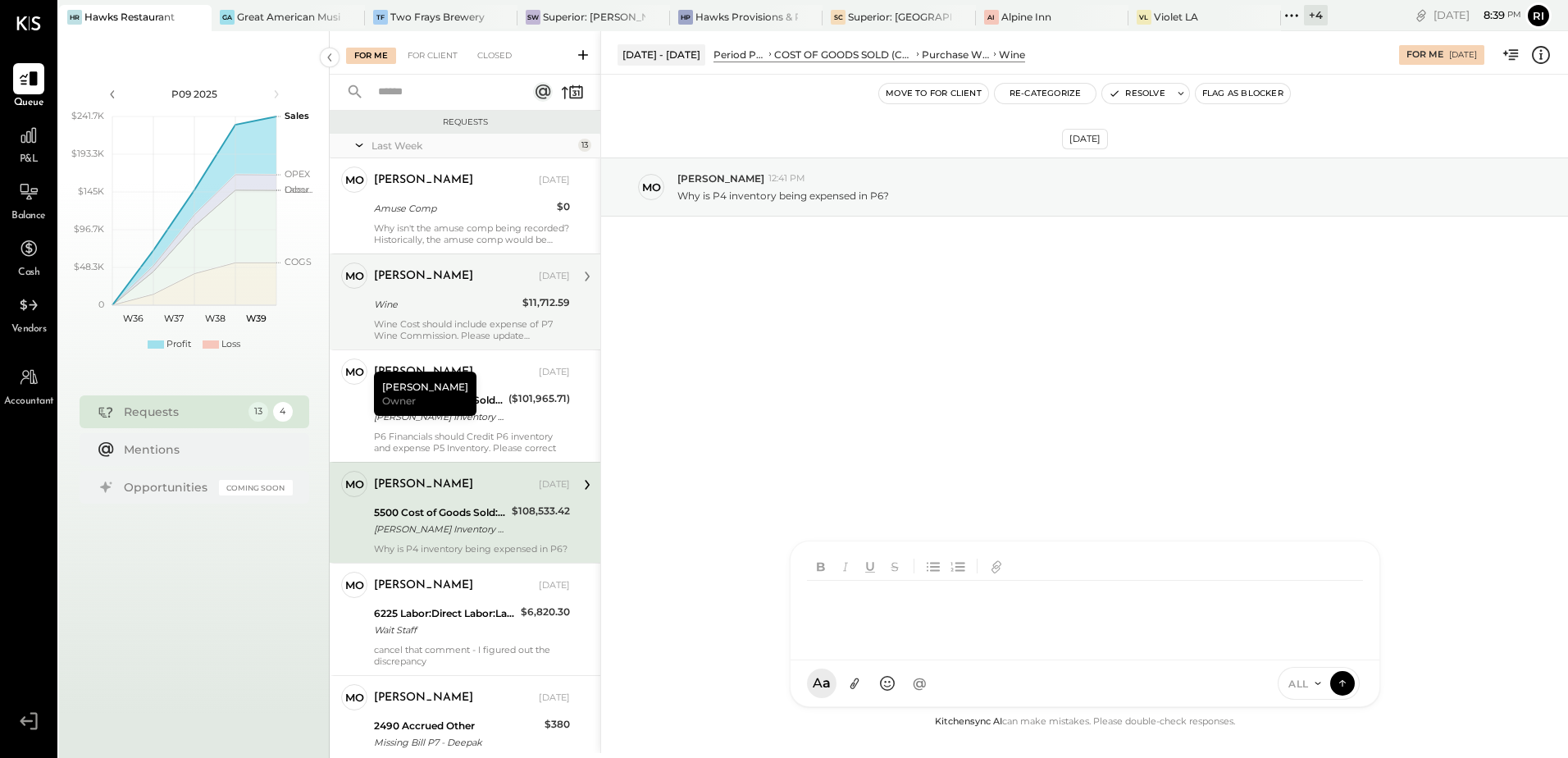
click at [867, 692] on div "HT Harsh Talajiya CR Chintan R Dave M molly M michael J jesse MB Manoj Bhagat M…" at bounding box center [1085, 624] width 590 height 167
click at [969, 624] on div at bounding box center [1063, 631] width 497 height 20
click at [873, 653] on div at bounding box center [1063, 651] width 497 height 20
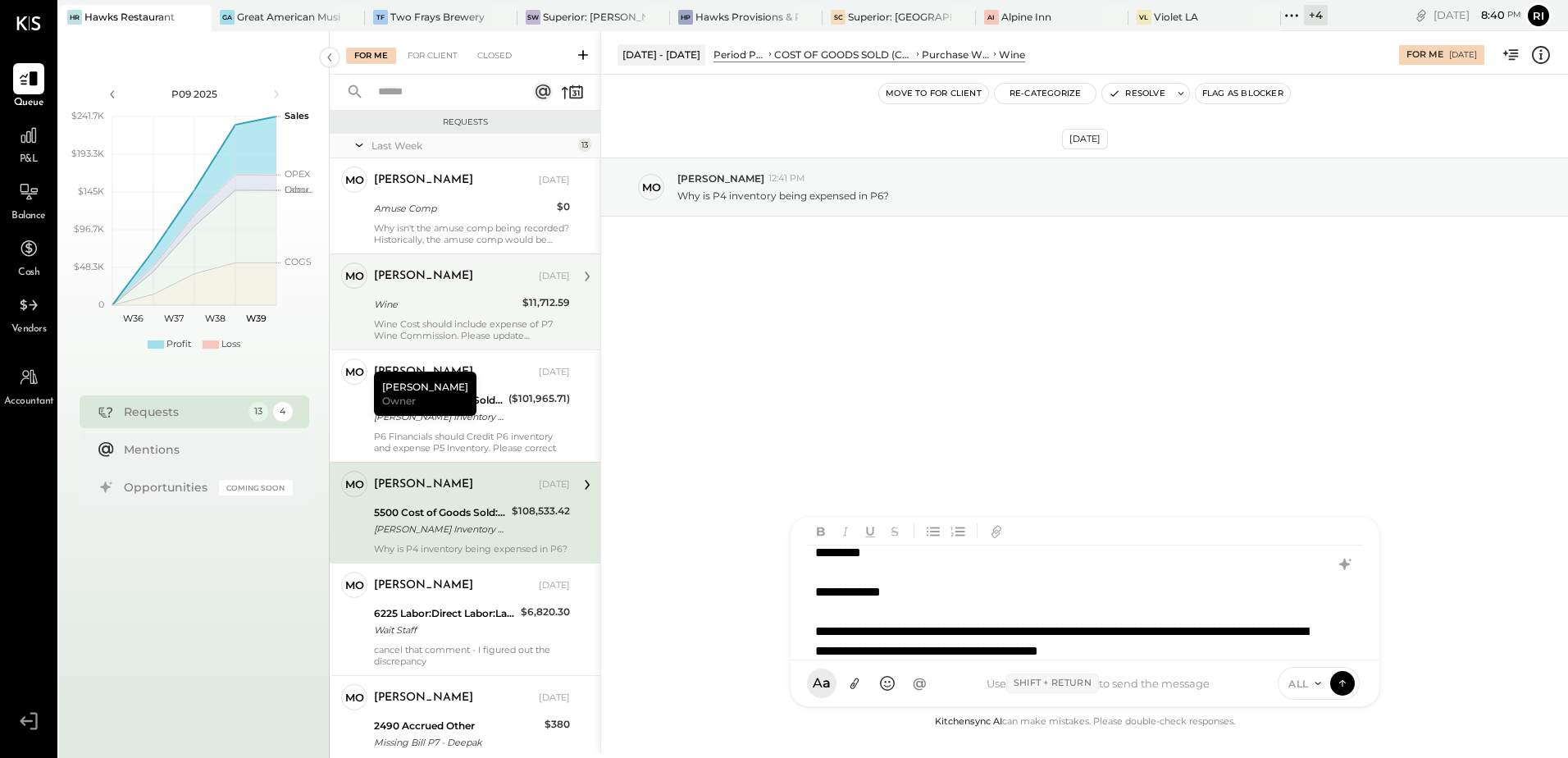
scroll to position [30, 0]
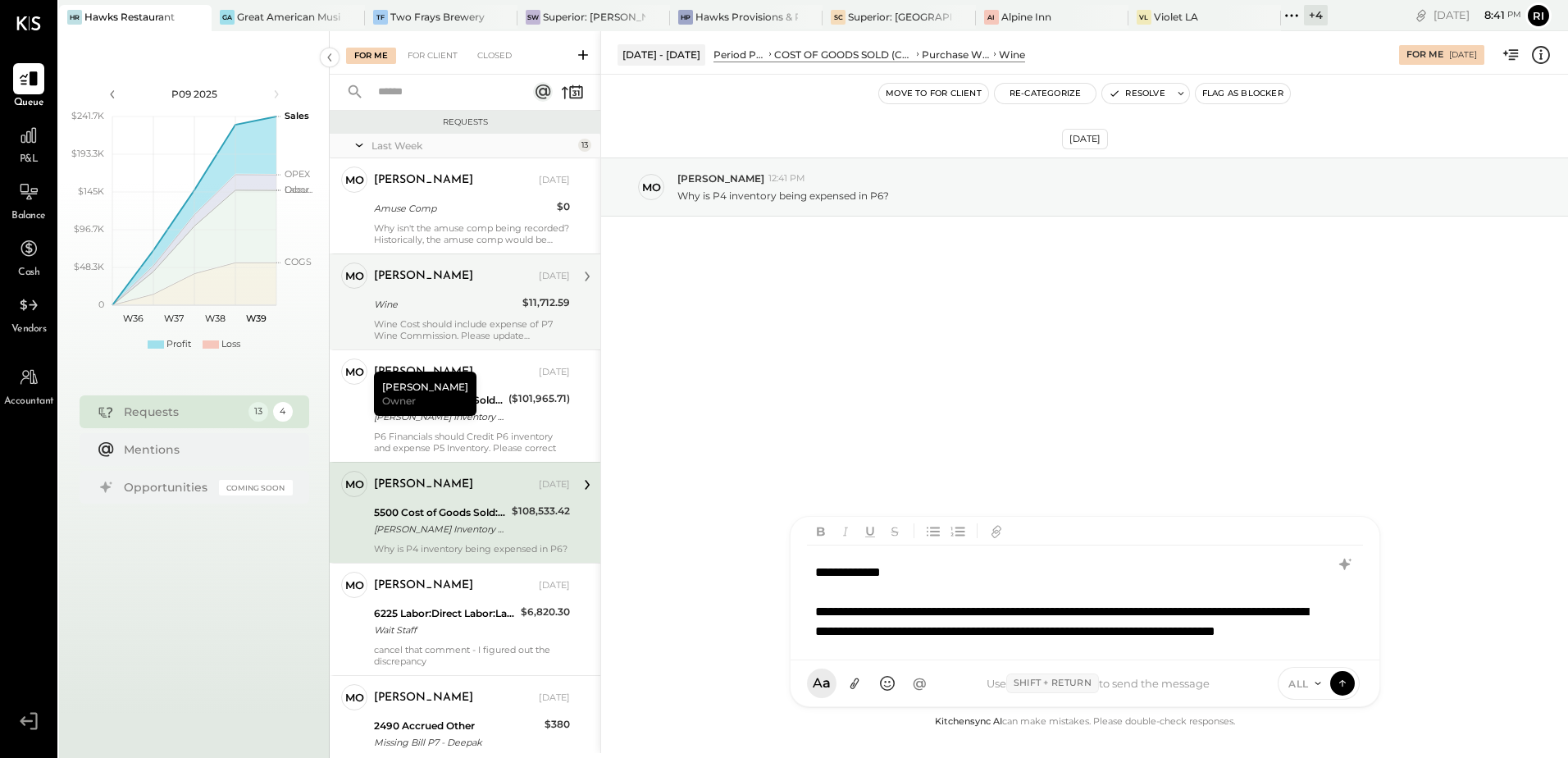
click at [1102, 648] on div "**********" at bounding box center [1062, 631] width 495 height 59
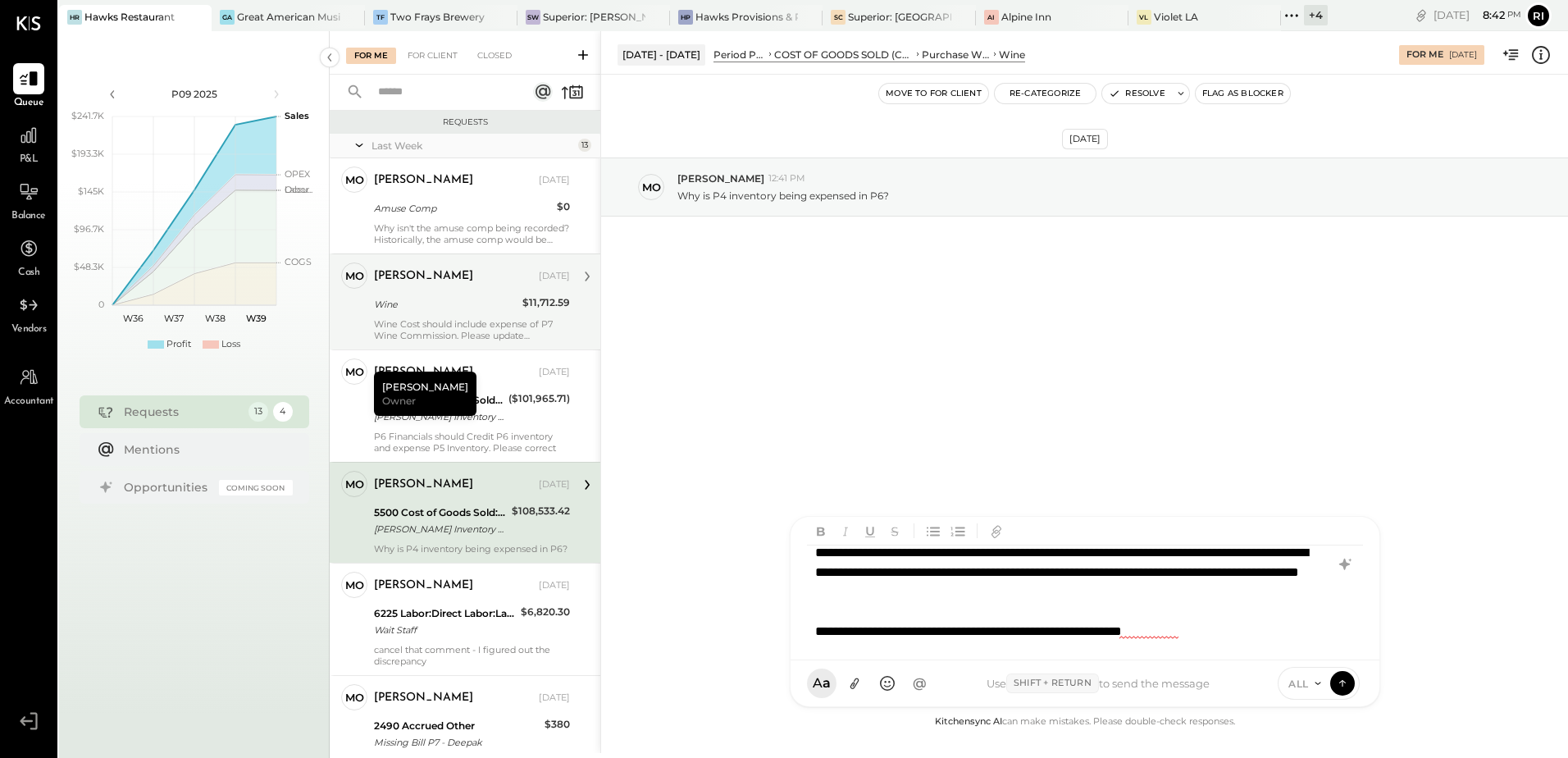
scroll to position [110, 0]
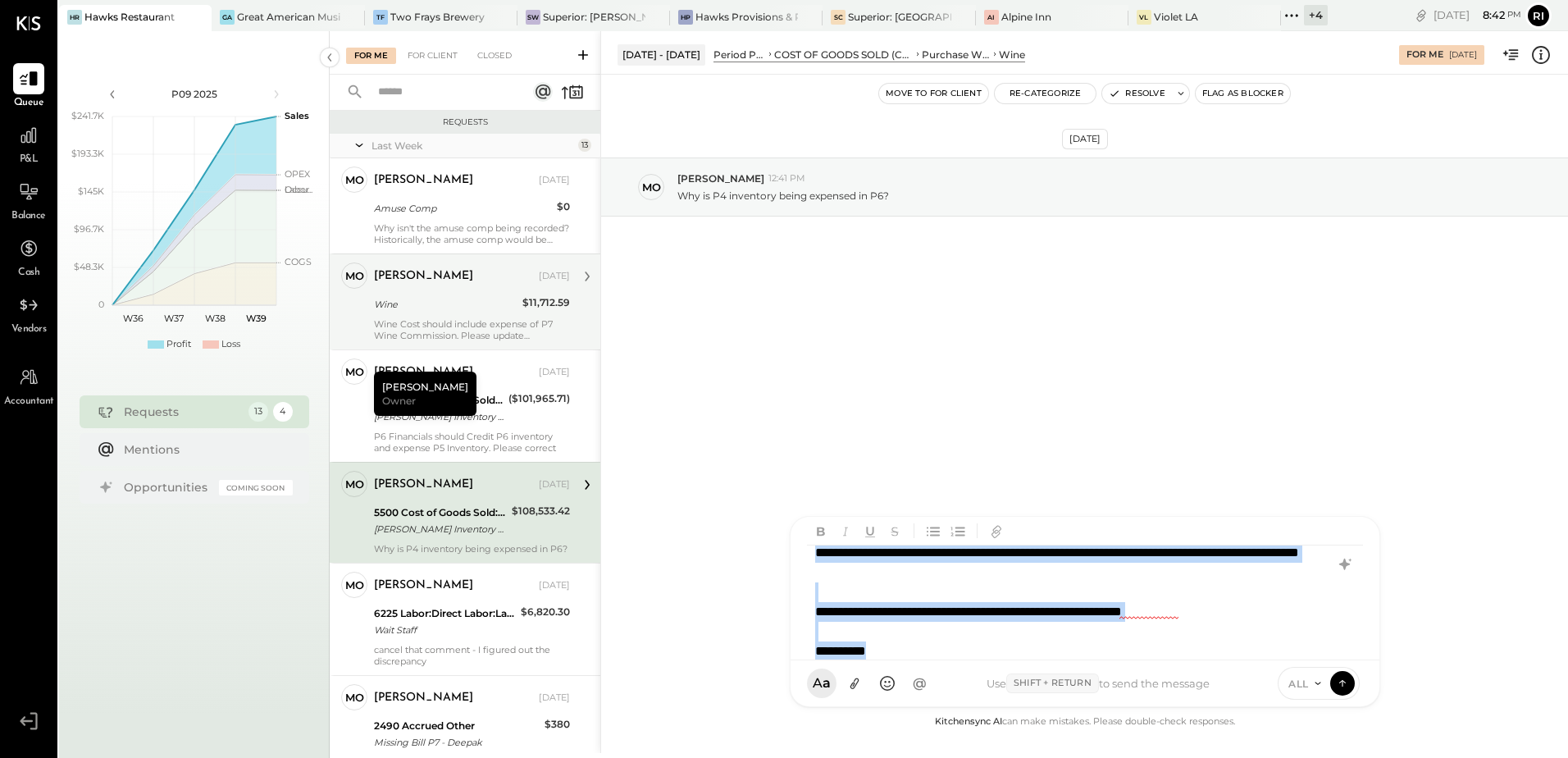
copy div "**********"
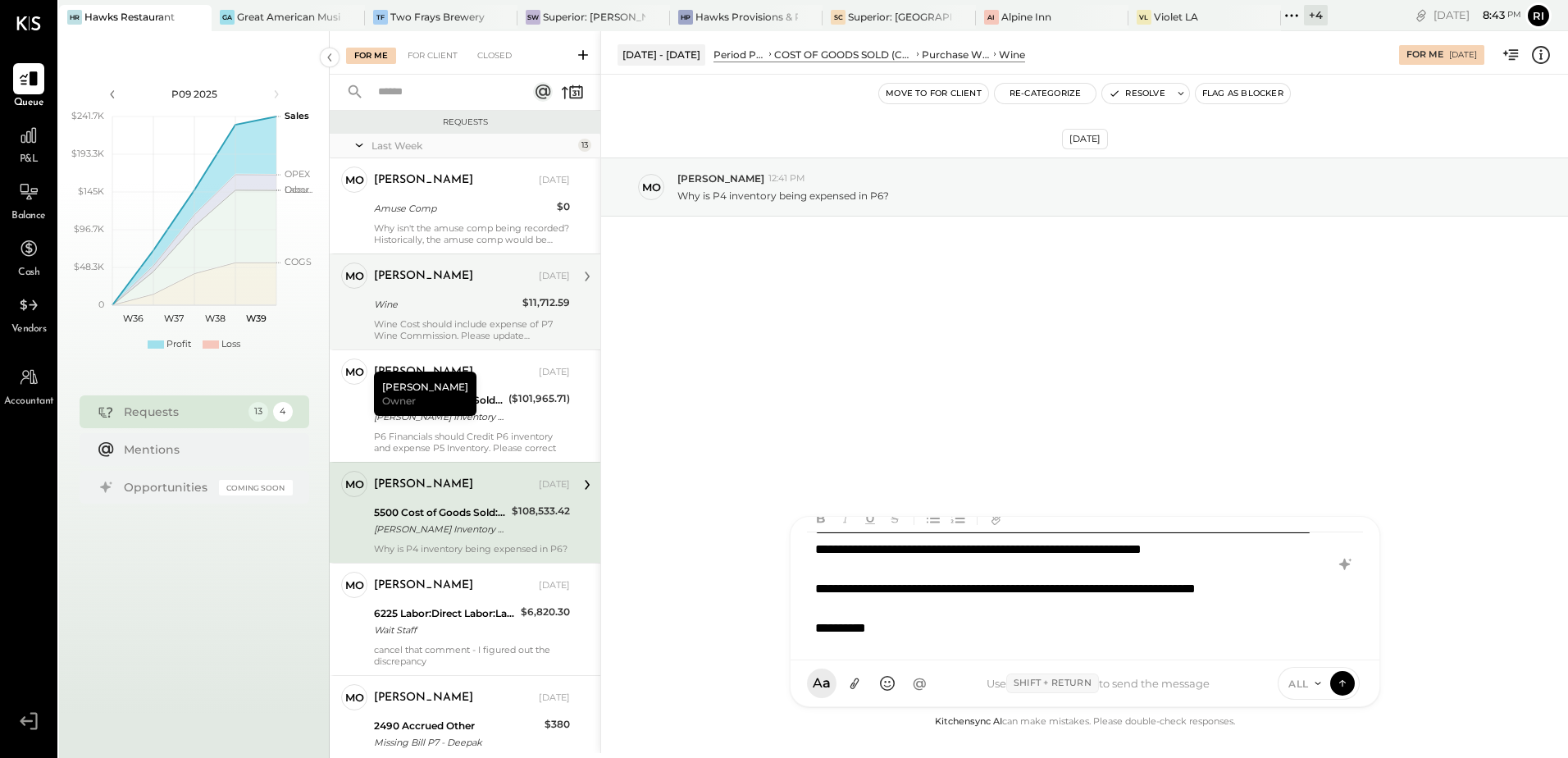
scroll to position [119, 0]
click at [1340, 683] on icon at bounding box center [1342, 682] width 15 height 16
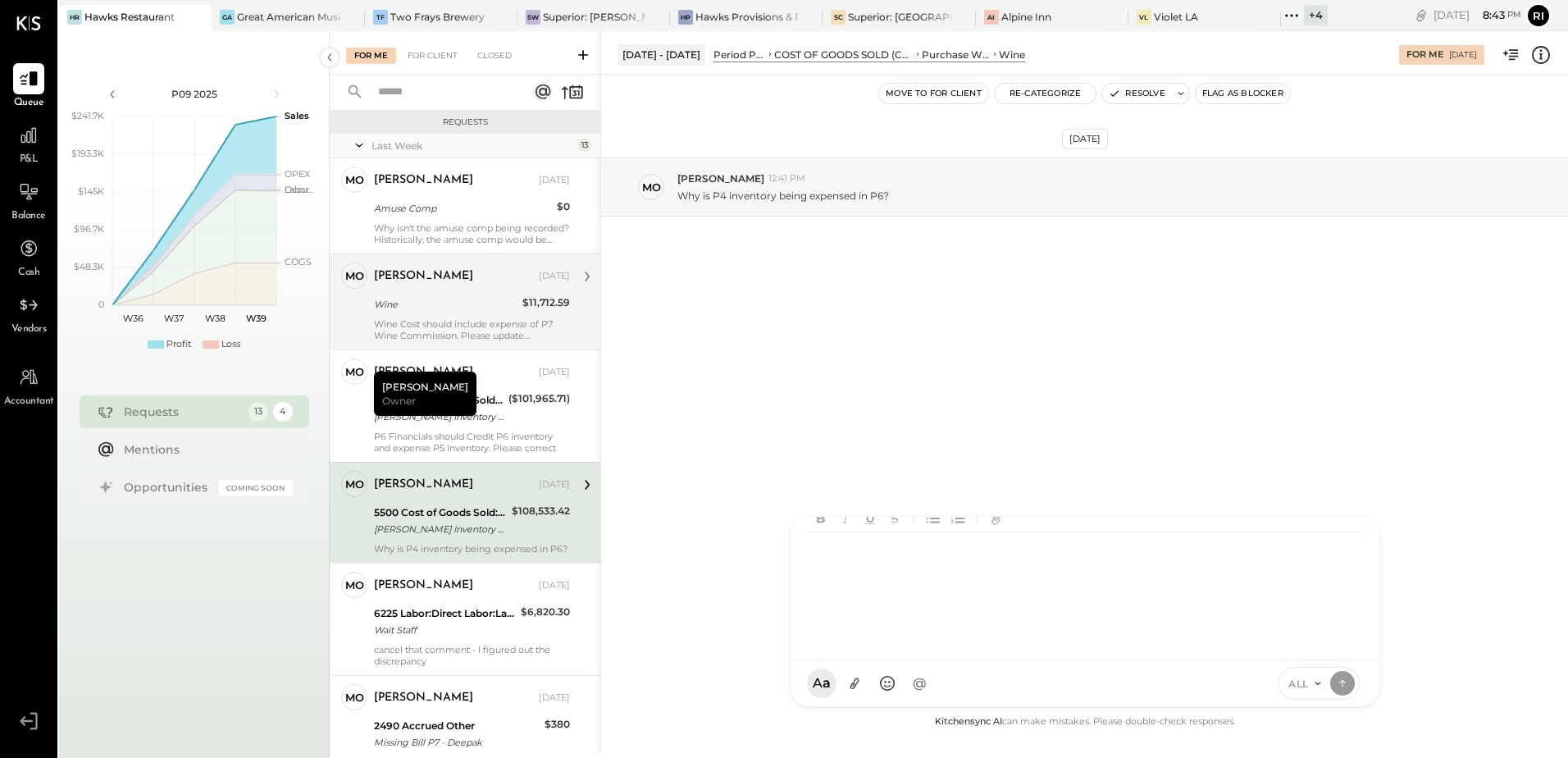
scroll to position [0, 0]
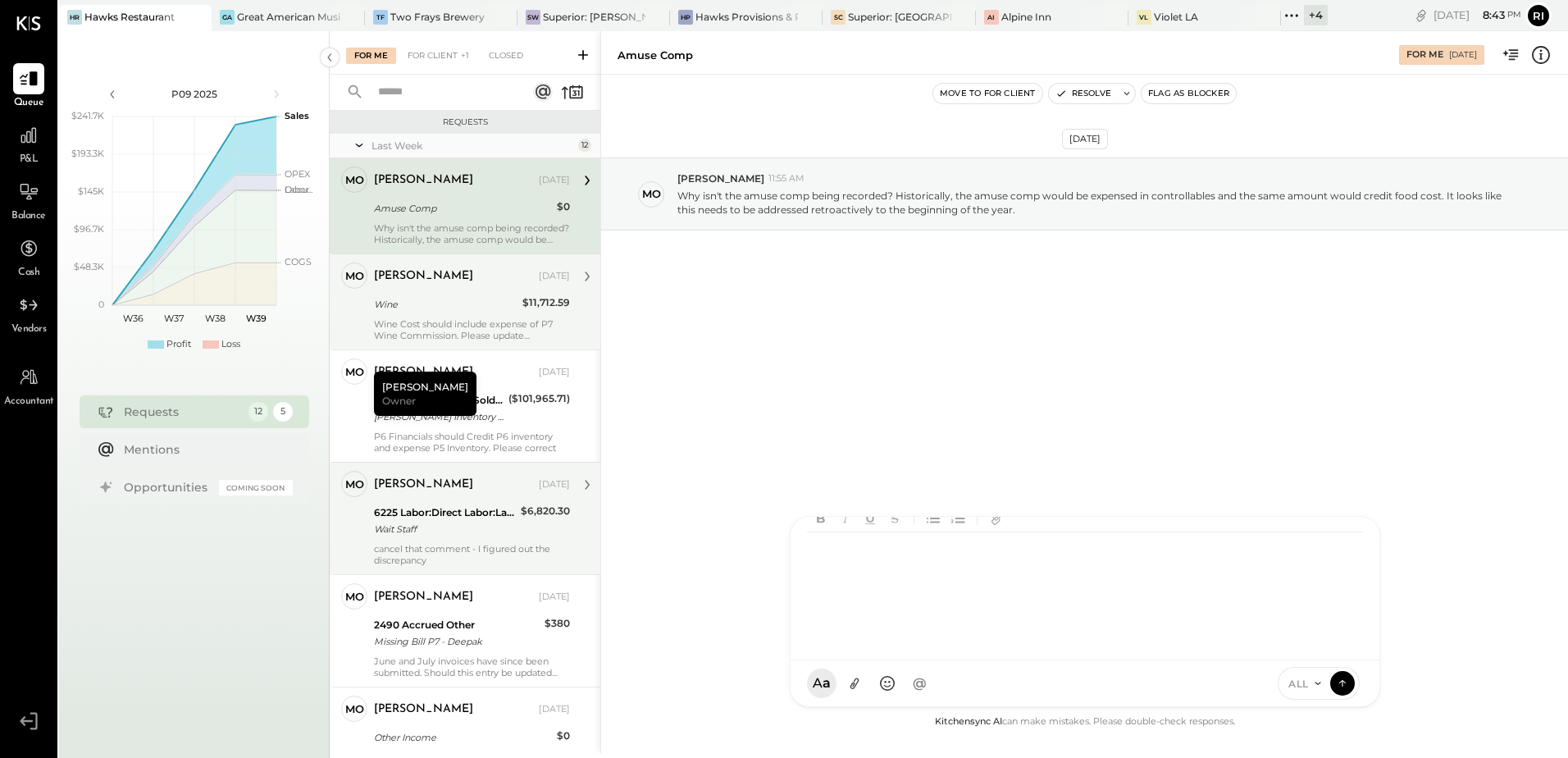
click at [507, 558] on div "cancel that comment - I figured out the discrepancy" at bounding box center [472, 554] width 196 height 23
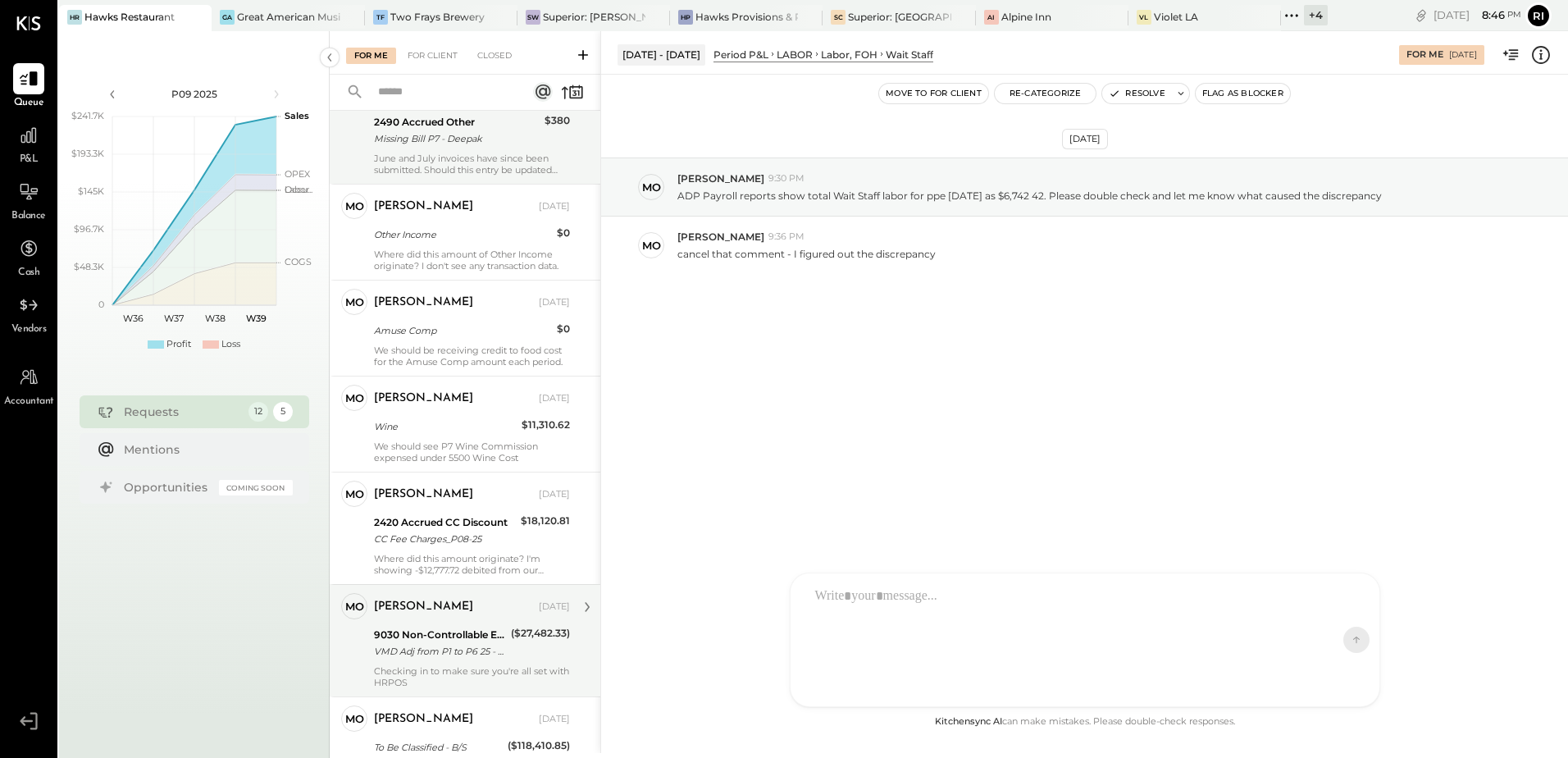
scroll to position [251, 0]
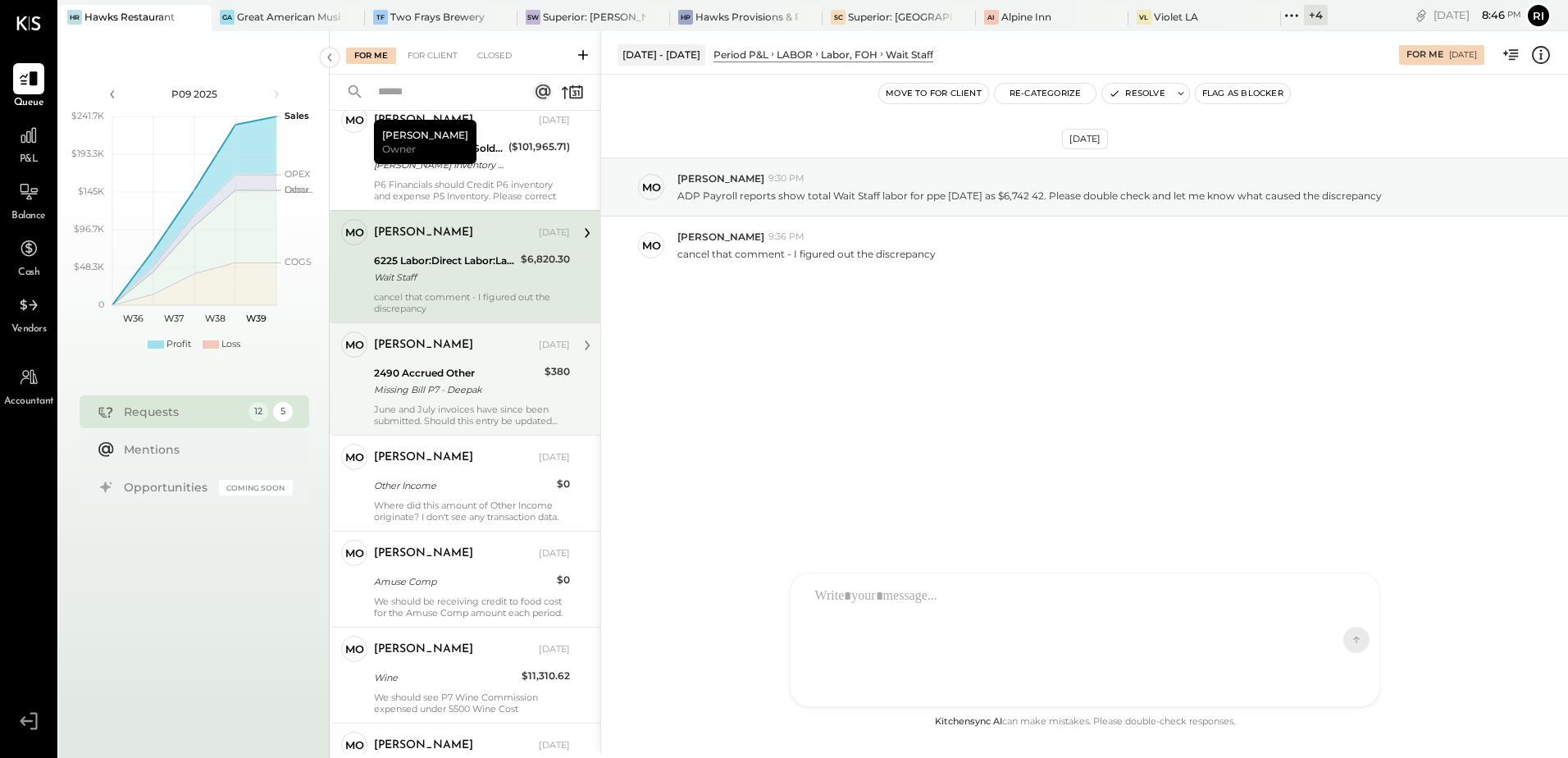
click at [503, 393] on div "Missing Bill P7 - Deepak" at bounding box center [457, 389] width 166 height 16
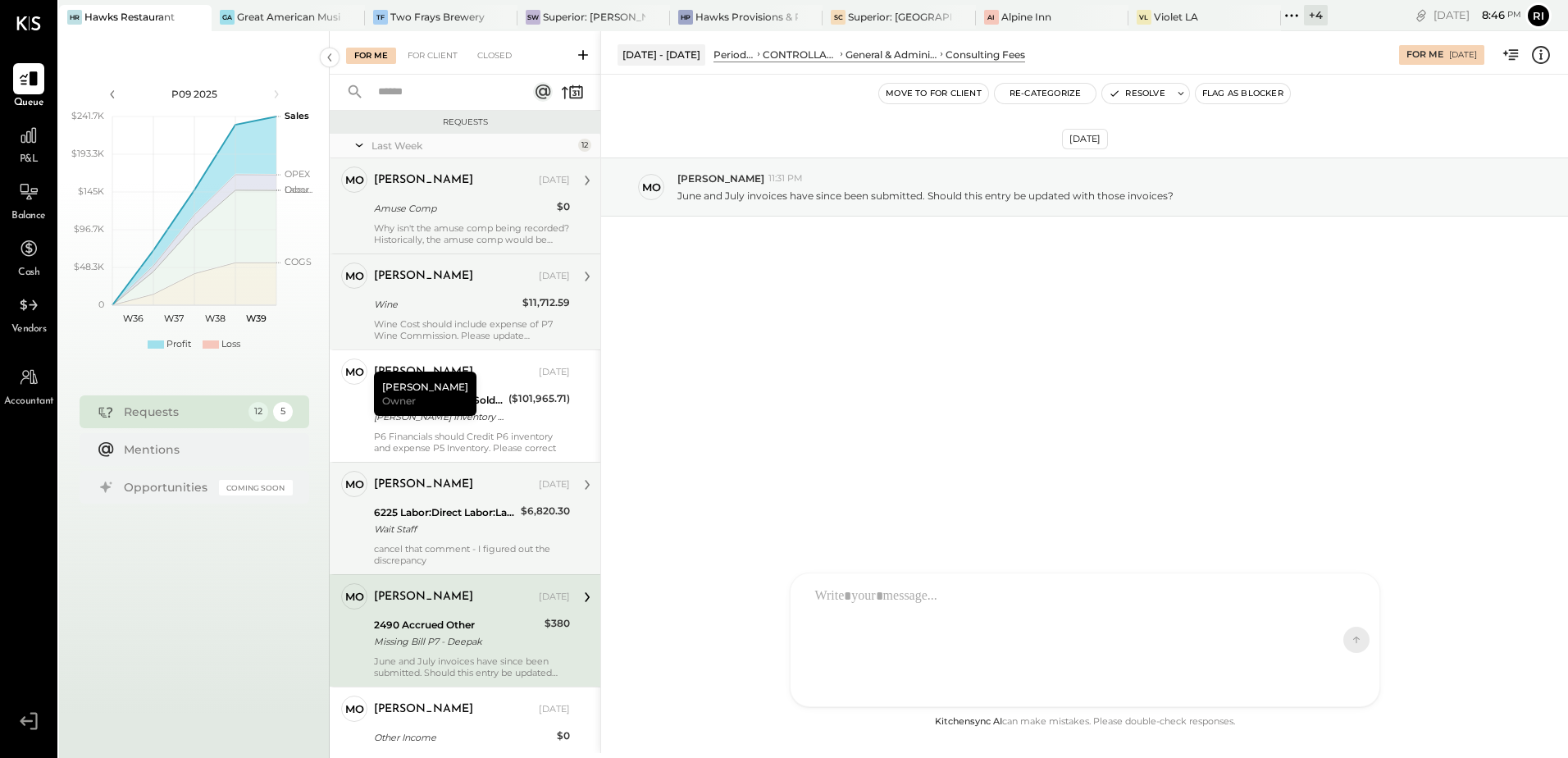
click at [489, 219] on div "molly Sep 21, 2025 Amuse Comp $0 Why isn't the amuse comp being recorded? Histo…" at bounding box center [472, 206] width 196 height 79
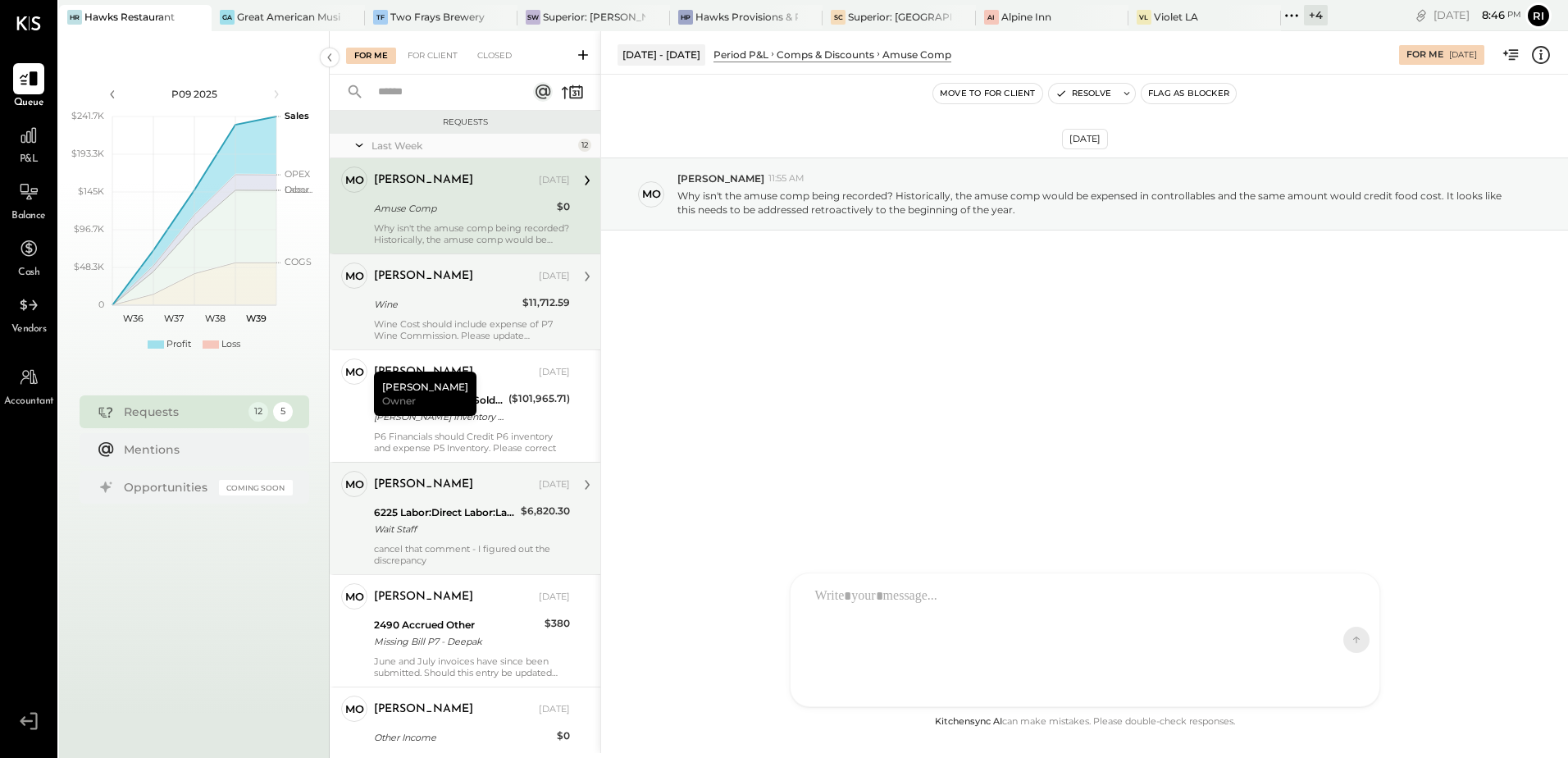
click at [489, 281] on div "molly" at bounding box center [455, 276] width 162 height 16
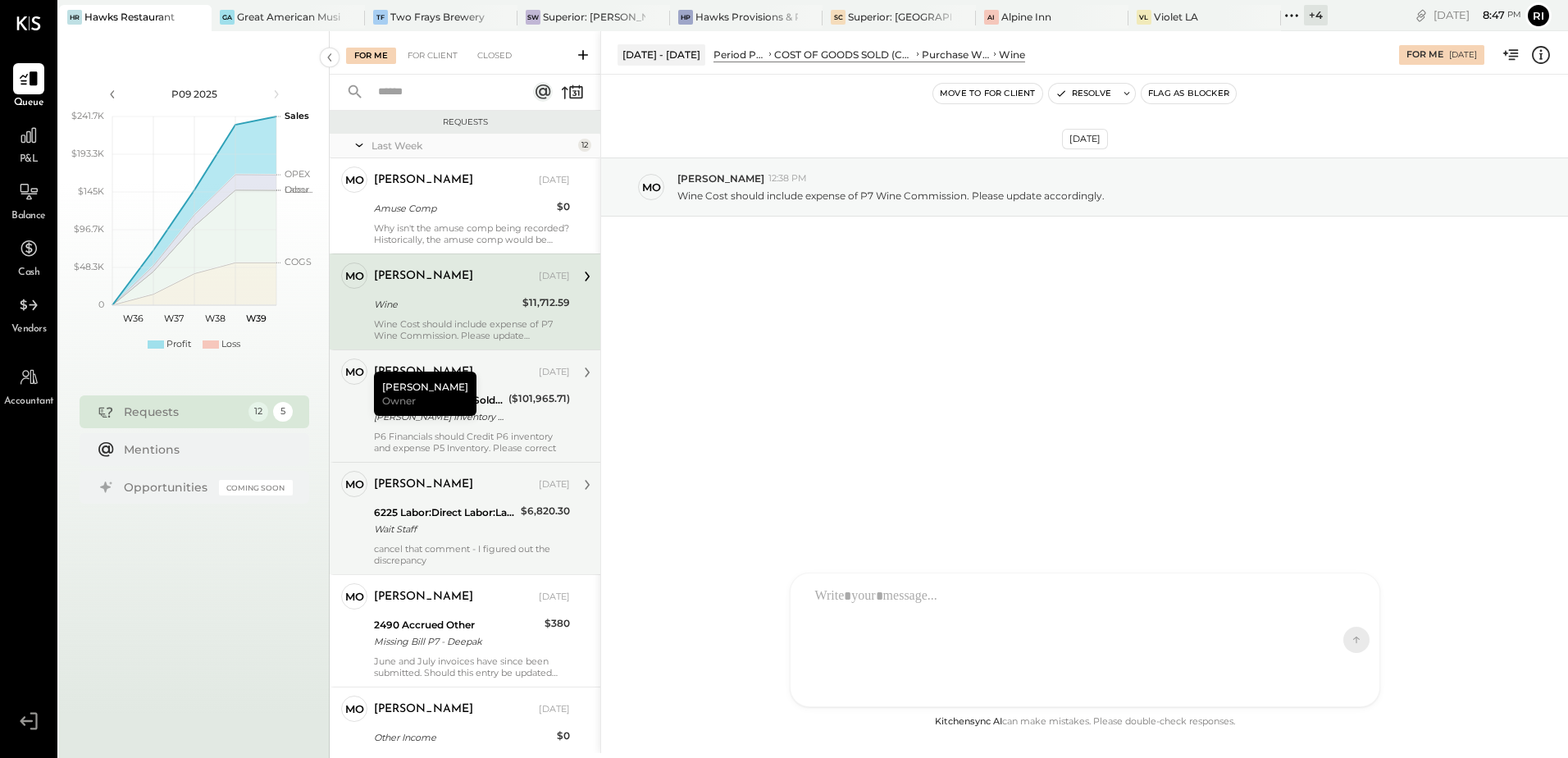
click at [477, 377] on div "molly" at bounding box center [455, 371] width 162 height 16
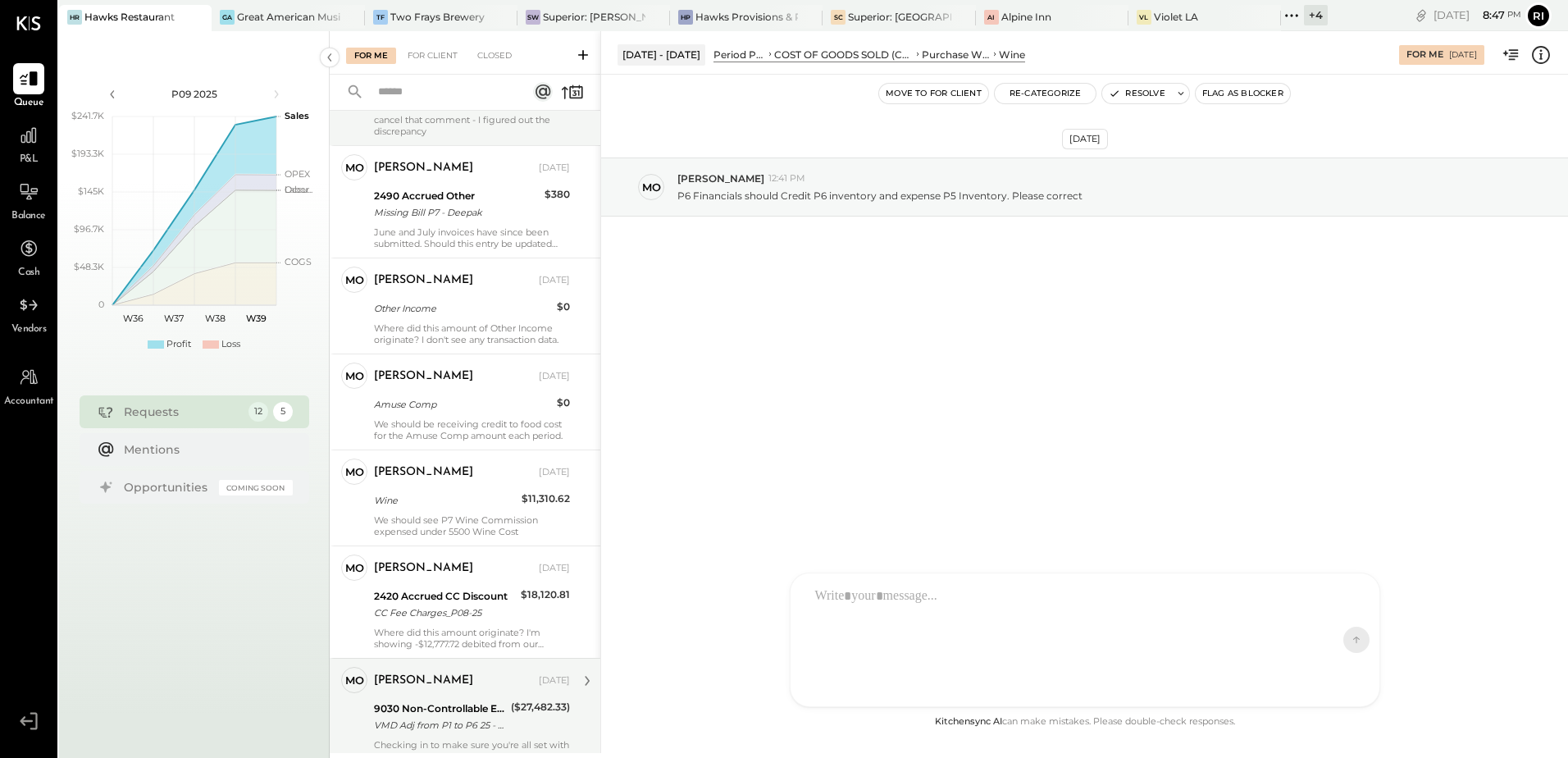
scroll to position [662, 0]
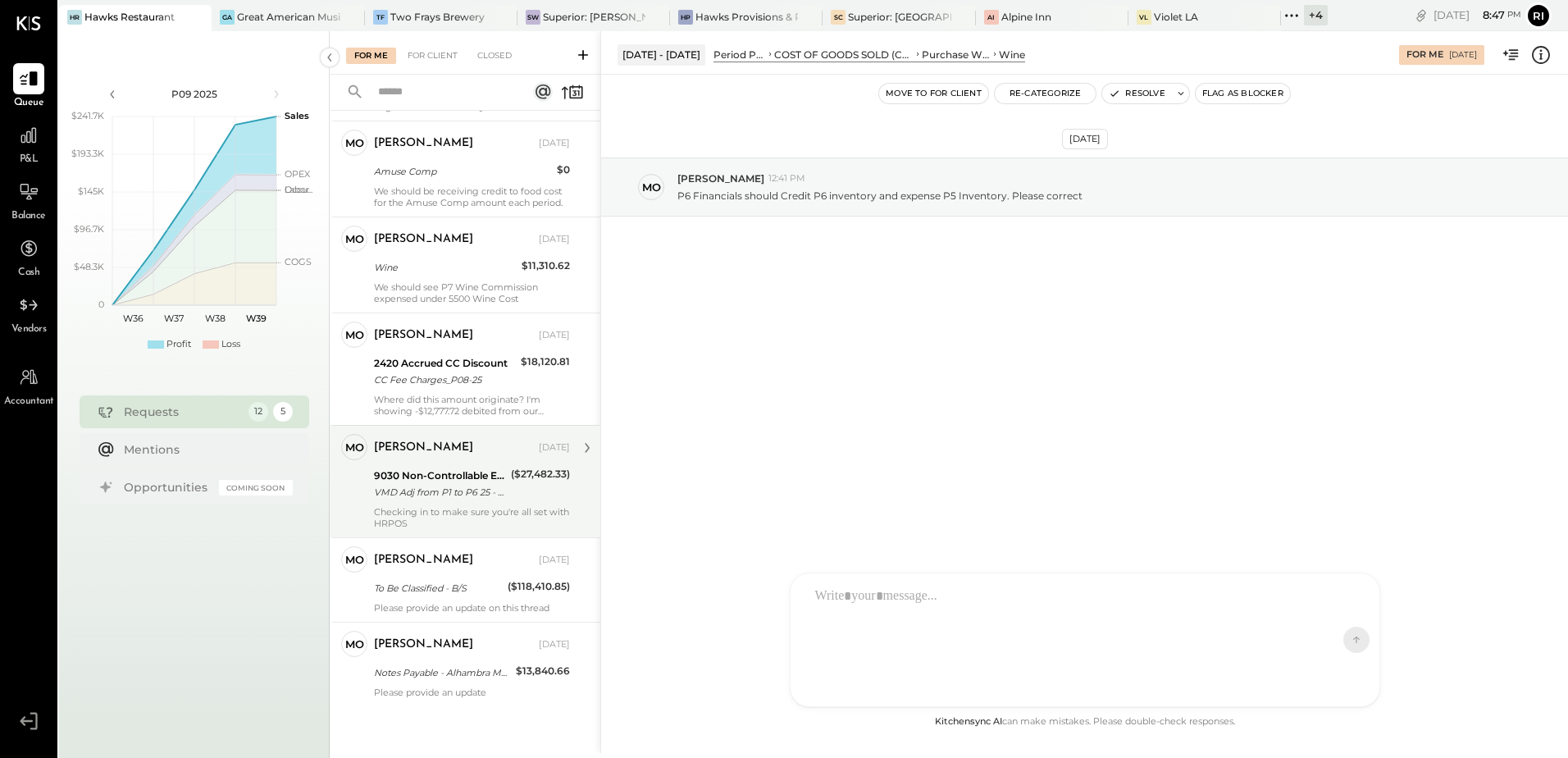
click at [444, 468] on div "9030 Non-Controllable Expenses:Other Income and Expenses:Other Income" at bounding box center [440, 475] width 132 height 16
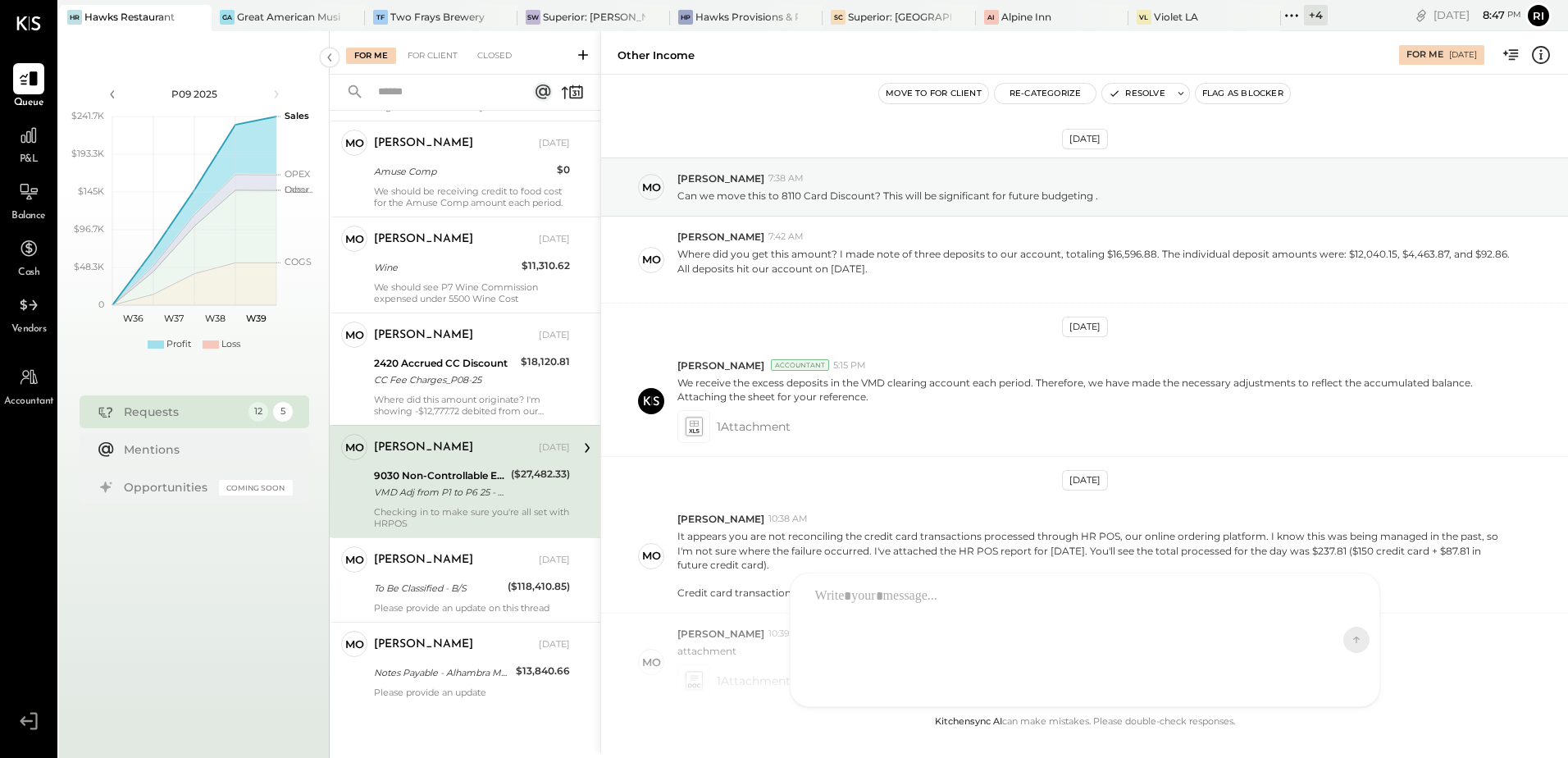
scroll to position [637, 0]
